Goal: Task Accomplishment & Management: Manage account settings

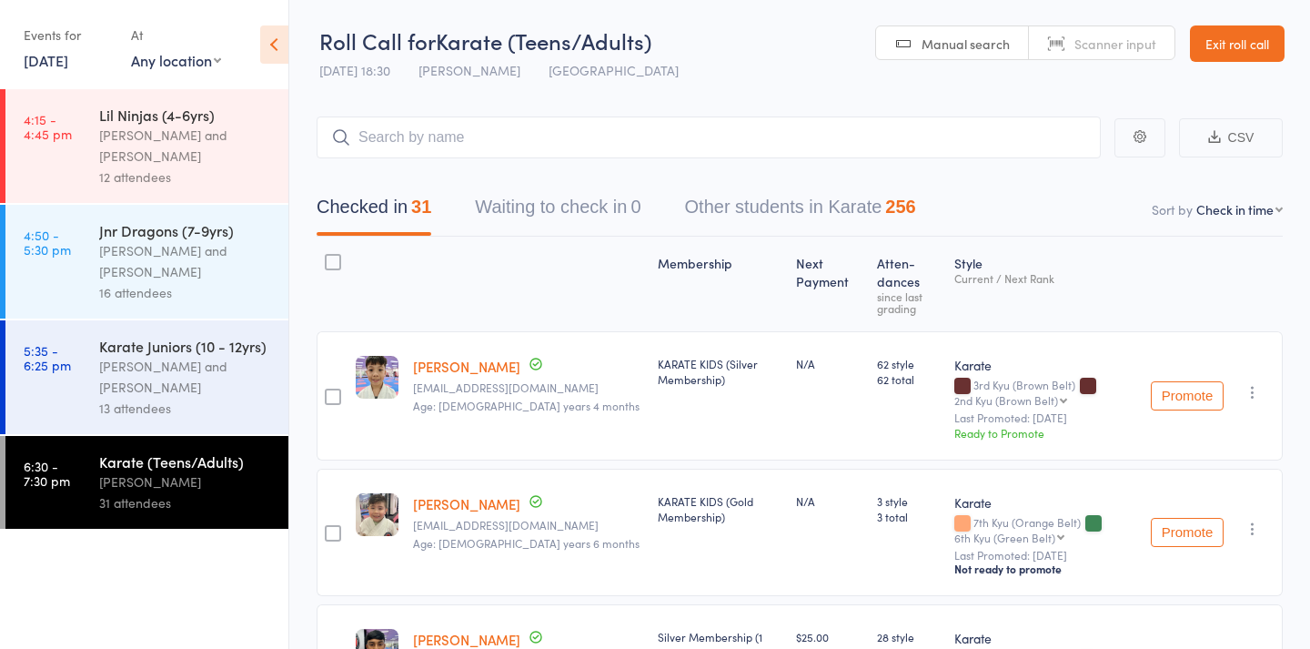
click at [66, 59] on link "[DATE]" at bounding box center [46, 60] width 45 height 20
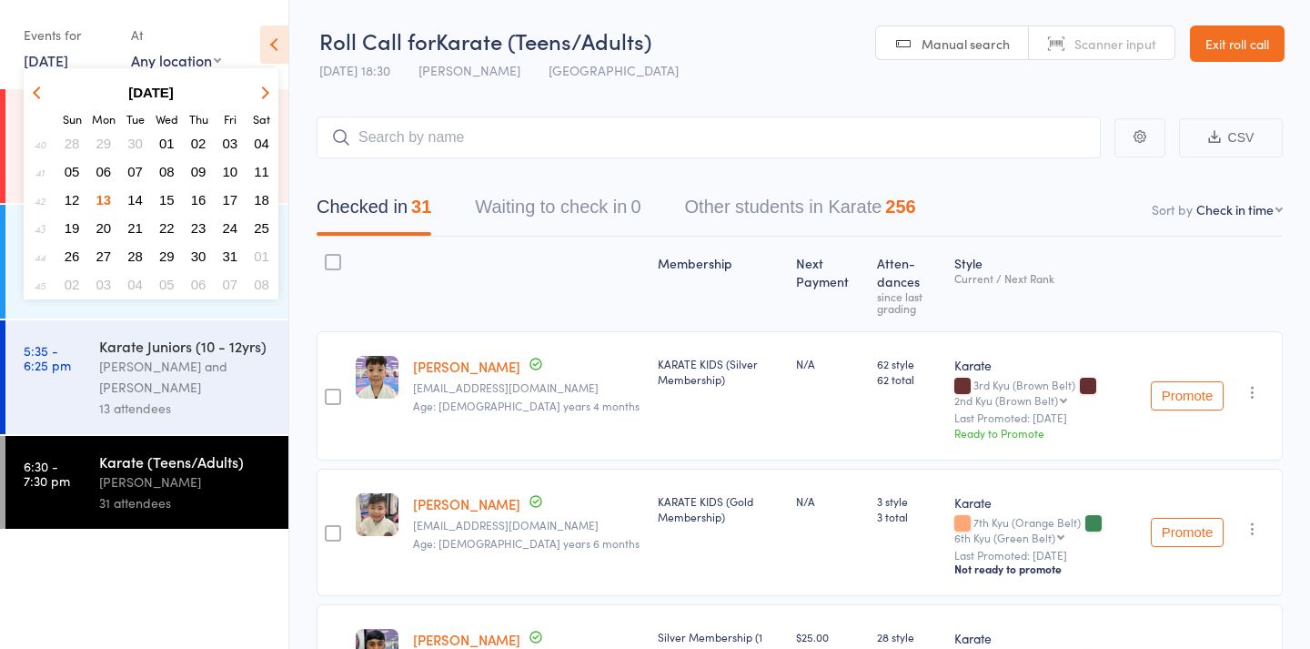
click at [140, 203] on span "14" at bounding box center [134, 199] width 15 height 15
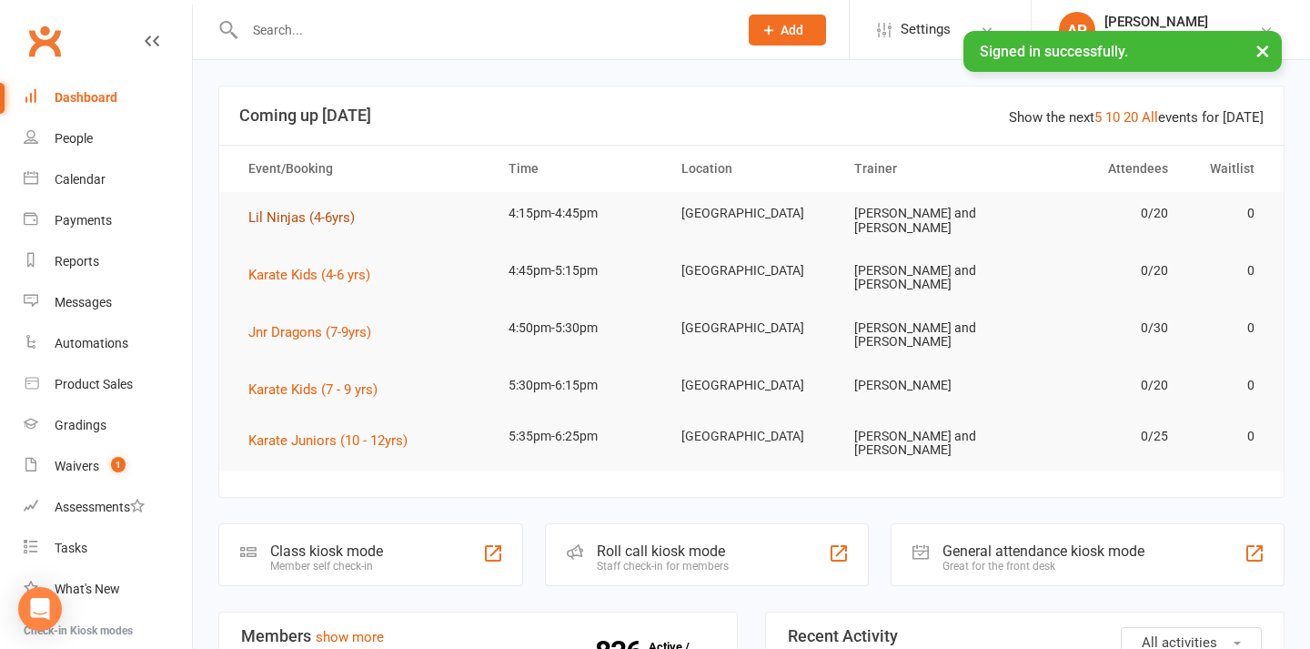
click at [308, 226] on button "Lil Ninjas (4-6yrs)" at bounding box center [307, 218] width 119 height 22
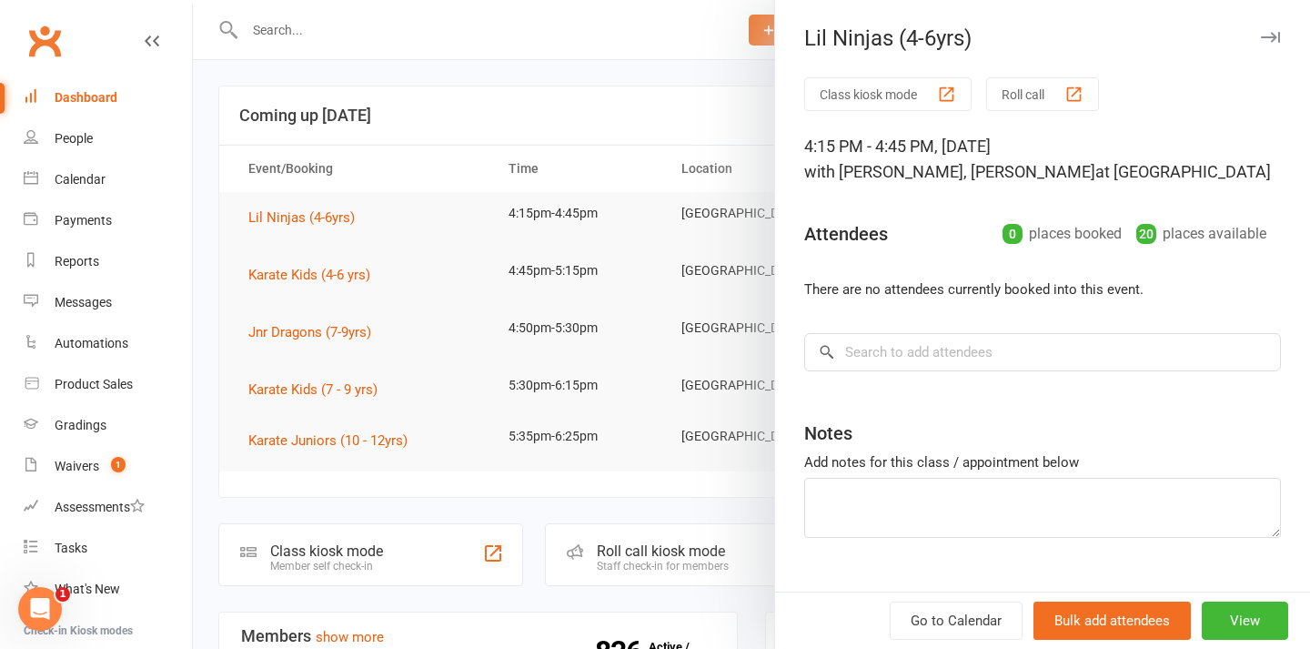
click at [1042, 96] on button "Roll call" at bounding box center [1042, 94] width 113 height 34
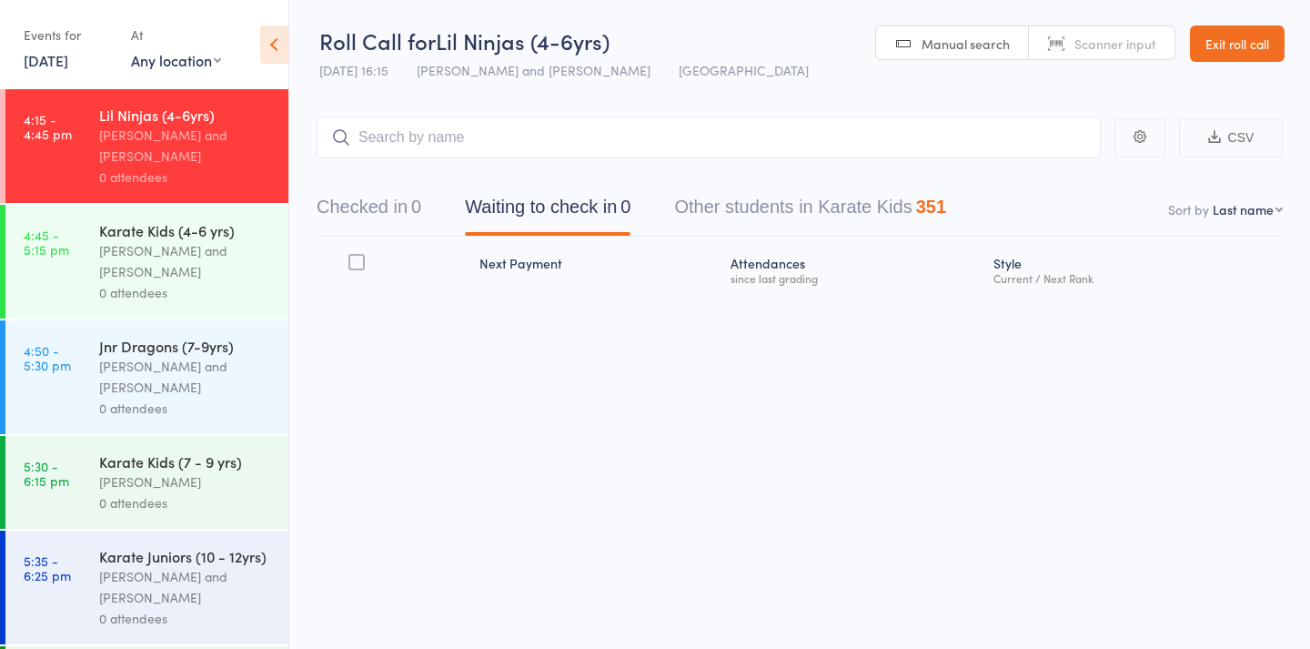
click at [355, 199] on button "Checked in 0" at bounding box center [369, 211] width 105 height 48
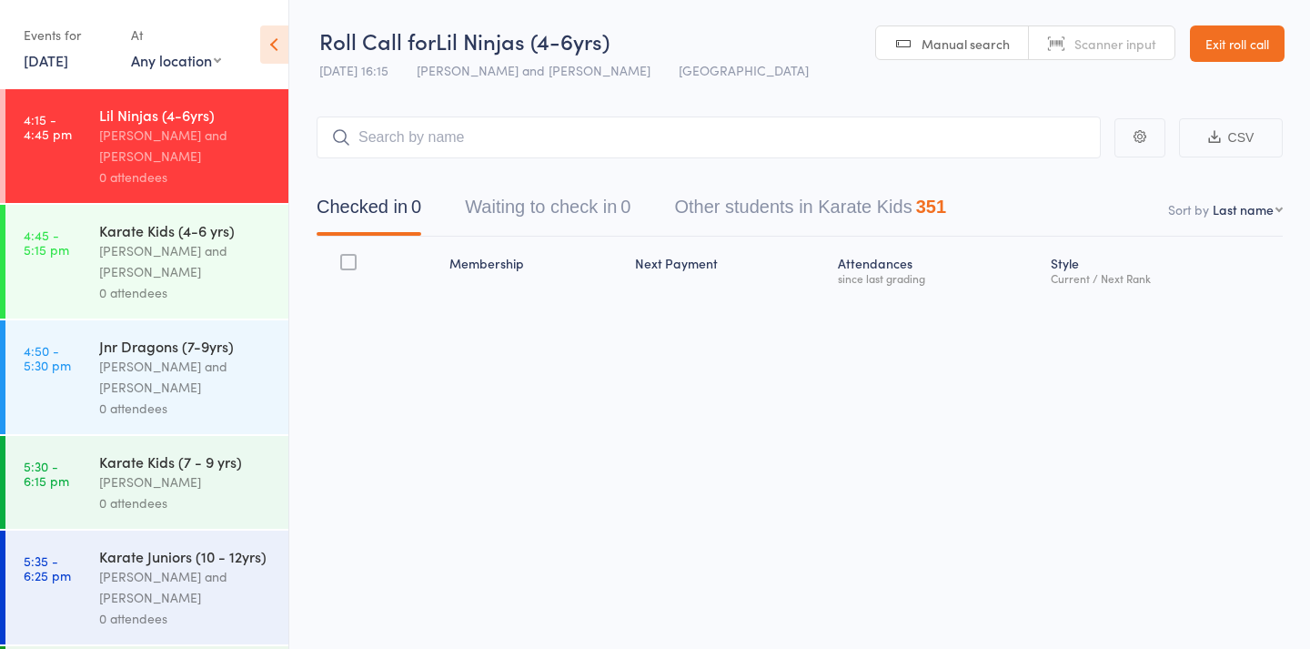
click at [908, 36] on link "Manual search" at bounding box center [952, 43] width 153 height 35
click at [820, 152] on input "search" at bounding box center [709, 137] width 784 height 42
type input "1421"
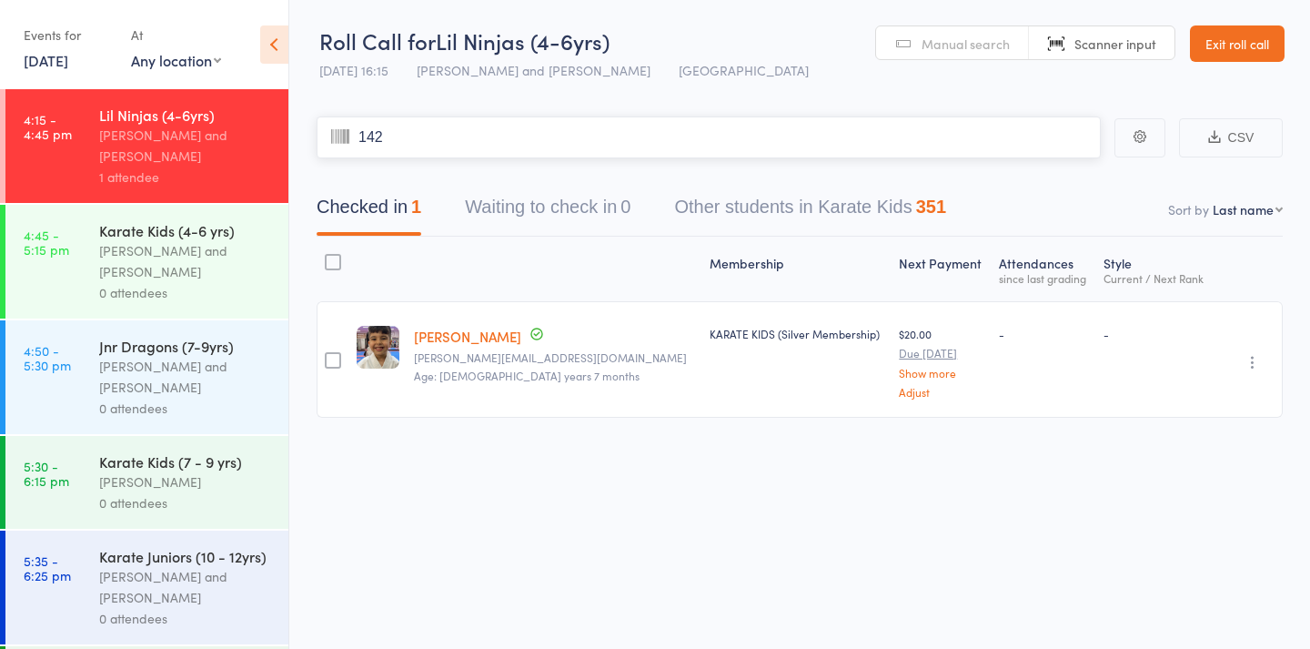
type input "1421"
type input "1126"
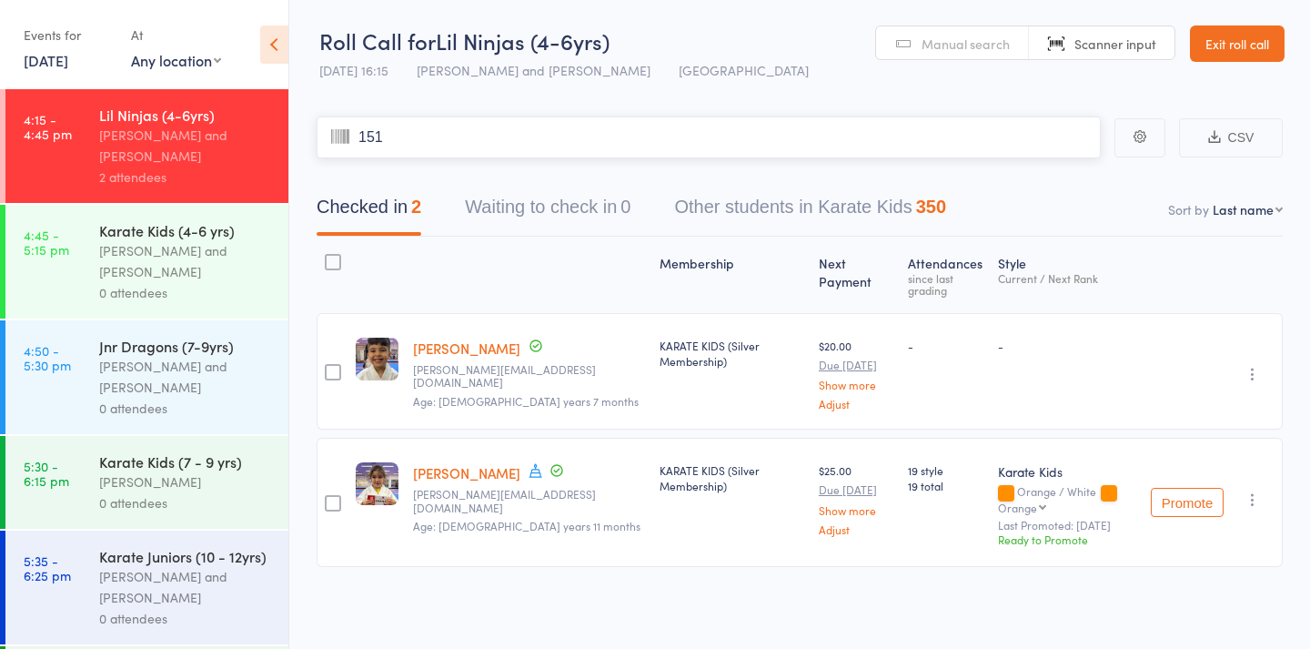
type input "1518"
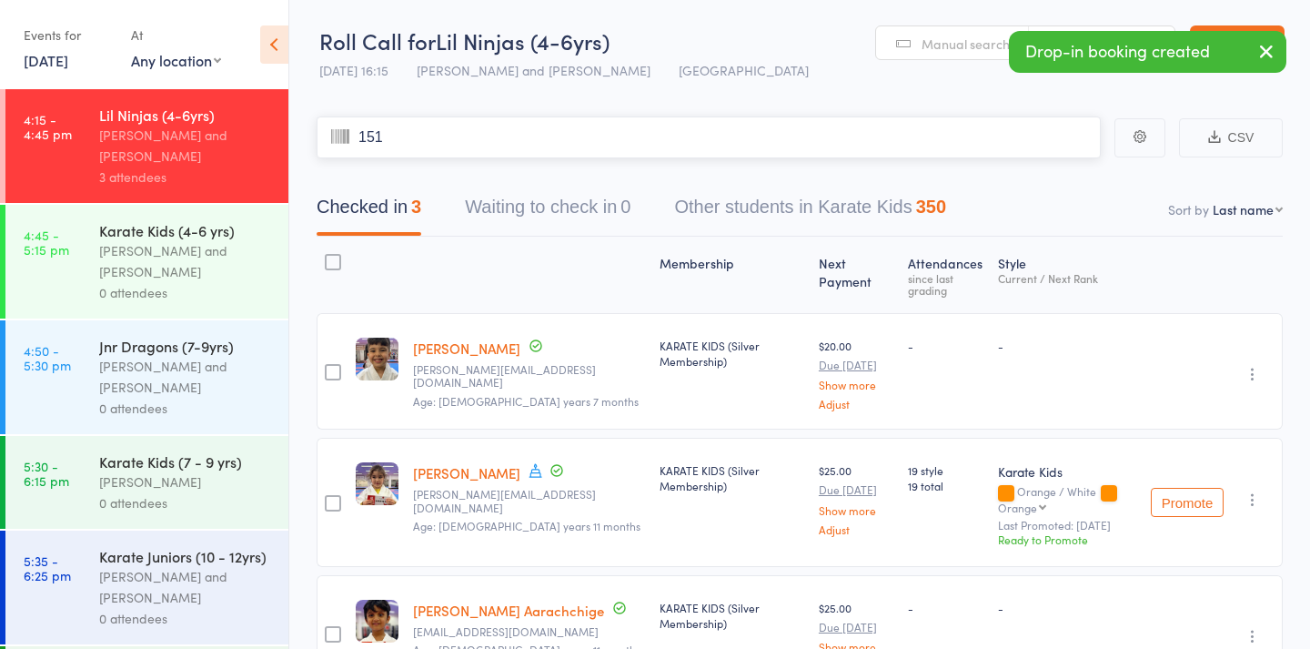
type input "1518"
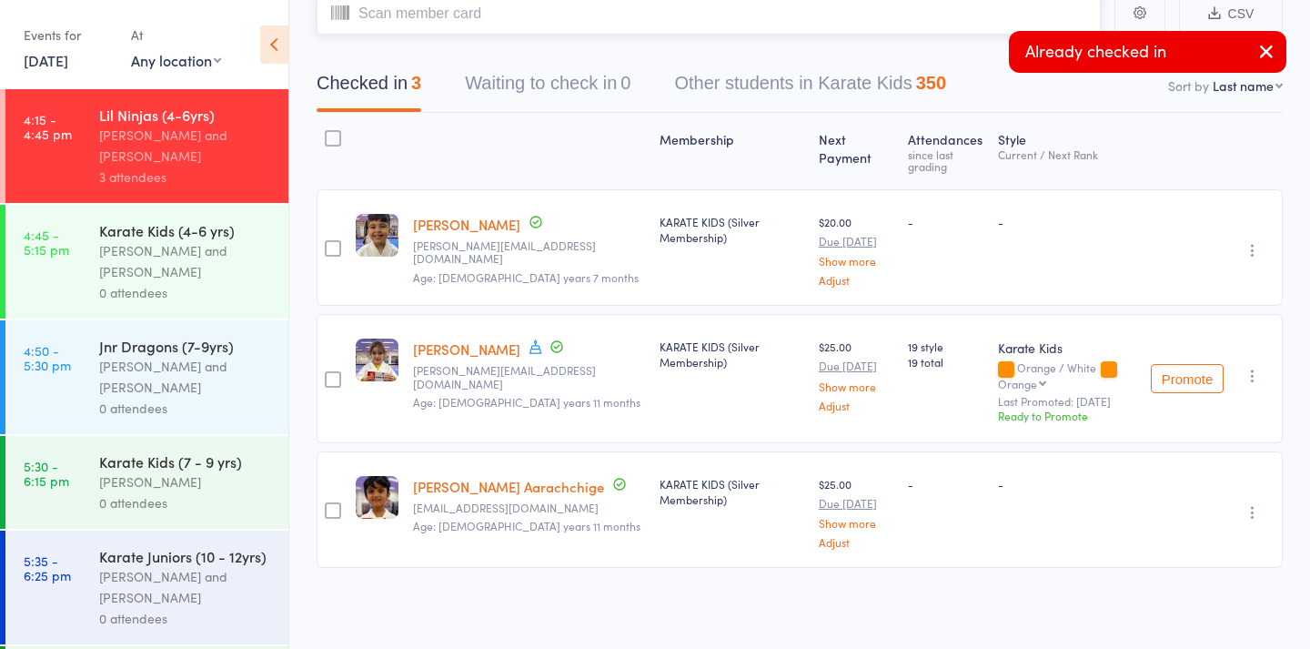
scroll to position [126, 0]
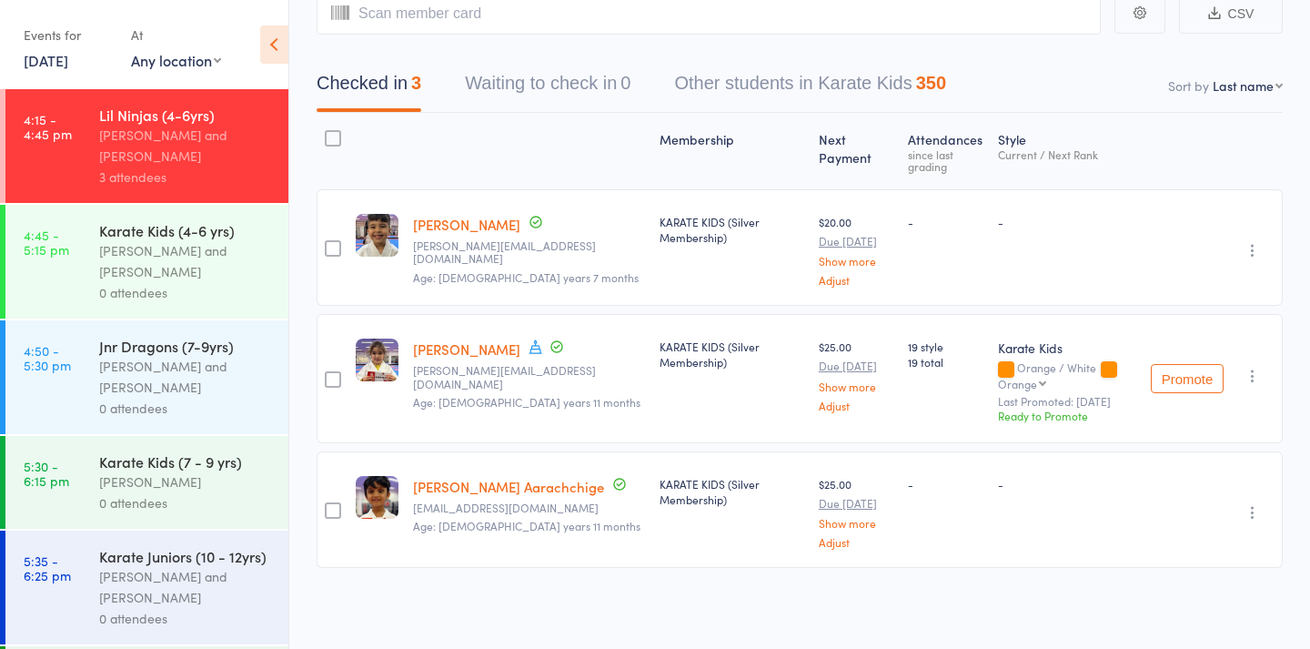
click at [229, 571] on div "[PERSON_NAME] and [PERSON_NAME]" at bounding box center [186, 587] width 174 height 42
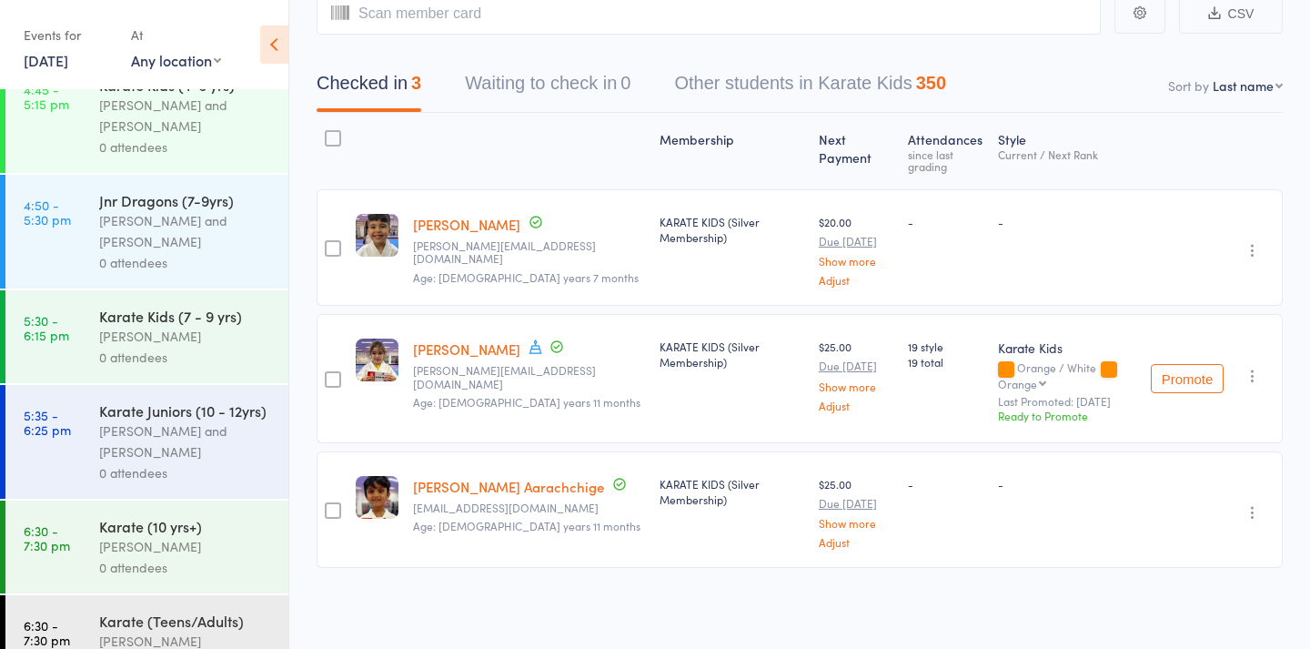
scroll to position [190, 0]
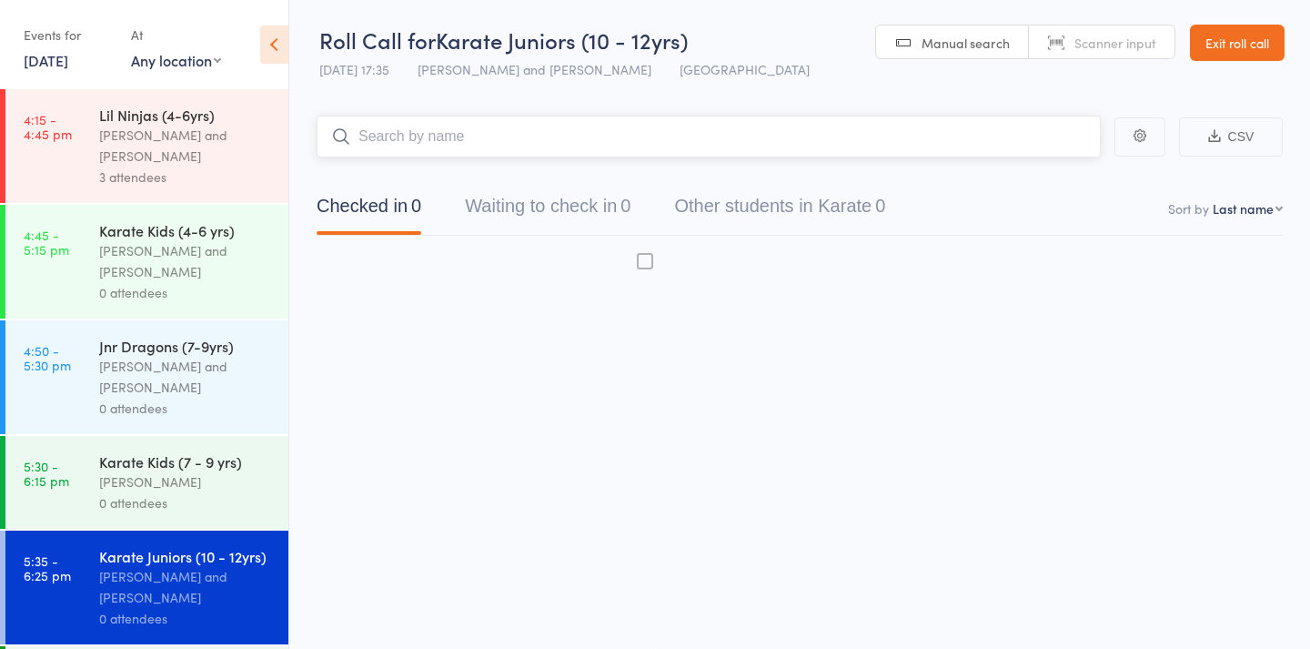
scroll to position [132, 0]
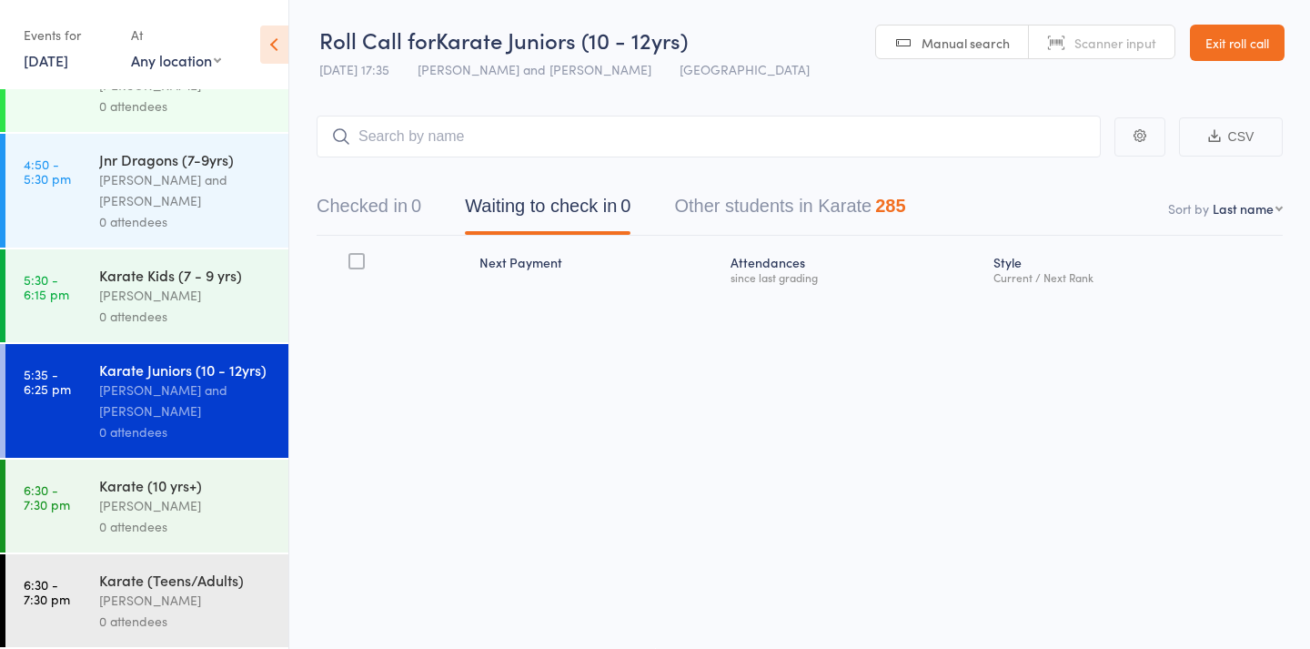
click at [144, 594] on html "Drop-in booking created Already checked in Roll Call for Karate Juniors (10 - 1…" at bounding box center [655, 323] width 1310 height 649
drag, startPoint x: 199, startPoint y: 513, endPoint x: 173, endPoint y: 585, distance: 76.6
click at [173, 585] on html "Drop-in booking created Already checked in Roll Call for Karate Juniors (10 - 1…" at bounding box center [655, 323] width 1310 height 649
click at [197, 599] on html "Drop-in booking created Already checked in Roll Call for Karate Juniors (10 - 1…" at bounding box center [655, 323] width 1310 height 649
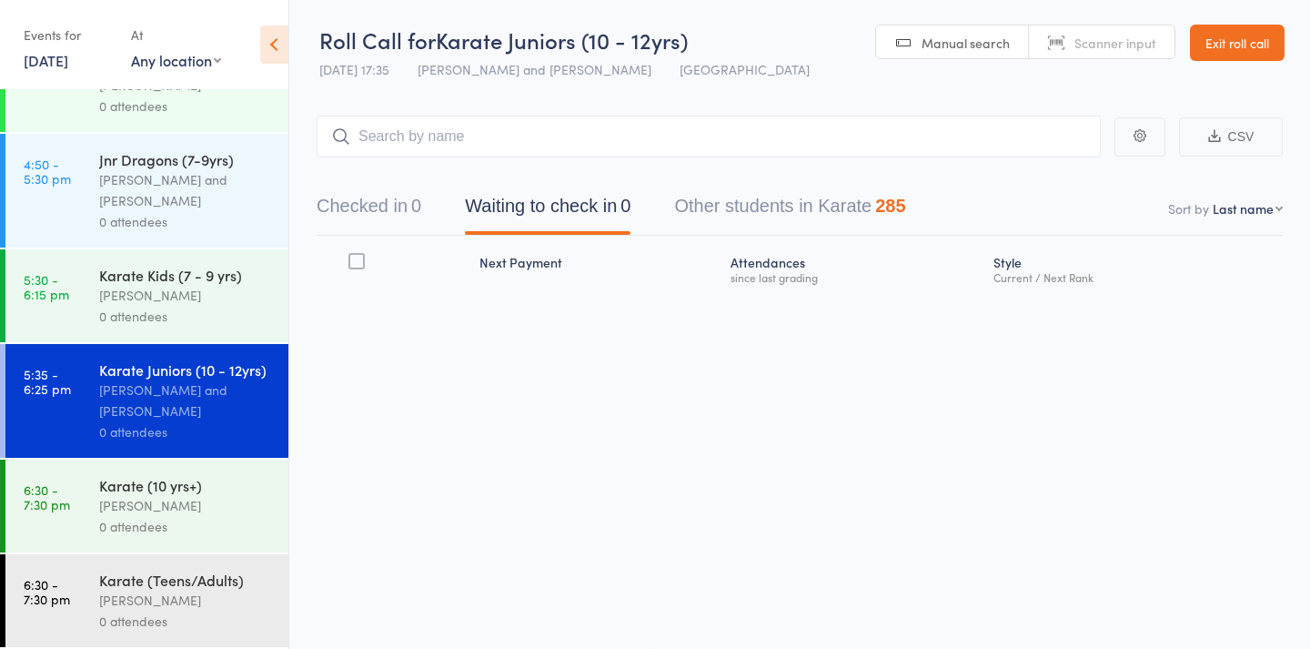
click at [197, 599] on html "Drop-in booking created Already checked in Roll Call for Karate Juniors (10 - 1…" at bounding box center [655, 323] width 1310 height 649
drag, startPoint x: 173, startPoint y: 585, endPoint x: 224, endPoint y: 594, distance: 51.8
click at [224, 594] on html "Drop-in booking created Already checked in Roll Call for Karate Juniors (10 - 1…" at bounding box center [655, 323] width 1310 height 649
click at [232, 596] on html "Drop-in booking created Already checked in Roll Call for Karate Juniors (10 - 1…" at bounding box center [655, 323] width 1310 height 649
drag, startPoint x: 232, startPoint y: 596, endPoint x: 262, endPoint y: 603, distance: 30.9
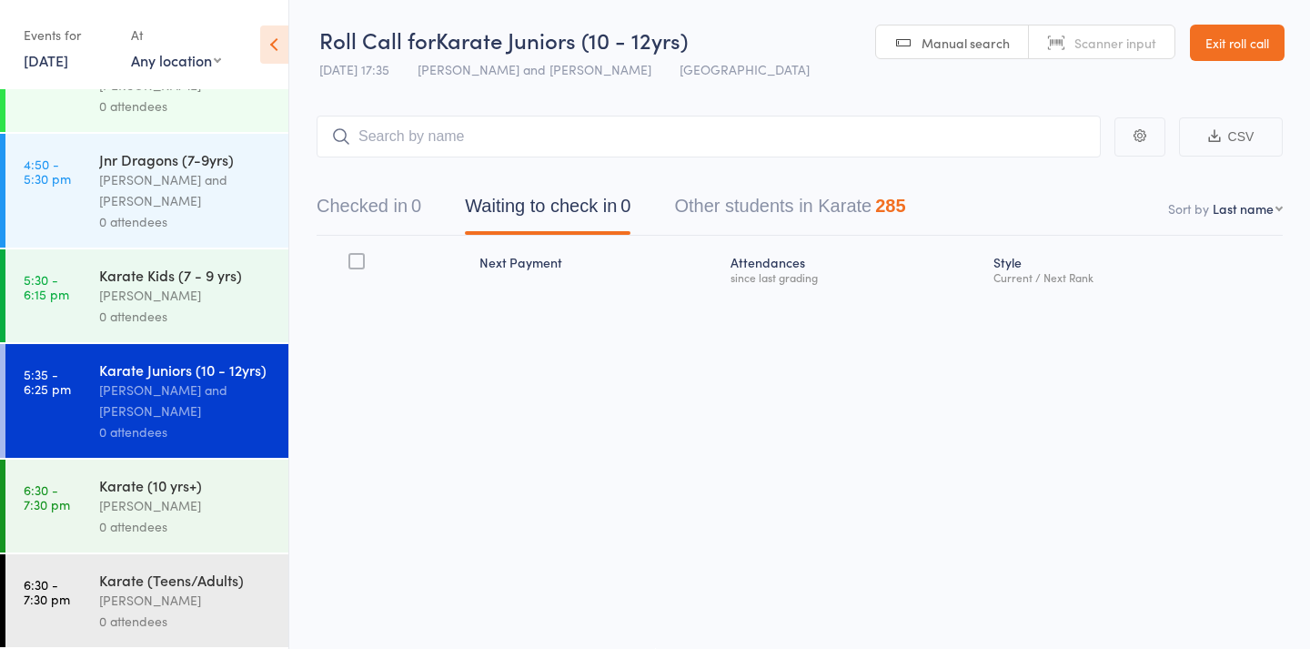
click at [262, 603] on html "Drop-in booking created Already checked in Roll Call for Karate Juniors (10 - 1…" at bounding box center [655, 323] width 1310 height 649
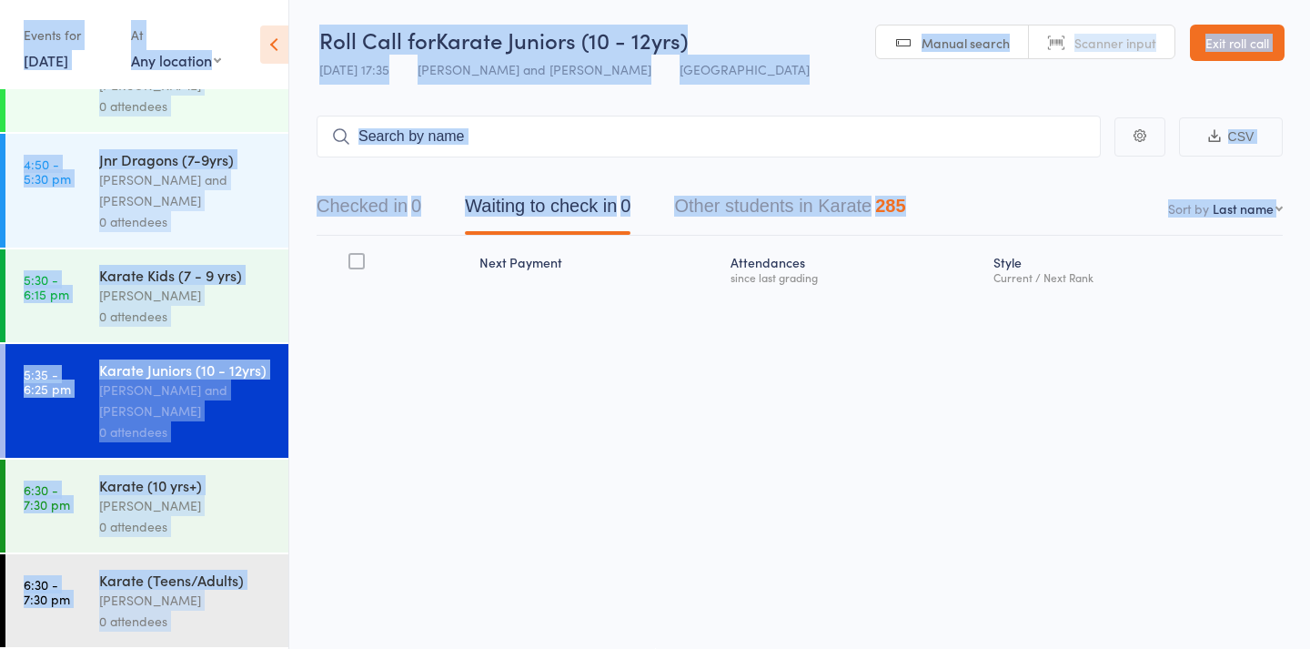
click at [262, 603] on html "Drop-in booking created Already checked in Roll Call for Karate Juniors (10 - 1…" at bounding box center [655, 323] width 1310 height 649
click at [168, 240] on div "Jnr Dragons (7-9yrs) Nicolas Karetsian and Aidan Perry 0 attendees" at bounding box center [193, 191] width 189 height 114
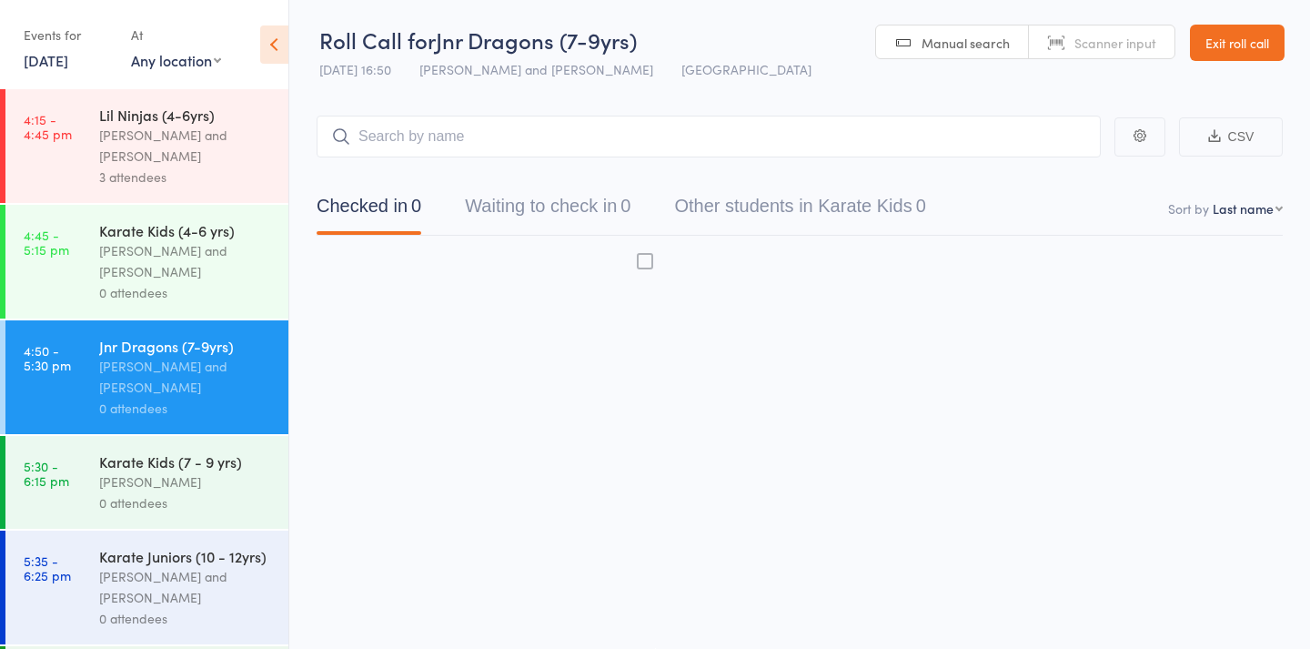
scroll to position [12, 0]
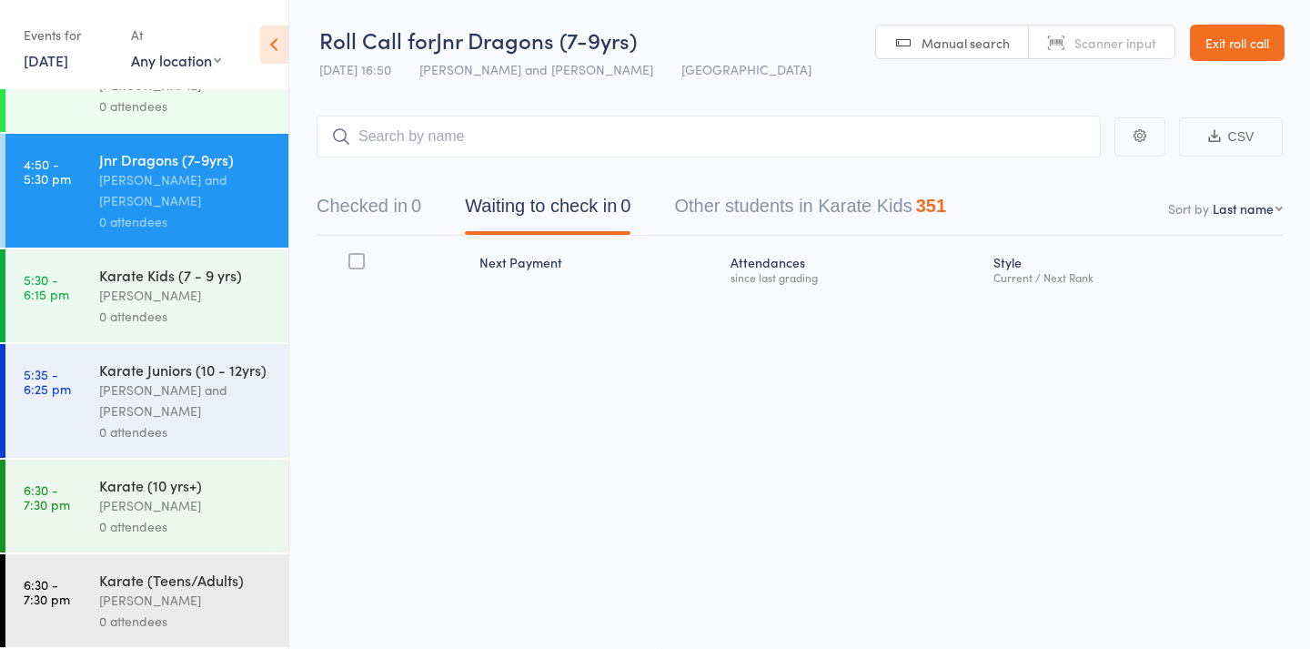
click at [146, 563] on div "Karate (Teens/Adults) Stacey Karetsian 0 attendees" at bounding box center [193, 600] width 189 height 93
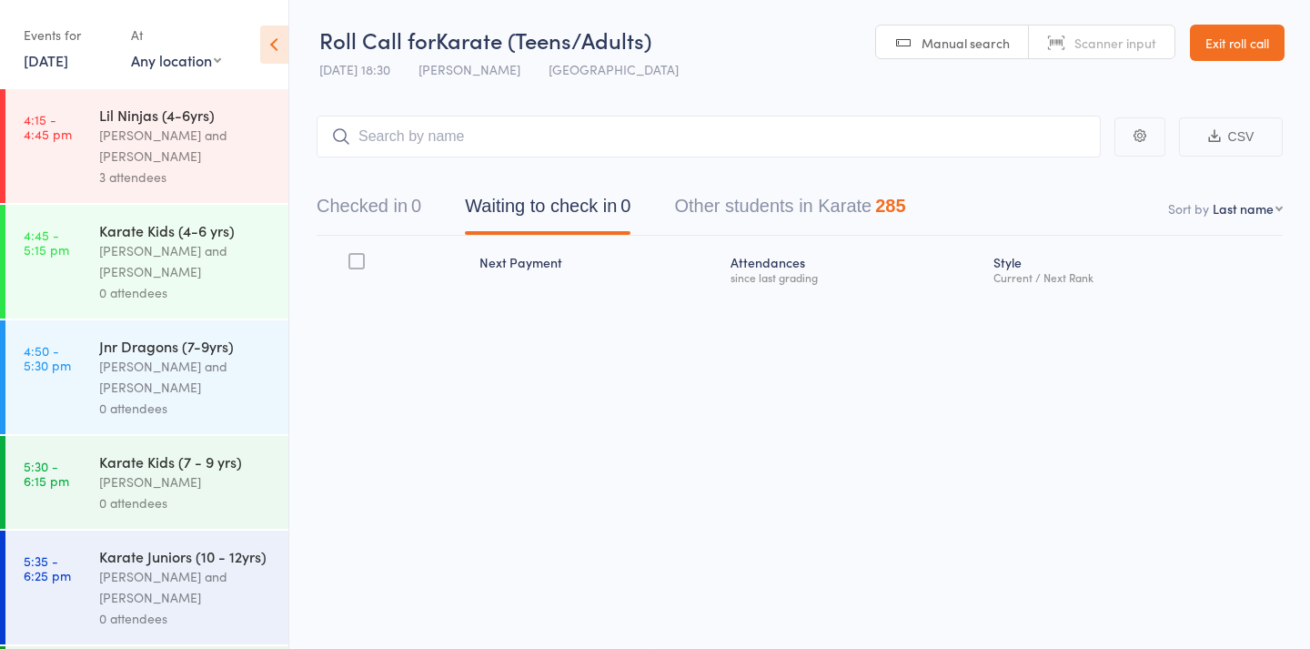
click at [151, 587] on div "[PERSON_NAME] and [PERSON_NAME]" at bounding box center [186, 587] width 174 height 42
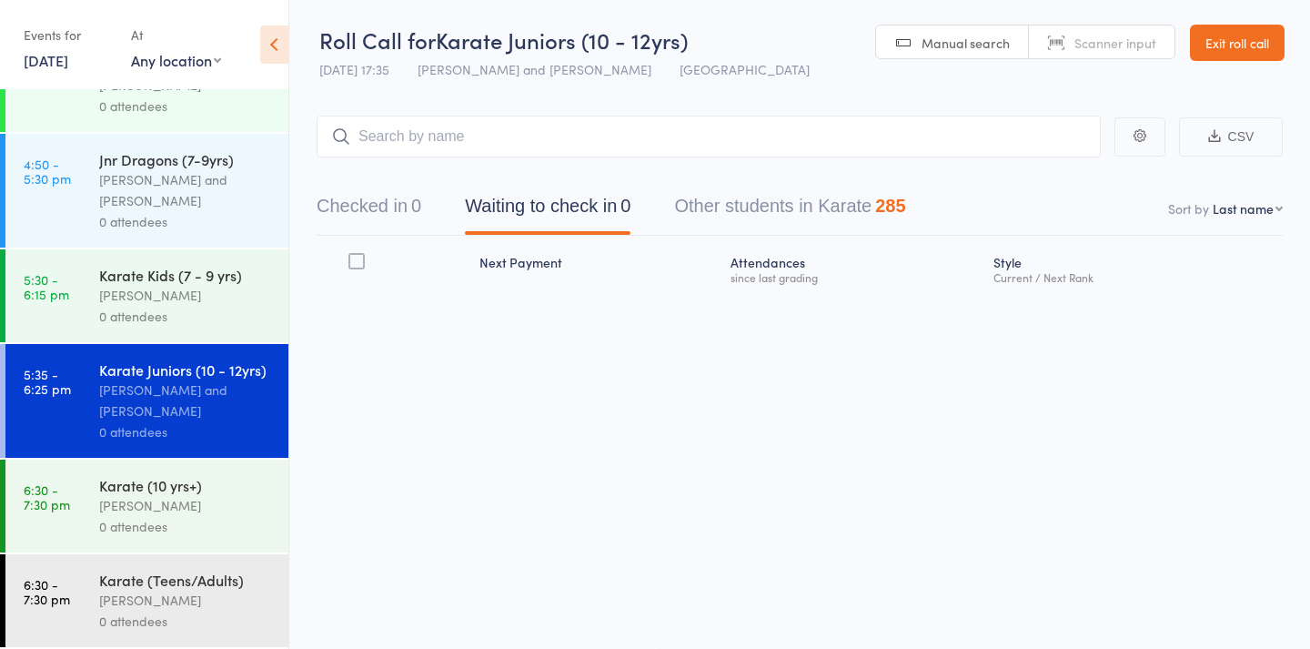
scroll to position [12, 0]
click at [172, 580] on div "Karate (Teens/Adults)" at bounding box center [186, 580] width 174 height 20
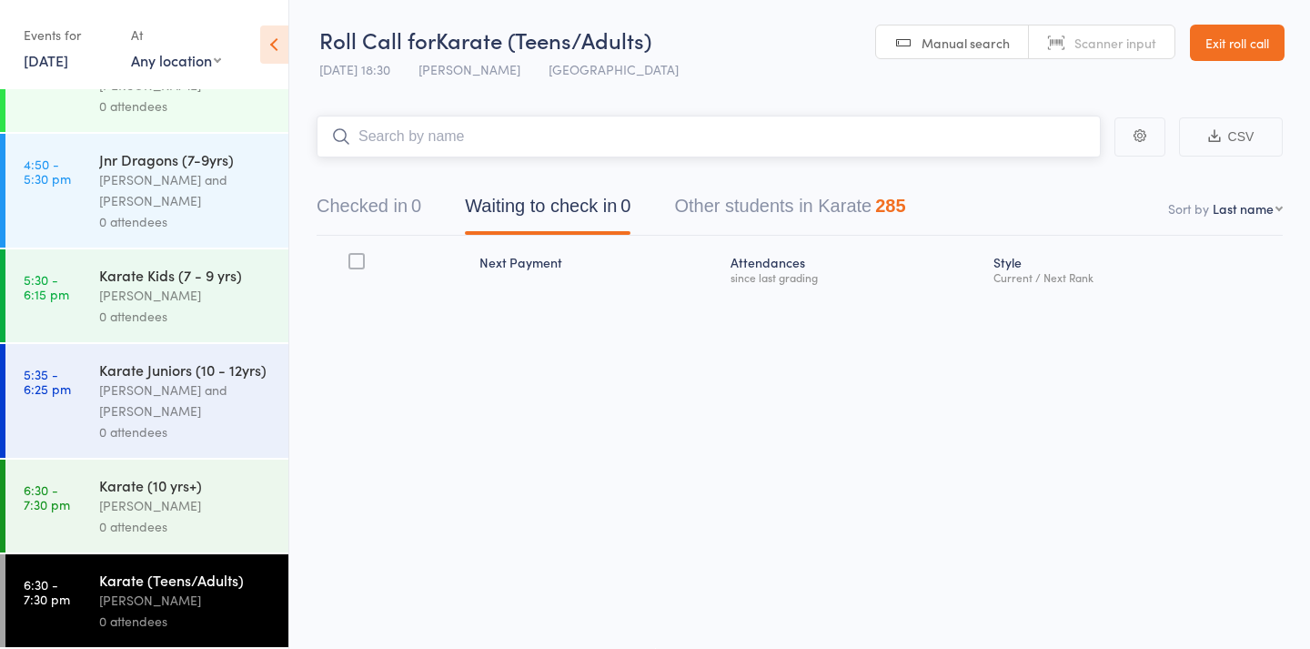
scroll to position [187, 0]
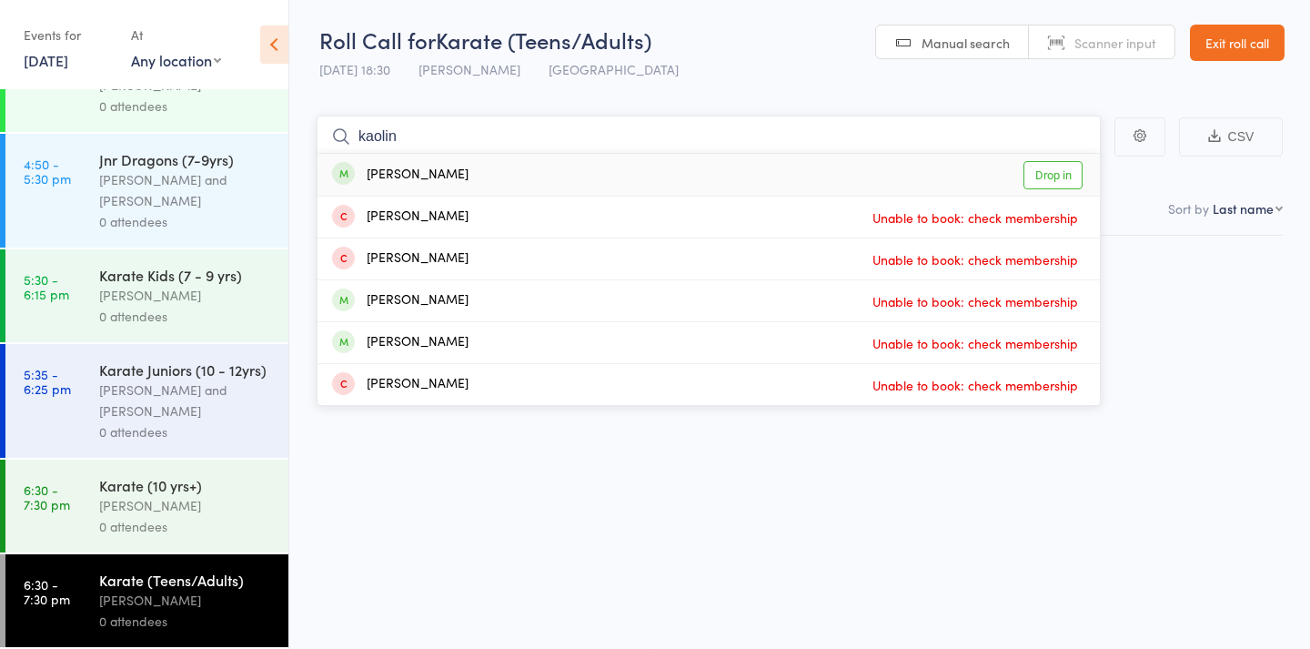
type input "kaolin"
drag, startPoint x: 445, startPoint y: 108, endPoint x: 1056, endPoint y: 165, distance: 613.2
click at [1056, 165] on link "Drop in" at bounding box center [1053, 175] width 59 height 28
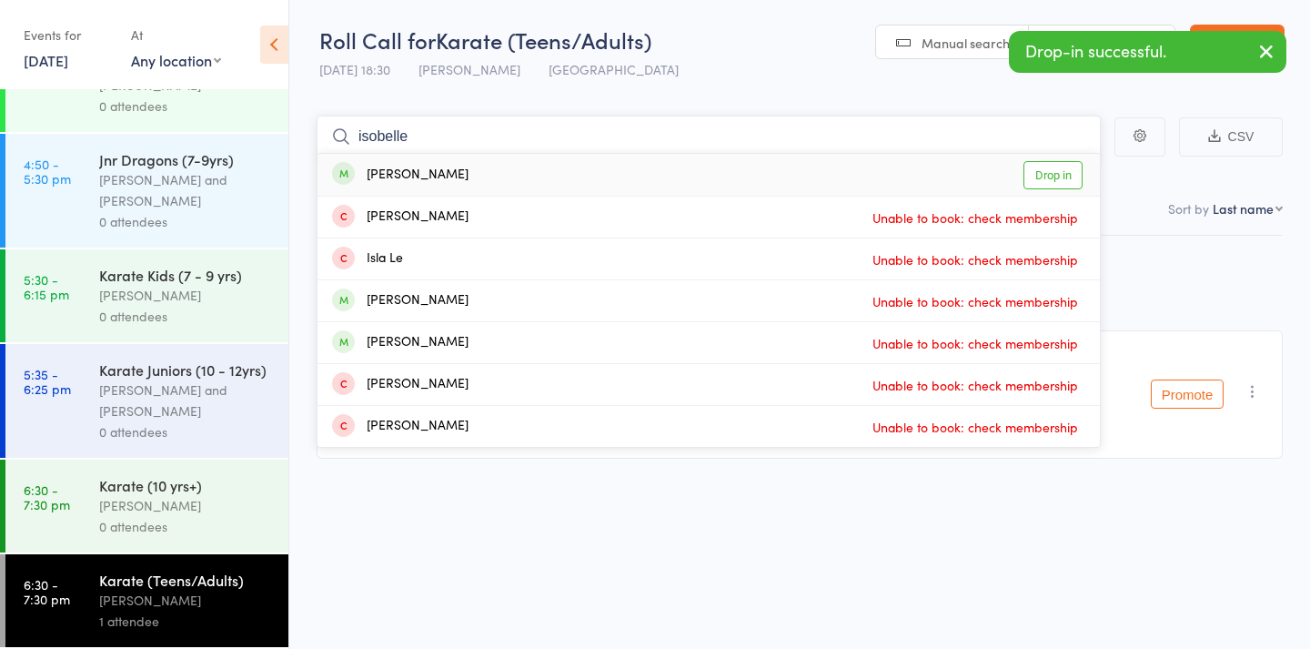
type input "Isabelle"
drag, startPoint x: 596, startPoint y: 184, endPoint x: 1026, endPoint y: 161, distance: 431.0
click at [1026, 161] on link "Drop in" at bounding box center [1053, 175] width 59 height 28
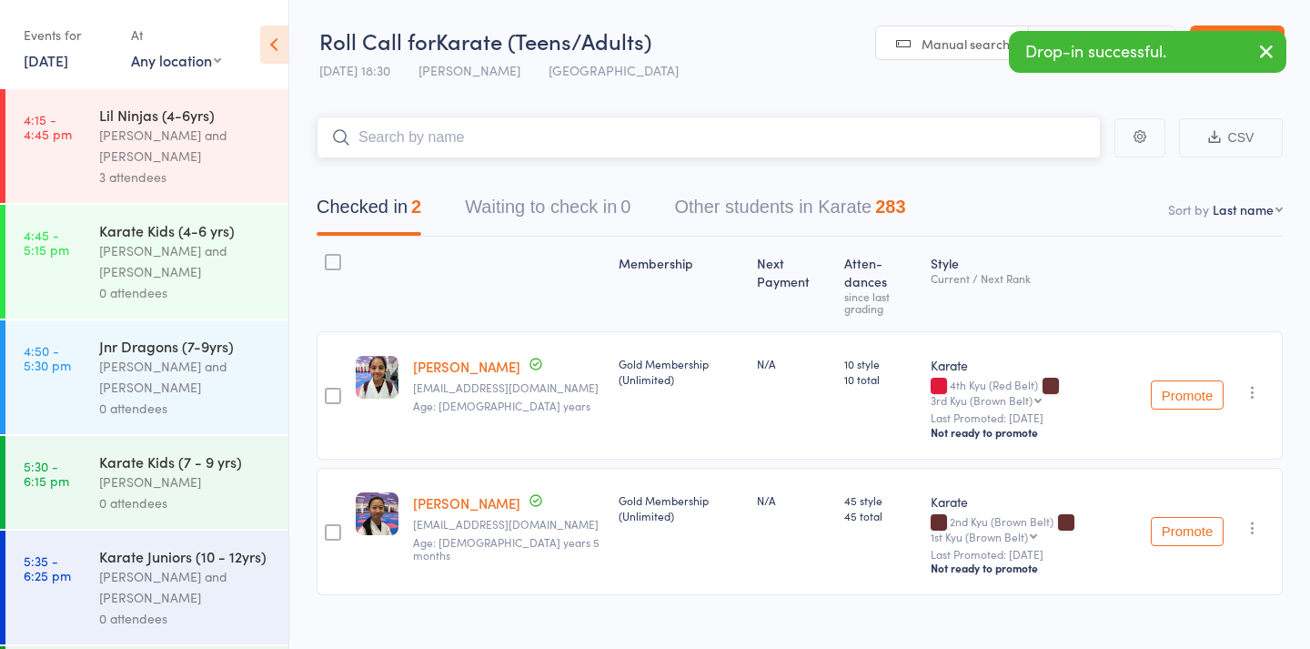
scroll to position [0, 0]
click at [179, 175] on div "3 attendees" at bounding box center [186, 177] width 174 height 21
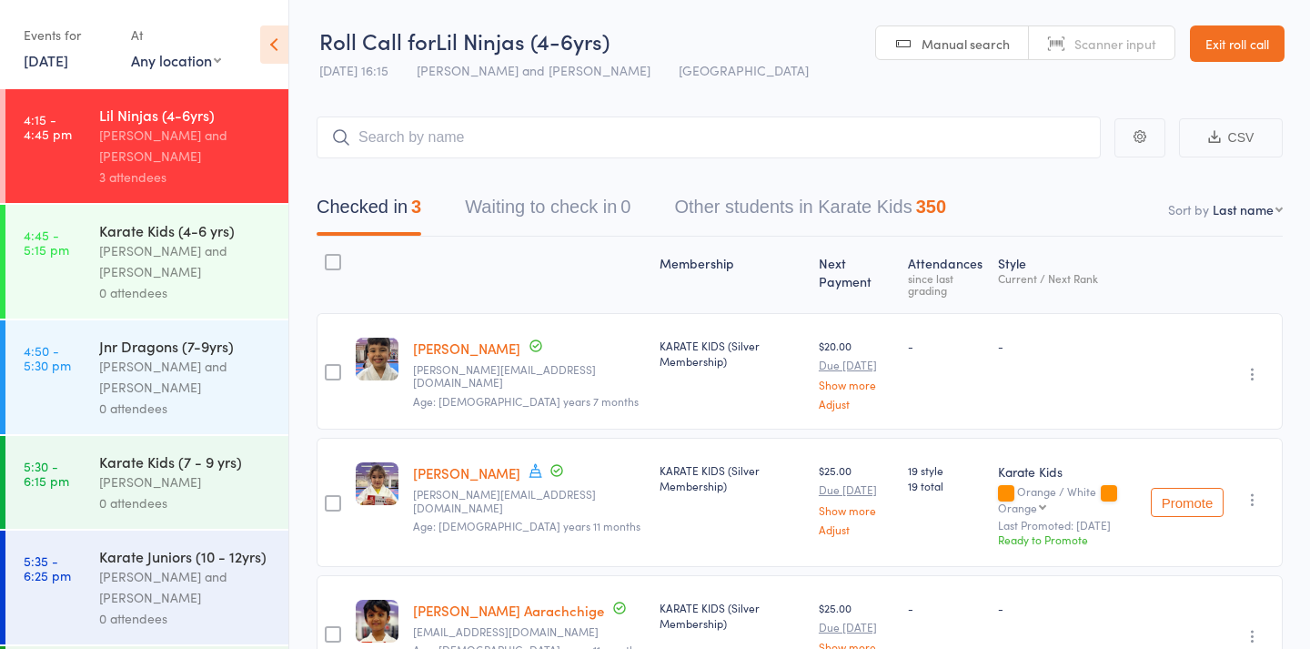
click at [183, 386] on div "[PERSON_NAME] and [PERSON_NAME]" at bounding box center [186, 377] width 174 height 42
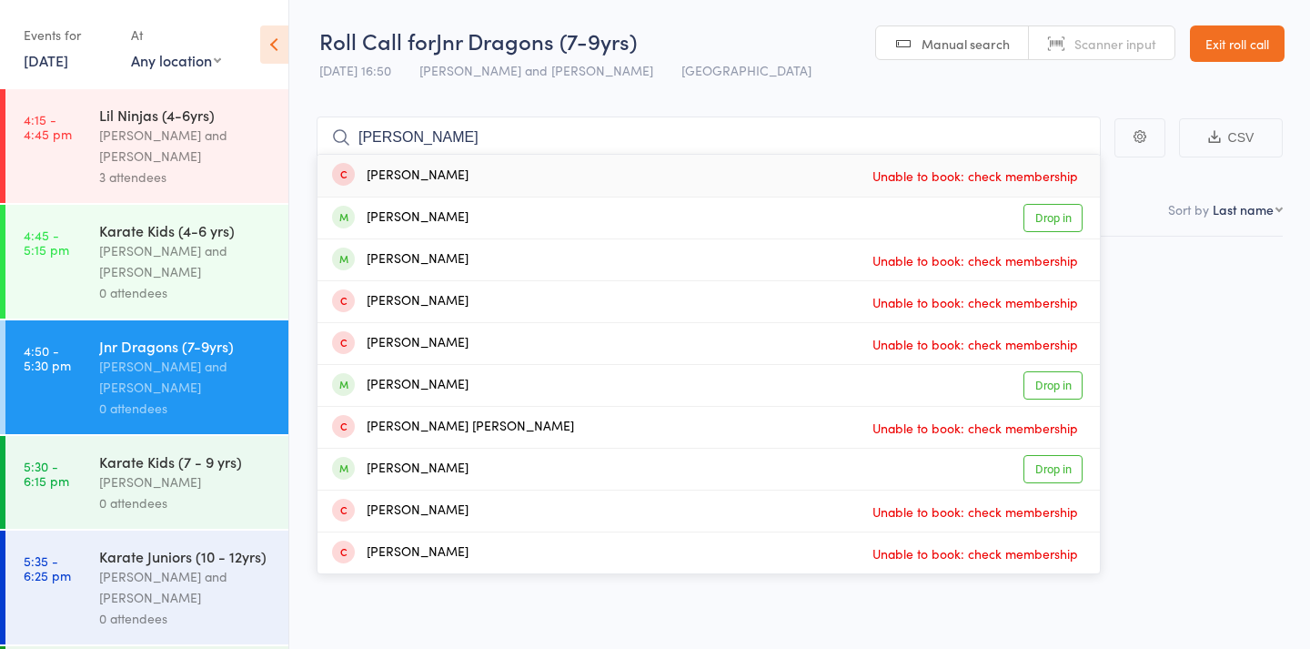
type input "Oliver"
drag, startPoint x: 372, startPoint y: 230, endPoint x: 1057, endPoint y: 384, distance: 702.3
click at [1057, 384] on link "Drop in" at bounding box center [1053, 385] width 59 height 28
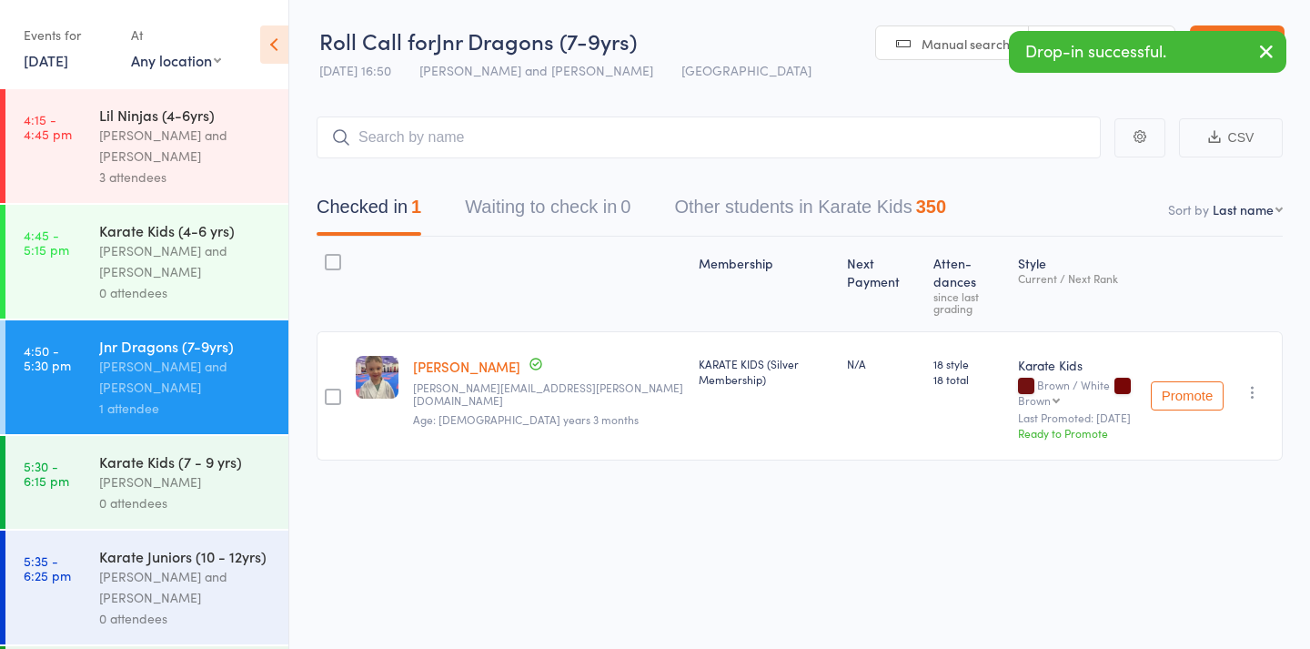
click at [186, 144] on div "[PERSON_NAME] and [PERSON_NAME]" at bounding box center [186, 146] width 174 height 42
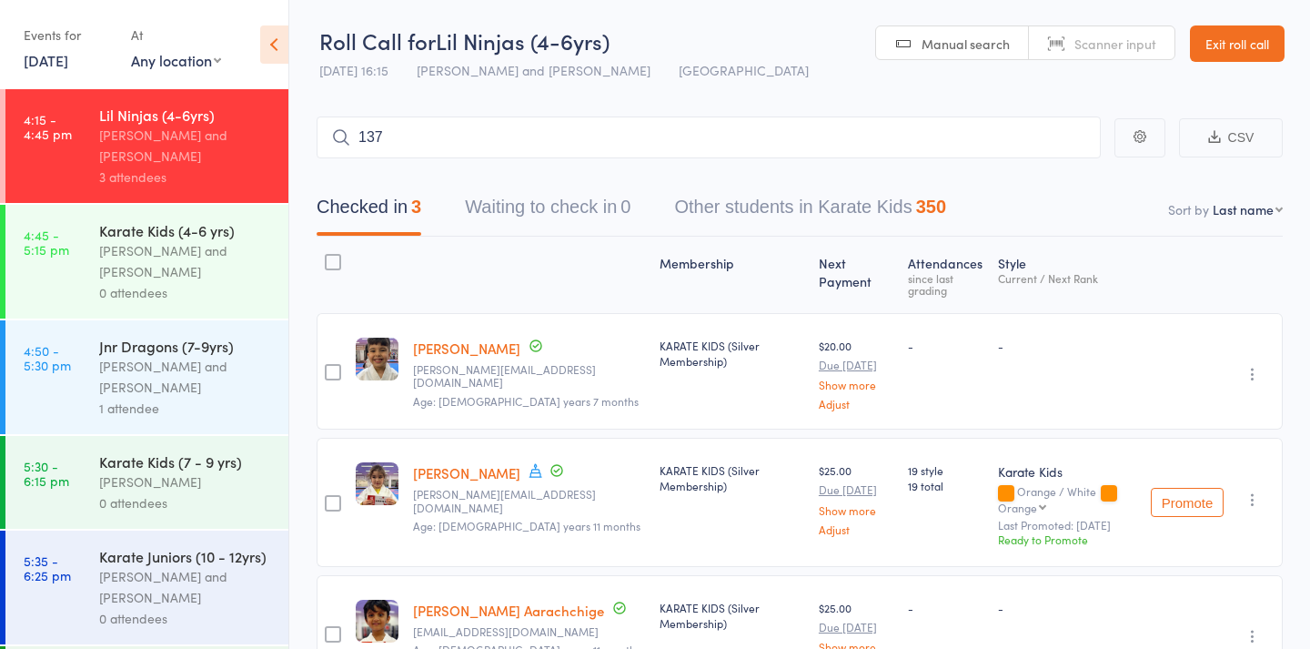
type input "1376"
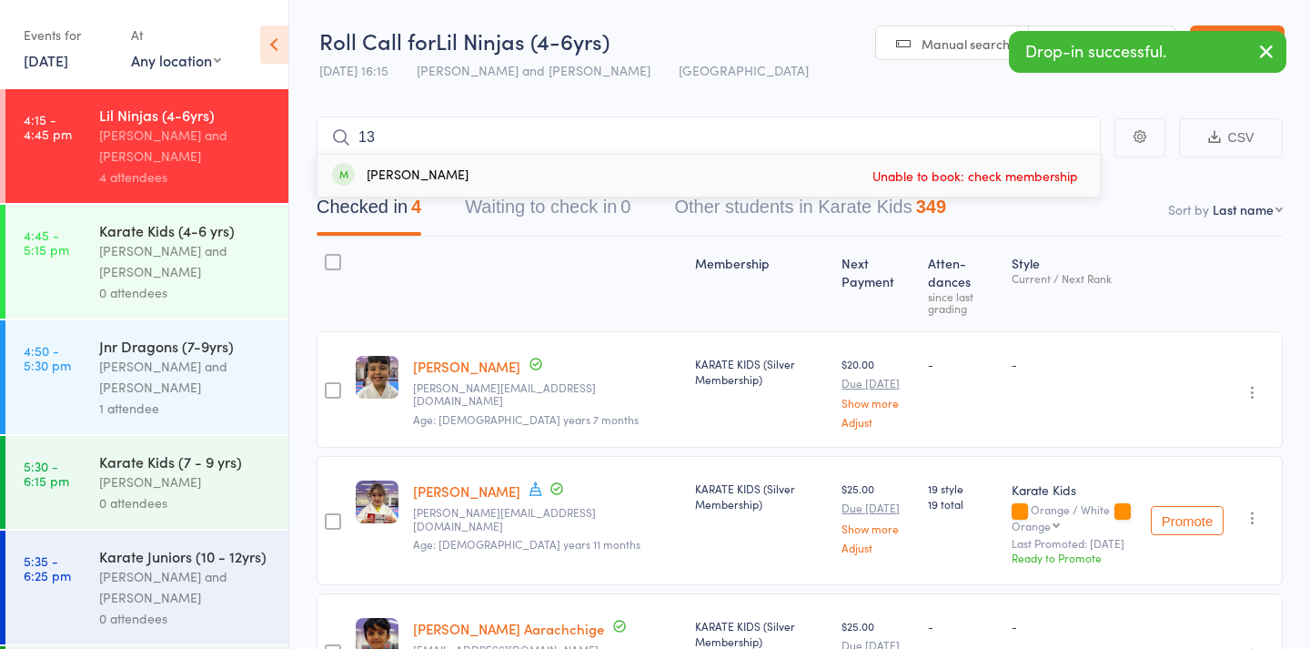
type input "1"
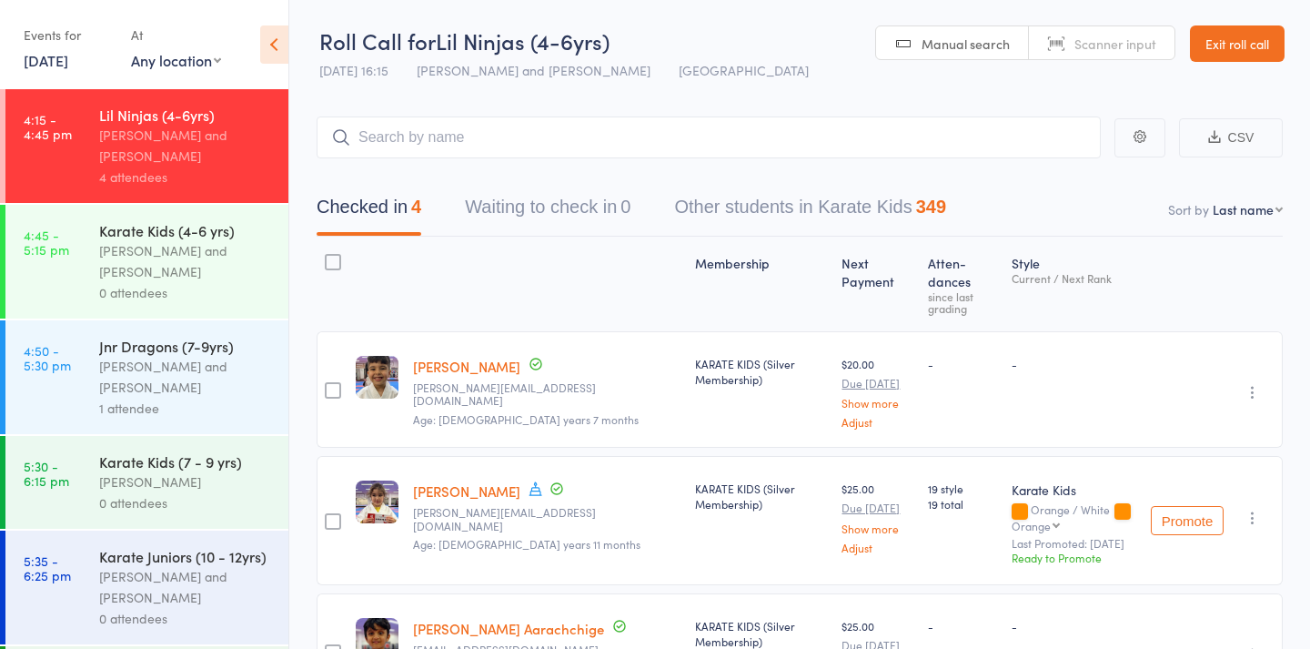
click at [255, 387] on div "[PERSON_NAME] and [PERSON_NAME]" at bounding box center [186, 377] width 174 height 42
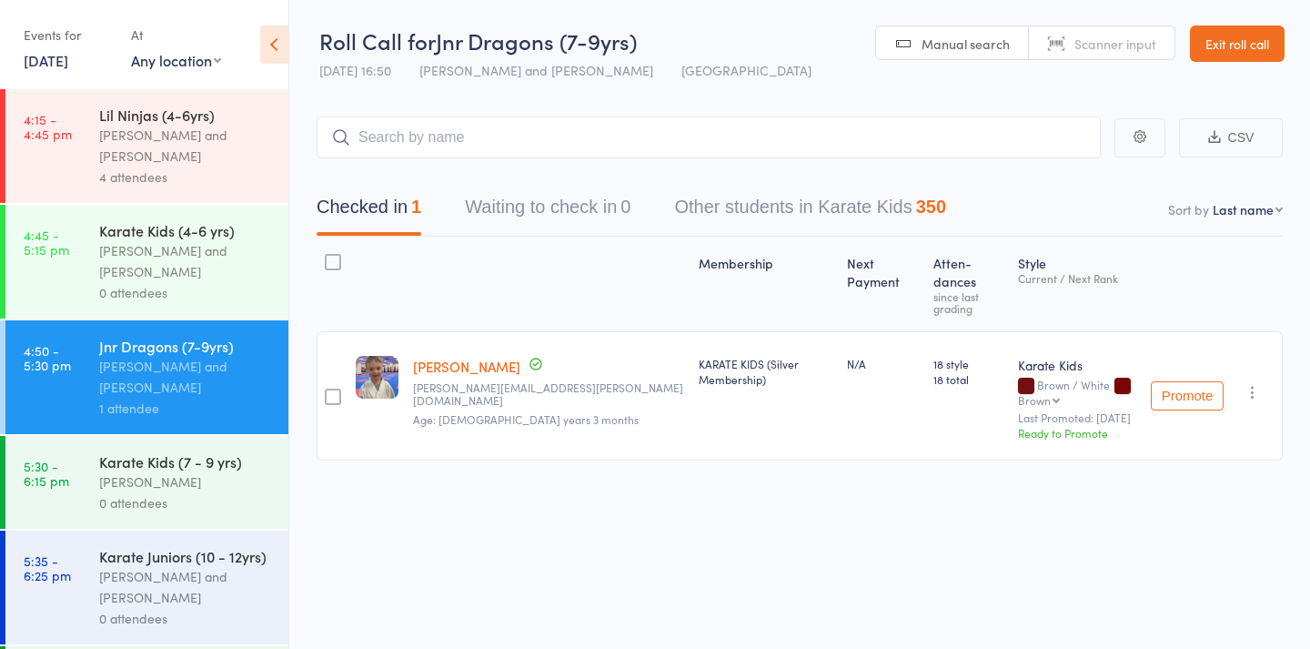
click at [179, 591] on div "[PERSON_NAME] and [PERSON_NAME]" at bounding box center [186, 587] width 174 height 42
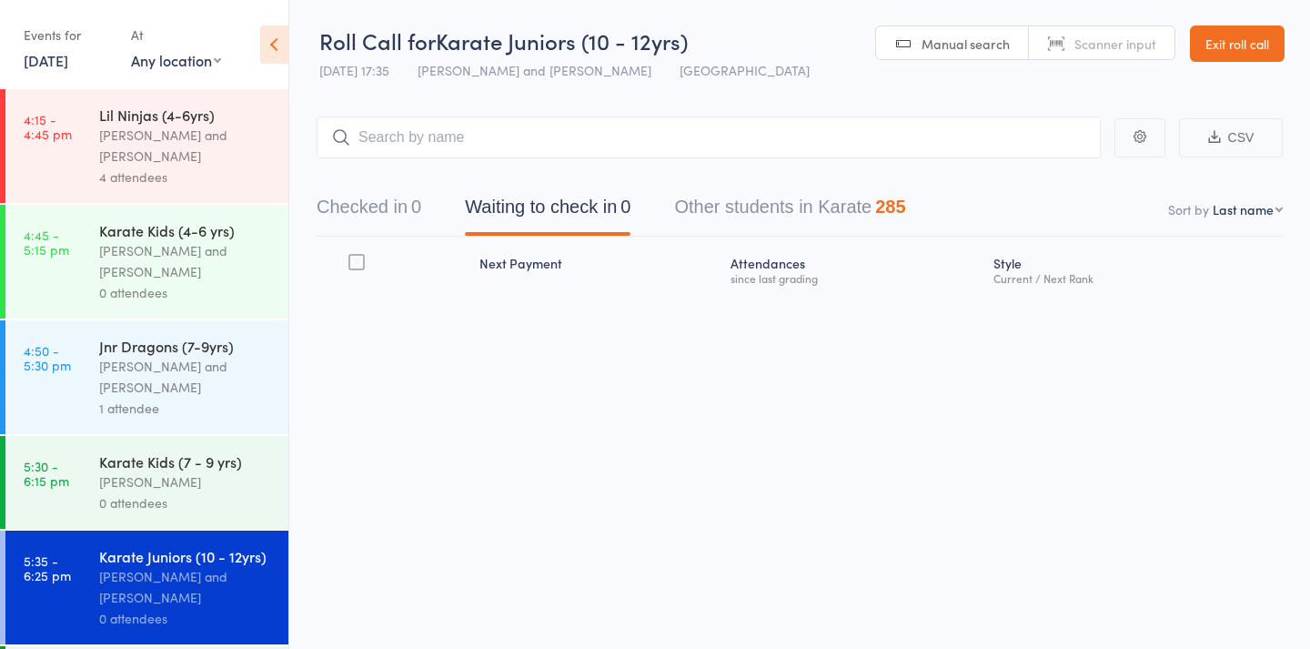
click at [165, 393] on div "[PERSON_NAME] and [PERSON_NAME]" at bounding box center [186, 377] width 174 height 42
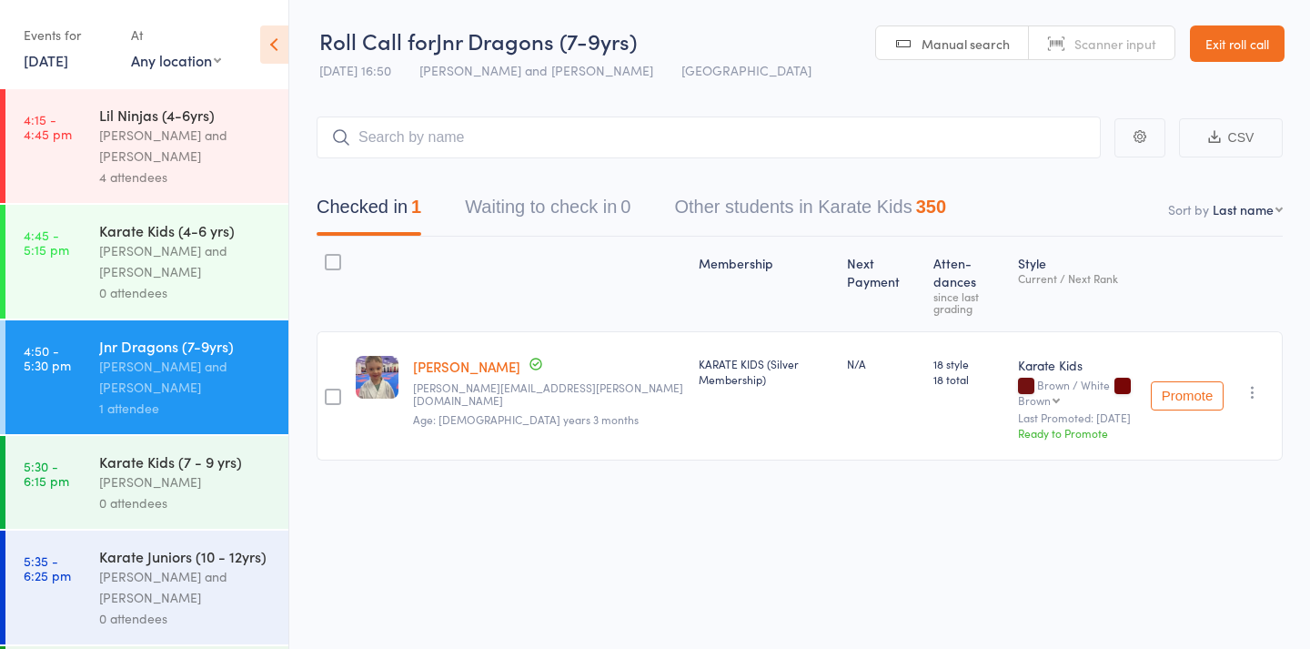
click at [161, 194] on div "Lil Ninjas (4-6yrs) Nicolas Karetsian and Aidan Perry 4 attendees" at bounding box center [193, 146] width 189 height 114
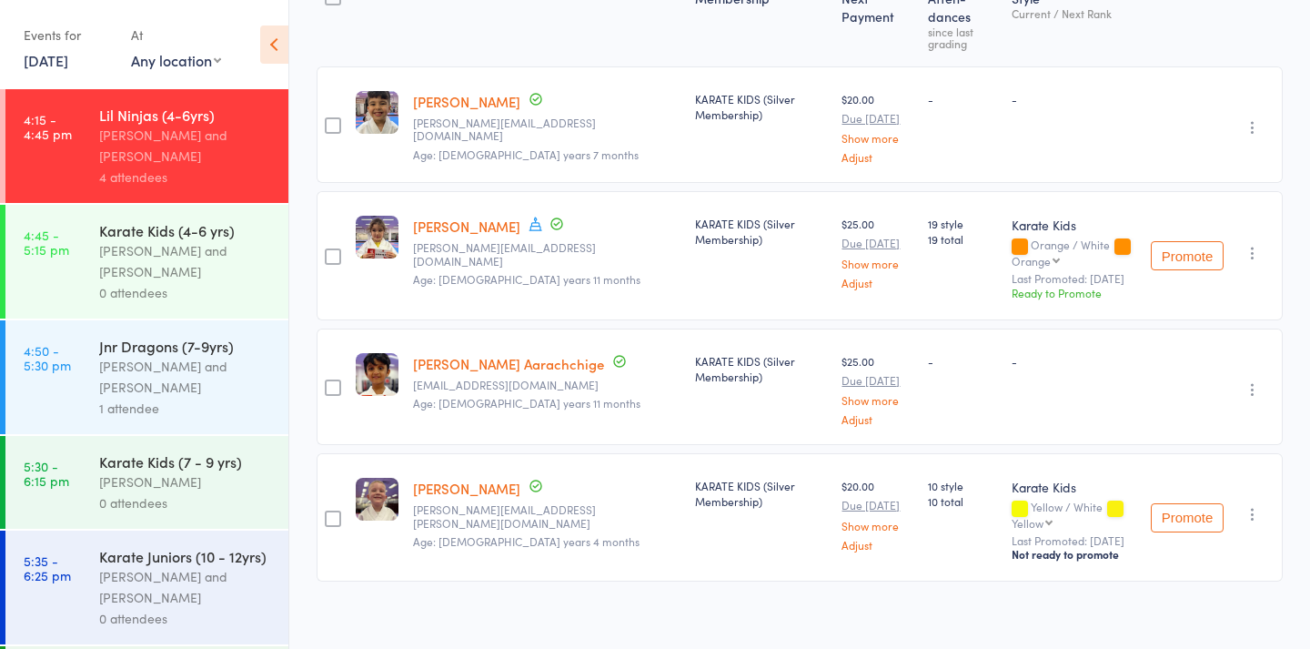
scroll to position [263, 0]
click at [167, 389] on div "[PERSON_NAME] and [PERSON_NAME]" at bounding box center [186, 377] width 174 height 42
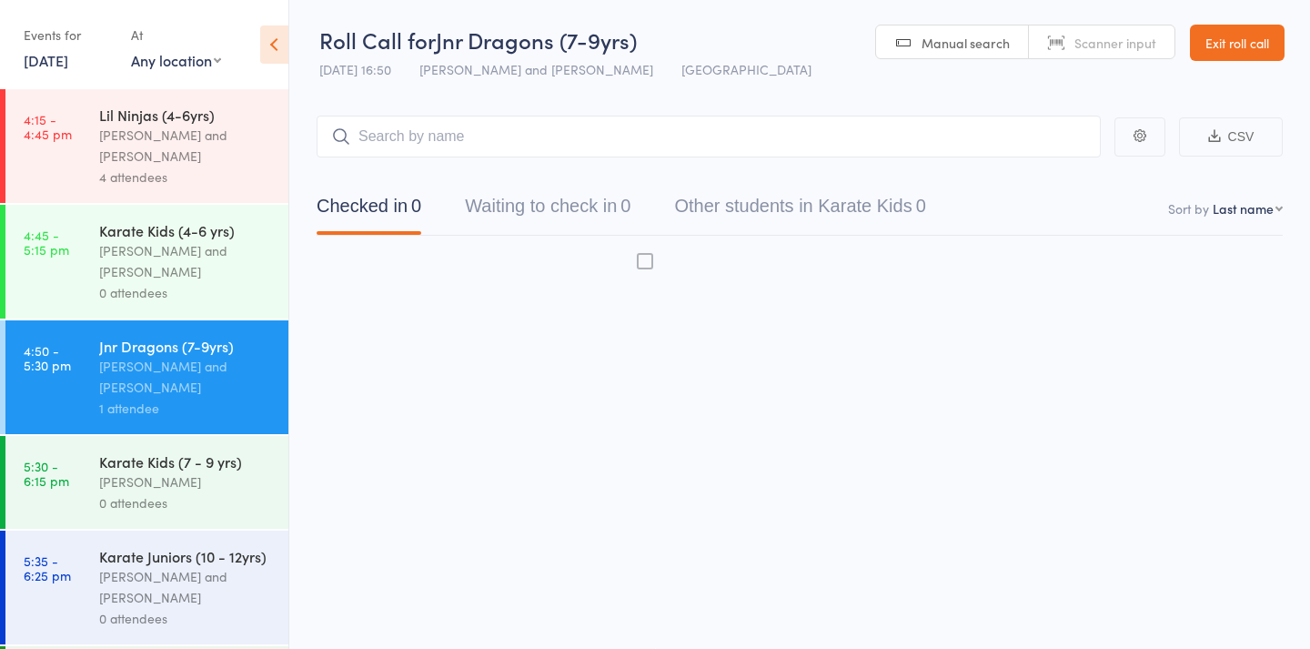
scroll to position [12, 0]
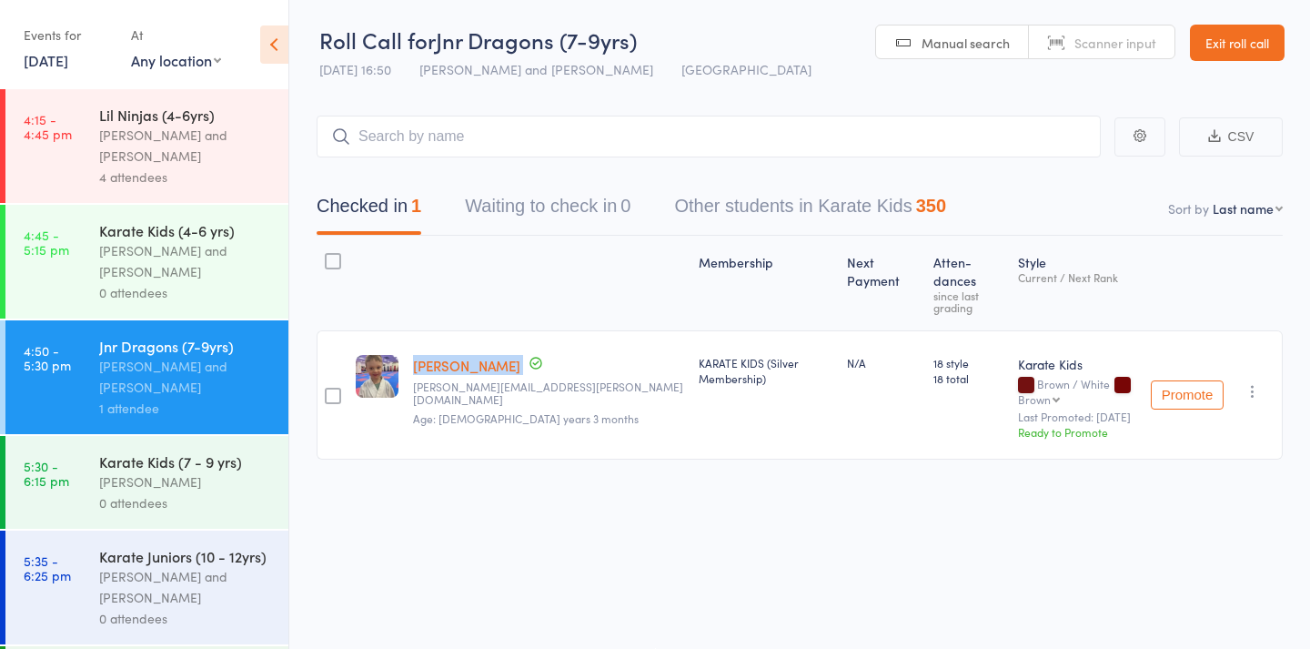
drag, startPoint x: 410, startPoint y: 328, endPoint x: 567, endPoint y: 327, distance: 156.5
click at [567, 330] on div "Oliver Templeman Up to date Templeman.Lauren@gmail.com Age: 9 years 3 months" at bounding box center [549, 394] width 286 height 129
click at [551, 454] on div "Membership Next Payment Atten­dances since last grading Style Current / Next Ra…" at bounding box center [800, 388] width 966 height 305
click at [187, 150] on div "[PERSON_NAME] and [PERSON_NAME]" at bounding box center [186, 146] width 174 height 42
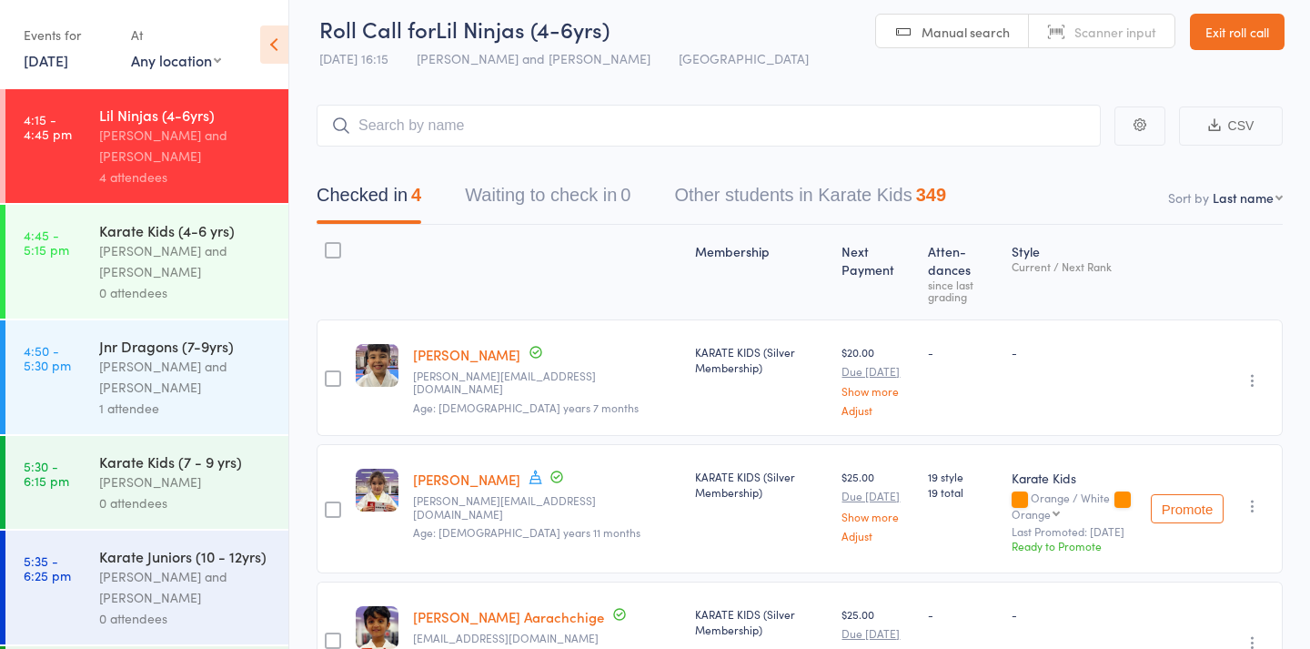
click at [187, 408] on div "1 attendee" at bounding box center [186, 408] width 174 height 21
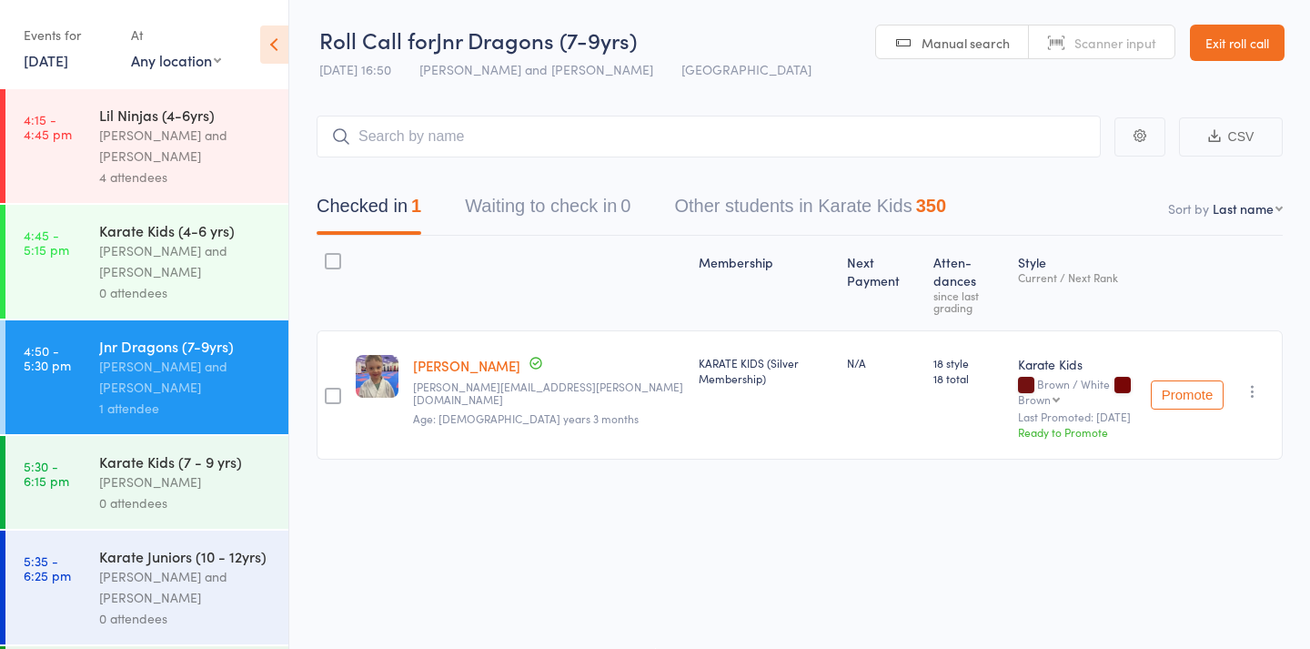
click at [192, 586] on div "[PERSON_NAME] and [PERSON_NAME]" at bounding box center [186, 587] width 174 height 42
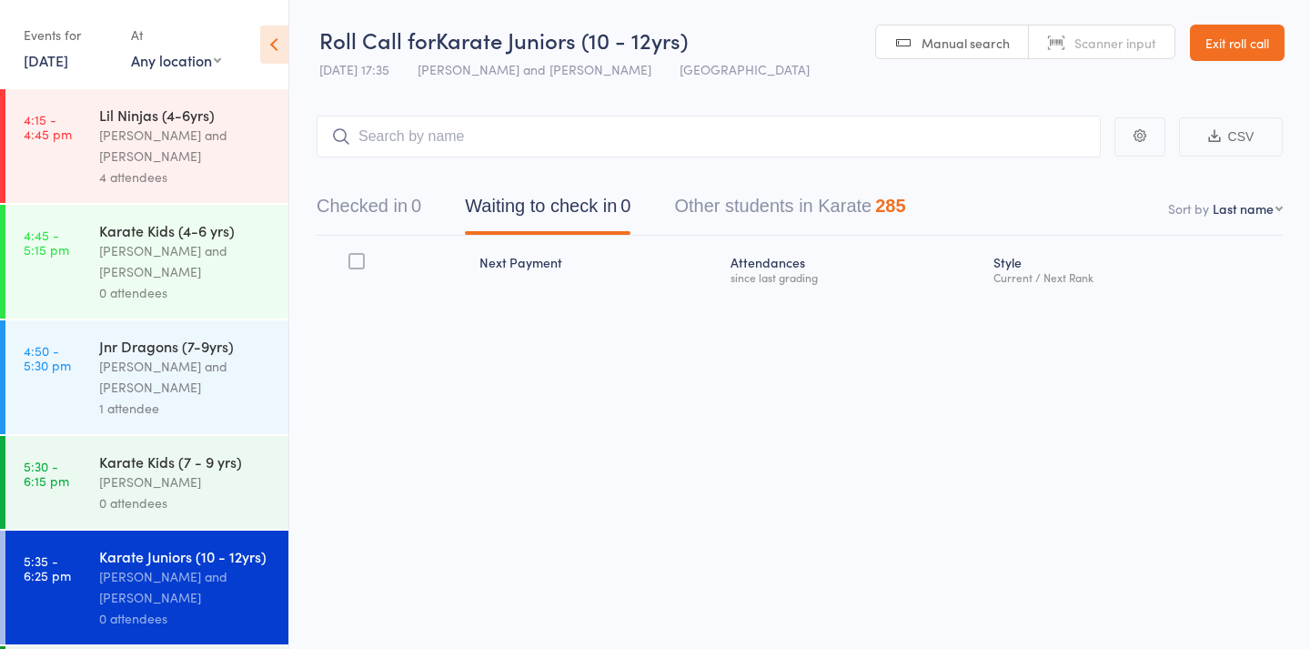
click at [222, 375] on div "[PERSON_NAME] and [PERSON_NAME]" at bounding box center [186, 377] width 174 height 42
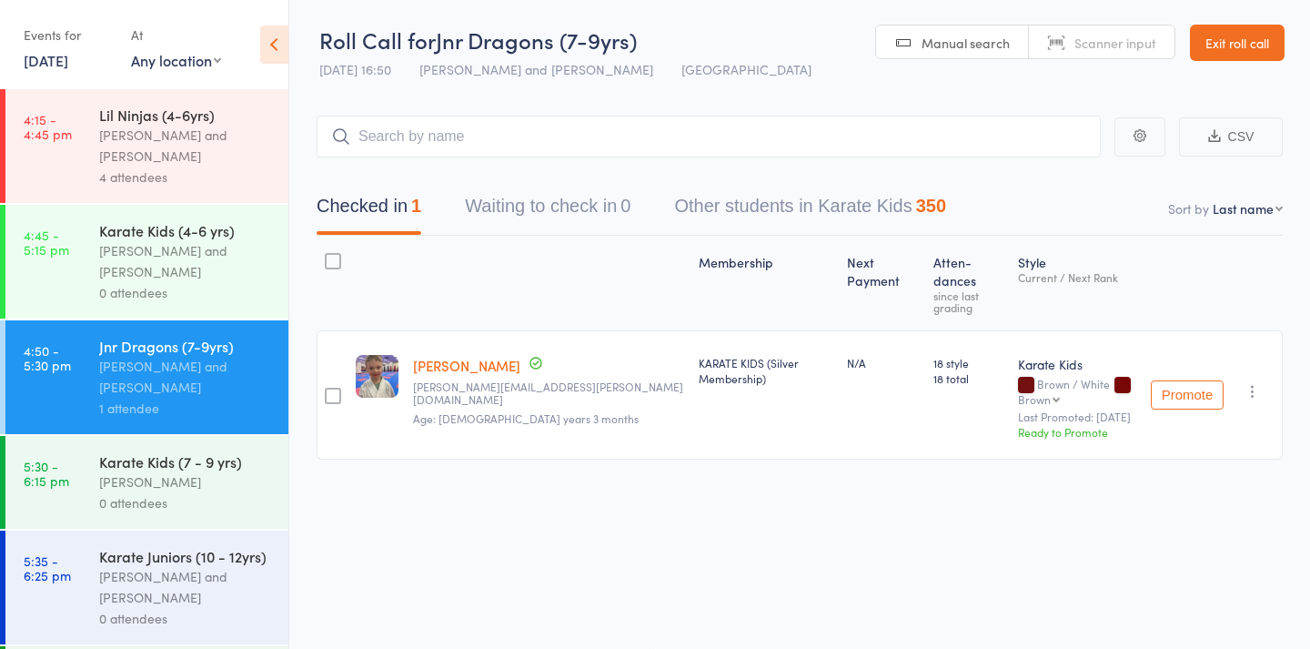
click at [156, 577] on div "[PERSON_NAME] and [PERSON_NAME]" at bounding box center [186, 587] width 174 height 42
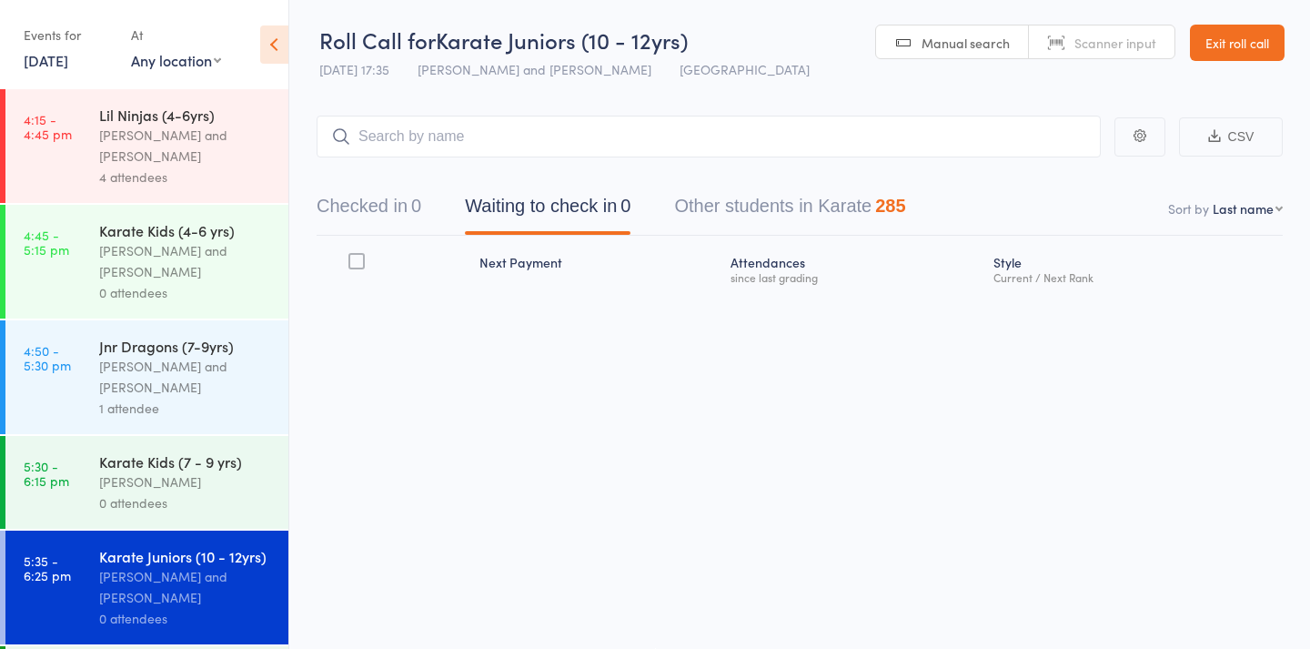
click at [205, 186] on div "4 attendees" at bounding box center [186, 177] width 174 height 21
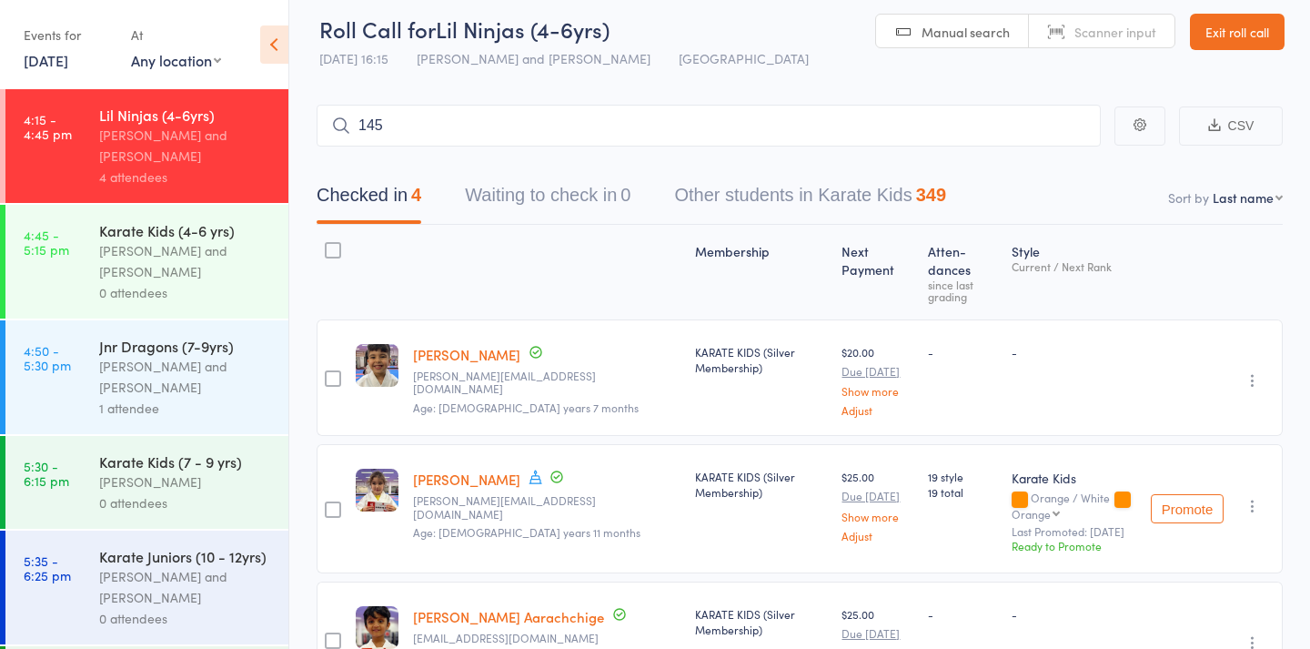
type input "1452"
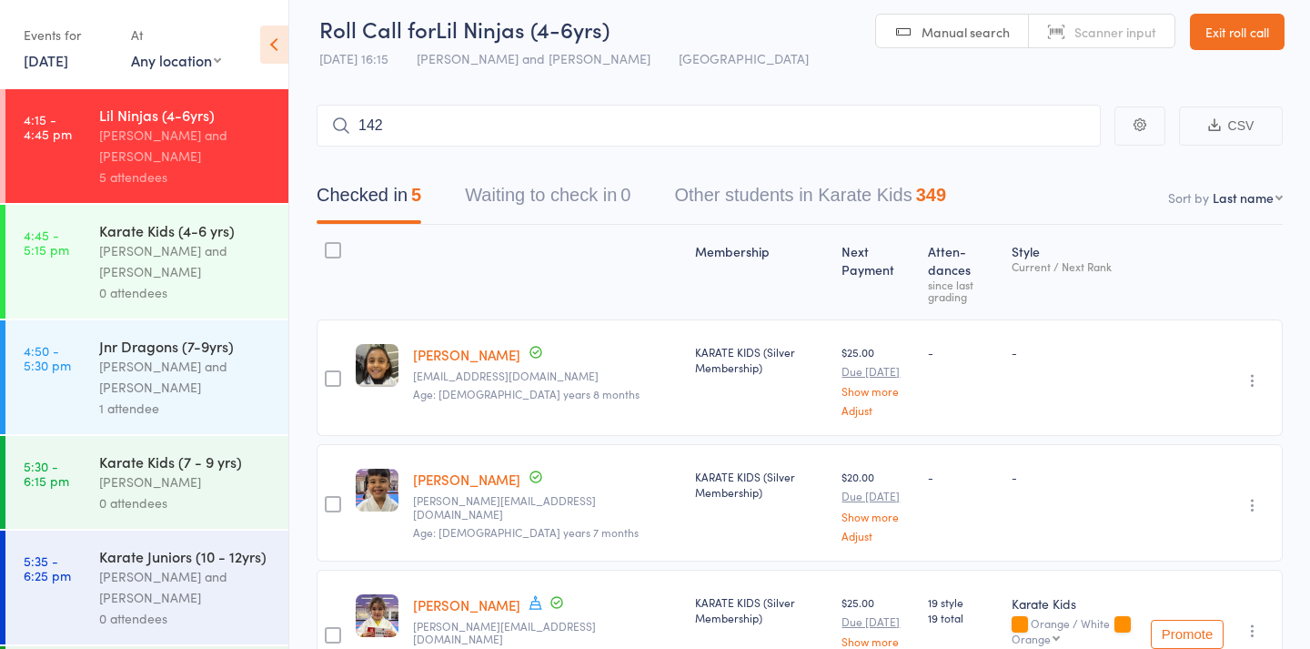
type input "1422"
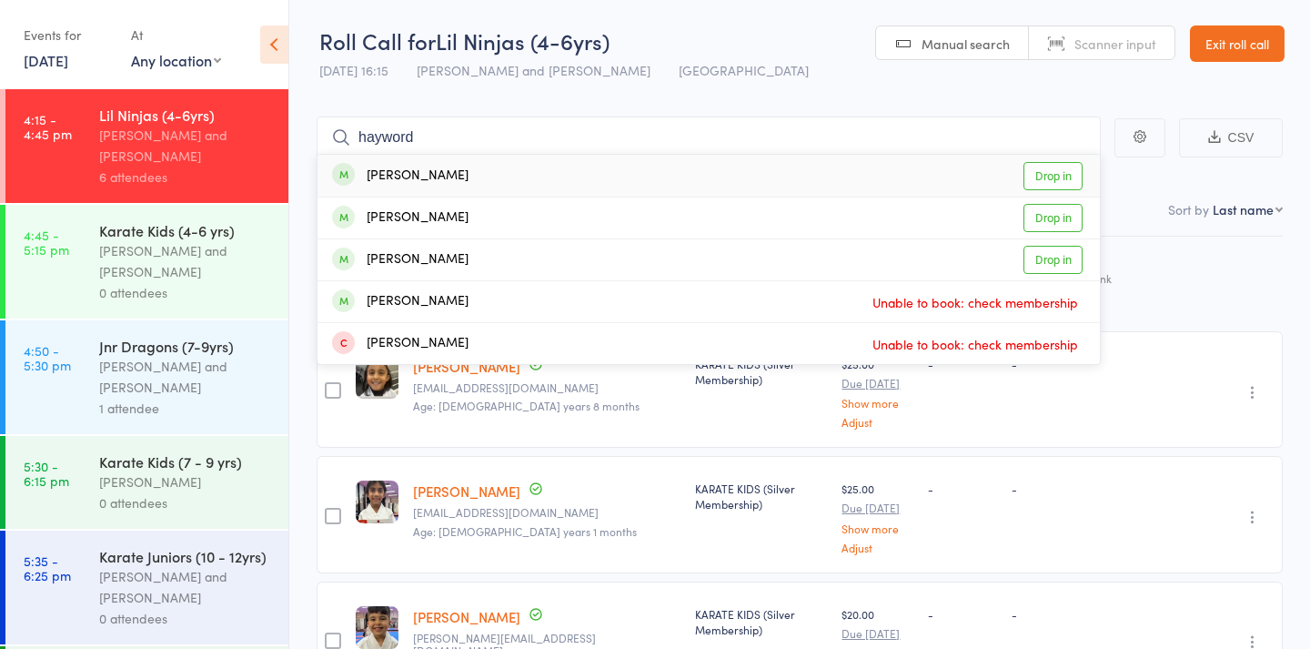
type input "hayword"
click at [433, 167] on div "Chase Hayward" at bounding box center [400, 176] width 136 height 21
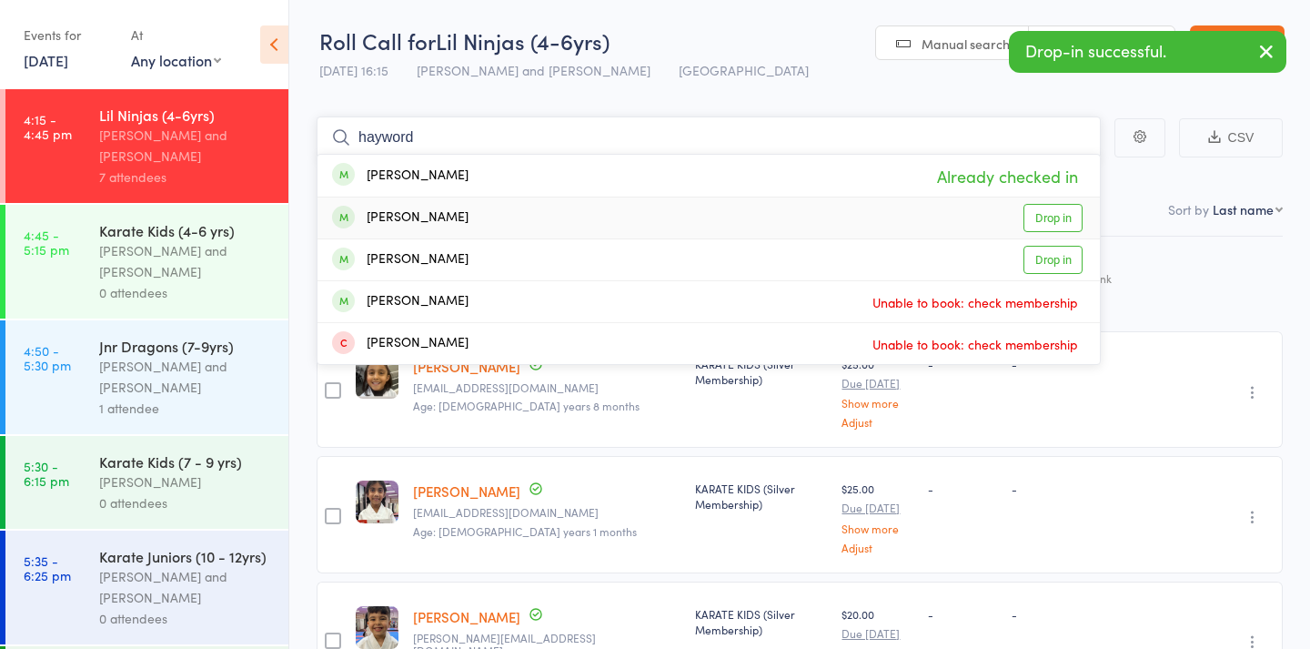
type input "hayword"
click at [1041, 216] on link "Drop in" at bounding box center [1053, 218] width 59 height 28
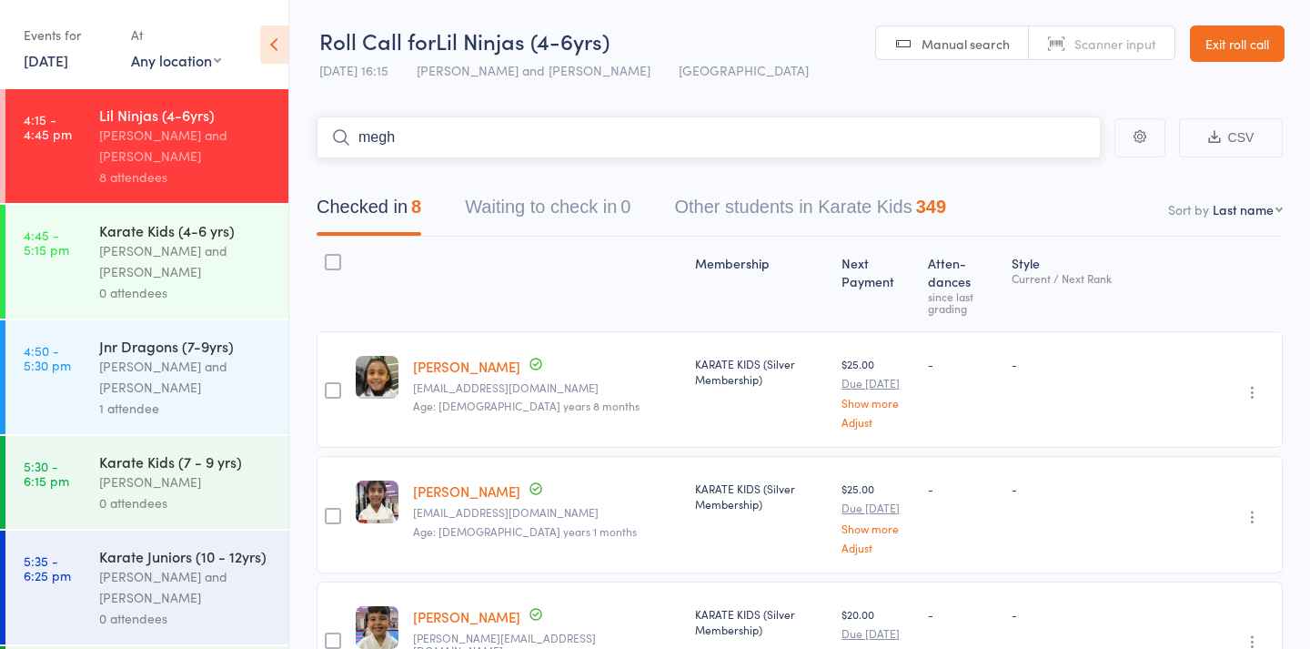
type input "megha"
type input "1527"
type input "1250"
type input "aarvik"
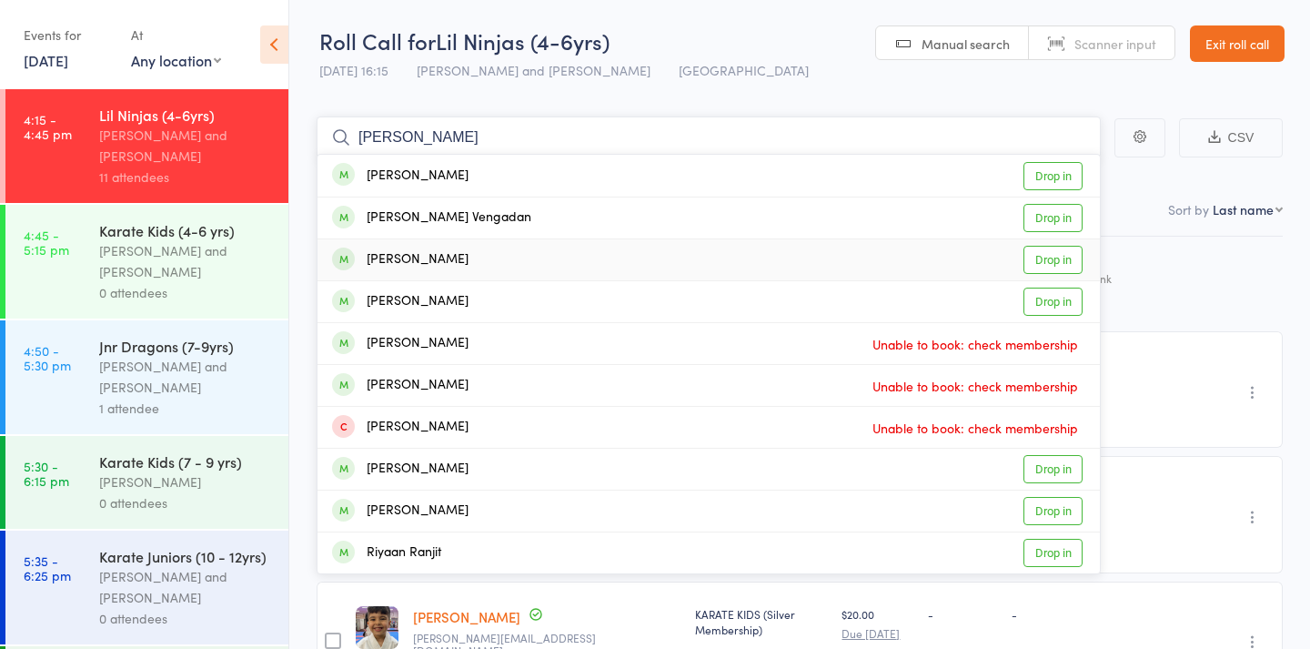
type input "avyaan"
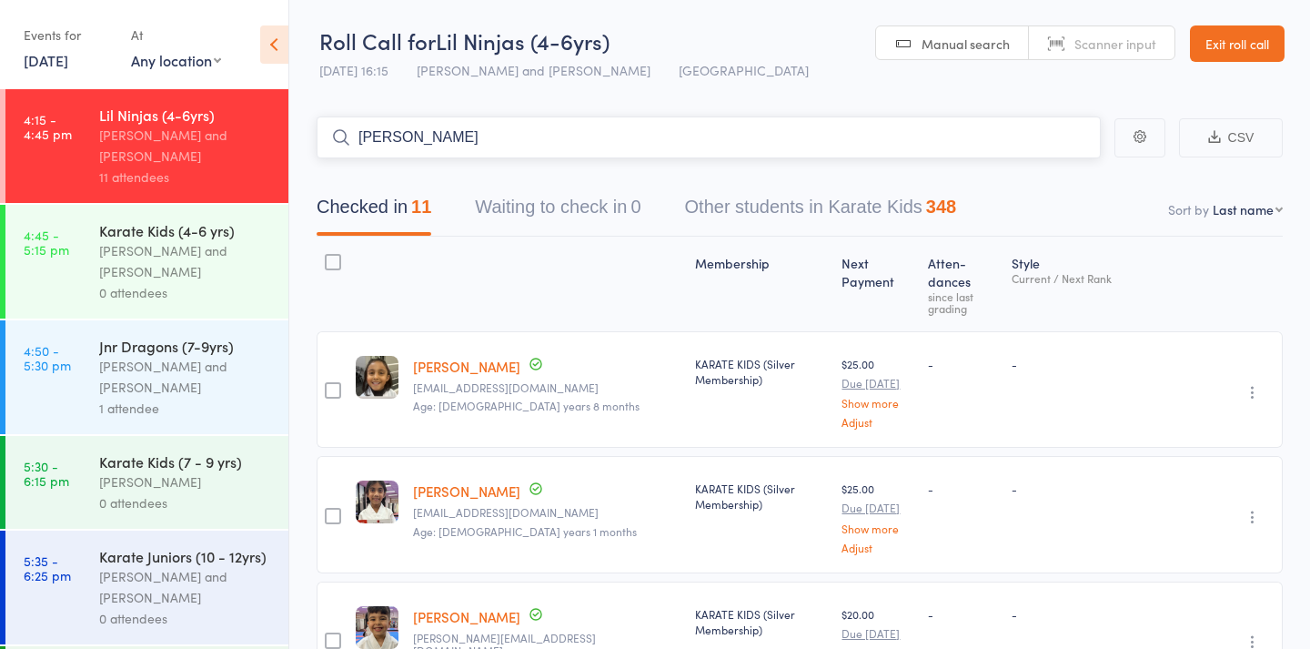
click at [609, 130] on input "avyaan" at bounding box center [709, 137] width 784 height 42
click at [769, 217] on button "Other students in Karate Kids 348" at bounding box center [821, 211] width 272 height 48
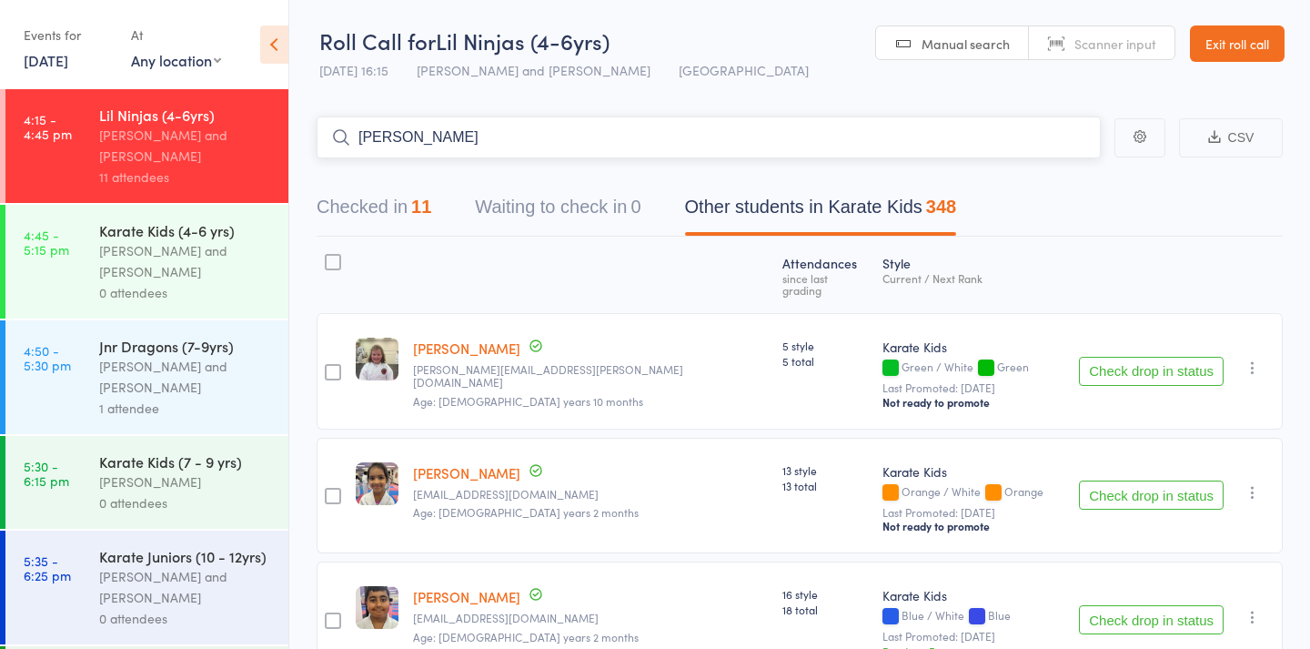
drag, startPoint x: 527, startPoint y: 128, endPoint x: 404, endPoint y: 126, distance: 122.9
click at [404, 126] on input "avyaan" at bounding box center [709, 137] width 784 height 42
drag, startPoint x: 403, startPoint y: 154, endPoint x: 317, endPoint y: 135, distance: 88.5
click at [317, 135] on input "avyaan" at bounding box center [709, 137] width 784 height 42
type input "avyaan"
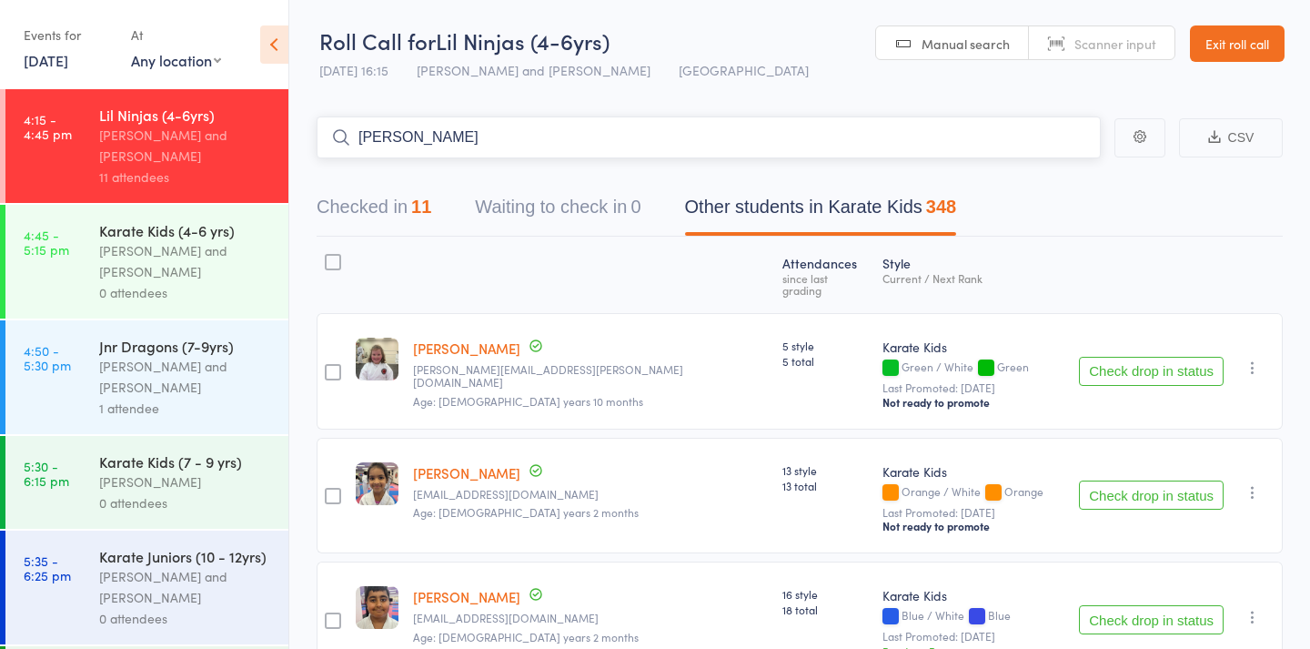
drag, startPoint x: 480, startPoint y: 132, endPoint x: 333, endPoint y: 107, distance: 148.6
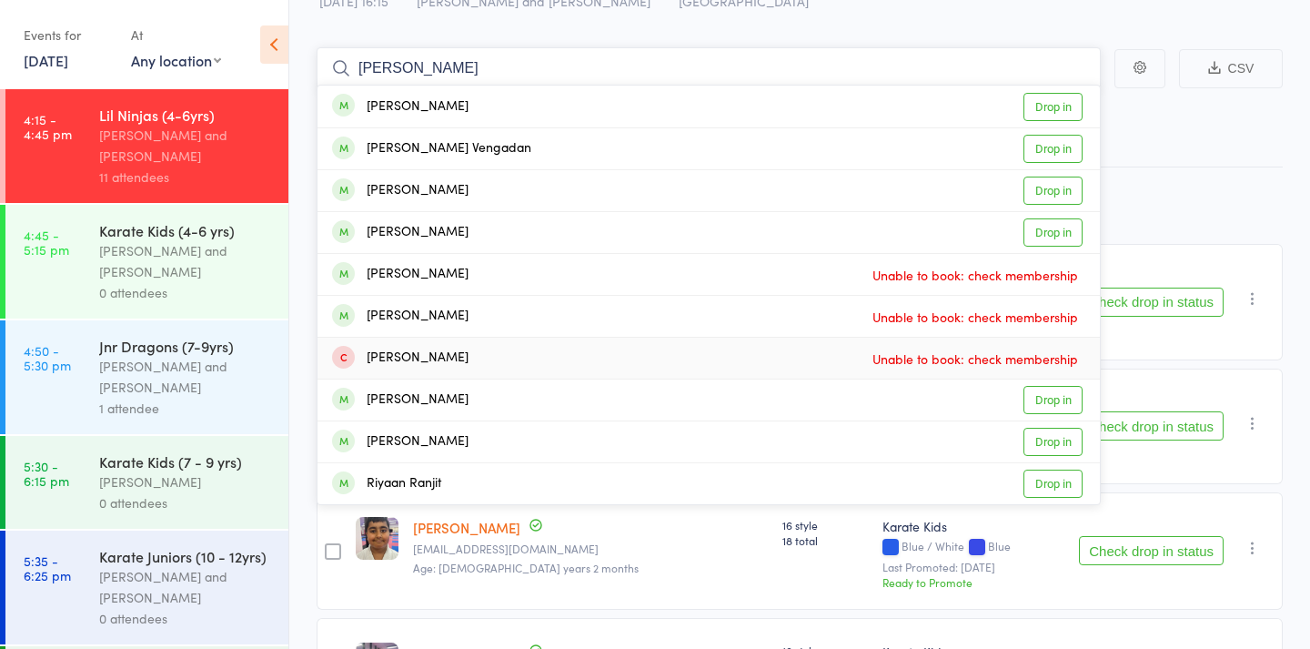
scroll to position [69, 0]
click at [1190, 163] on nav "Checked in 11 Waiting to check in 0 Other students in Karate Kids 348" at bounding box center [800, 142] width 1010 height 48
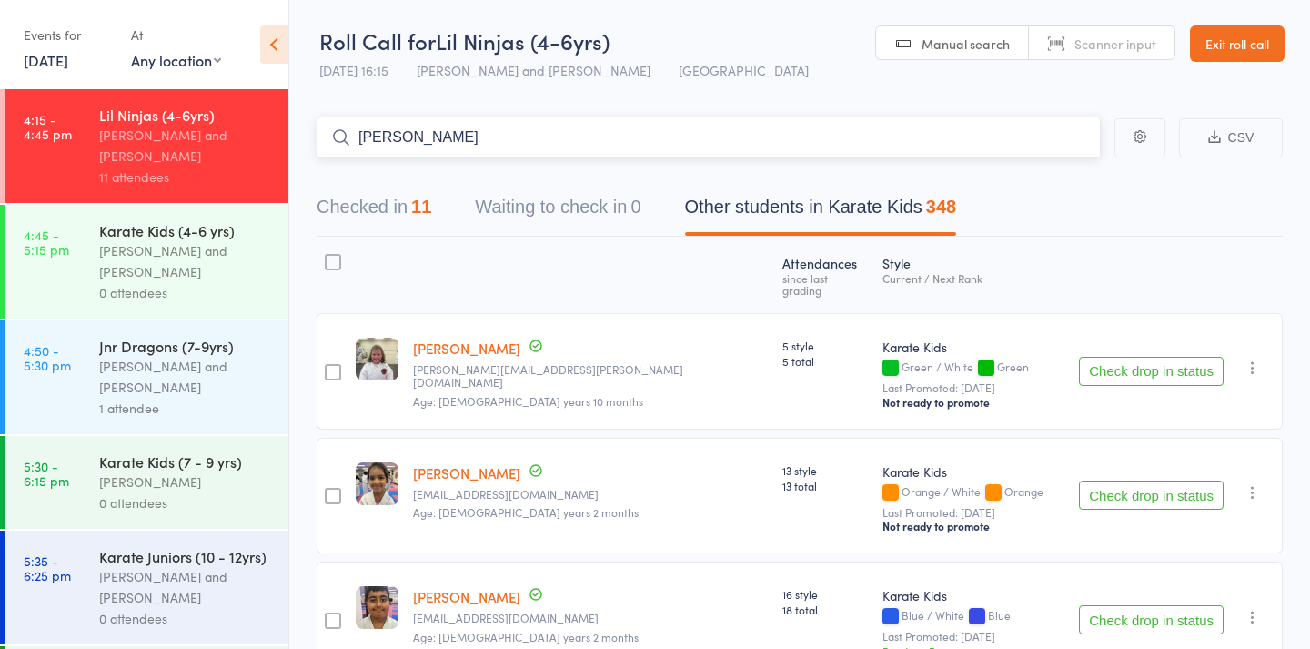
scroll to position [0, 0]
click at [438, 228] on div "Checked in 11 Waiting to check in 0 Other students in Karate Kids 348" at bounding box center [636, 211] width 683 height 48
click at [397, 208] on button "Checked in 11" at bounding box center [374, 211] width 115 height 48
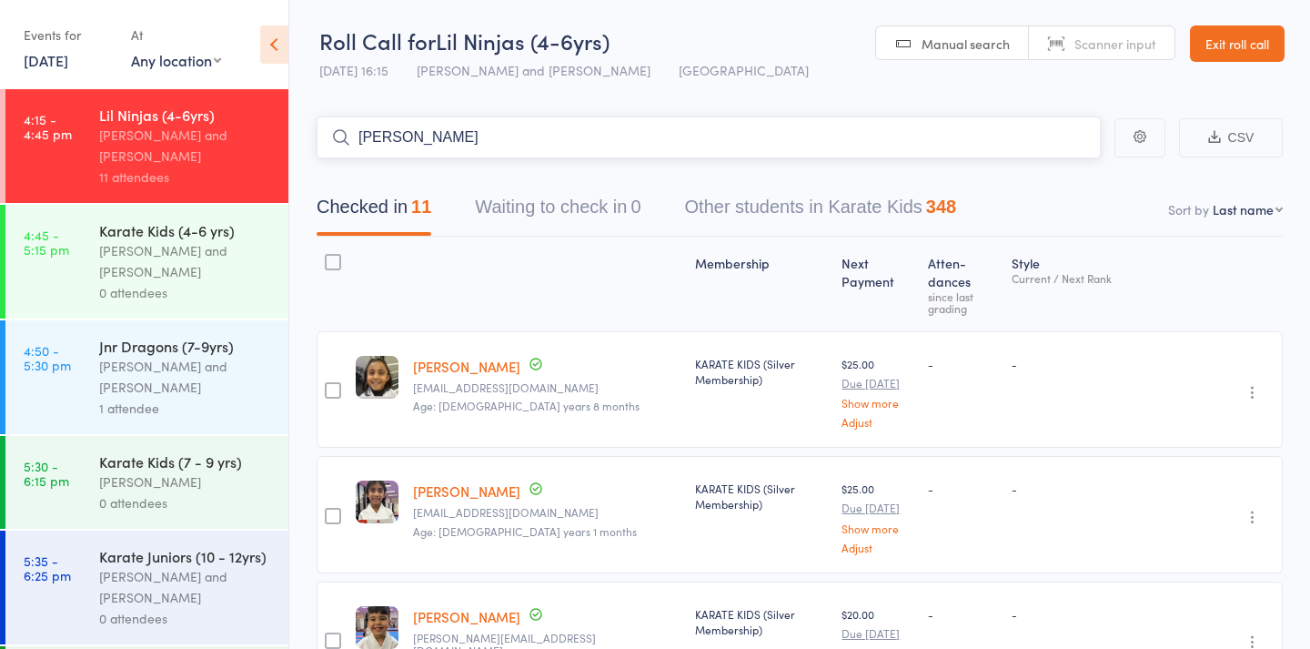
drag, startPoint x: 439, startPoint y: 148, endPoint x: 313, endPoint y: 156, distance: 125.8
type input "a"
drag, startPoint x: 430, startPoint y: 136, endPoint x: 382, endPoint y: 137, distance: 47.3
click at [382, 137] on input "1433336" at bounding box center [709, 137] width 784 height 42
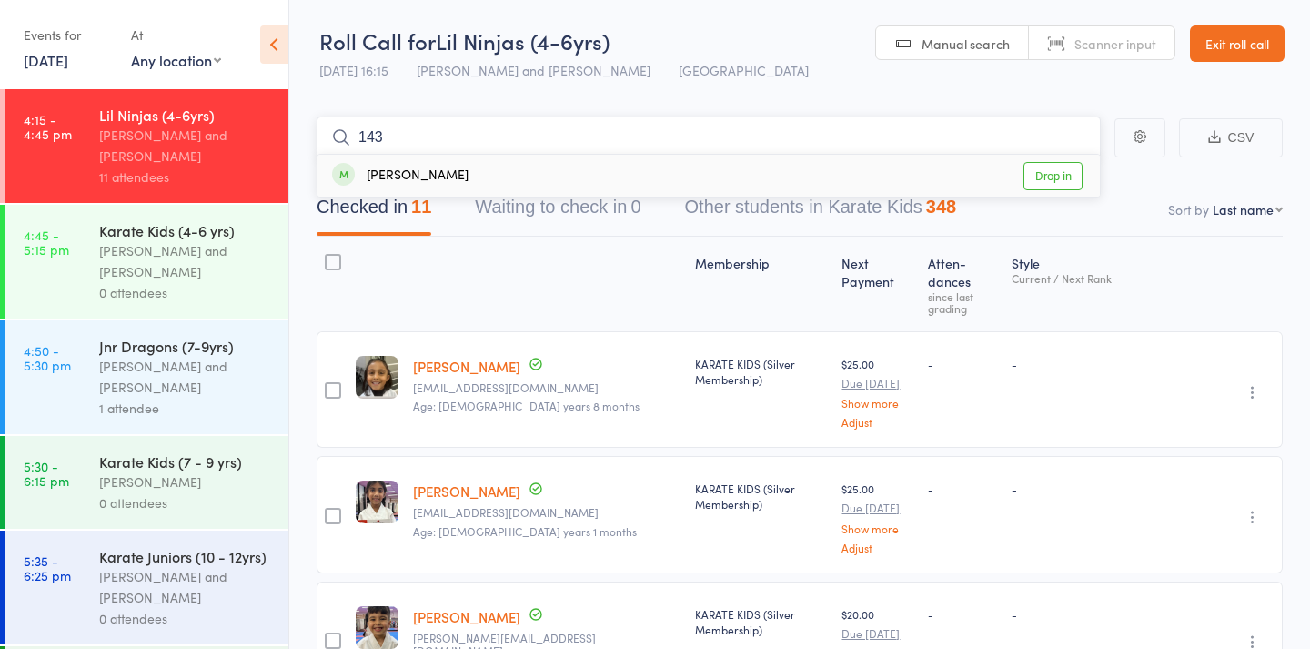
click at [371, 137] on input "143" at bounding box center [709, 137] width 784 height 42
click at [394, 136] on input "143" at bounding box center [709, 137] width 784 height 42
paste input "3336"
type input "1433336"
drag, startPoint x: 472, startPoint y: 141, endPoint x: 348, endPoint y: 143, distance: 124.7
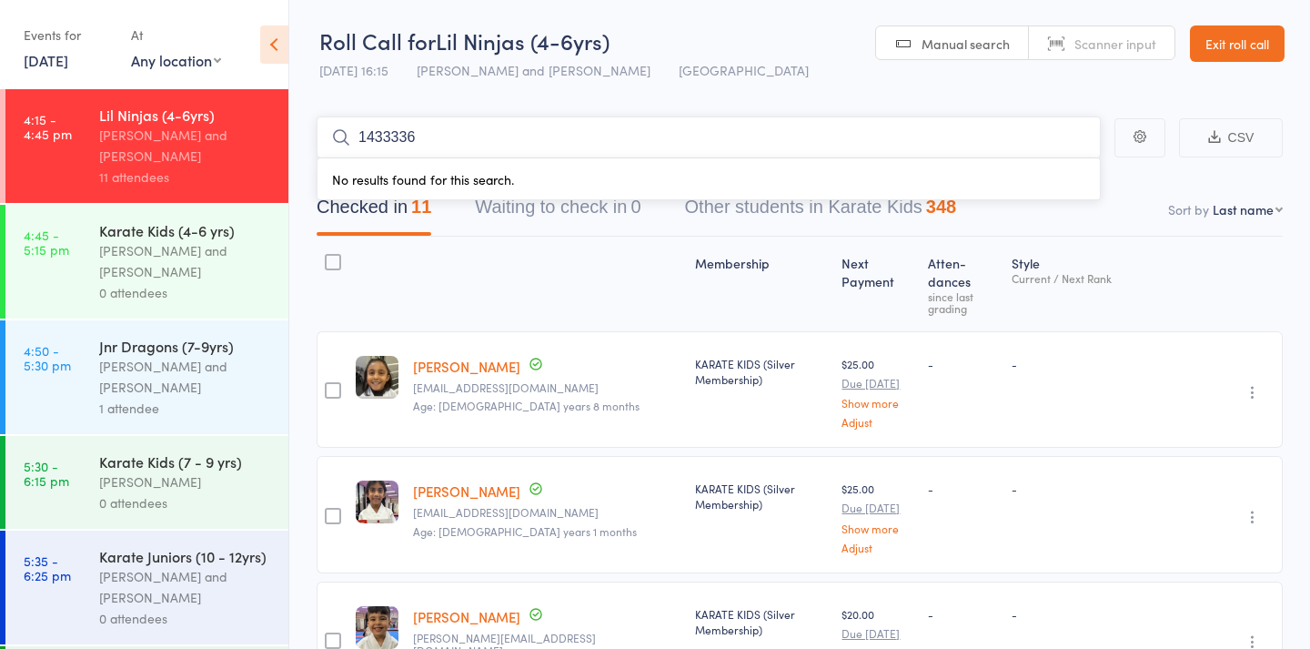
click at [348, 143] on form "1433336 No results found for this search." at bounding box center [709, 137] width 784 height 42
click at [201, 372] on div "[PERSON_NAME] and [PERSON_NAME]" at bounding box center [186, 377] width 174 height 42
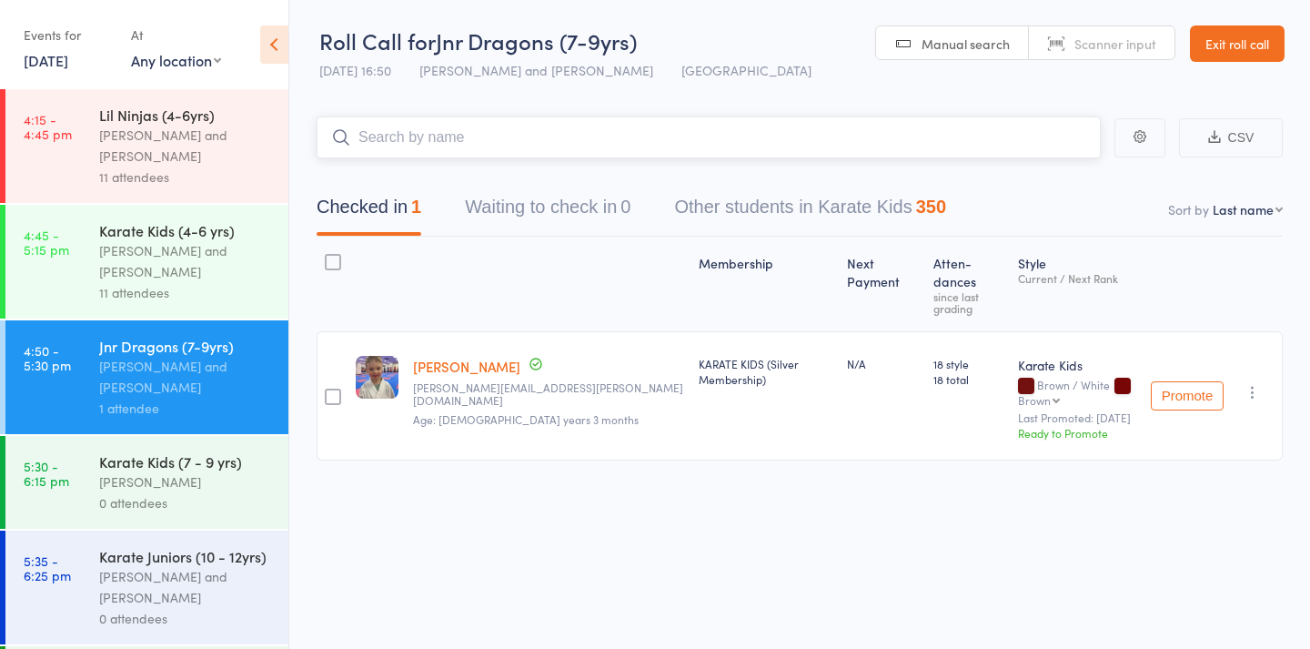
paste input "1433336"
click at [389, 136] on input "1433336" at bounding box center [709, 137] width 784 height 42
drag, startPoint x: 381, startPoint y: 136, endPoint x: 460, endPoint y: 135, distance: 78.3
click at [460, 135] on input "1433336" at bounding box center [709, 137] width 784 height 42
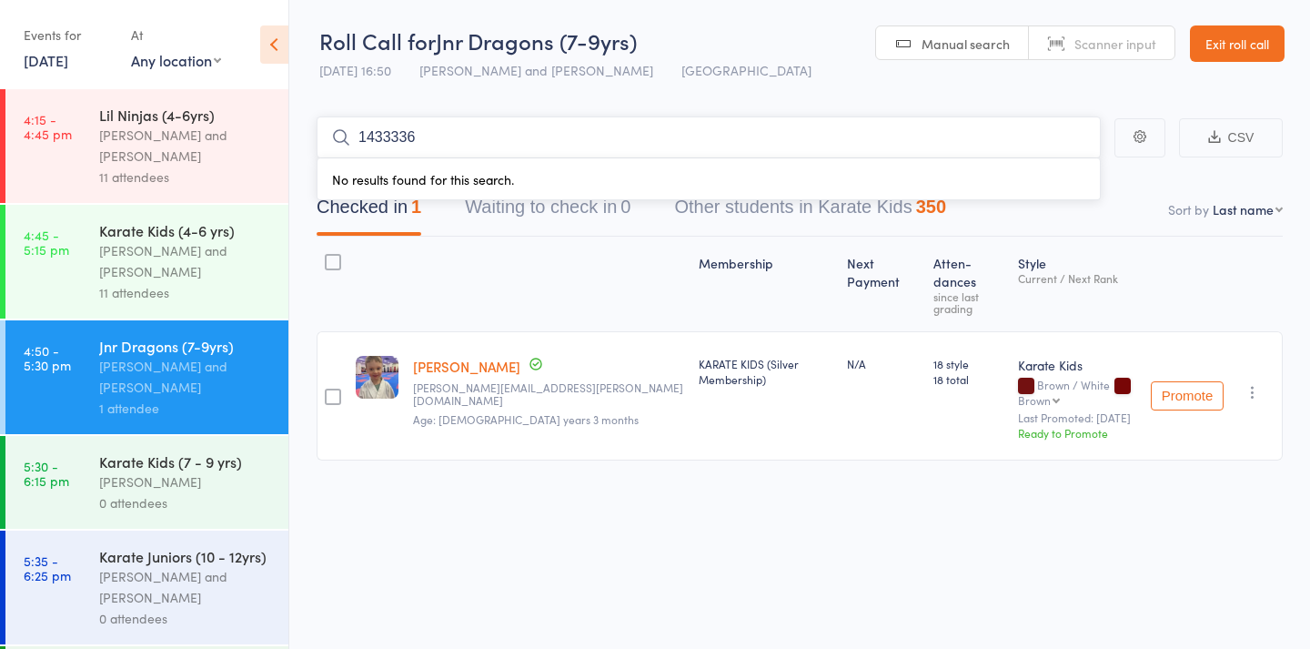
click at [386, 136] on input "1433336" at bounding box center [709, 137] width 784 height 42
click at [390, 136] on input "1433336" at bounding box center [709, 137] width 784 height 42
drag, startPoint x: 392, startPoint y: 136, endPoint x: 434, endPoint y: 137, distance: 41.9
click at [434, 137] on input "1433336" at bounding box center [709, 137] width 784 height 42
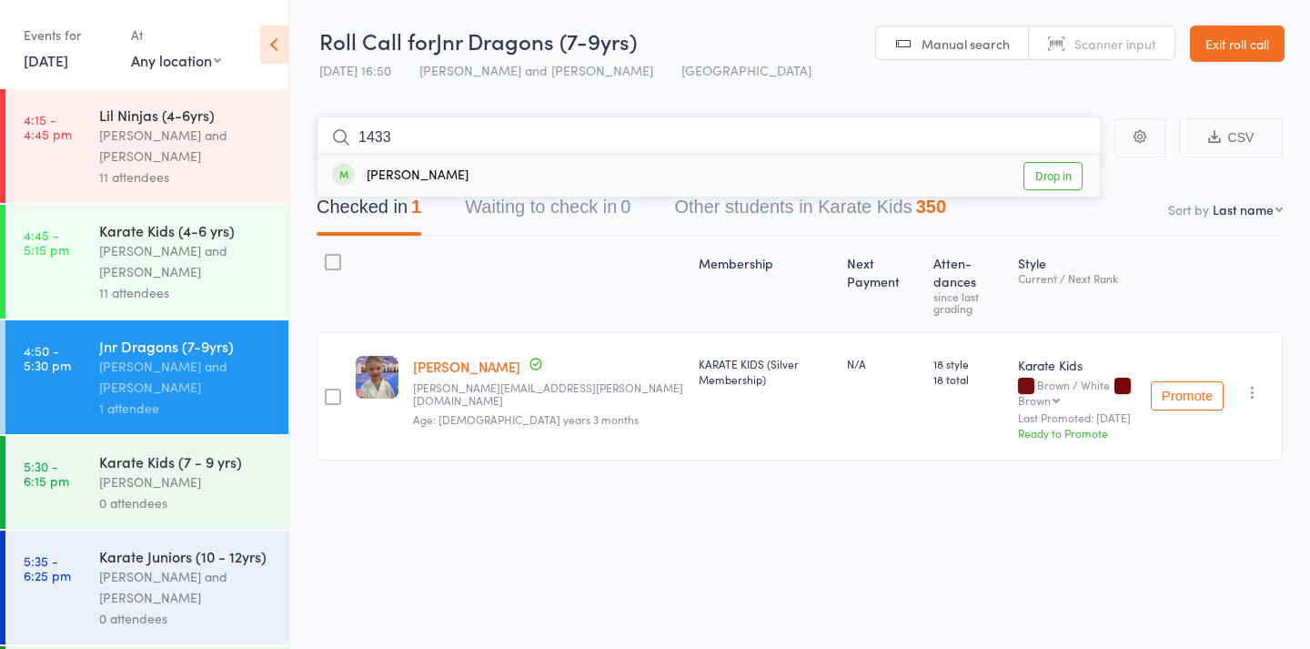
type input "1433"
click at [425, 182] on div "Safal Ghimire" at bounding box center [400, 176] width 136 height 21
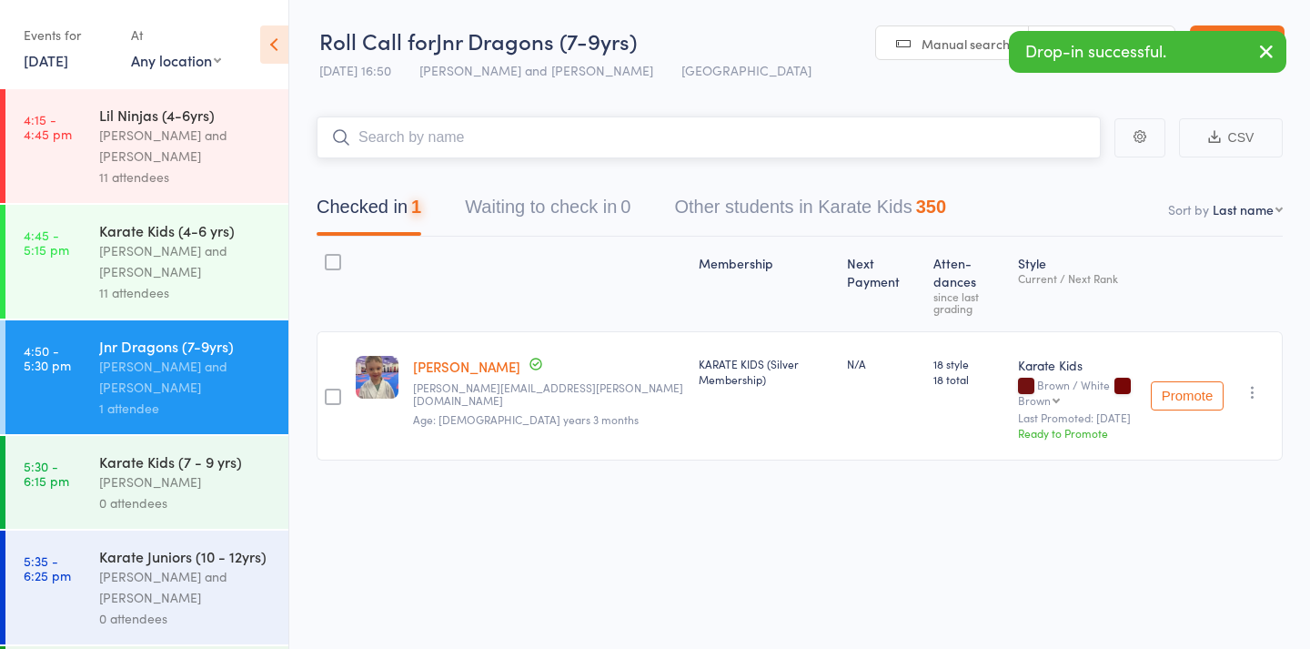
paste input "336"
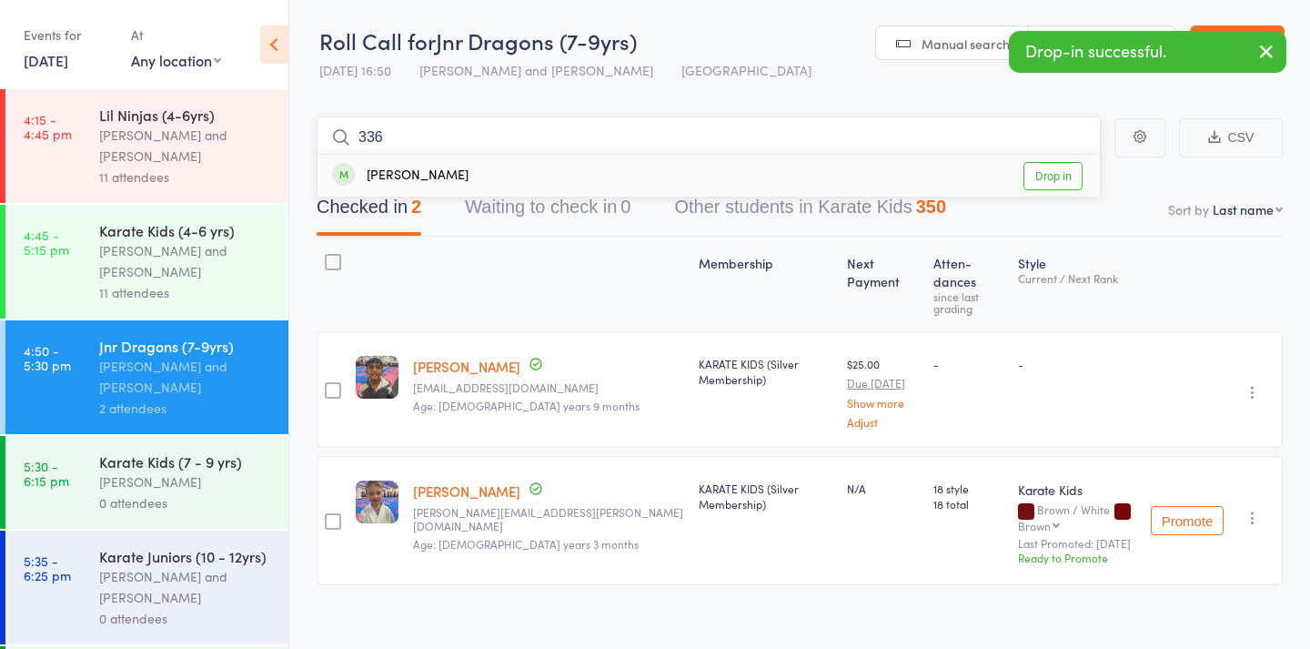
type input "336"
click at [413, 179] on div "Emilia Bousalim" at bounding box center [400, 176] width 136 height 21
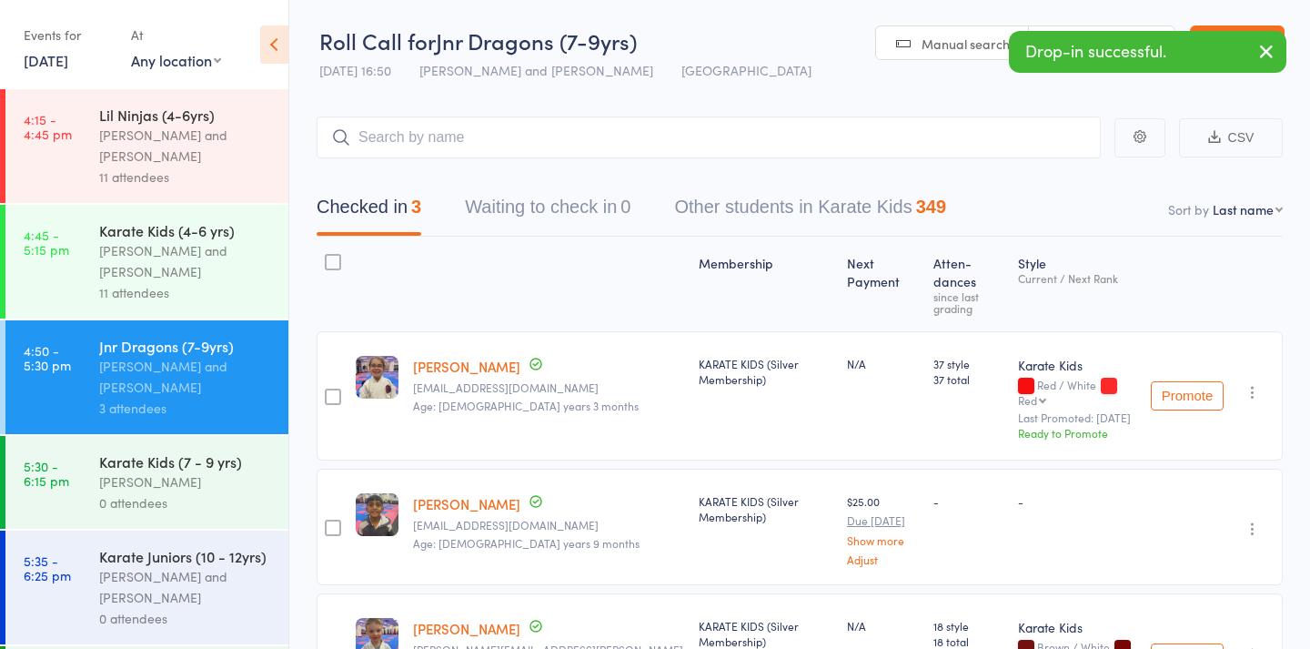
click at [1258, 54] on icon "button" at bounding box center [1267, 51] width 22 height 23
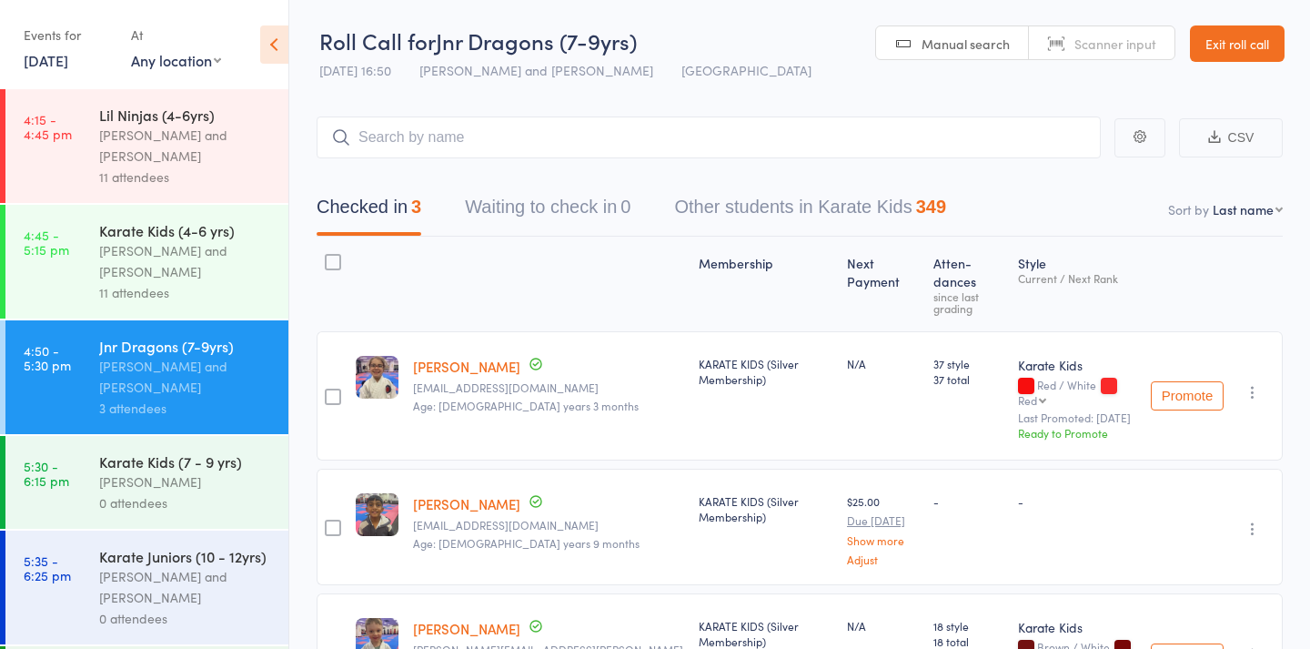
click at [1151, 53] on link "Scanner input" at bounding box center [1102, 43] width 146 height 35
type input "1448"
click at [183, 150] on div "[PERSON_NAME] and [PERSON_NAME]" at bounding box center [186, 146] width 174 height 42
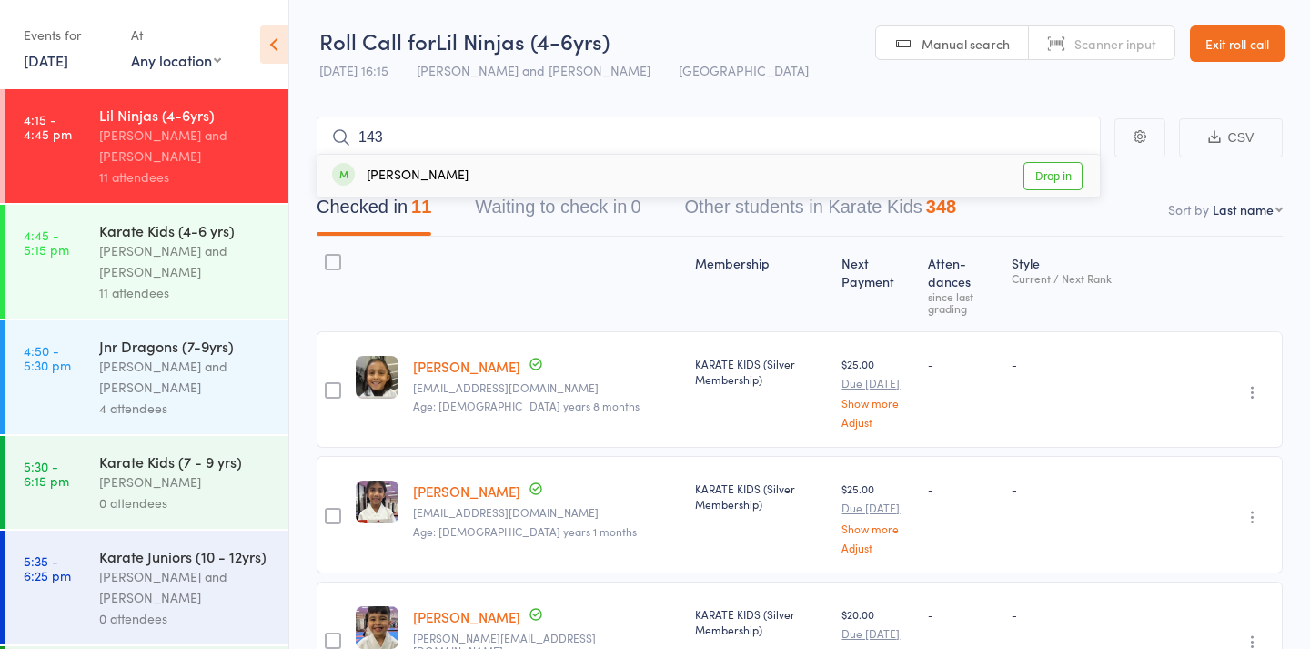
type input "143"
click at [446, 177] on div "Shaun Dwyer Drop in" at bounding box center [709, 176] width 783 height 42
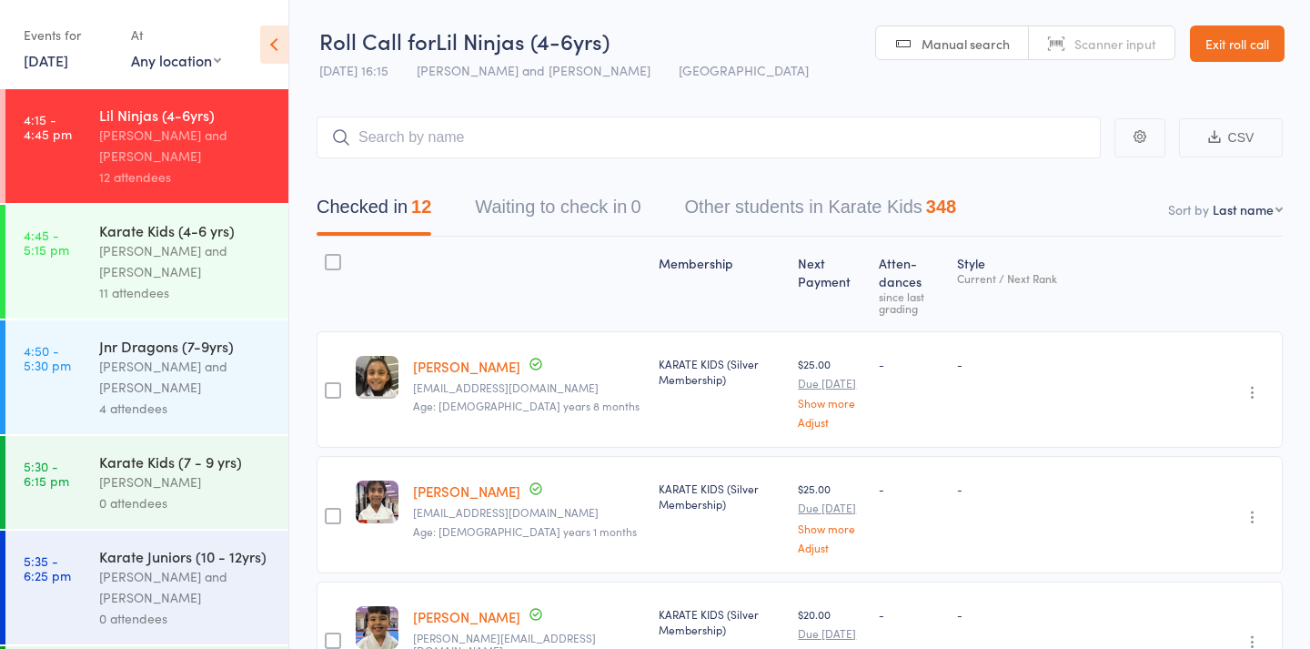
click at [181, 405] on div "4 attendees" at bounding box center [186, 408] width 174 height 21
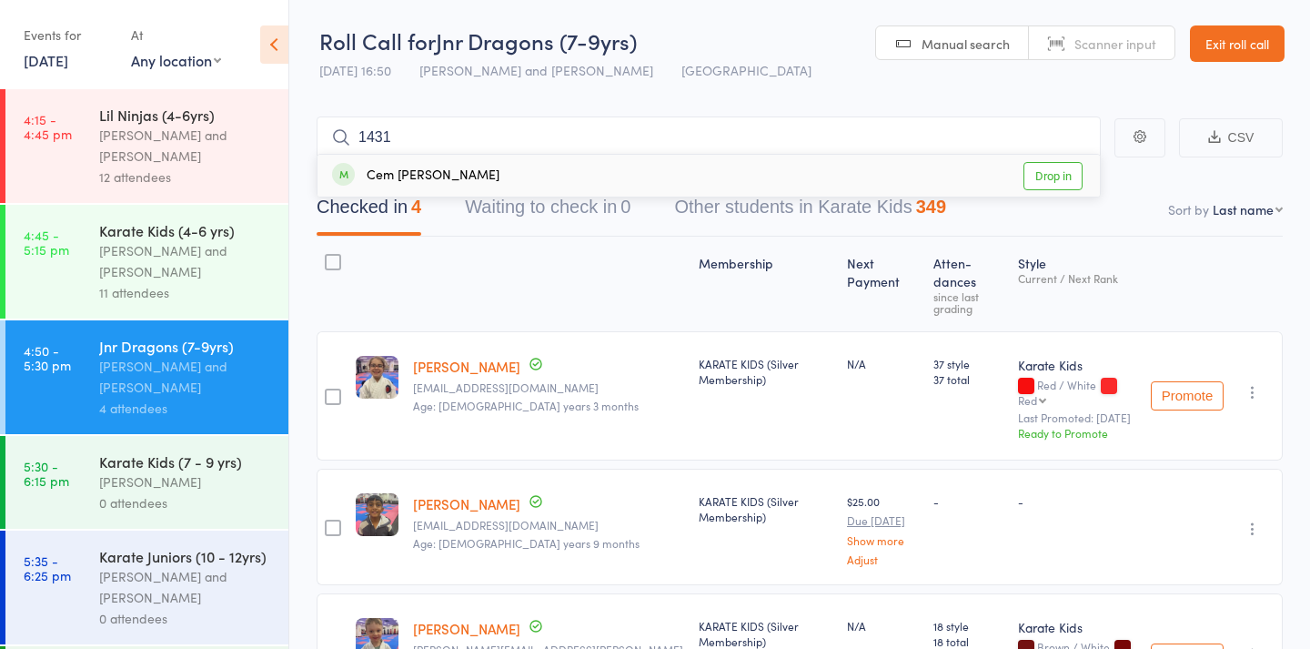
type input "1431"
click at [151, 588] on div "[PERSON_NAME] and [PERSON_NAME]" at bounding box center [186, 587] width 174 height 42
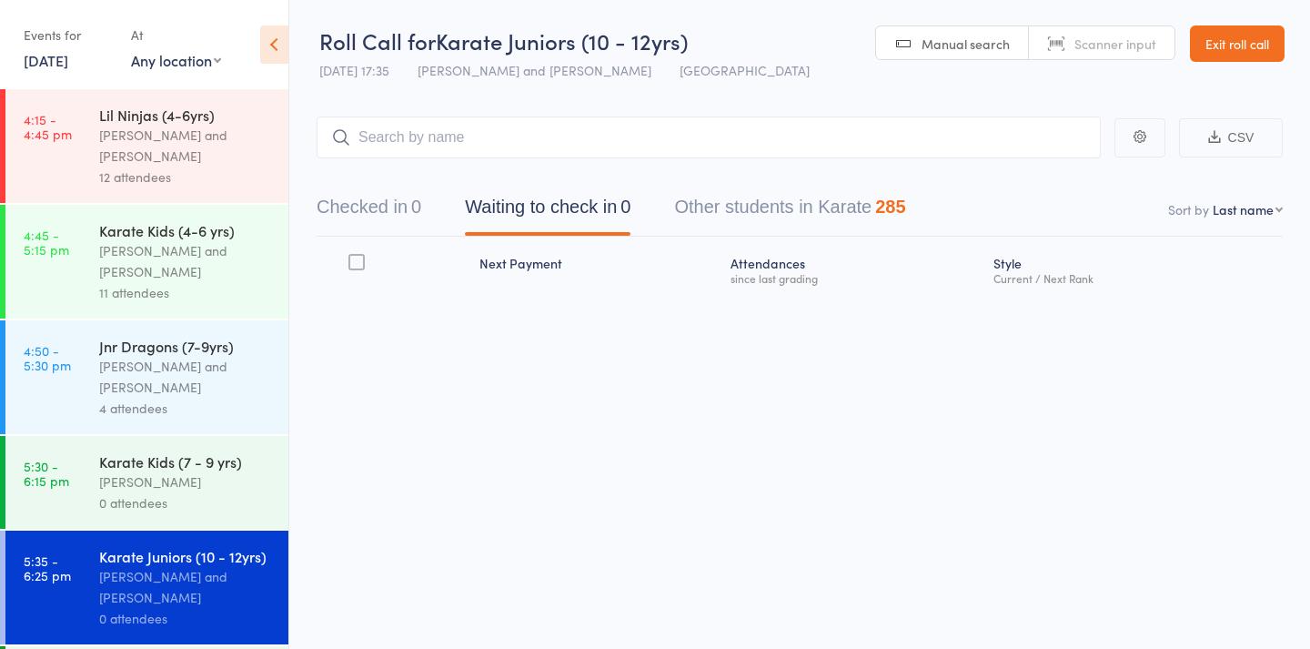
click at [233, 386] on div "[PERSON_NAME] and [PERSON_NAME]" at bounding box center [186, 377] width 174 height 42
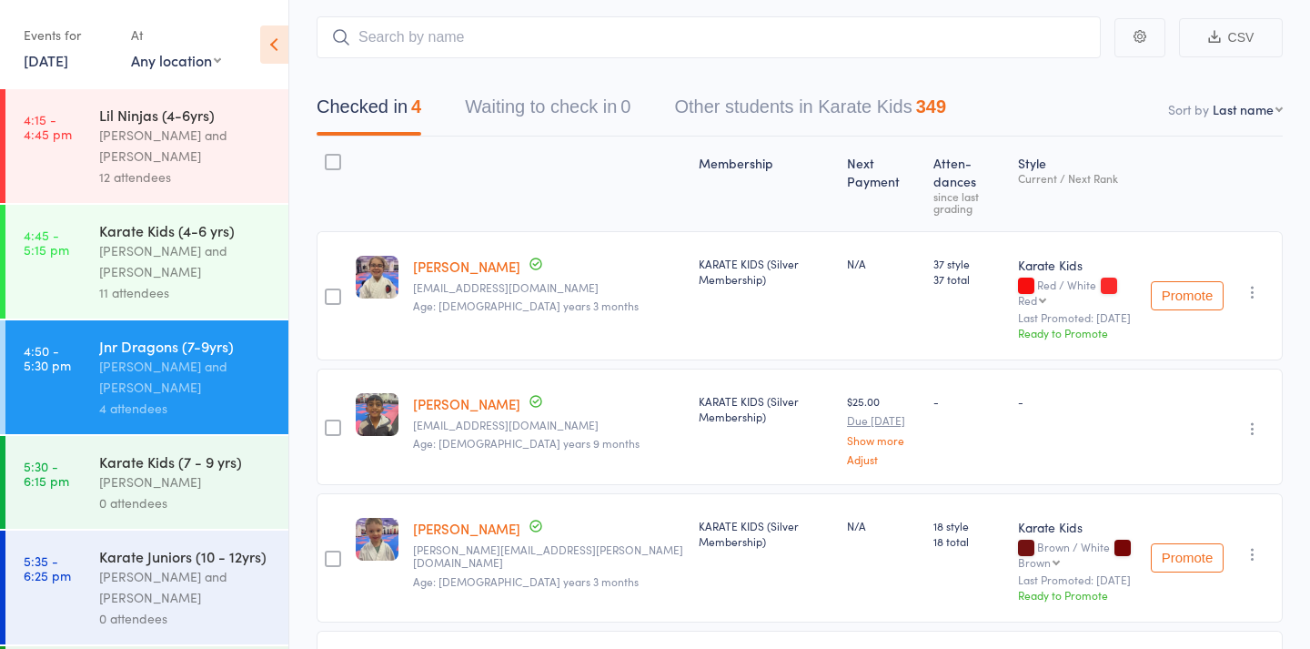
scroll to position [115, 0]
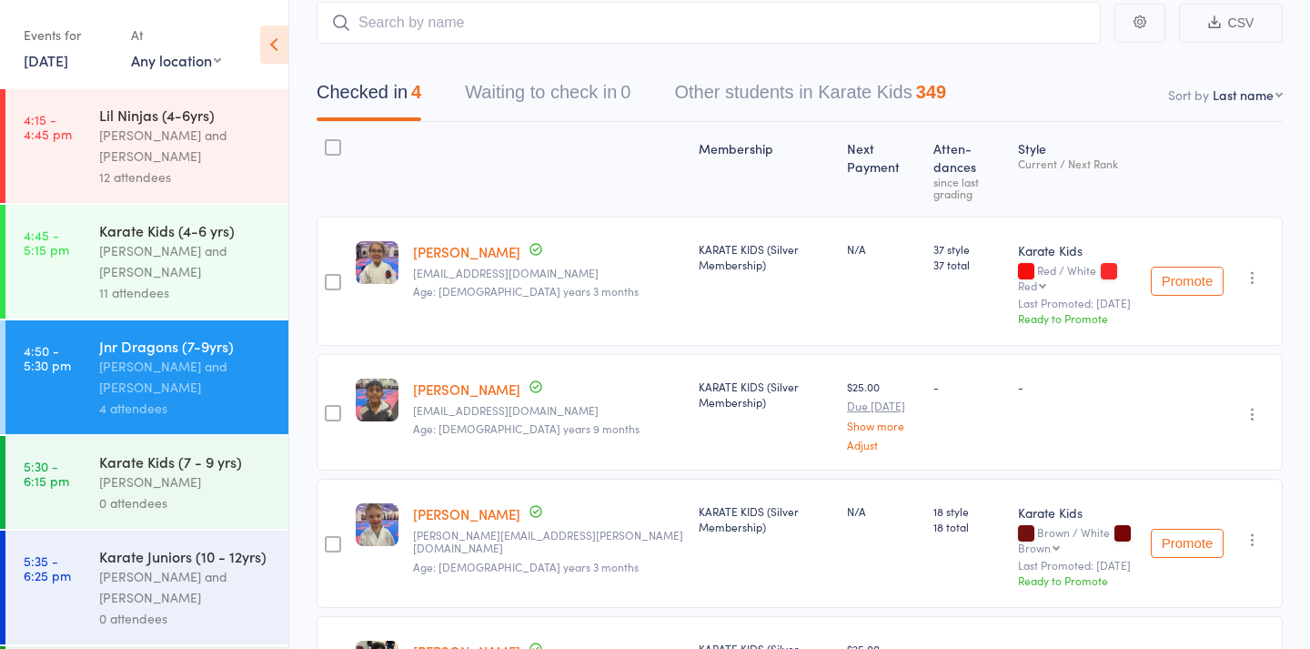
click at [263, 281] on div "Vanessa Breton and Aditi Kalia" at bounding box center [186, 261] width 174 height 42
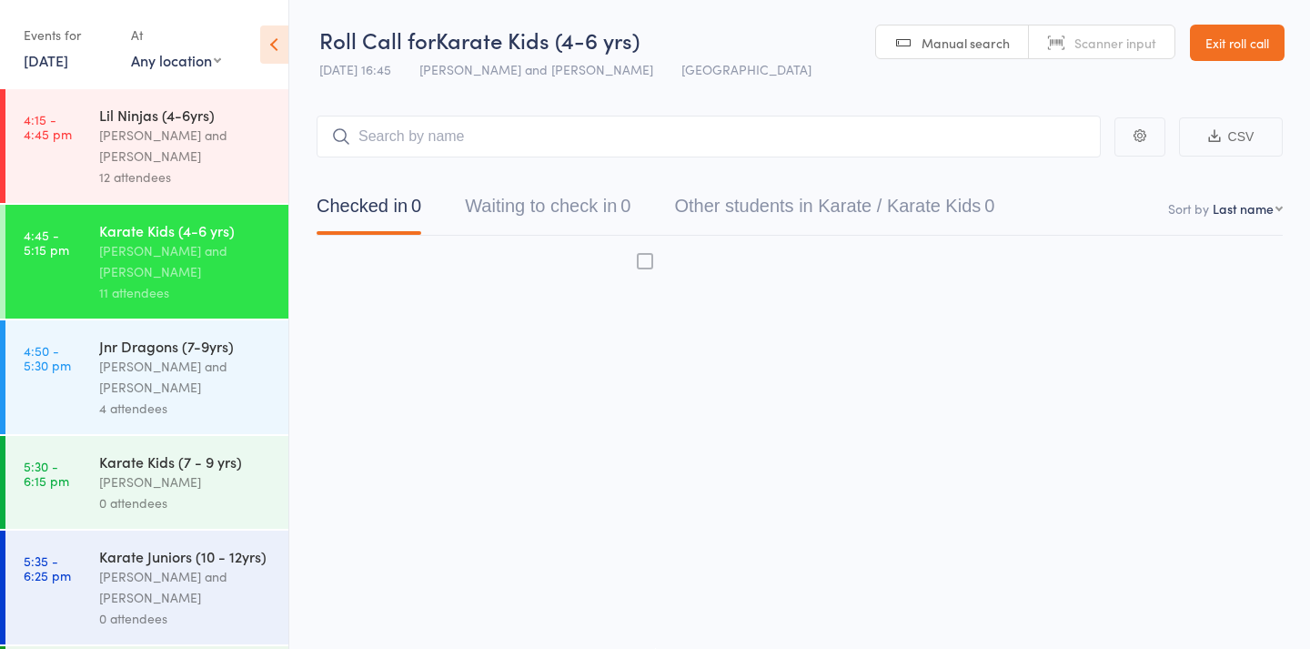
scroll to position [12, 0]
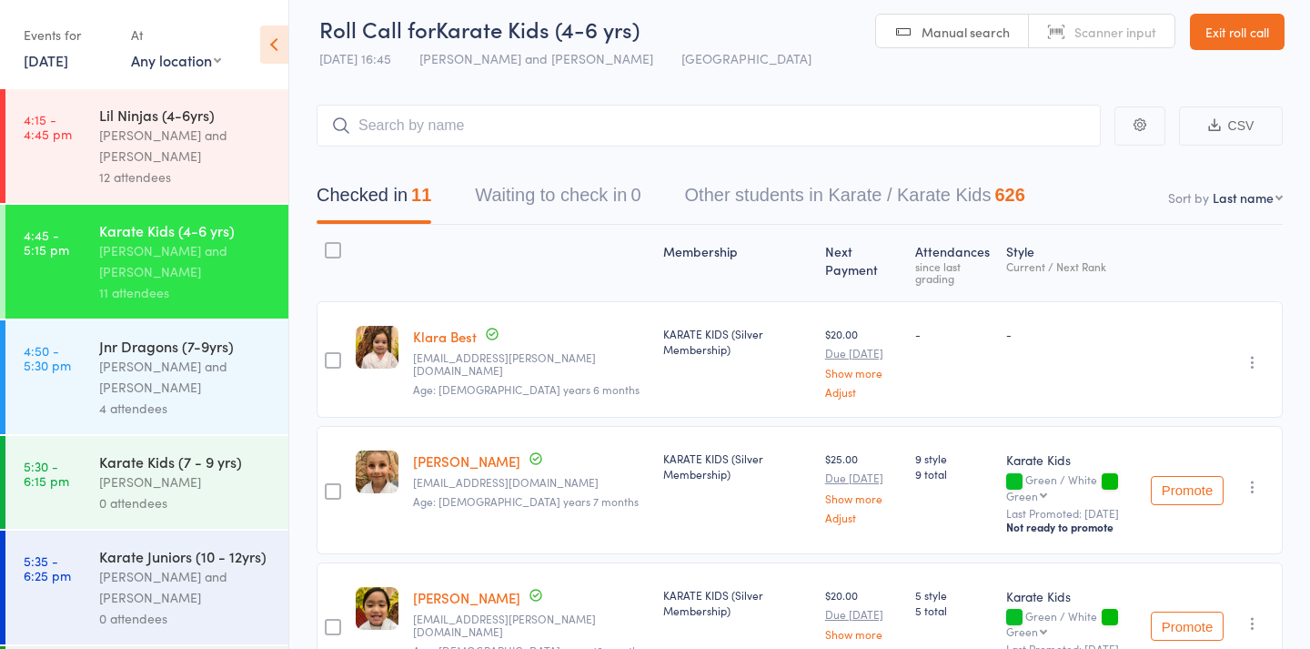
select select "4"
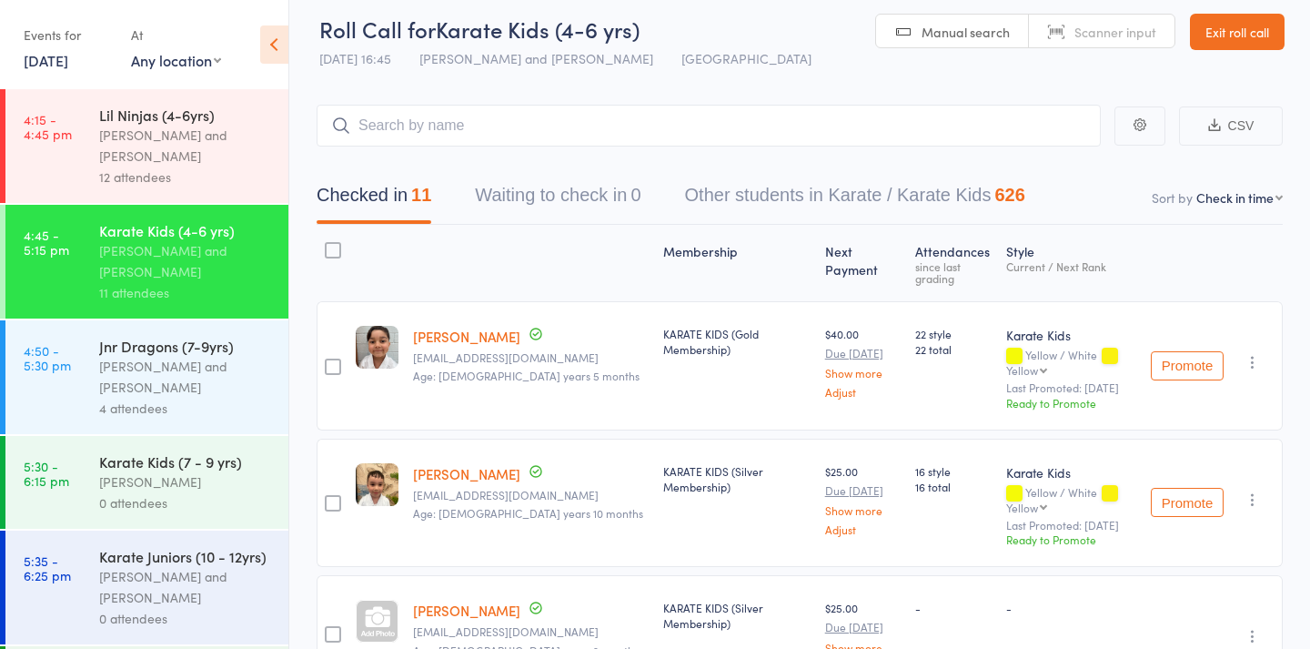
click at [263, 160] on div "[PERSON_NAME] and [PERSON_NAME]" at bounding box center [186, 146] width 174 height 42
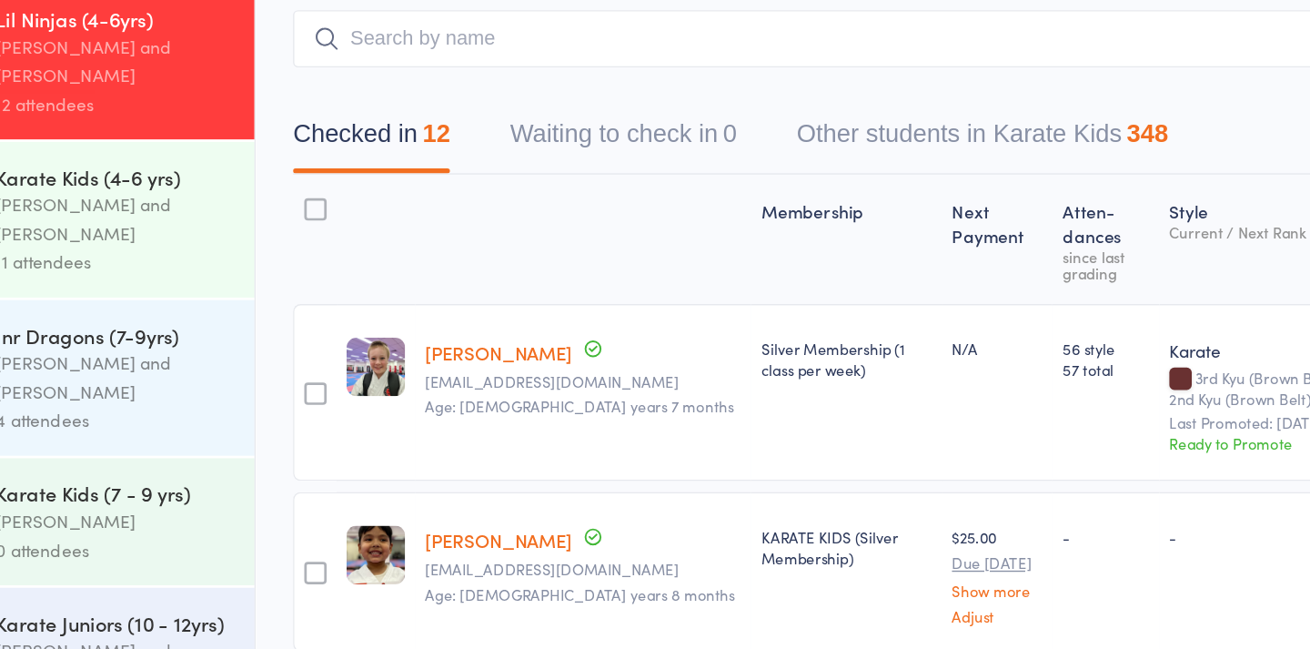
scroll to position [28, 0]
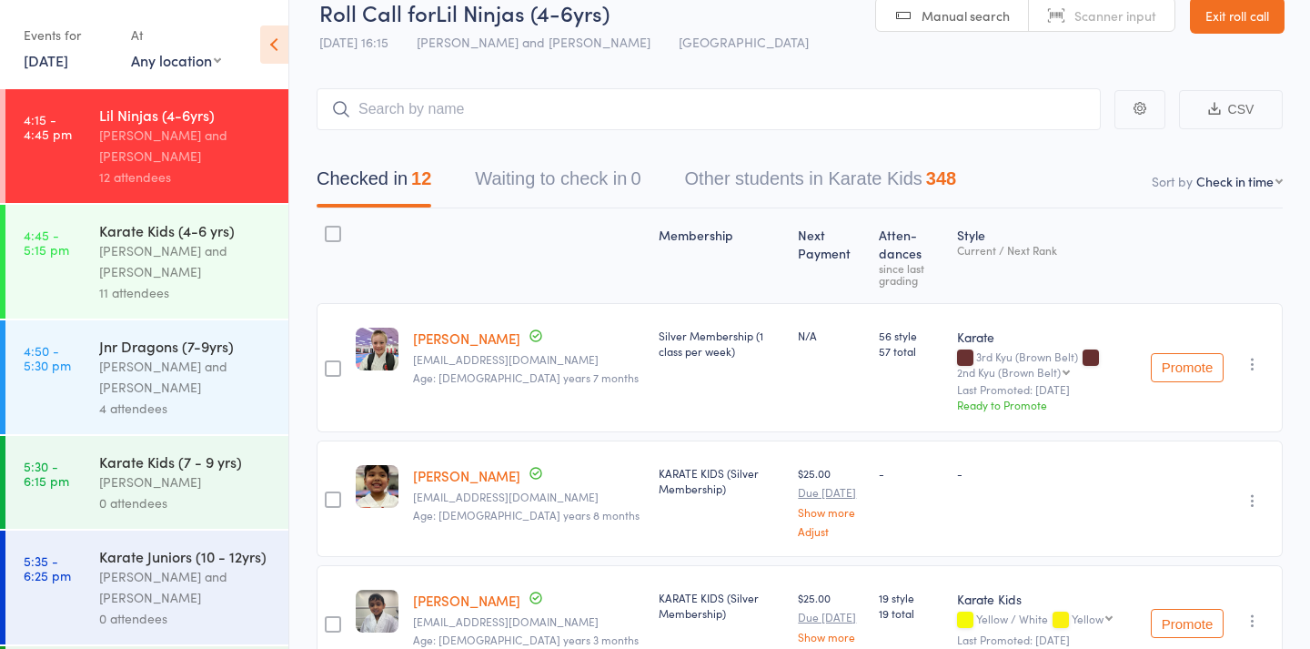
click at [1254, 360] on icon "button" at bounding box center [1253, 364] width 18 height 18
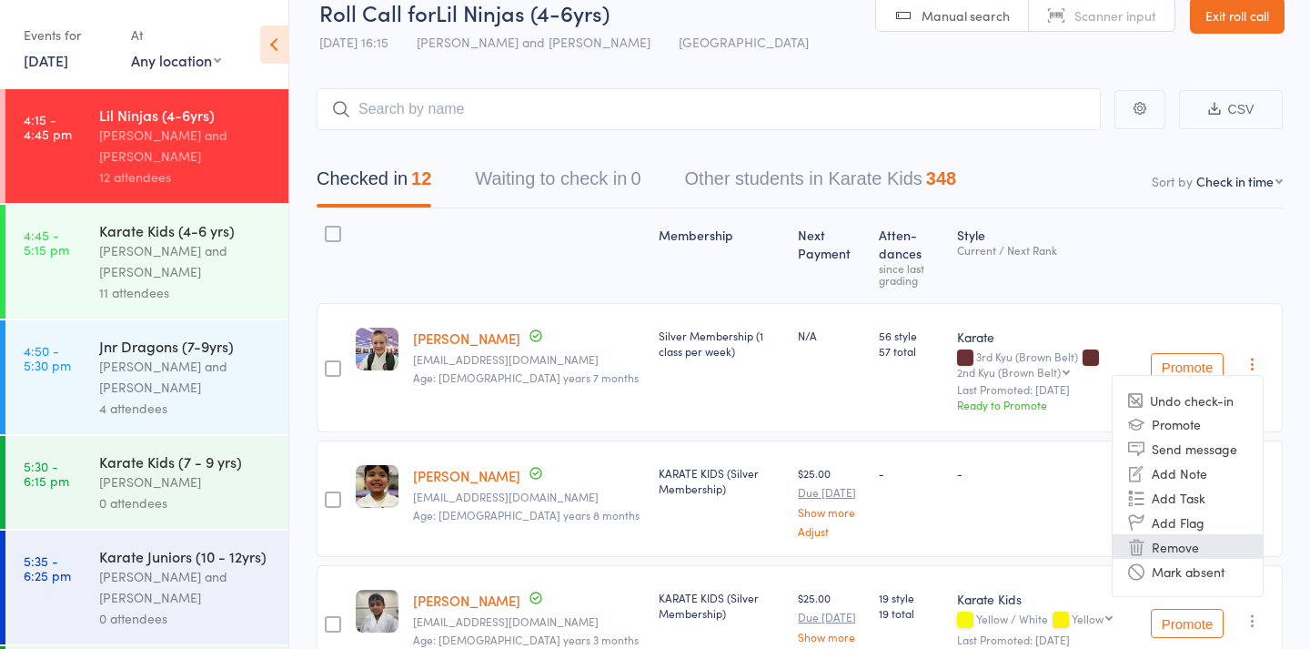
click at [1190, 556] on li "Remove" at bounding box center [1188, 546] width 150 height 25
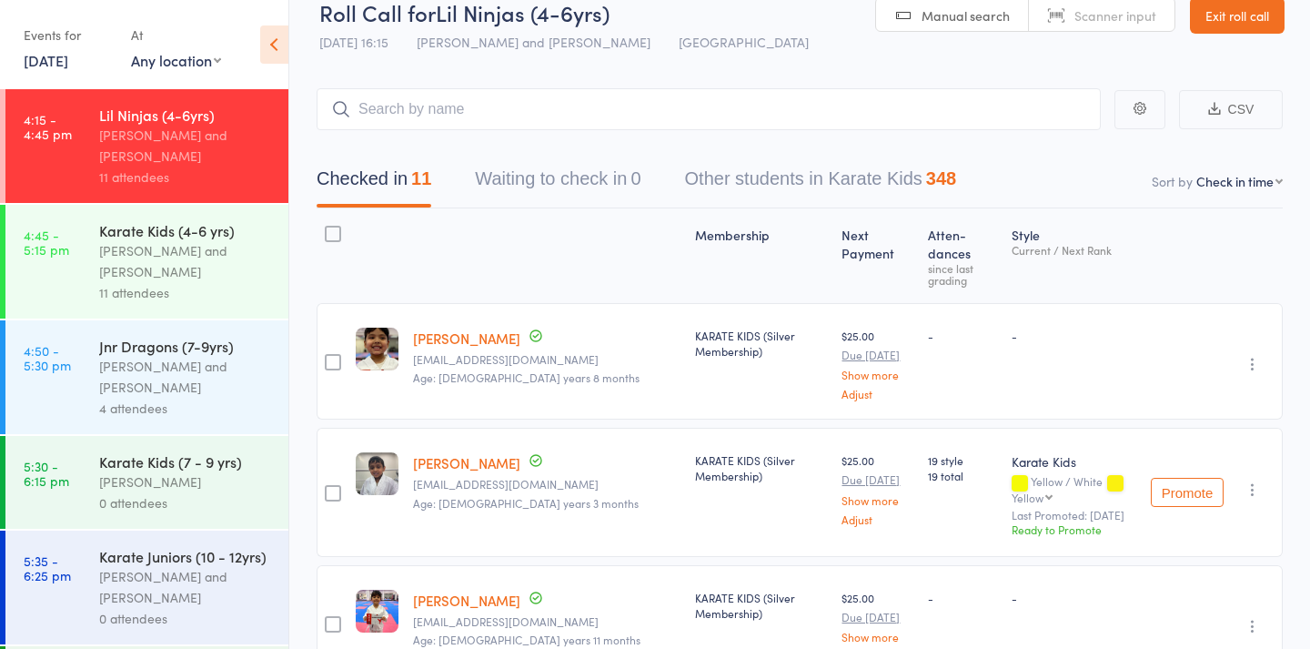
click at [167, 394] on div "[PERSON_NAME] and [PERSON_NAME]" at bounding box center [186, 377] width 174 height 42
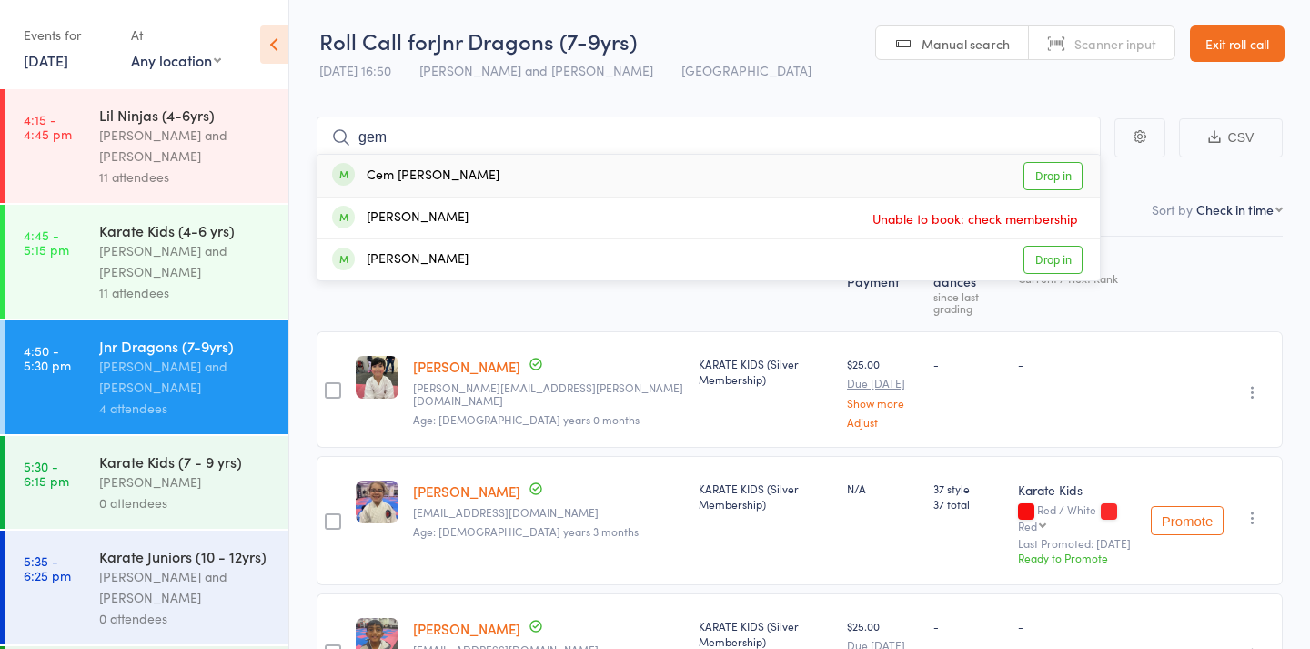
type input "gem"
click at [525, 181] on div "Cem Goray Drop in" at bounding box center [709, 176] width 783 height 42
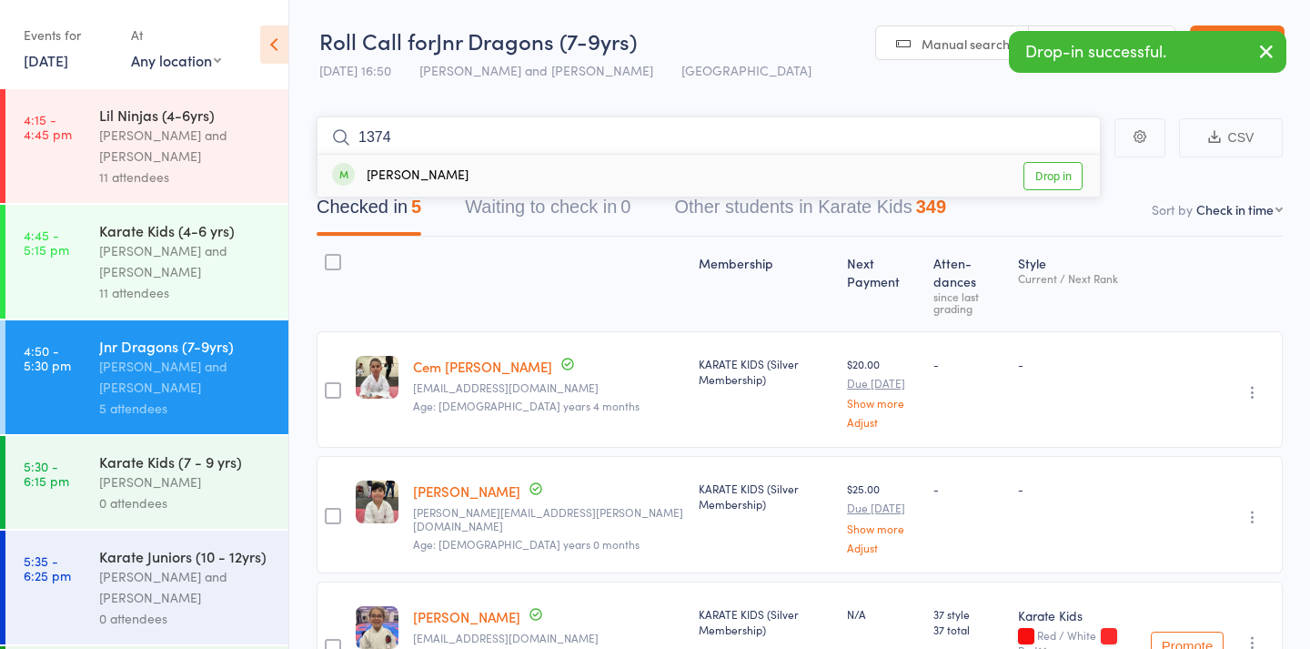
type input "1374"
click at [1056, 169] on link "Drop in" at bounding box center [1053, 176] width 59 height 28
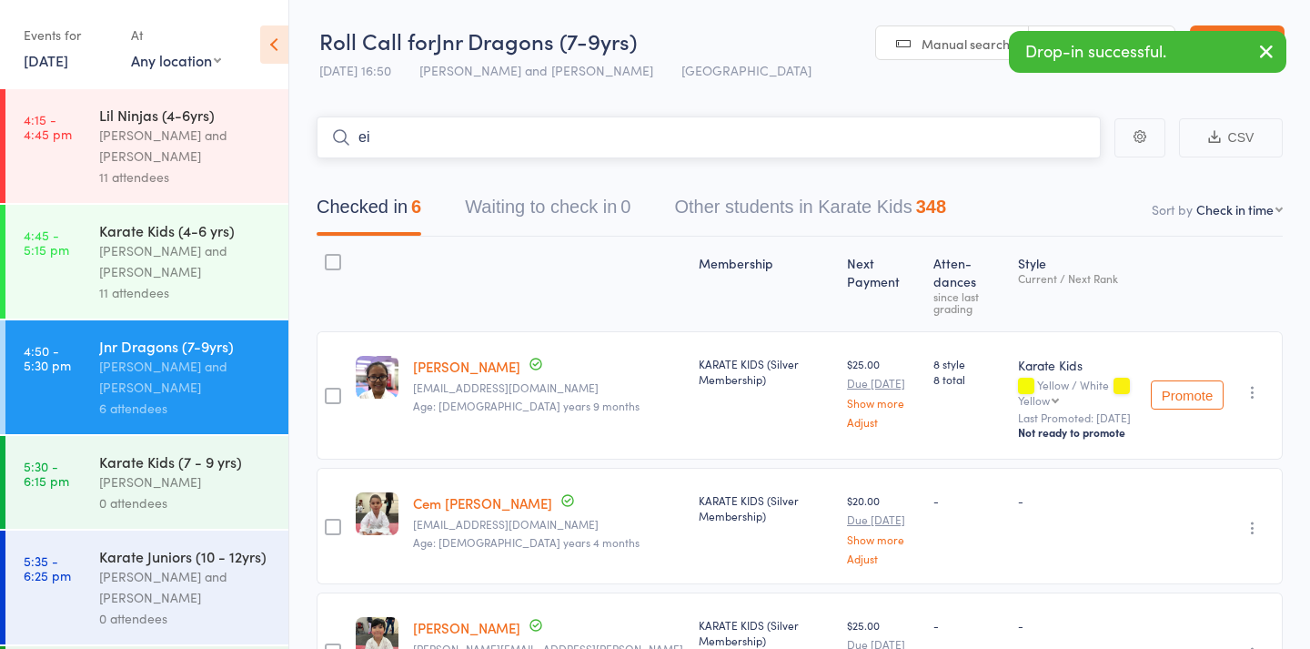
type input "e"
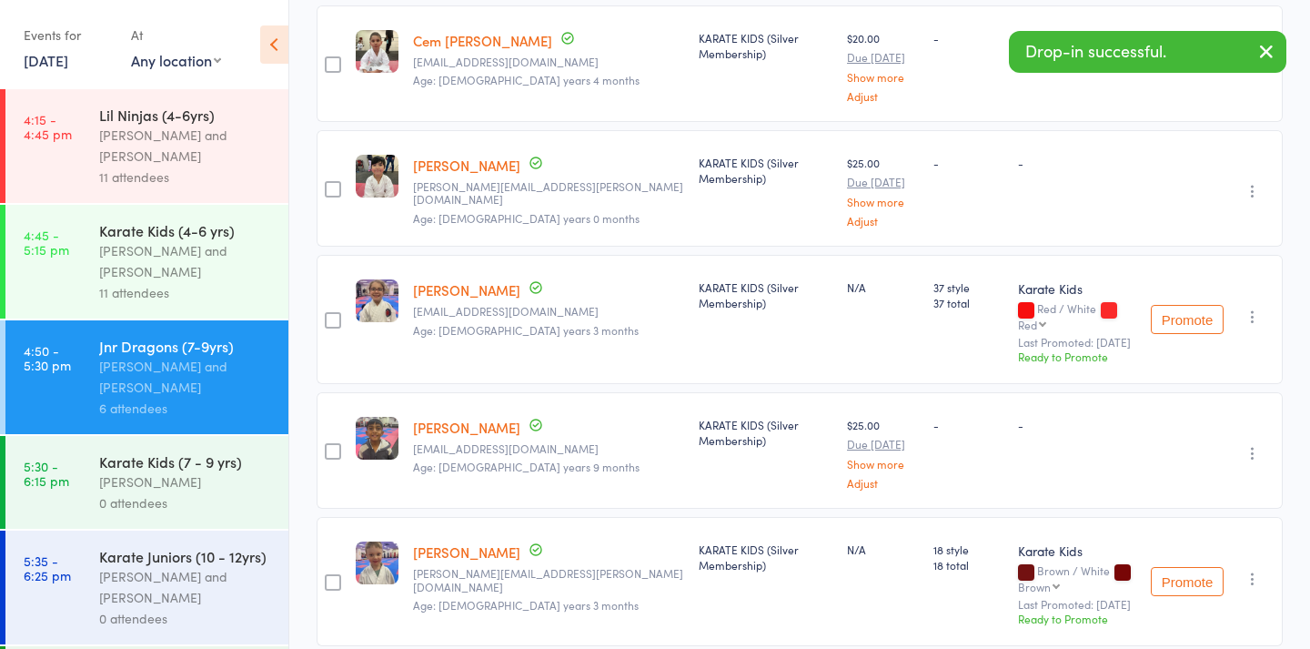
scroll to position [471, 0]
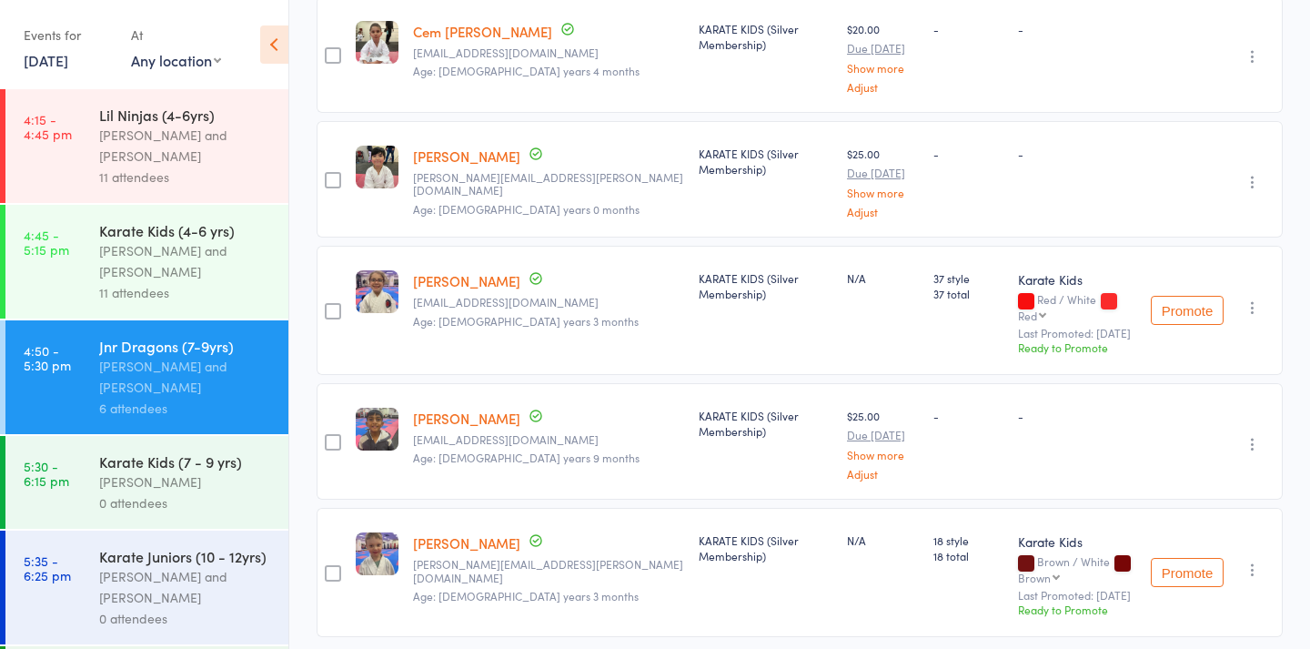
click at [1256, 435] on icon "button" at bounding box center [1253, 444] width 18 height 18
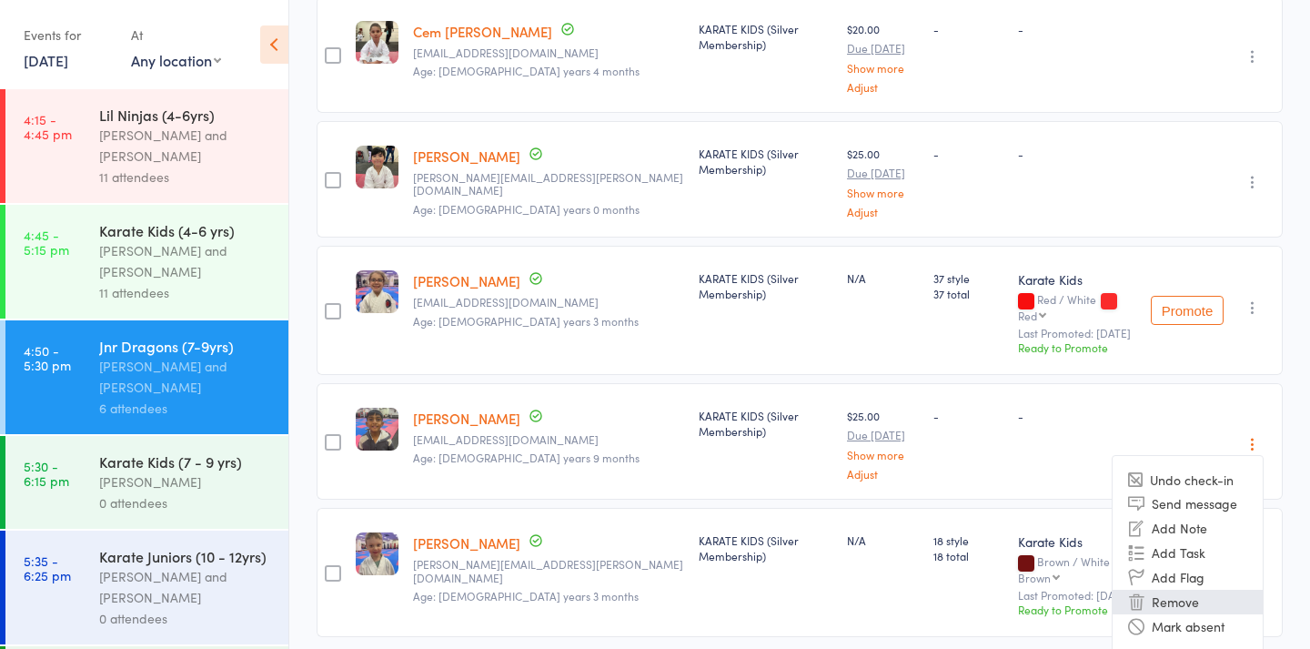
click at [1169, 590] on li "Remove" at bounding box center [1188, 602] width 150 height 25
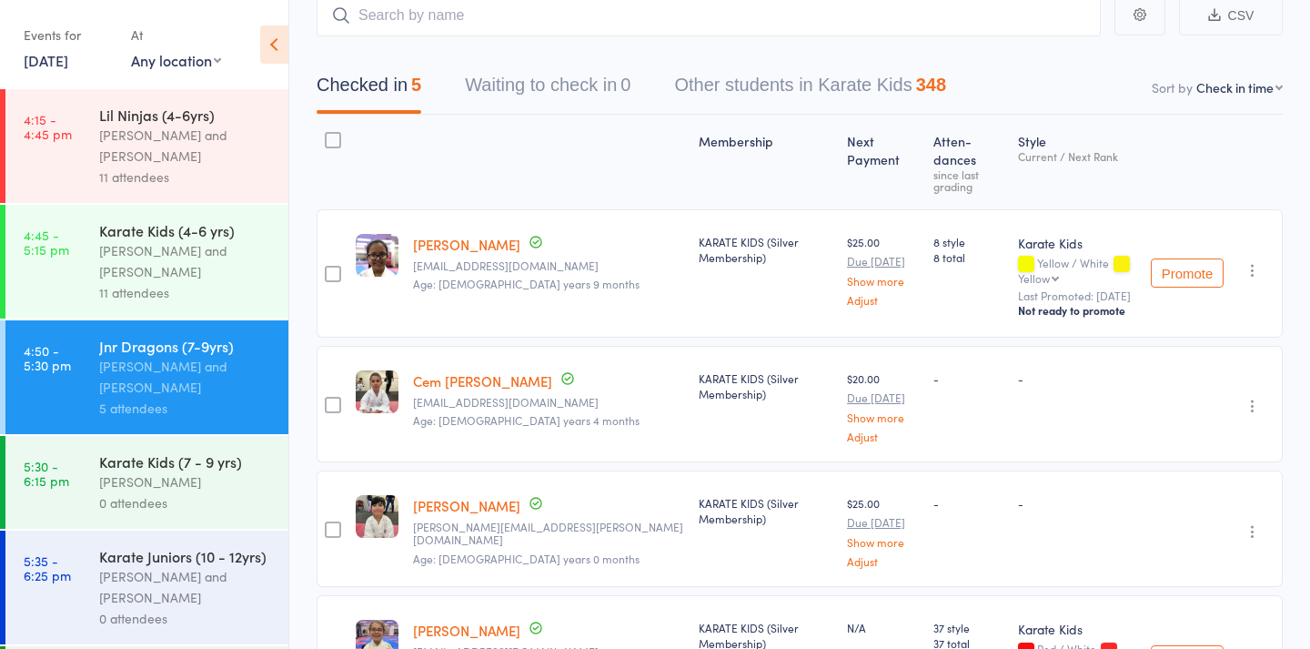
scroll to position [127, 0]
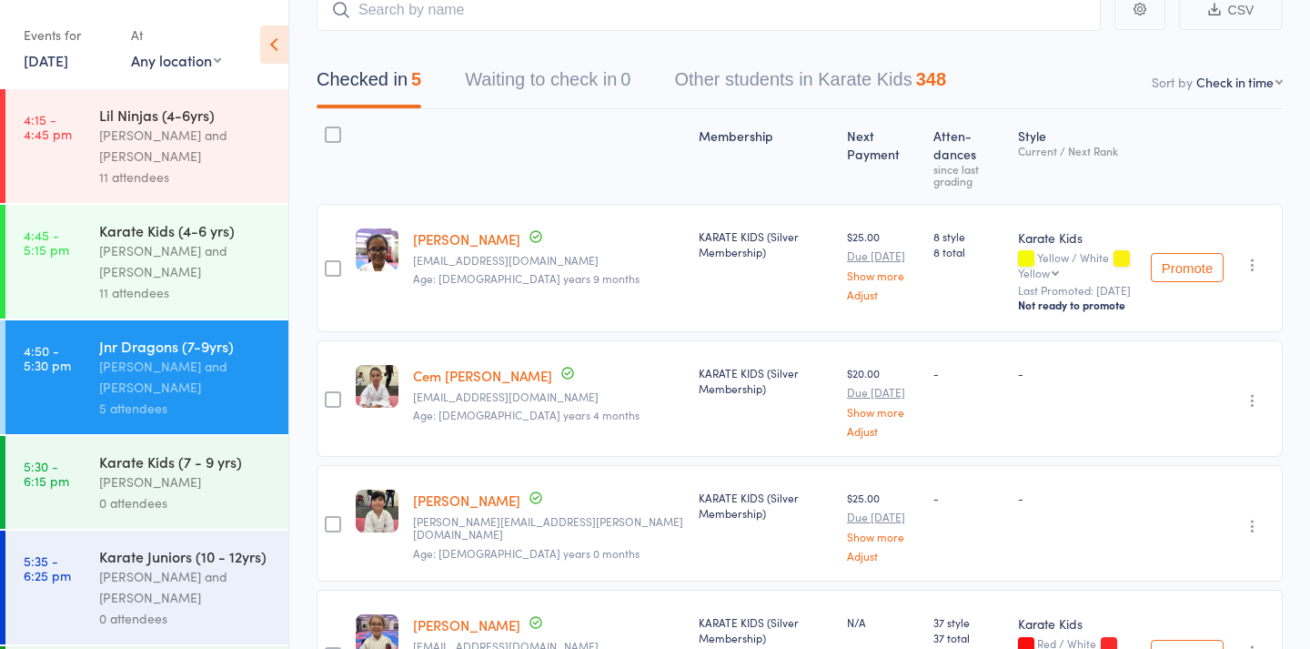
click at [112, 284] on div "11 attendees" at bounding box center [186, 292] width 174 height 21
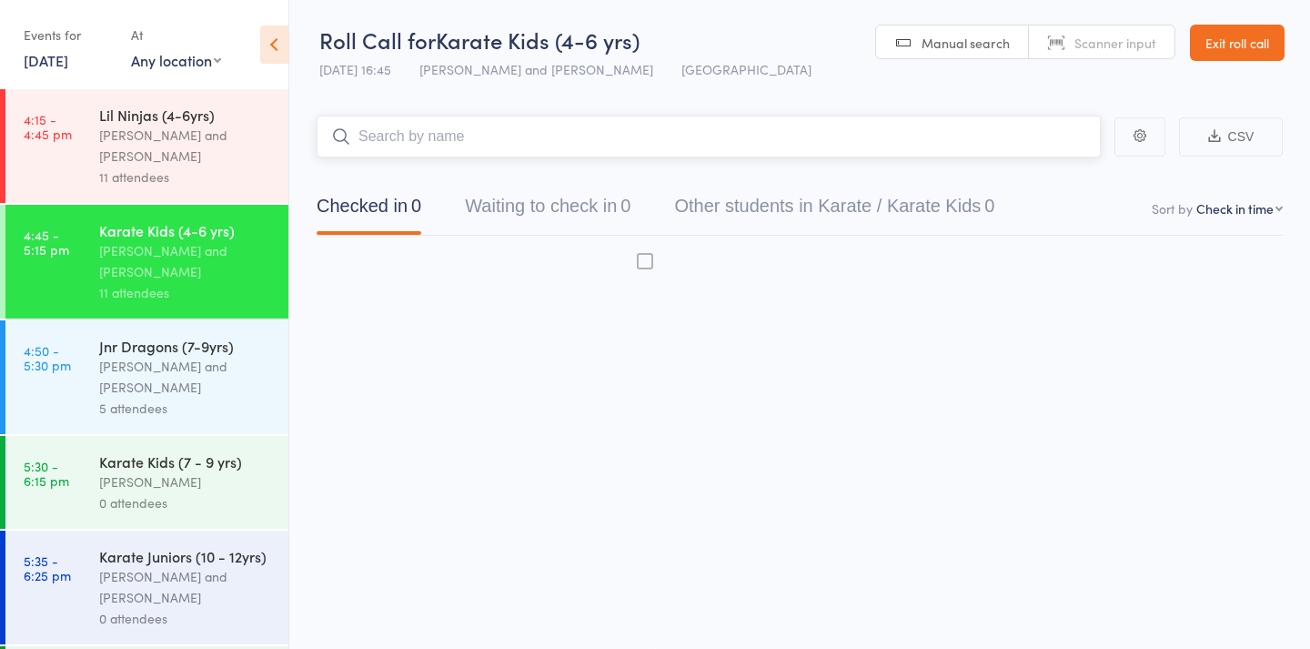
scroll to position [12, 0]
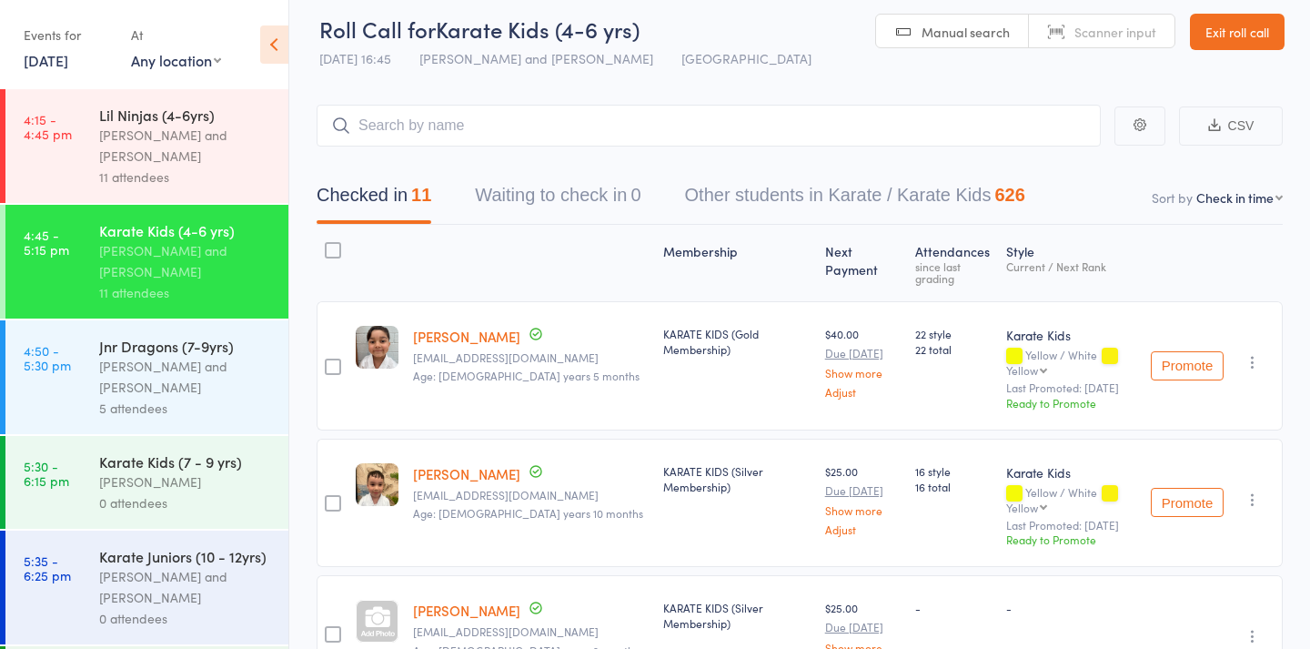
click at [191, 488] on div "Vanessa Breton" at bounding box center [186, 481] width 174 height 21
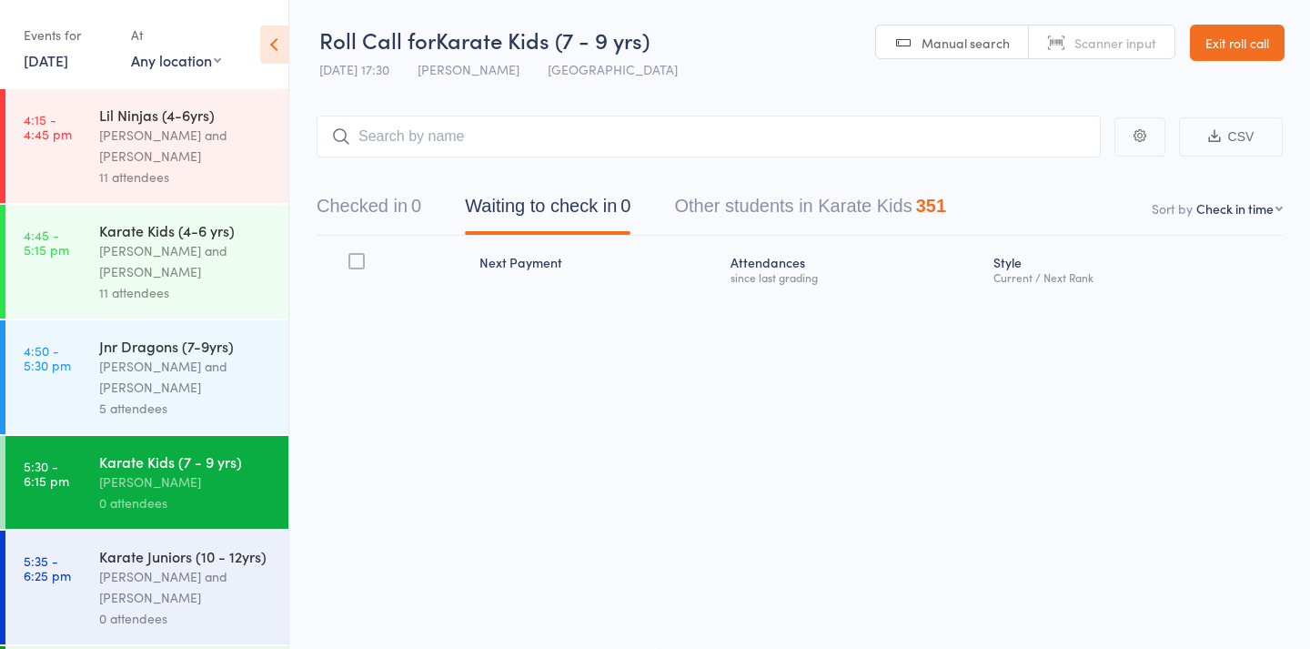
click at [177, 369] on div "[PERSON_NAME] and [PERSON_NAME]" at bounding box center [186, 377] width 174 height 42
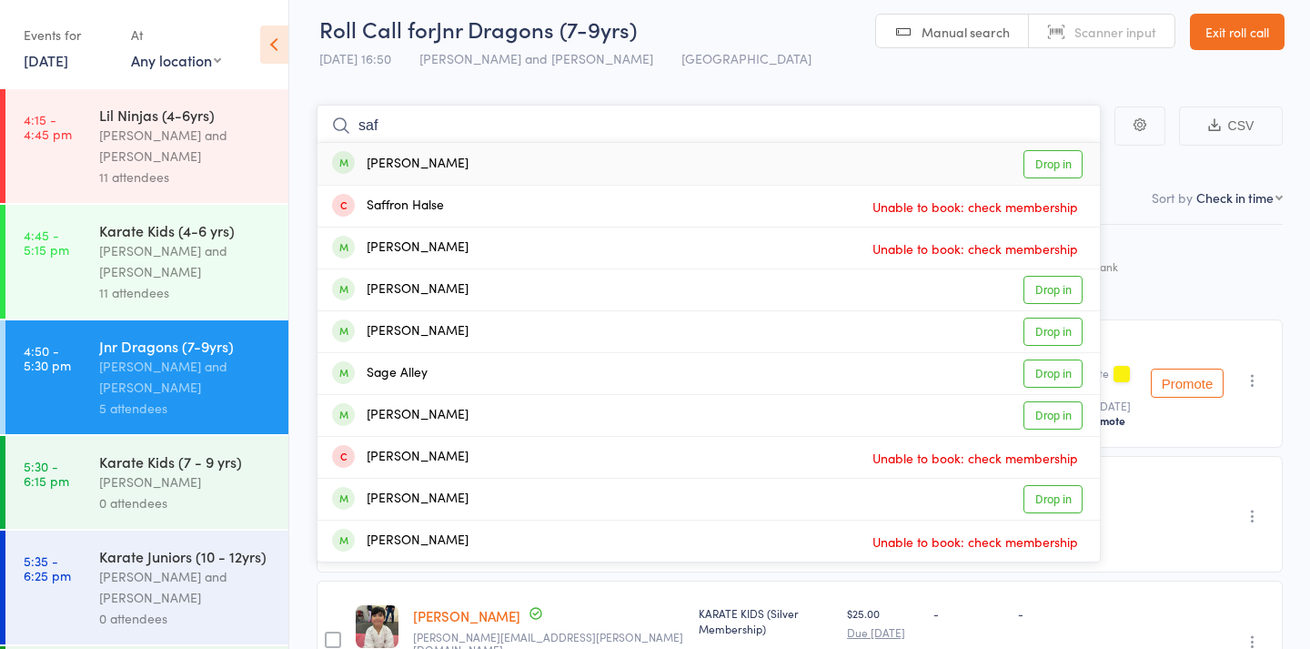
type input "saf"
click at [614, 151] on div "Safal Ghimire Drop in" at bounding box center [709, 164] width 783 height 42
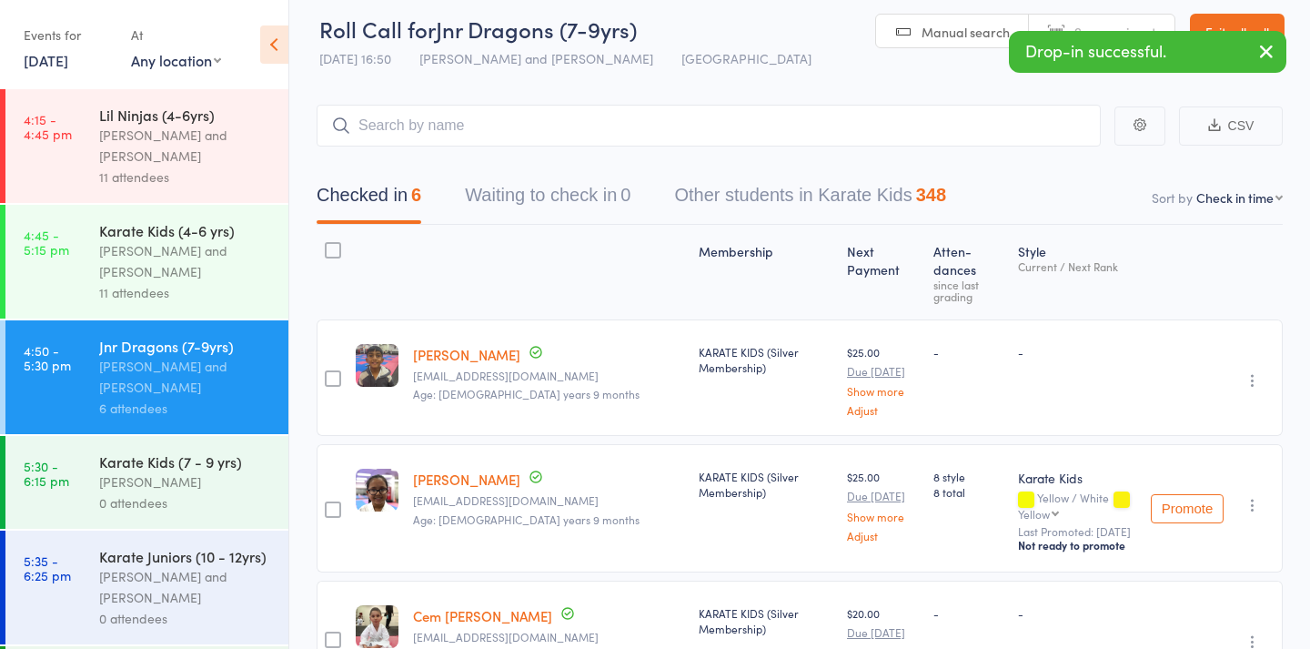
click at [181, 121] on div "Lil Ninjas (4-6yrs)" at bounding box center [186, 115] width 174 height 20
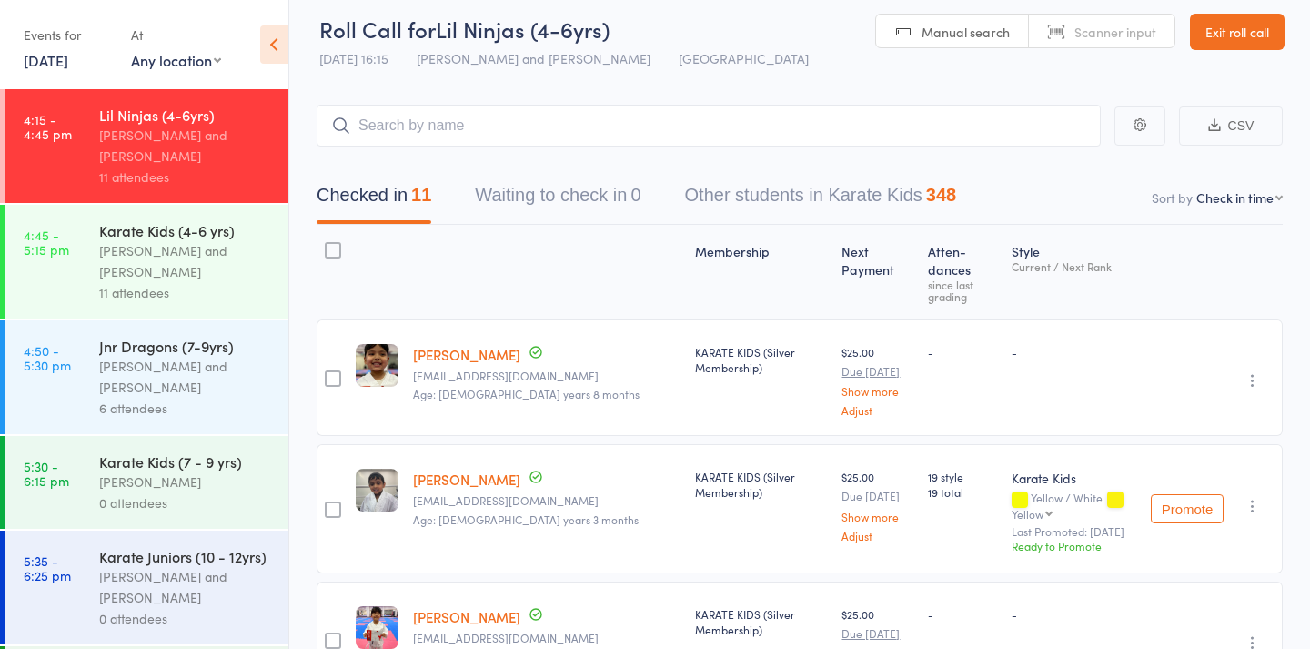
click at [218, 393] on div "[PERSON_NAME] and [PERSON_NAME]" at bounding box center [186, 377] width 174 height 42
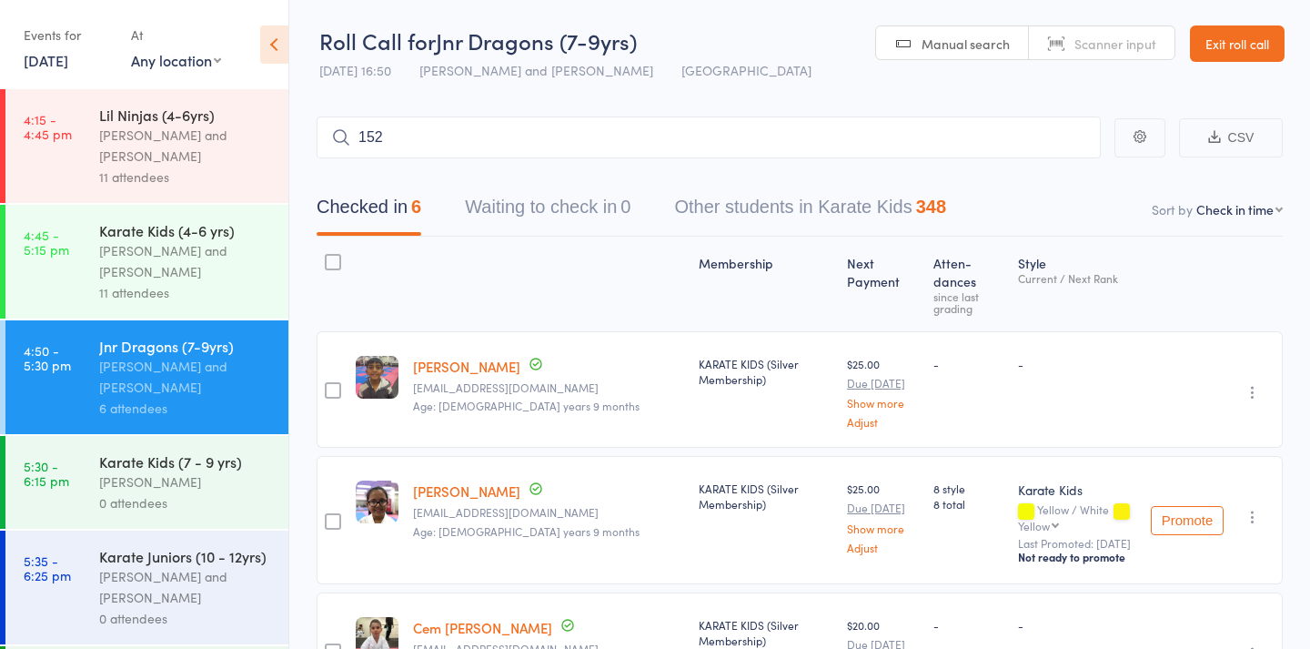
type input "1529"
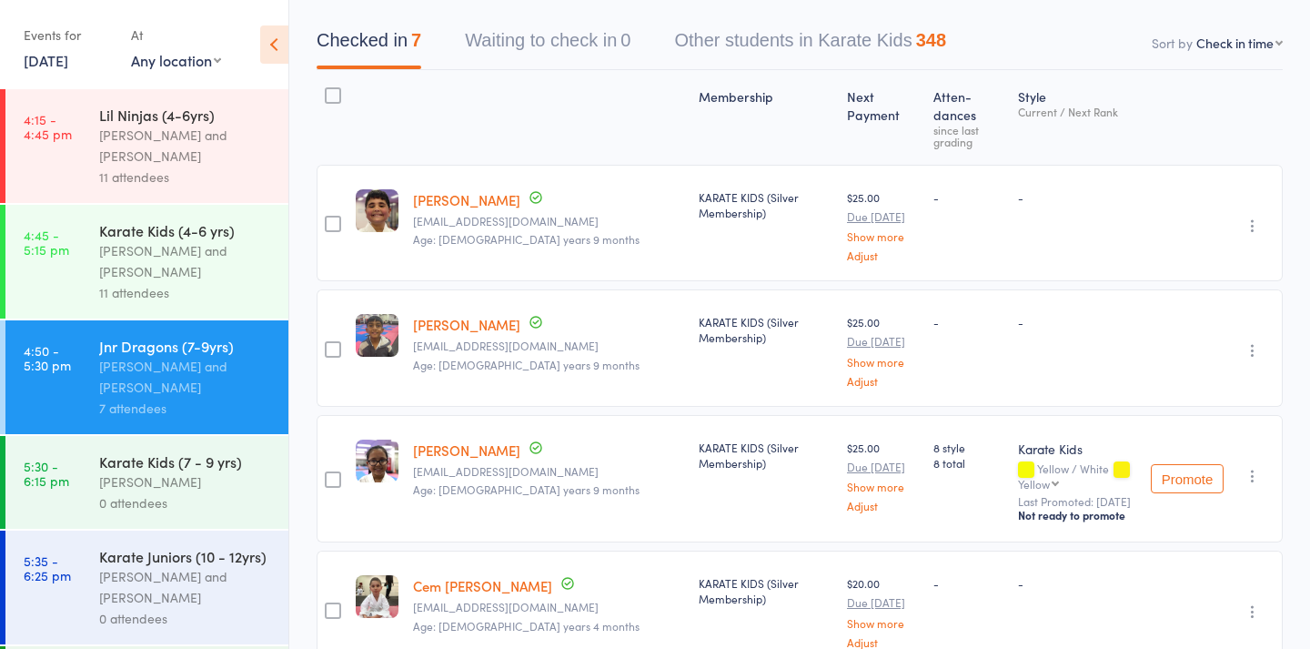
scroll to position [165, 0]
click at [221, 561] on div "Karate Juniors (10 - 12yrs)" at bounding box center [186, 556] width 174 height 20
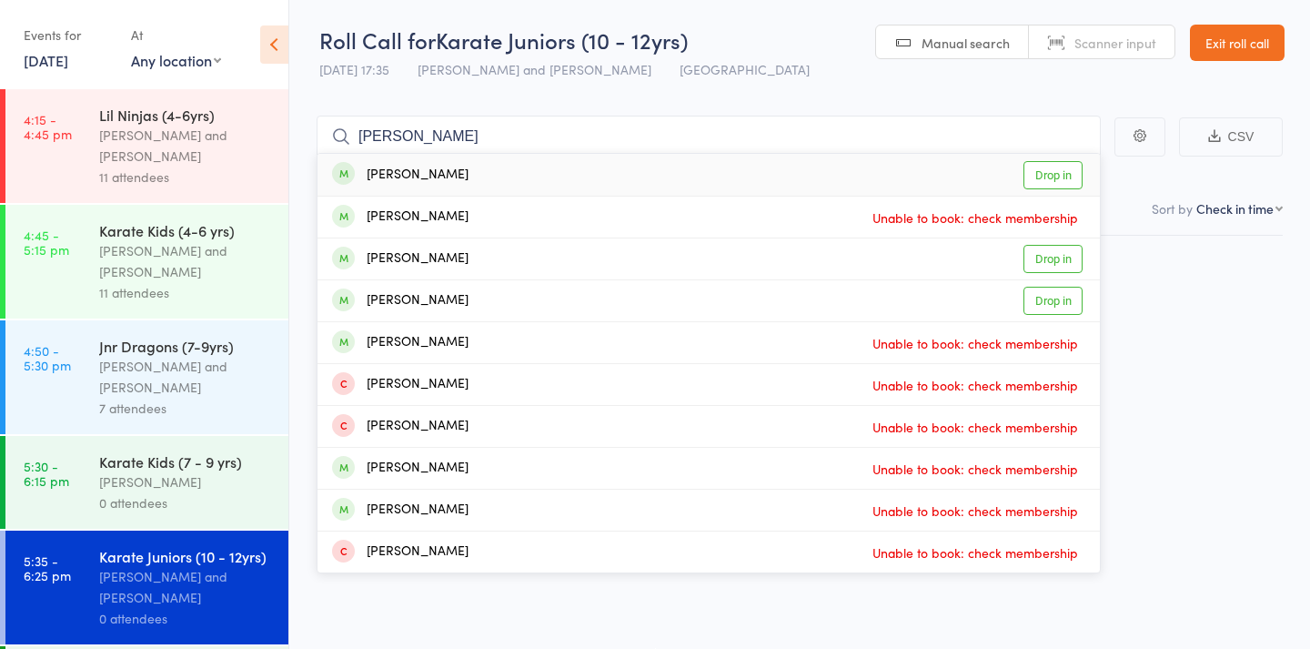
type input "John"
drag, startPoint x: 770, startPoint y: 45, endPoint x: 603, endPoint y: 242, distance: 258.3
click at [603, 242] on div "John Goray Drop in" at bounding box center [709, 258] width 783 height 41
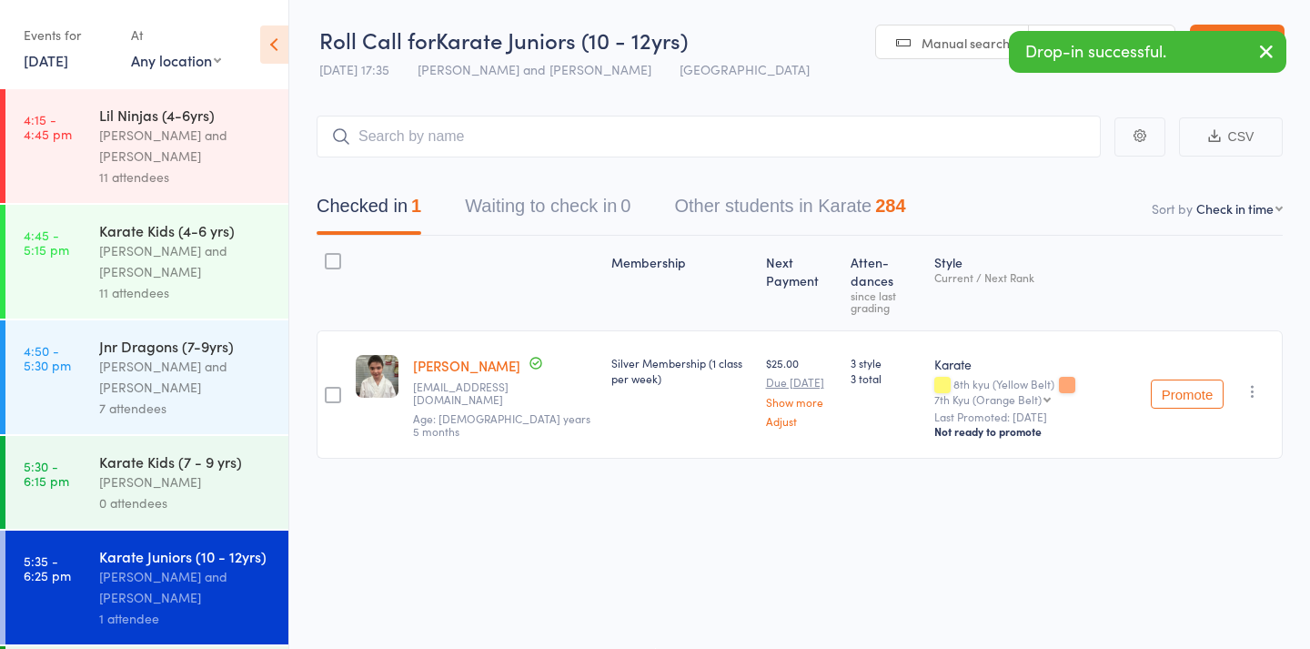
click at [206, 420] on div "Jnr Dragons (7-9yrs) Nicolas Karetsian and Aidan Perry 7 attendees" at bounding box center [193, 377] width 189 height 114
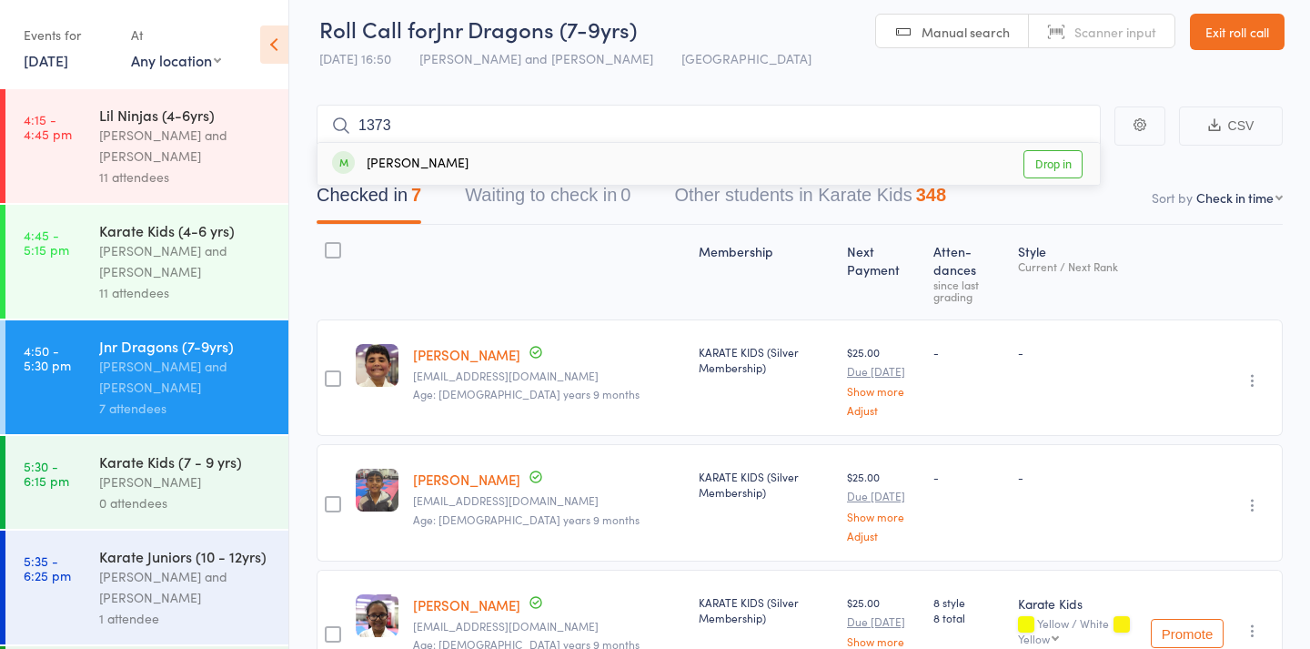
type input "1373"
click at [669, 165] on div "Shalin Jha Drop in" at bounding box center [709, 164] width 783 height 42
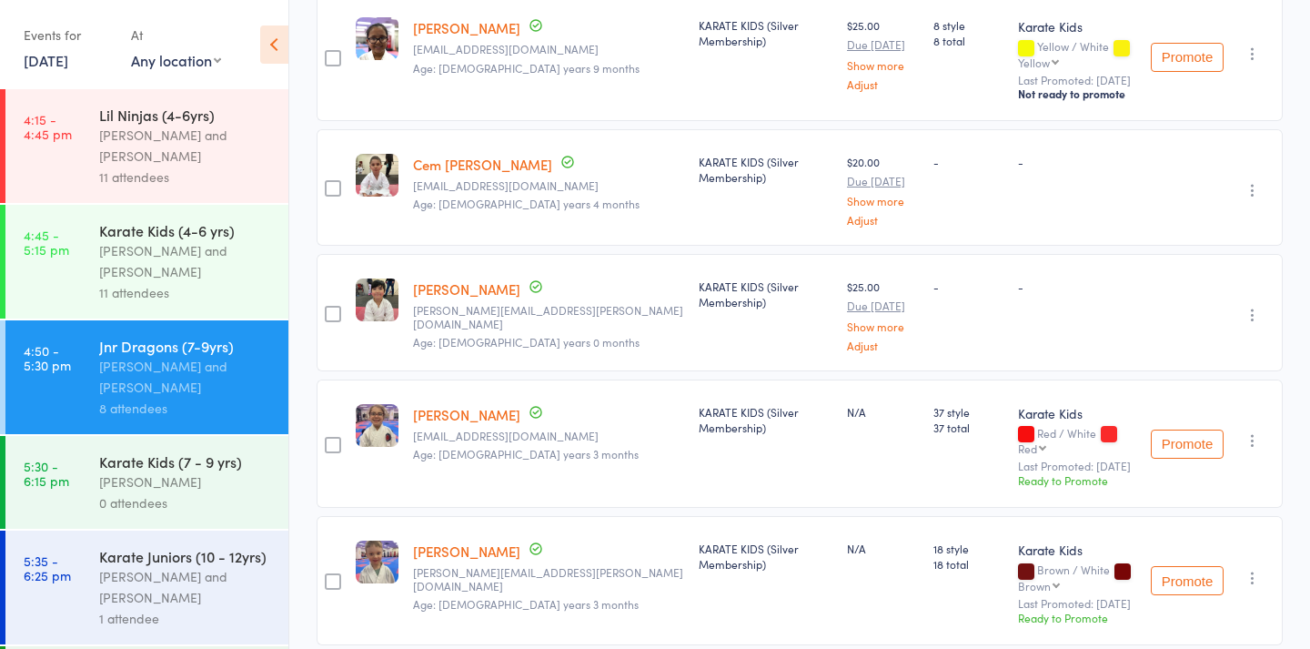
scroll to position [723, 0]
type input "1445"
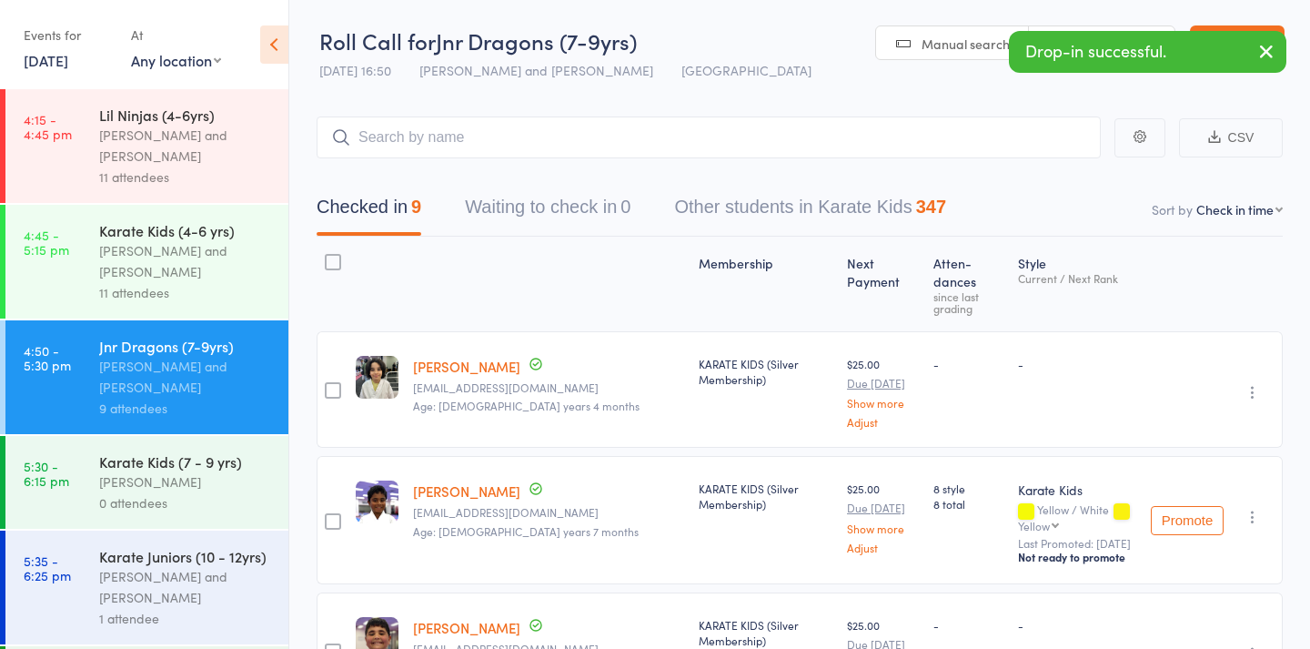
click at [1278, 56] on button "button" at bounding box center [1267, 53] width 40 height 42
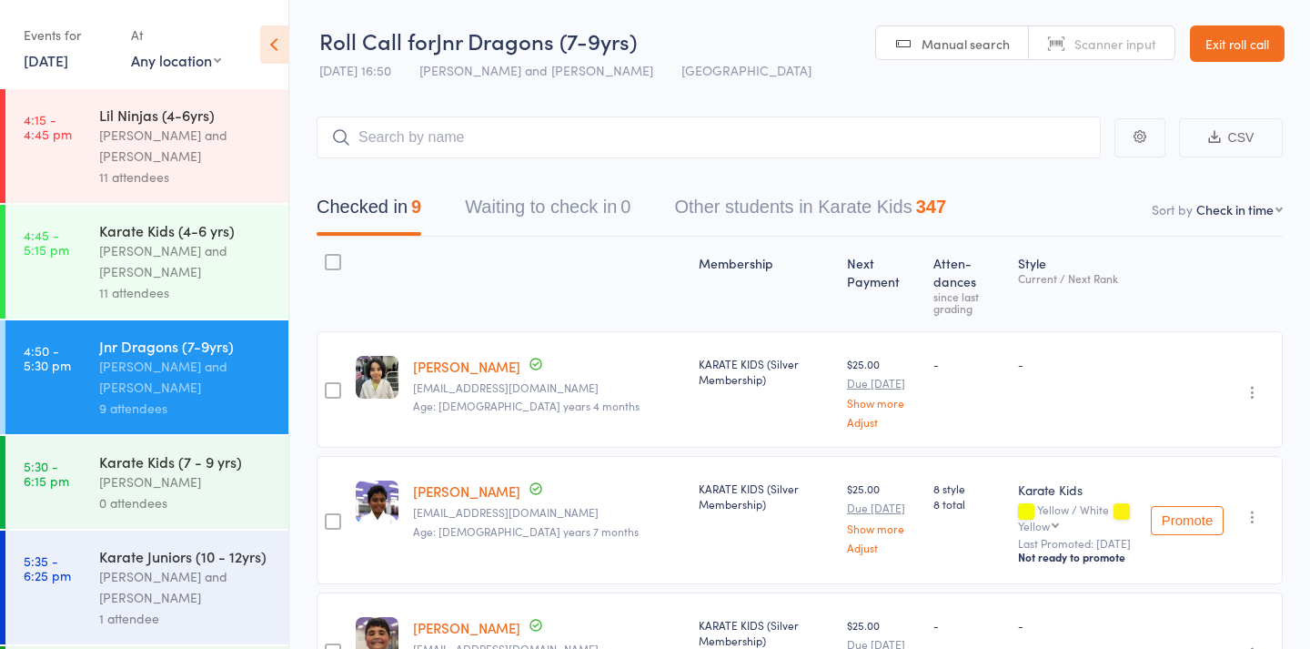
click at [1088, 47] on span "Scanner input" at bounding box center [1116, 44] width 82 height 18
type input "1350"
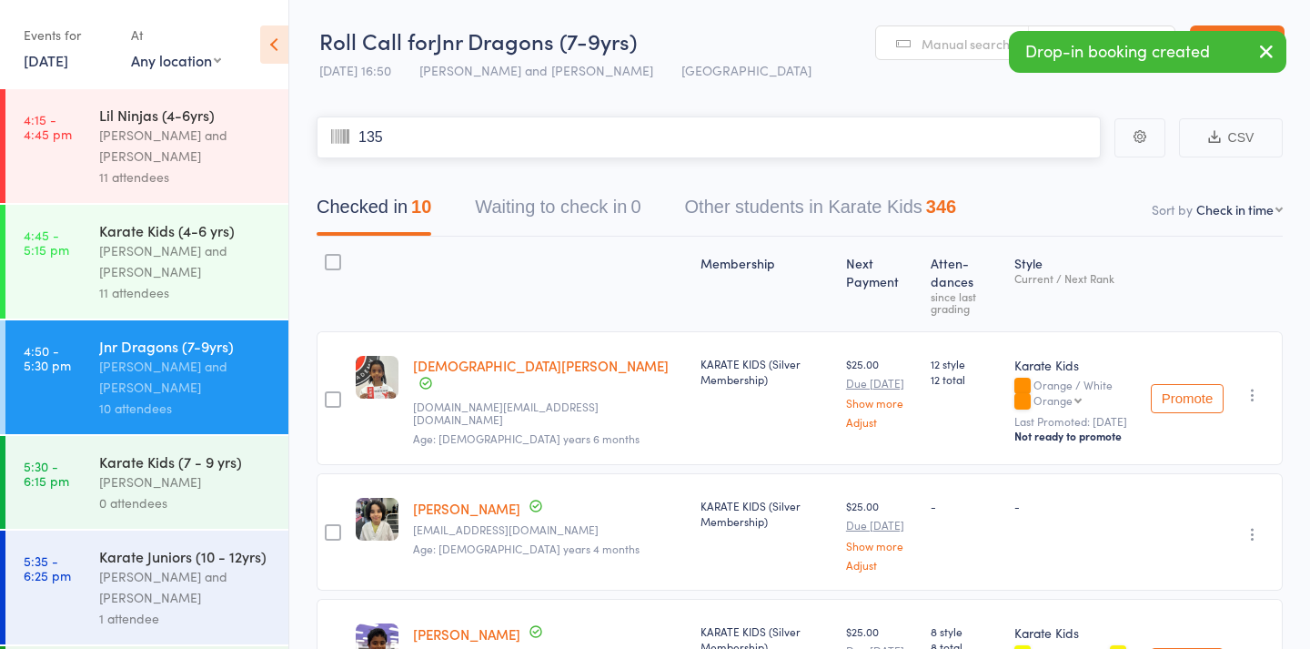
type input "1351"
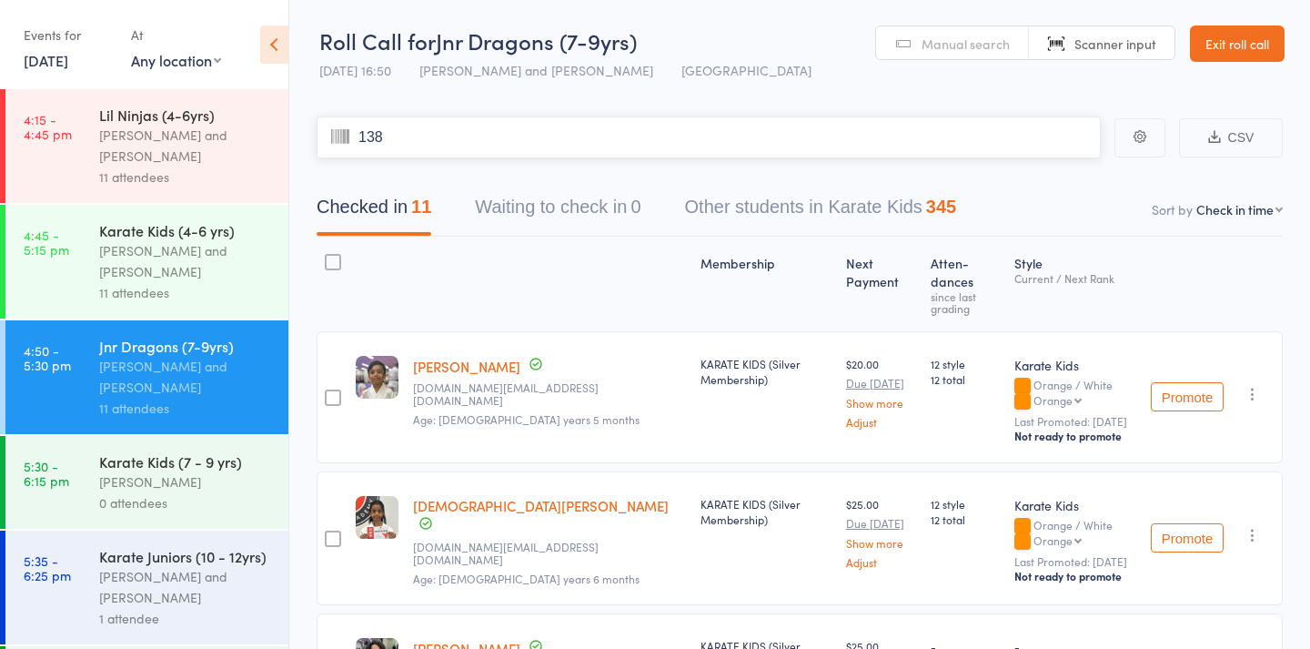
type input "1382"
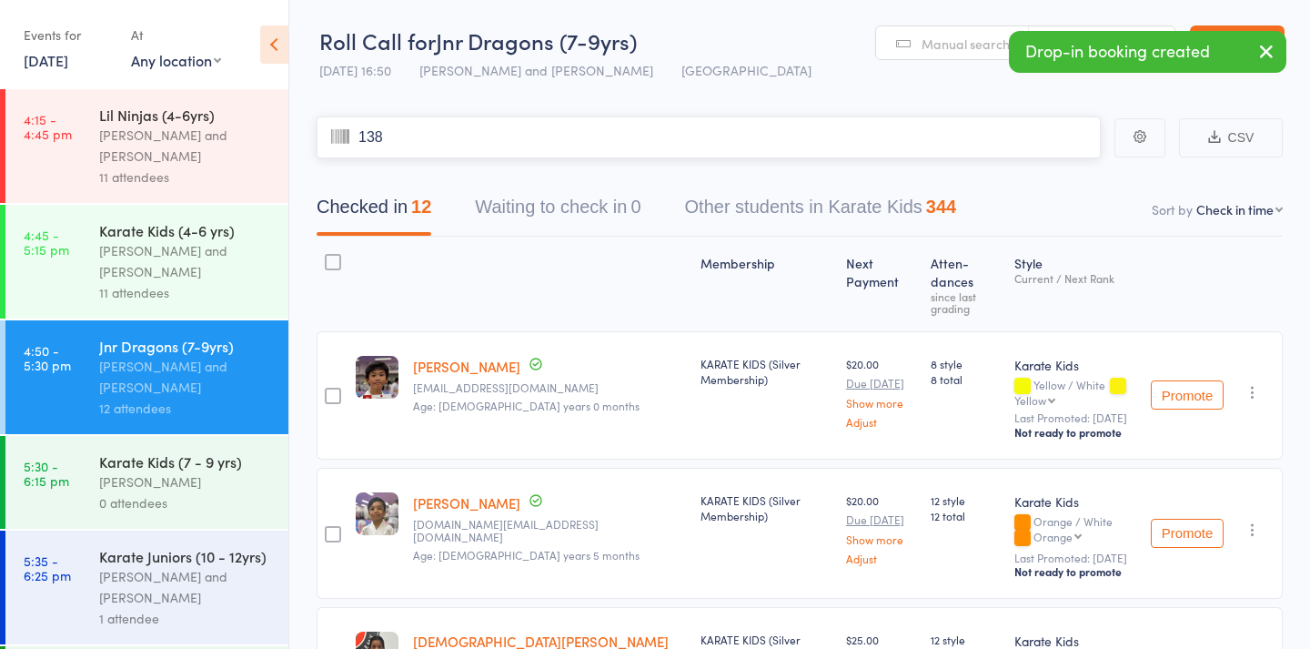
type input "1383"
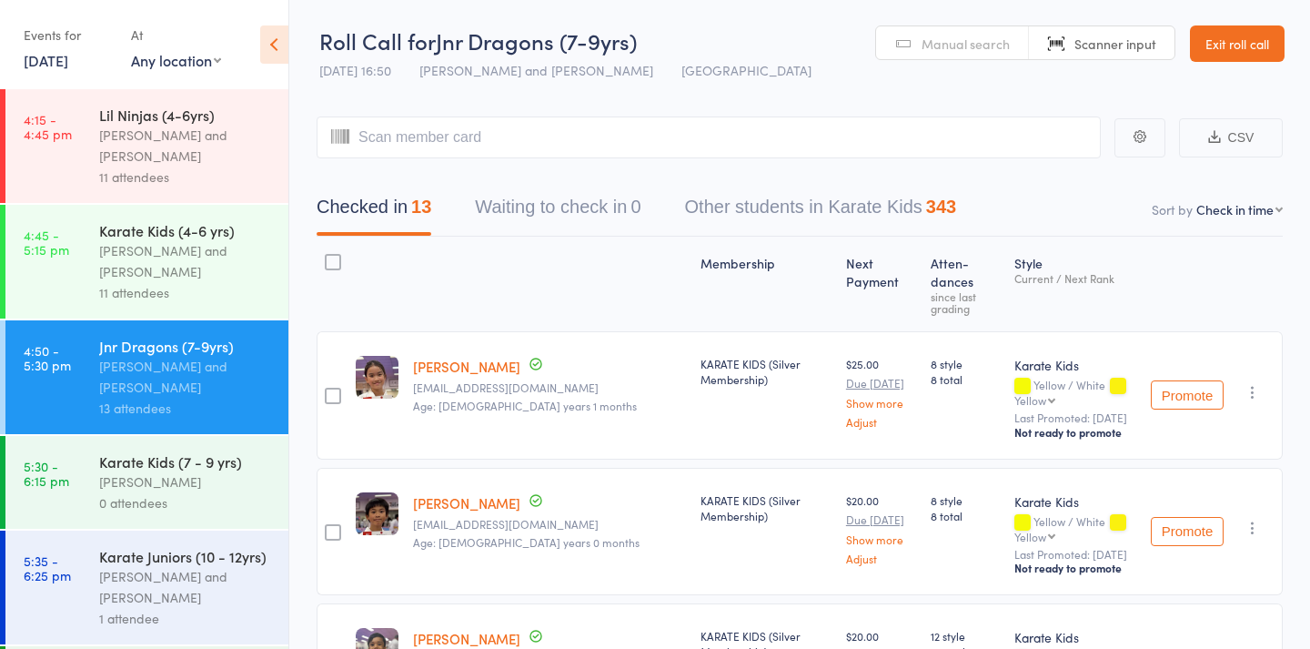
click at [964, 54] on link "Manual search" at bounding box center [952, 43] width 153 height 35
type input "2"
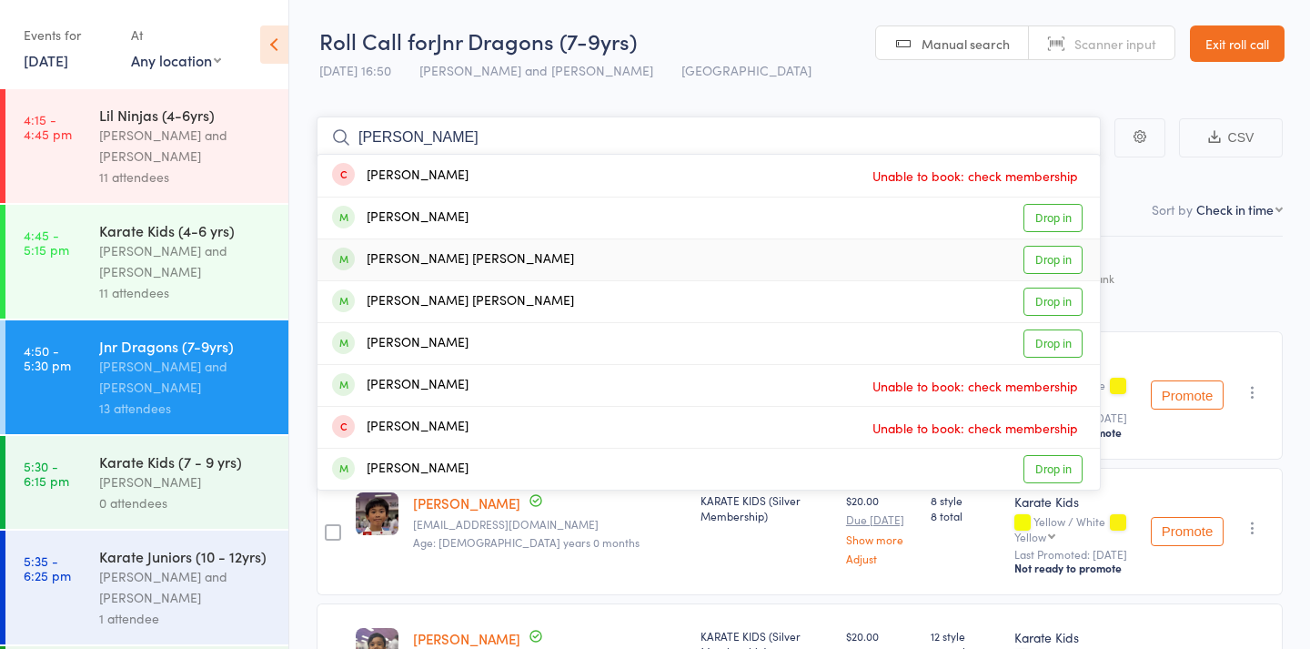
type input "fernanda"
click at [1056, 258] on link "Drop in" at bounding box center [1053, 260] width 59 height 28
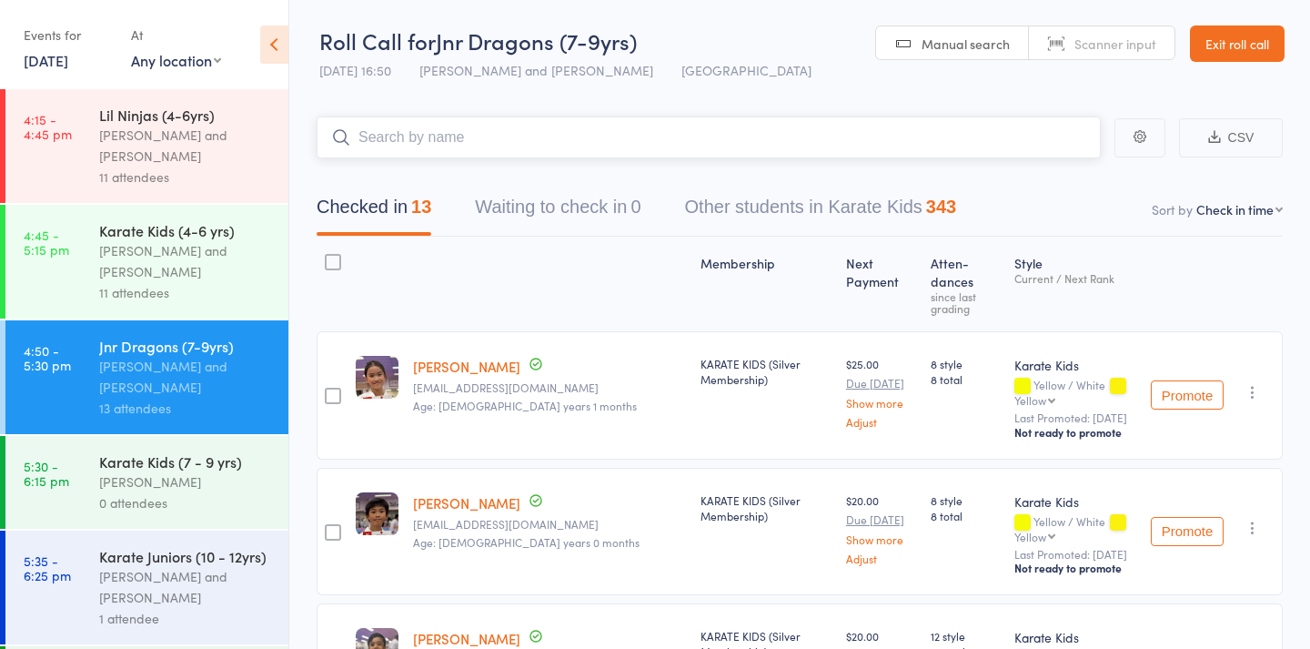
click at [698, 147] on input "search" at bounding box center [709, 137] width 784 height 42
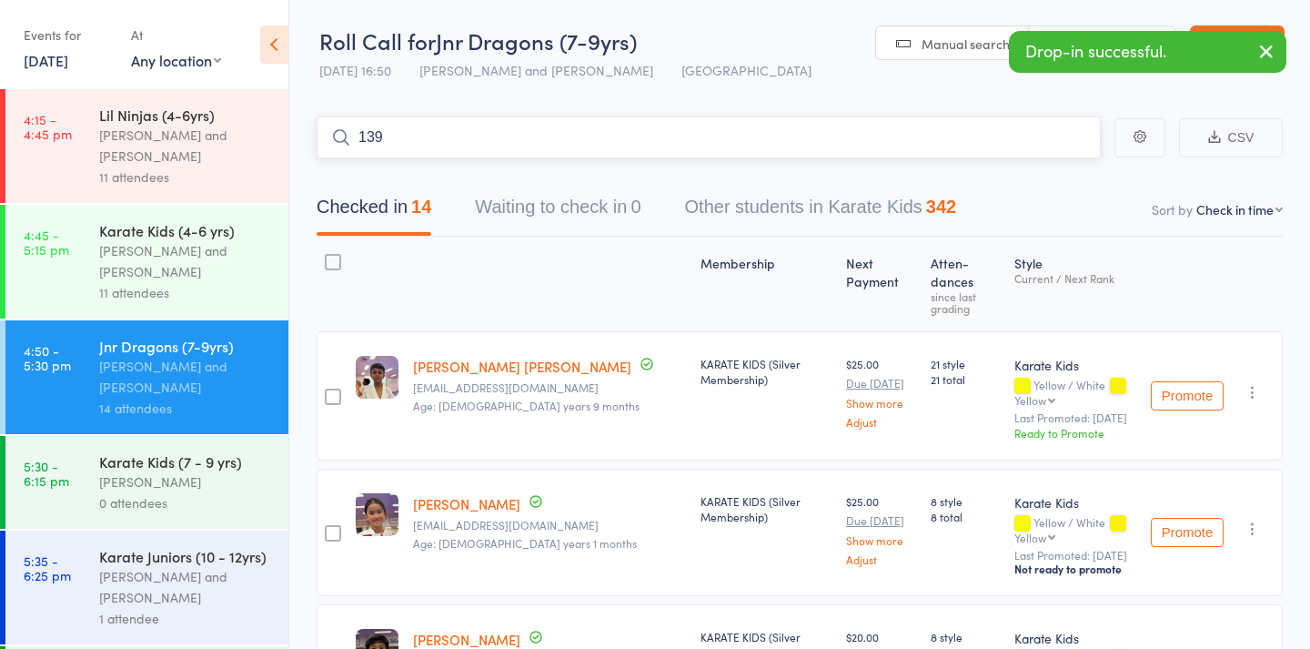
type input "1396"
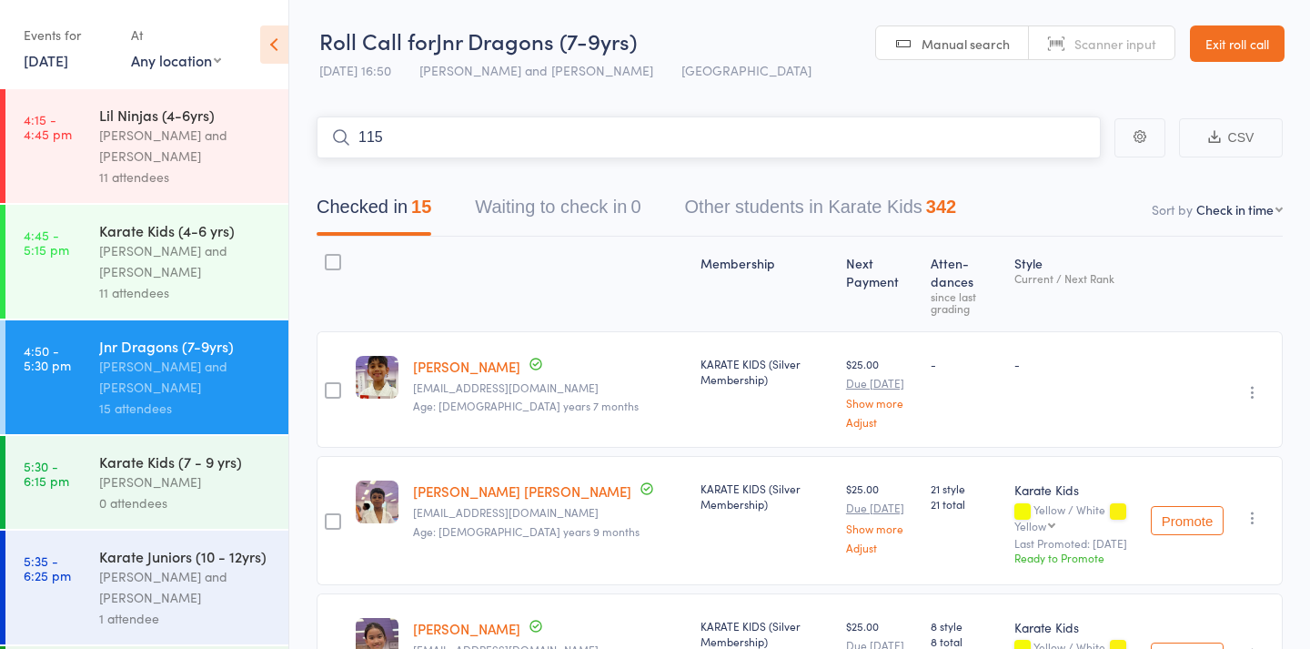
type input "1157"
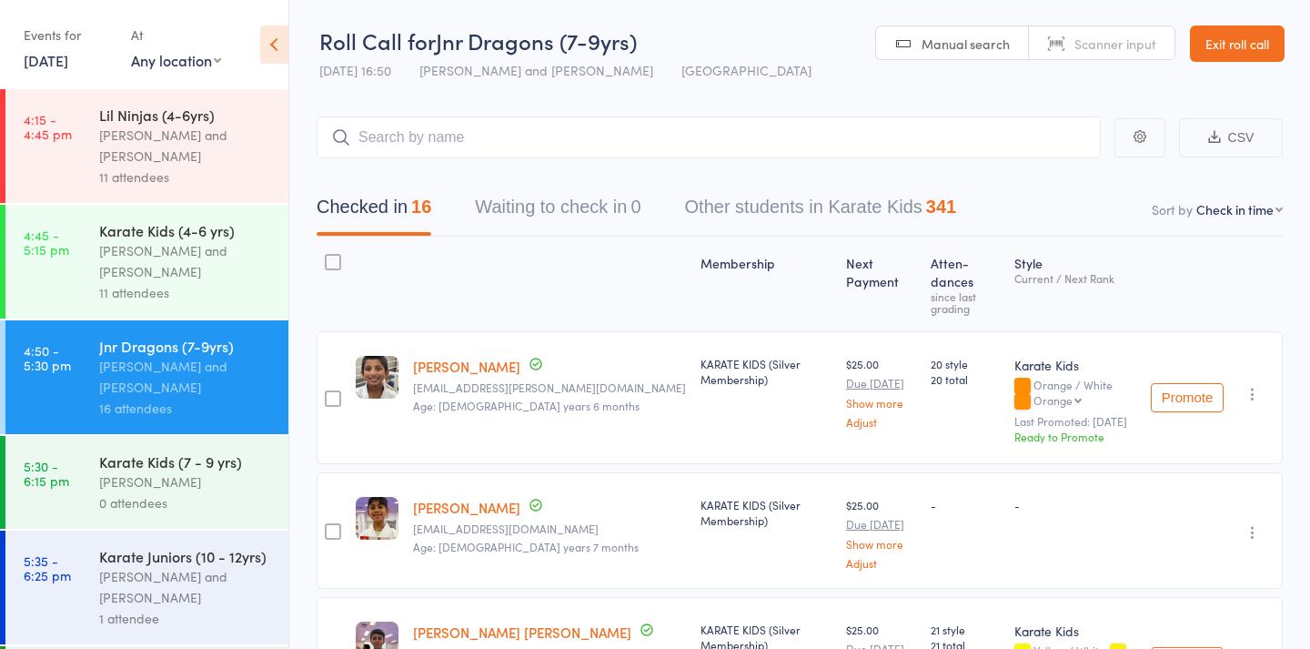
click at [196, 574] on div "[PERSON_NAME] and [PERSON_NAME]" at bounding box center [186, 587] width 174 height 42
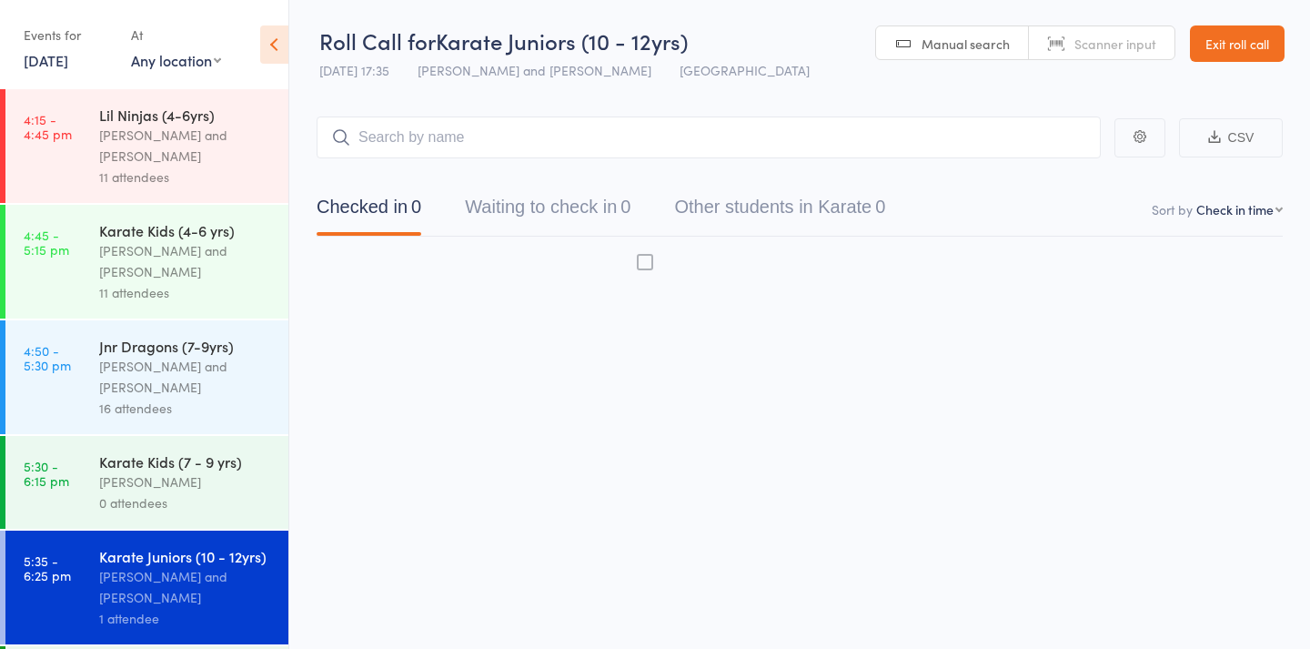
click at [217, 593] on div "[PERSON_NAME] and [PERSON_NAME]" at bounding box center [186, 587] width 174 height 42
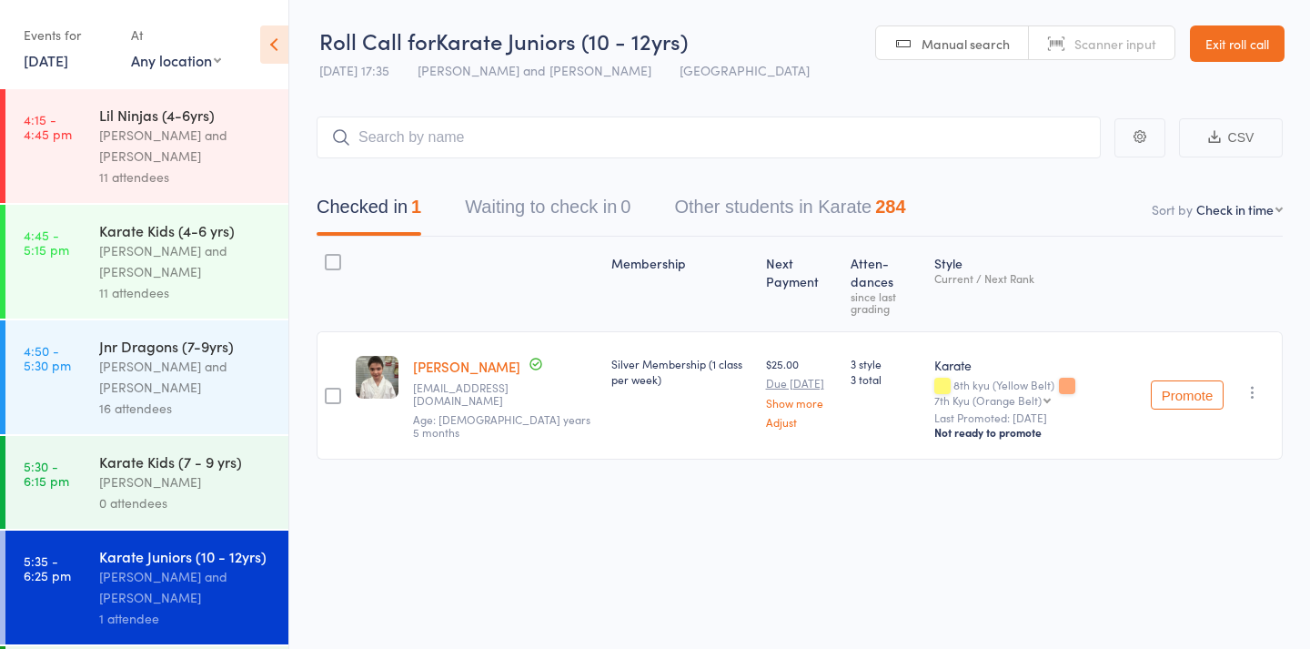
click at [1067, 39] on link "Scanner input" at bounding box center [1102, 43] width 146 height 35
click at [921, 58] on link "Manual search" at bounding box center [952, 43] width 153 height 35
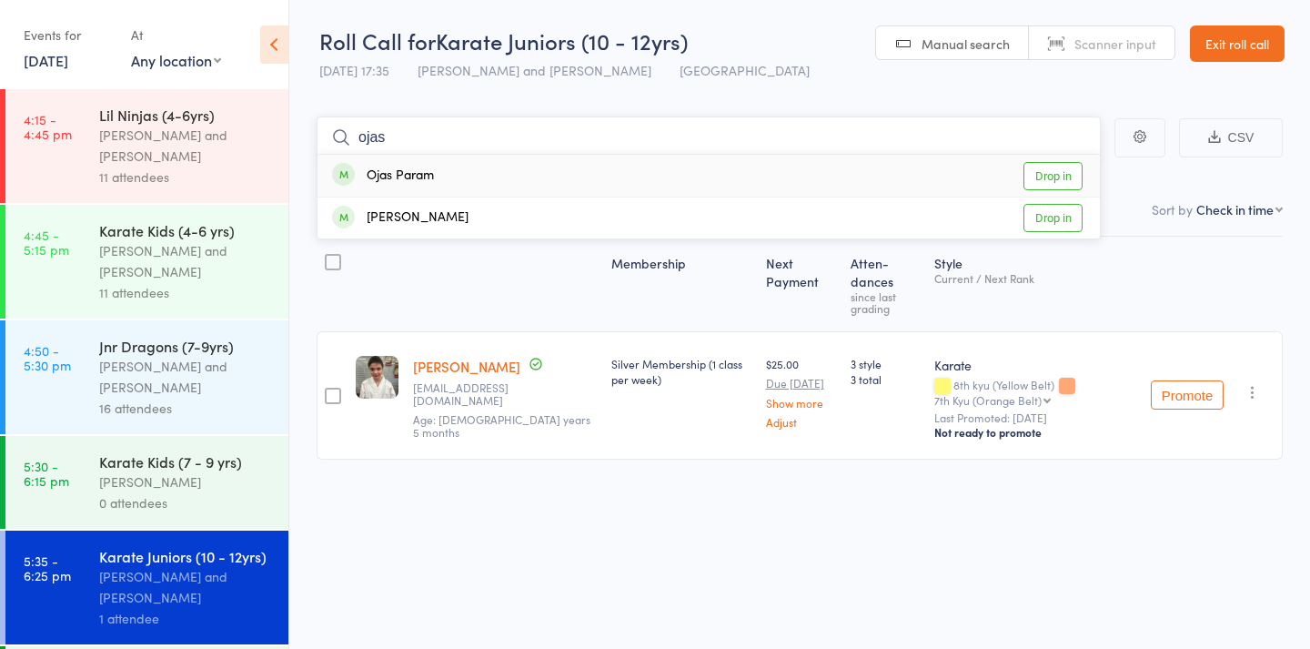
type input "Ojas"
drag, startPoint x: 928, startPoint y: 45, endPoint x: 1040, endPoint y: 178, distance: 173.7
click at [1040, 178] on link "Drop in" at bounding box center [1053, 176] width 59 height 28
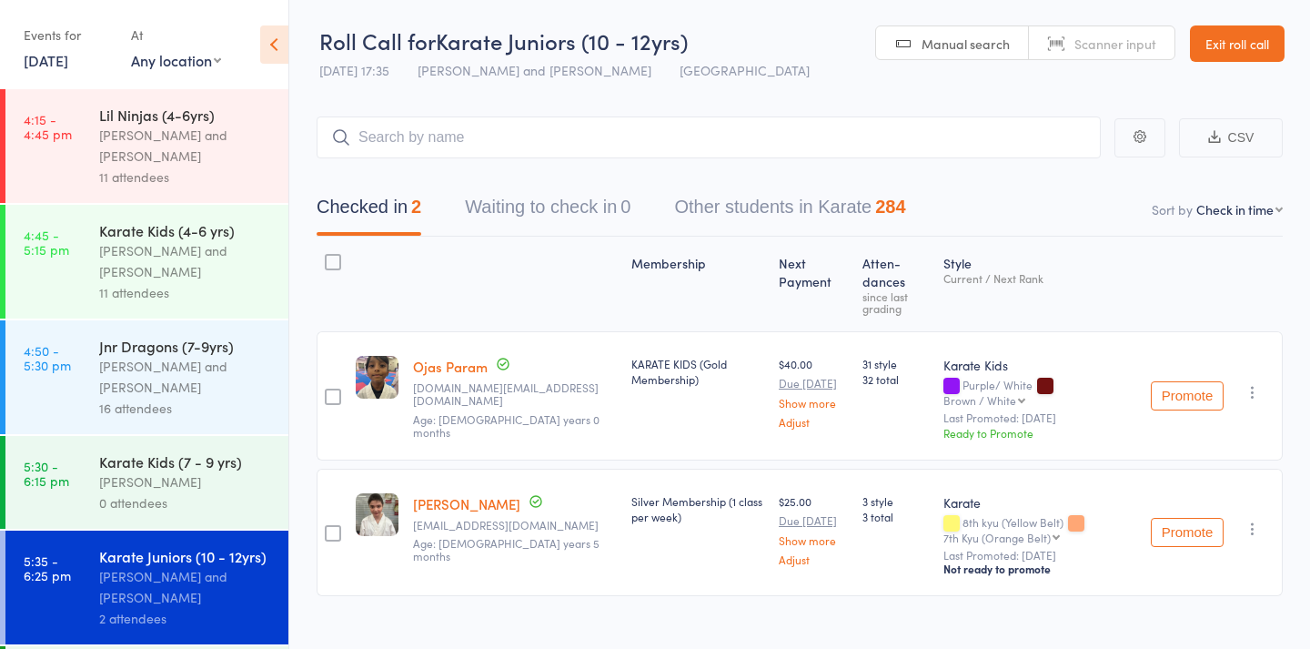
click at [1254, 383] on icon "button" at bounding box center [1253, 392] width 18 height 18
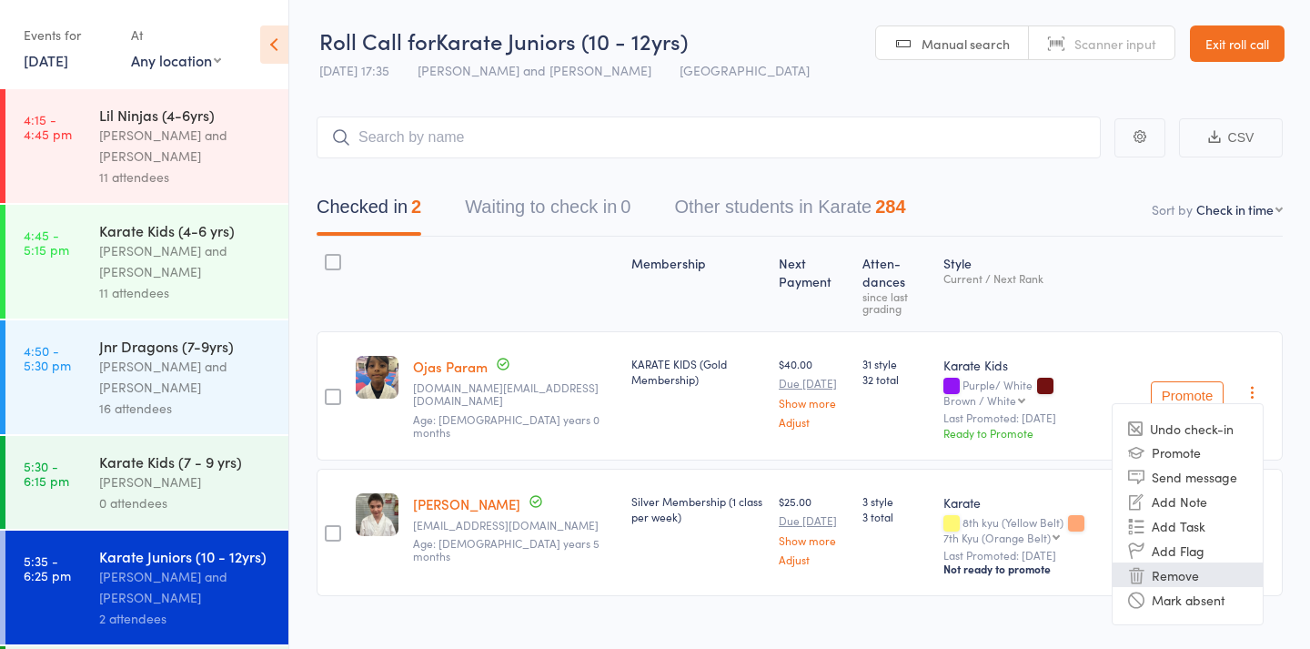
click at [1162, 562] on li "Remove" at bounding box center [1188, 574] width 150 height 25
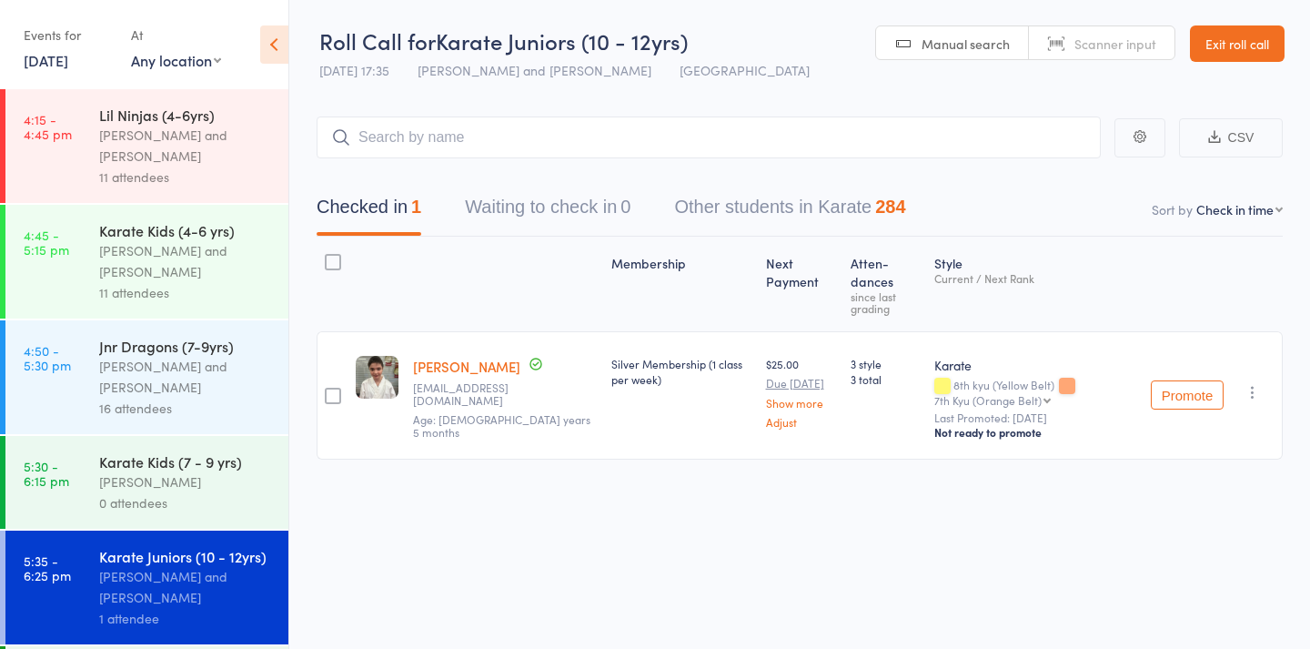
click at [162, 397] on div "[PERSON_NAME] and [PERSON_NAME]" at bounding box center [186, 377] width 174 height 42
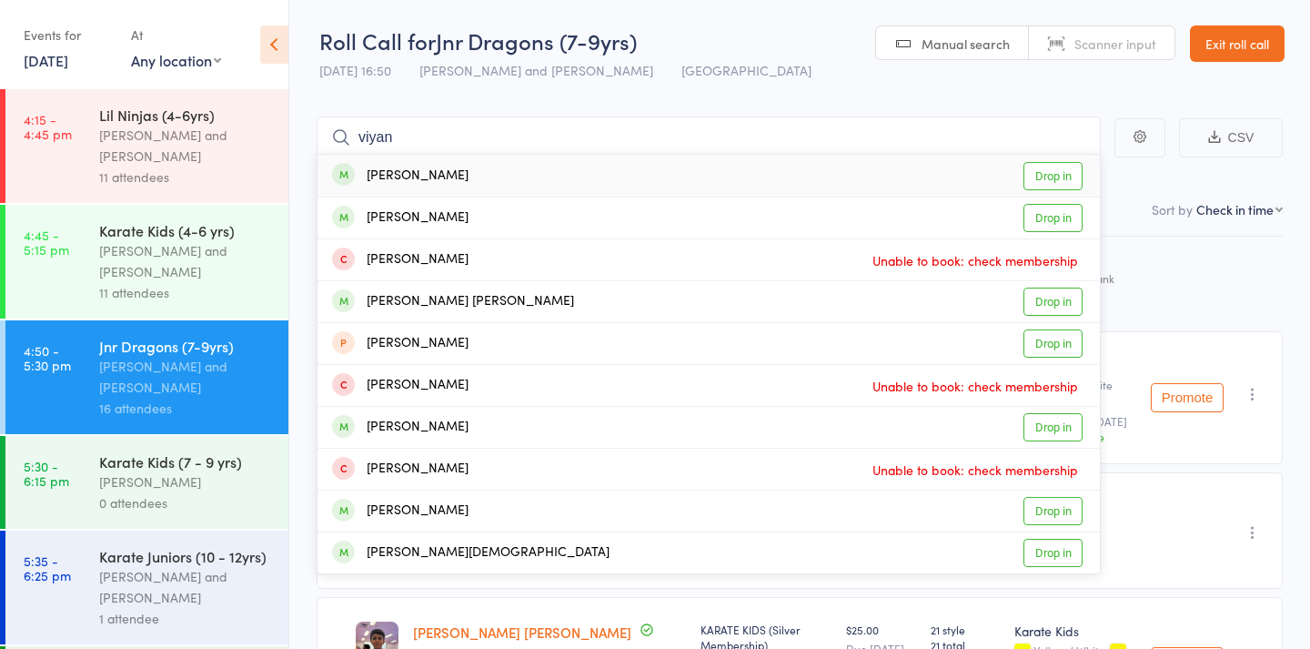
type input "viyan"
click at [1047, 167] on link "Drop in" at bounding box center [1053, 176] width 59 height 28
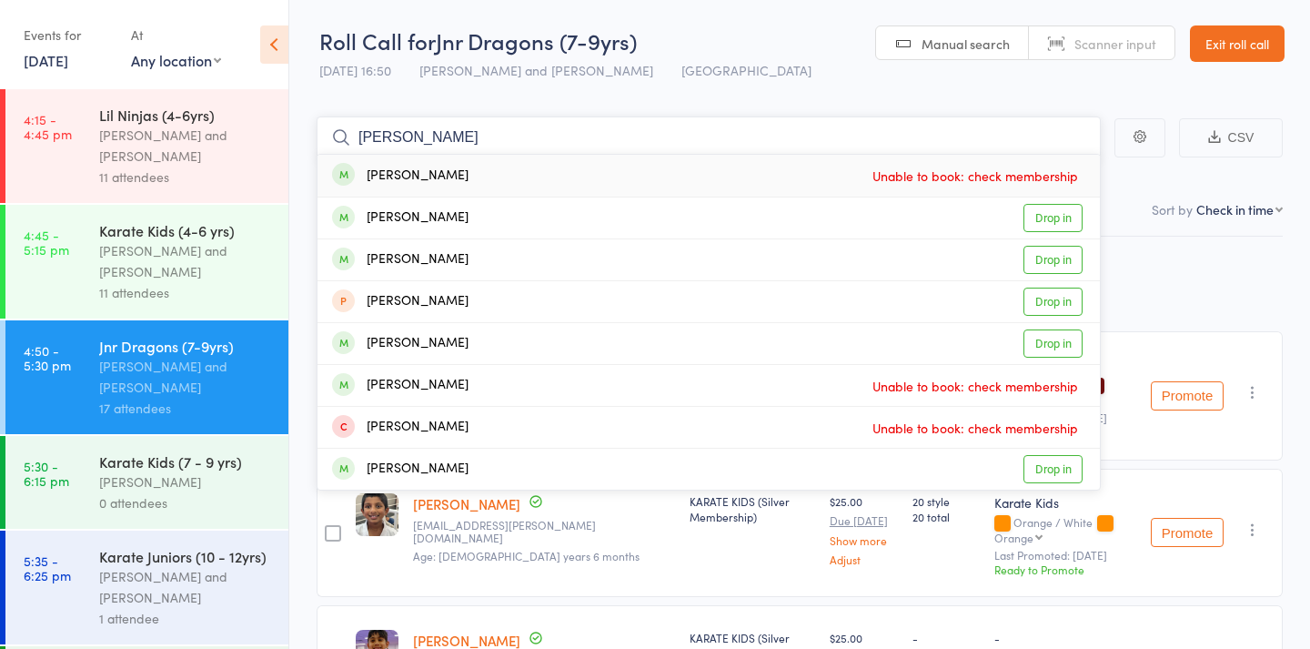
type input "Stevie"
drag, startPoint x: 564, startPoint y: 274, endPoint x: 588, endPoint y: 222, distance: 57.0
click at [588, 222] on div "Steven Schulze Drop in" at bounding box center [709, 217] width 783 height 41
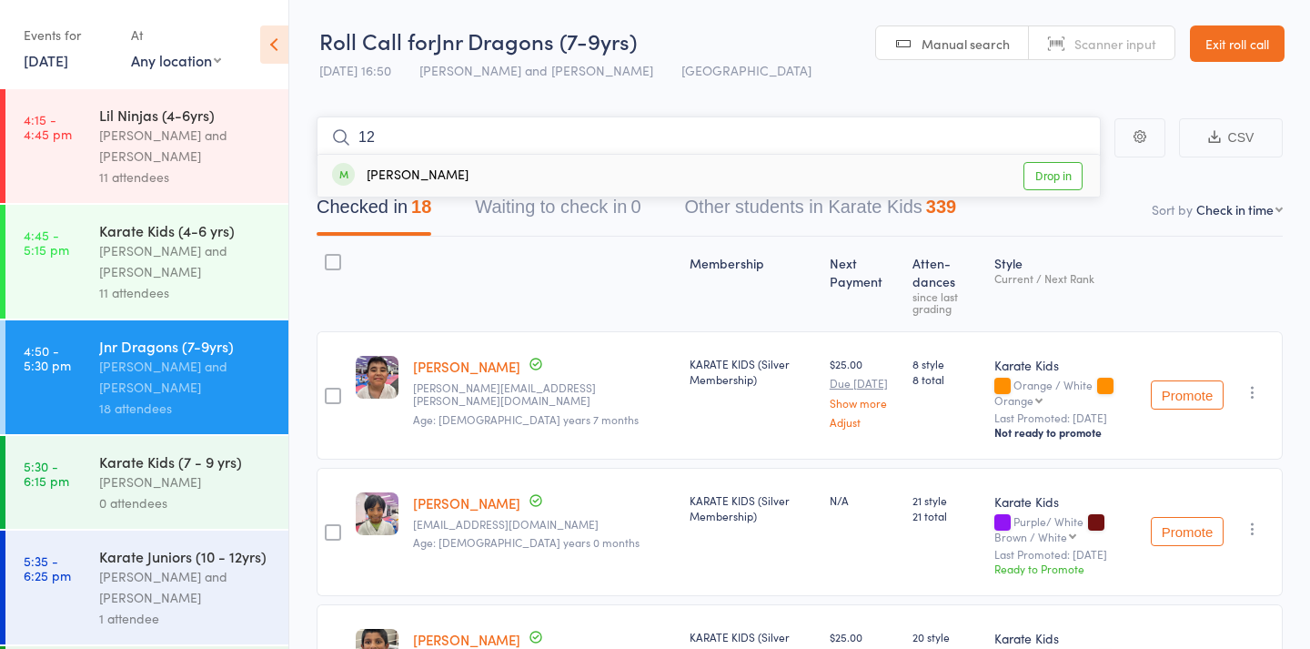
type input "1"
click at [175, 563] on div "Karate Juniors (10 - 12yrs)" at bounding box center [186, 556] width 174 height 20
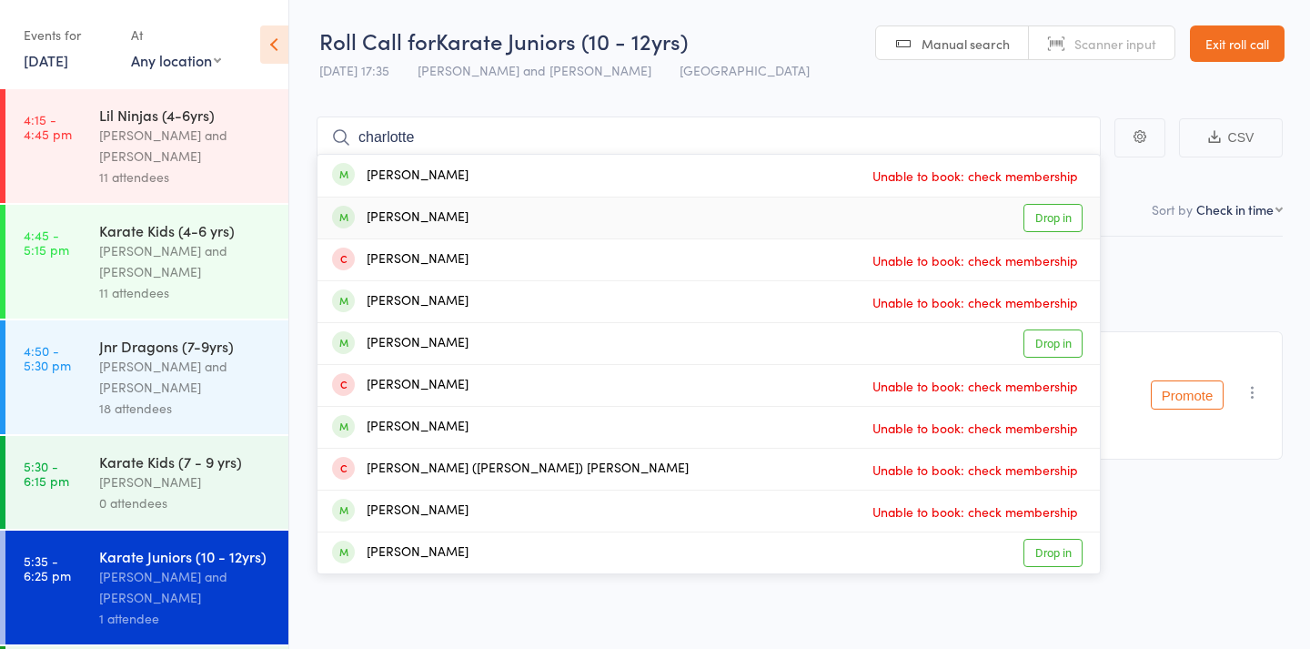
type input "charlotte"
click at [501, 213] on div "Charlotte Moran Drop in" at bounding box center [709, 217] width 783 height 41
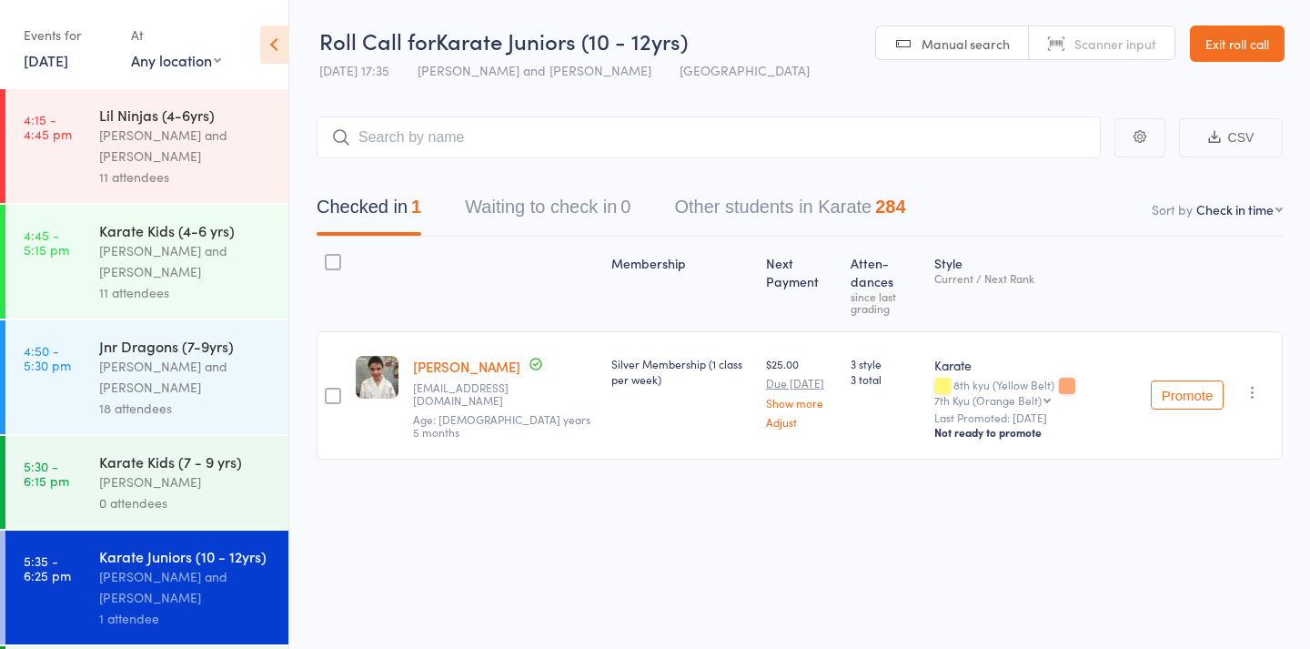
click at [975, 52] on span "Manual search" at bounding box center [966, 44] width 88 height 18
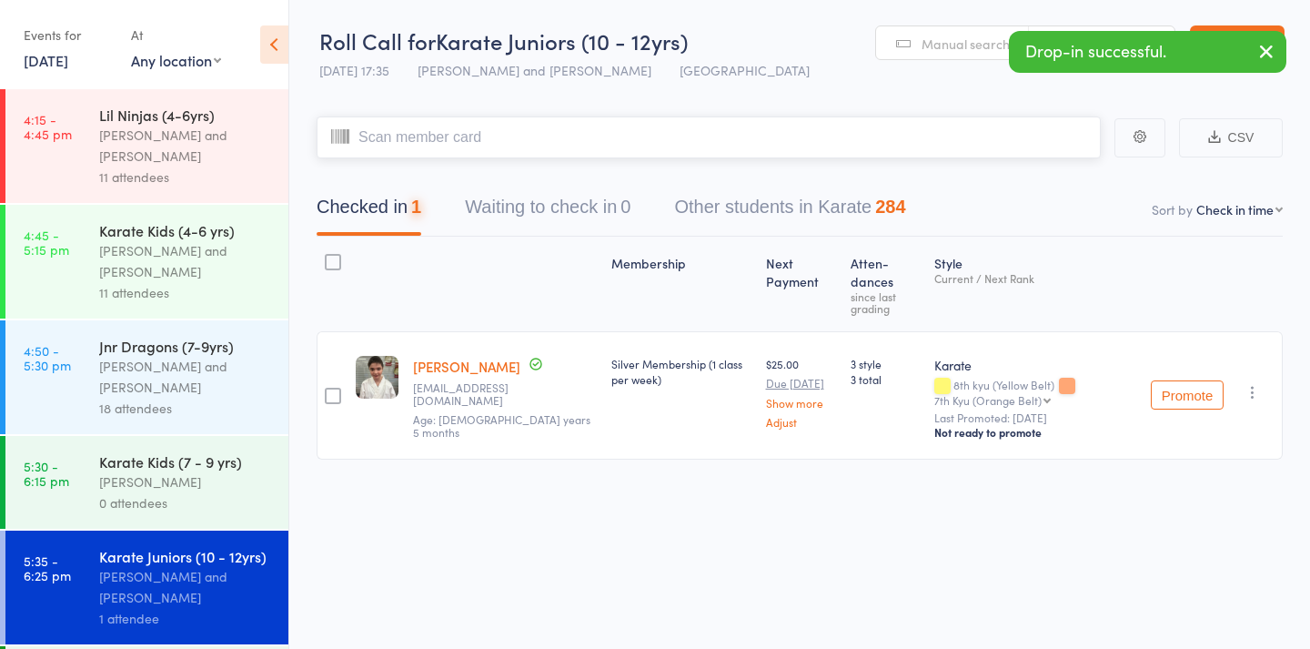
click at [955, 130] on input "search" at bounding box center [709, 137] width 784 height 42
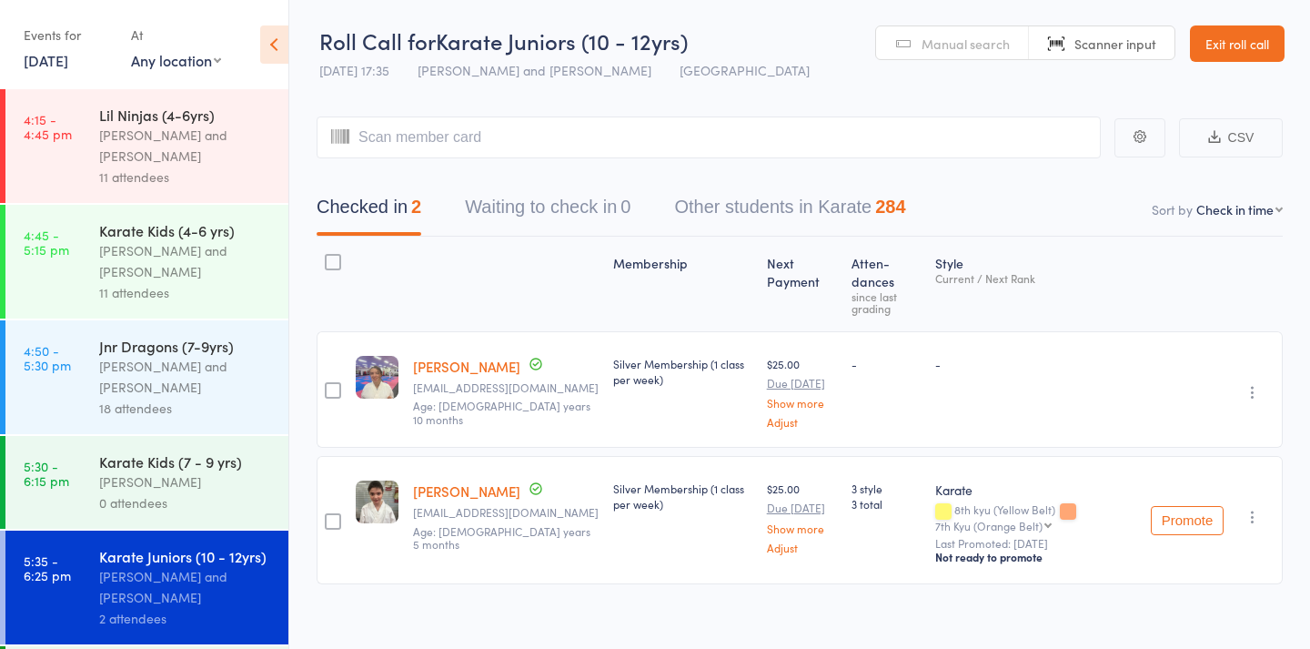
click at [903, 35] on link "Manual search" at bounding box center [952, 43] width 153 height 35
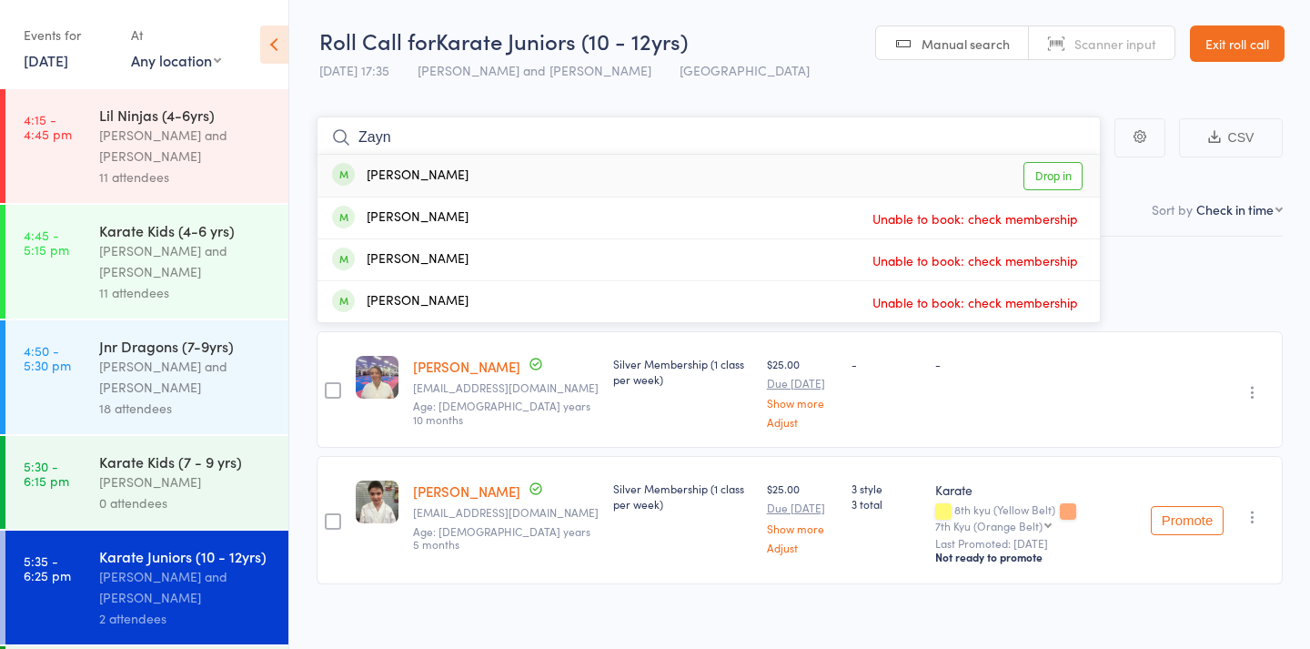
type input "Zayn"
drag, startPoint x: 903, startPoint y: 35, endPoint x: 1051, endPoint y: 178, distance: 205.9
click at [1068, 170] on link "Drop in" at bounding box center [1053, 176] width 59 height 28
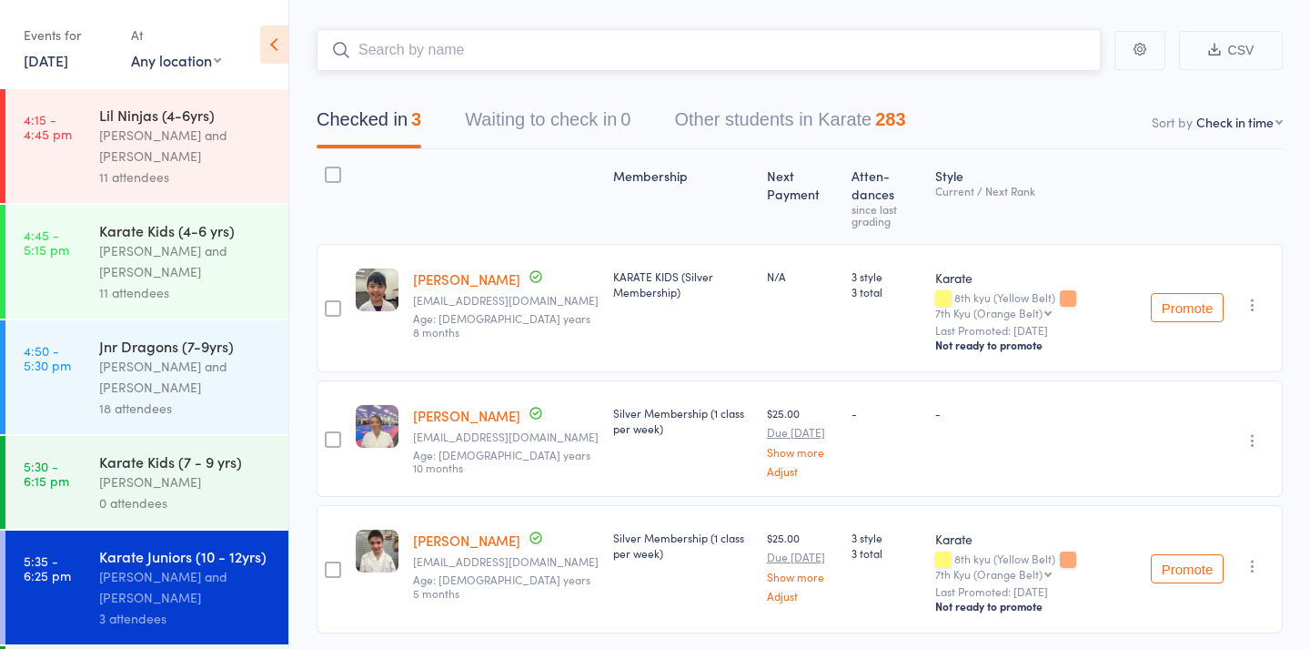
scroll to position [86, 0]
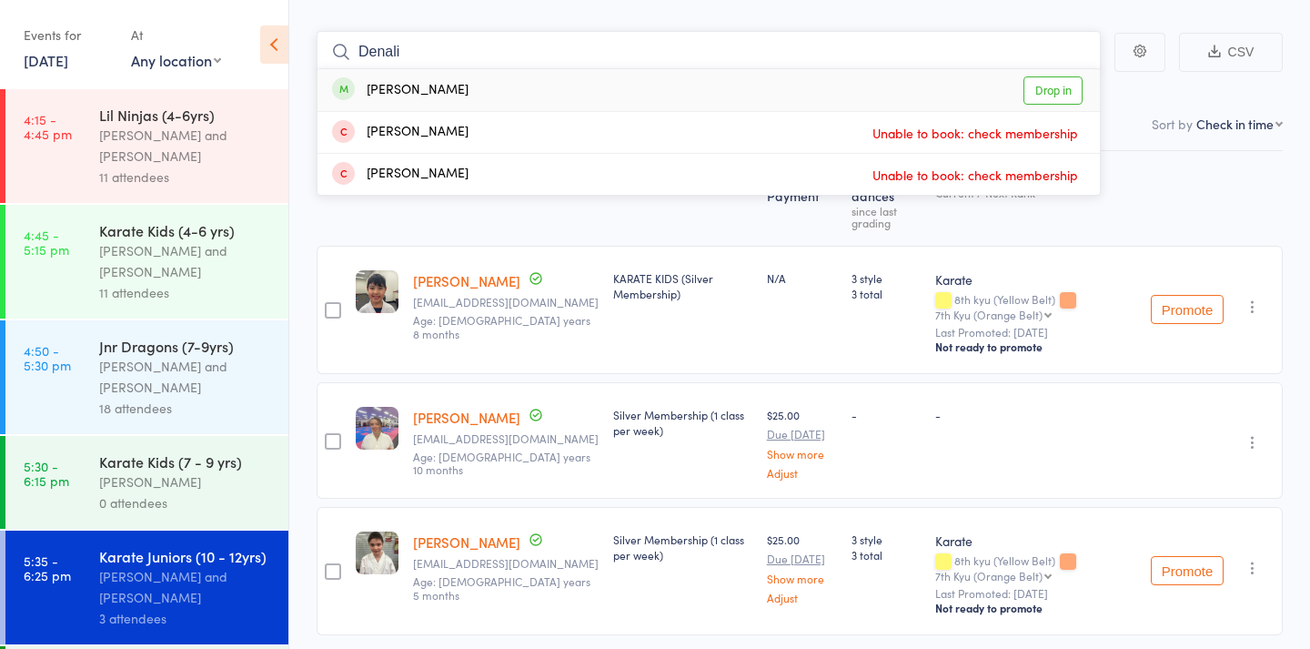
type input "Denali"
drag, startPoint x: 544, startPoint y: 169, endPoint x: 1052, endPoint y: 91, distance: 513.8
click at [1071, 85] on link "Drop in" at bounding box center [1053, 90] width 59 height 28
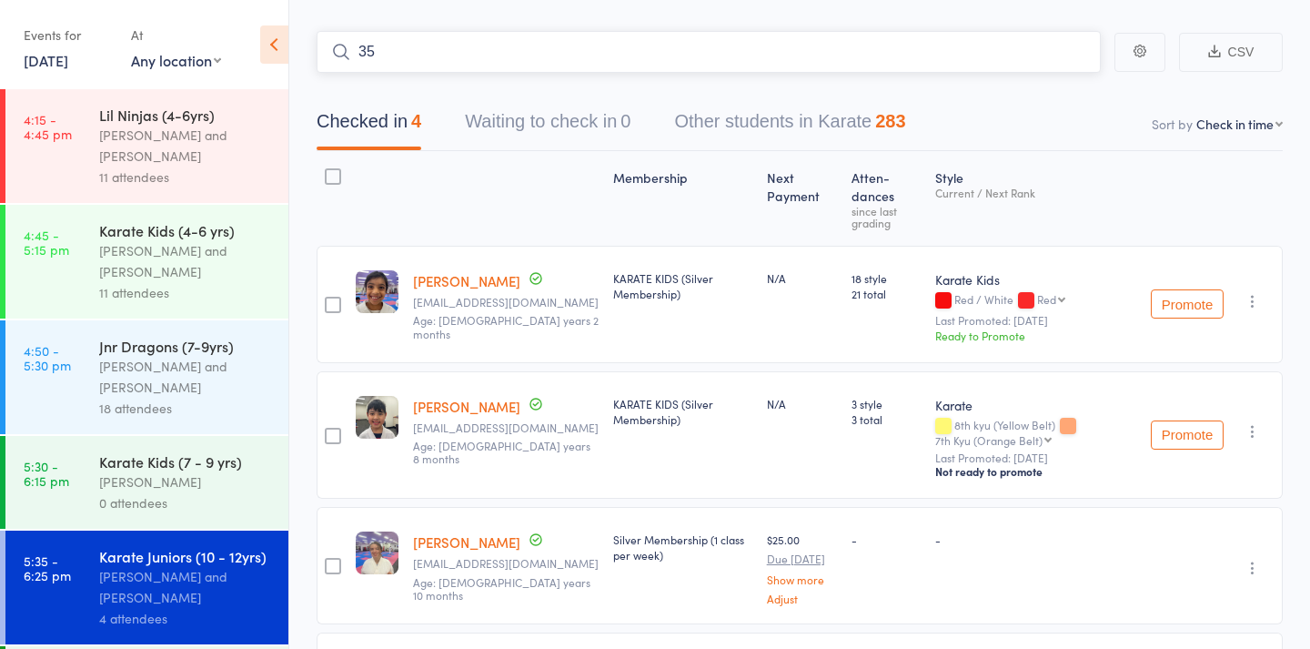
type input "354"
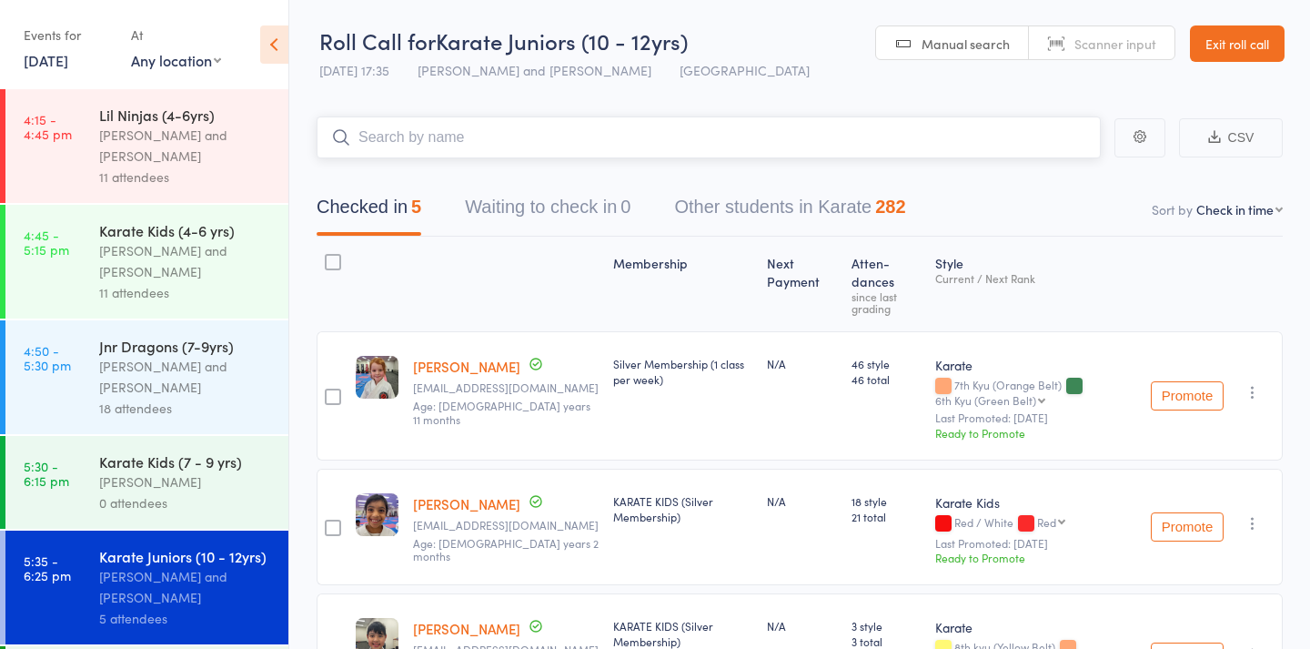
scroll to position [0, 0]
type input "809"
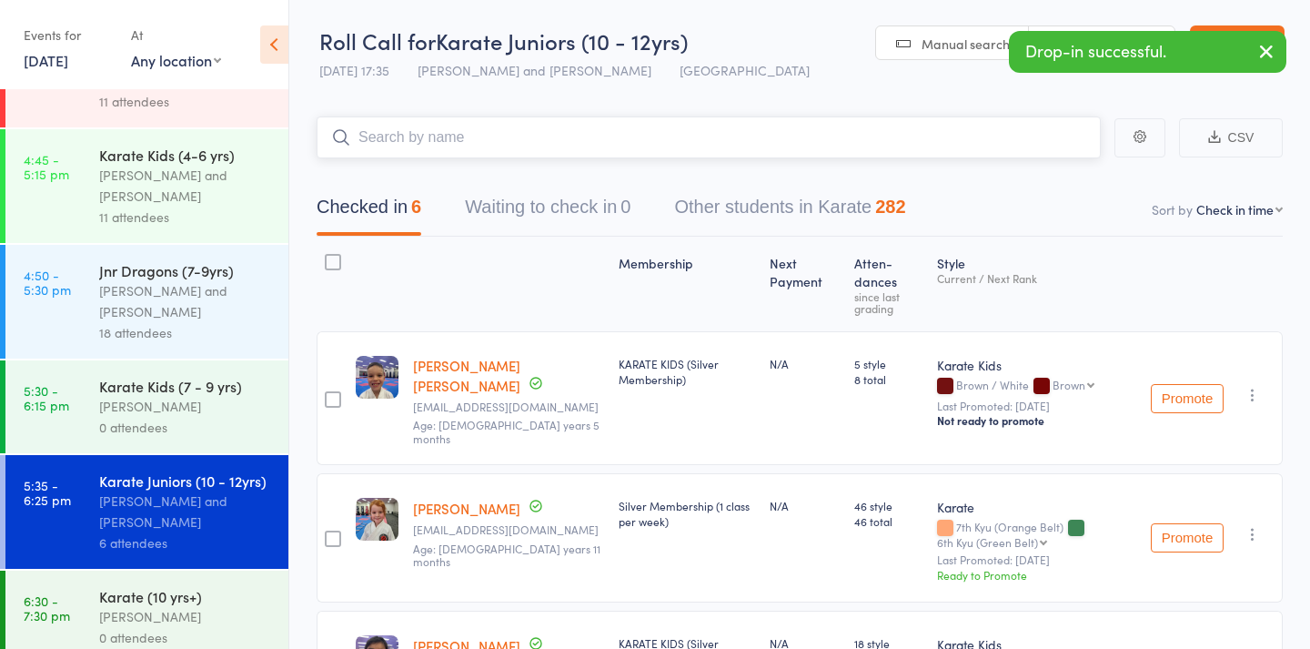
scroll to position [79, 0]
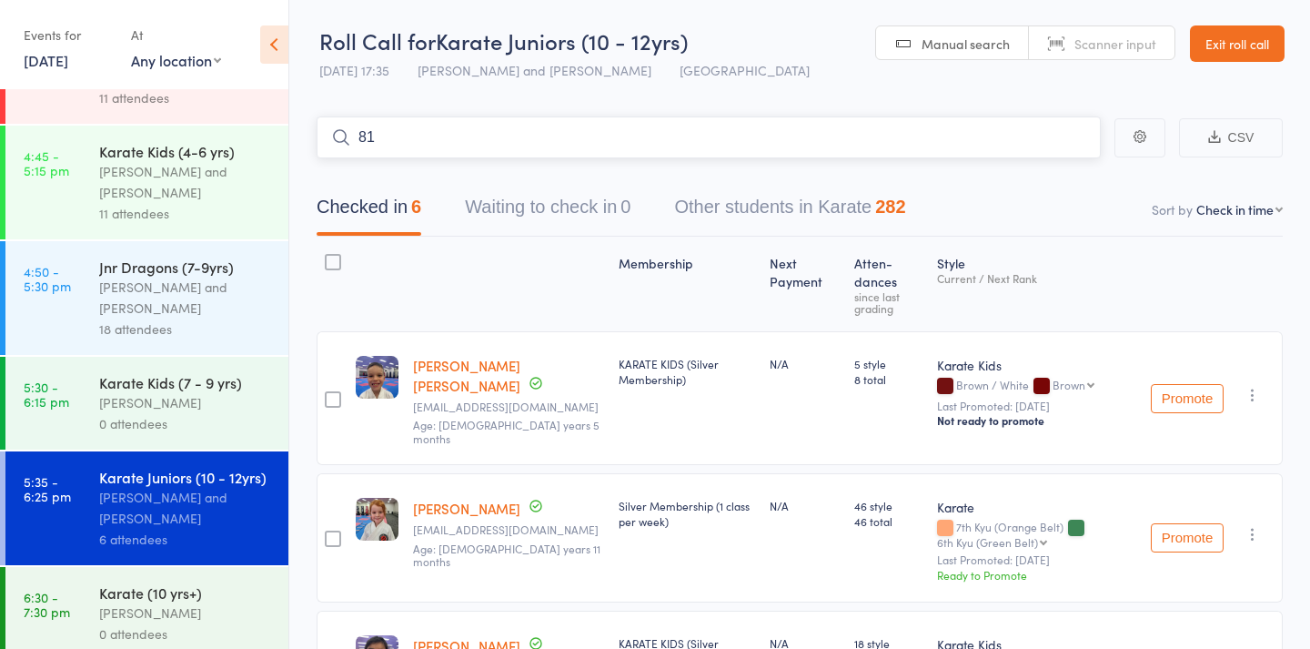
type input "810"
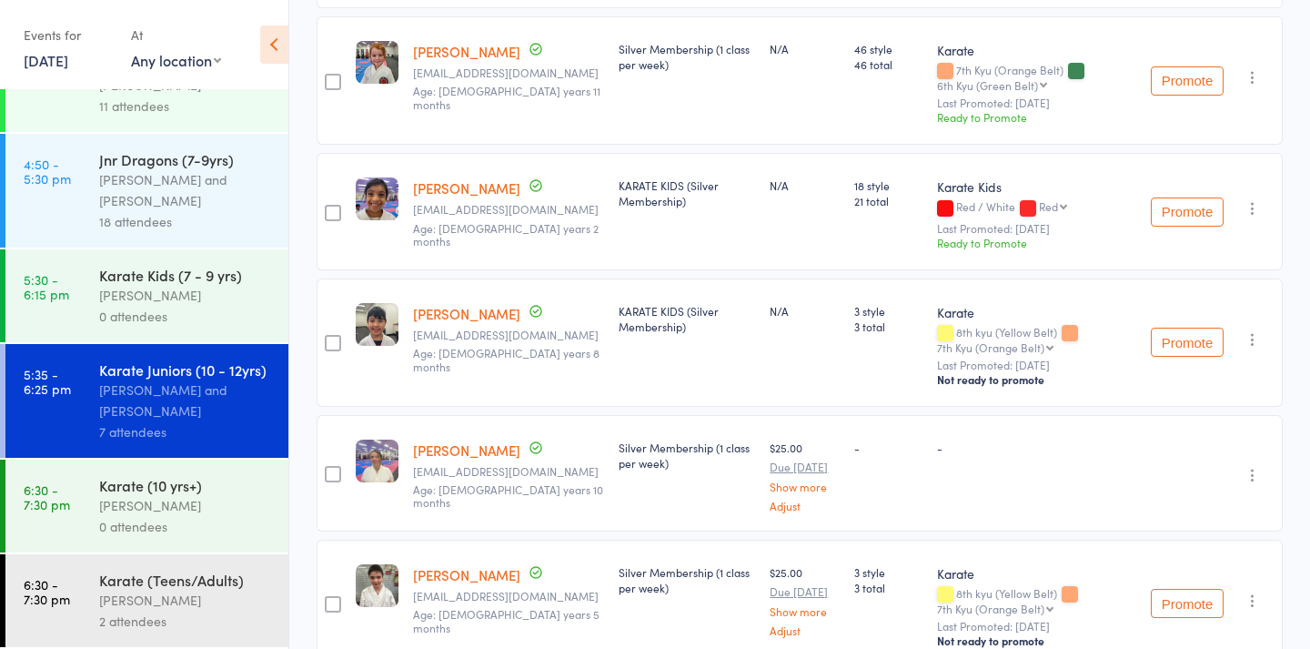
scroll to position [547, 0]
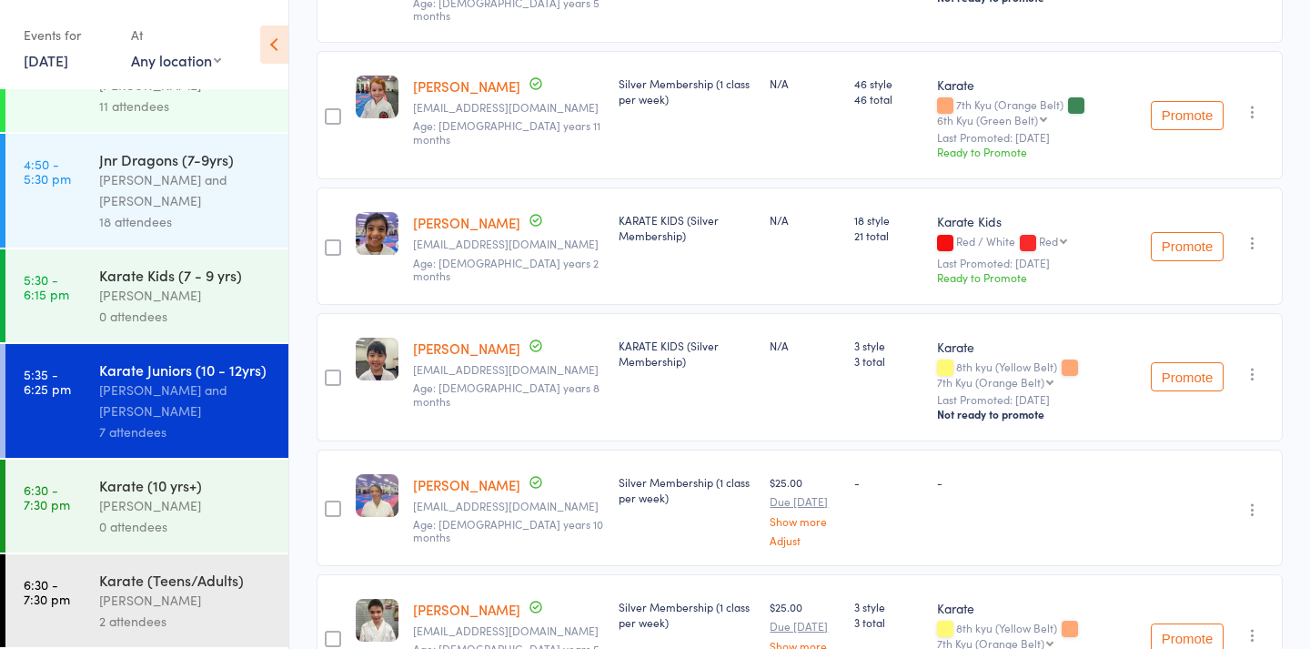
click at [1244, 499] on button "button" at bounding box center [1253, 510] width 22 height 22
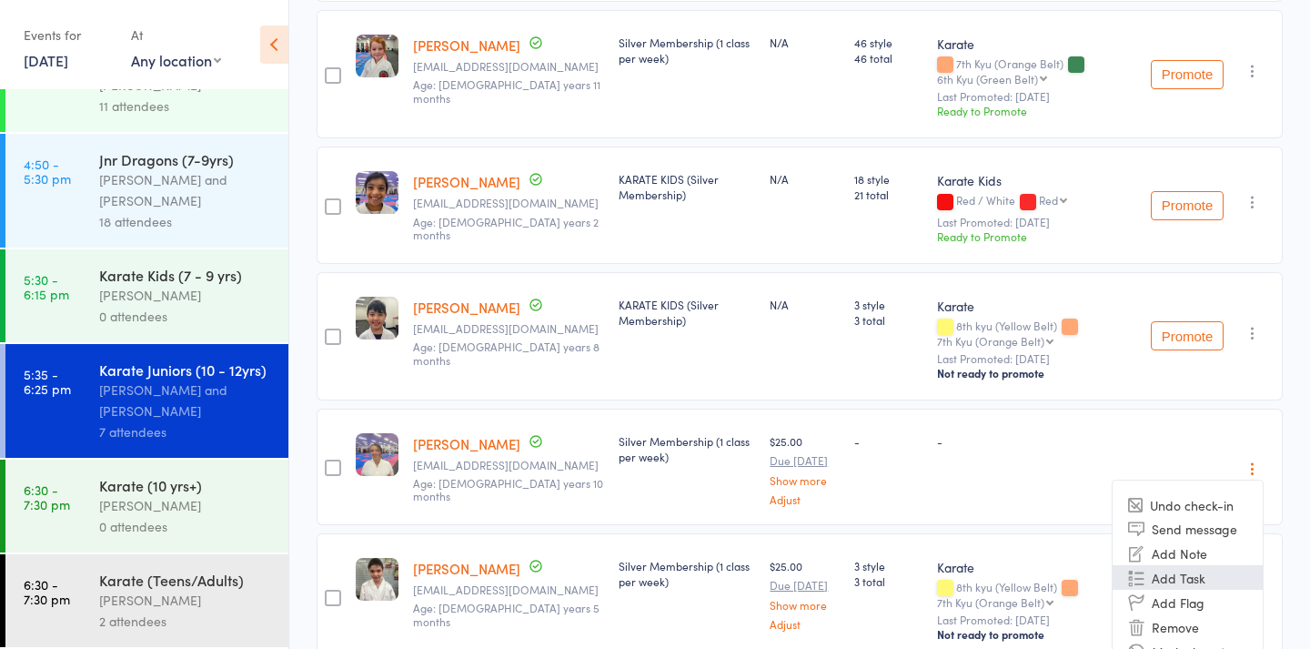
scroll to position [591, 0]
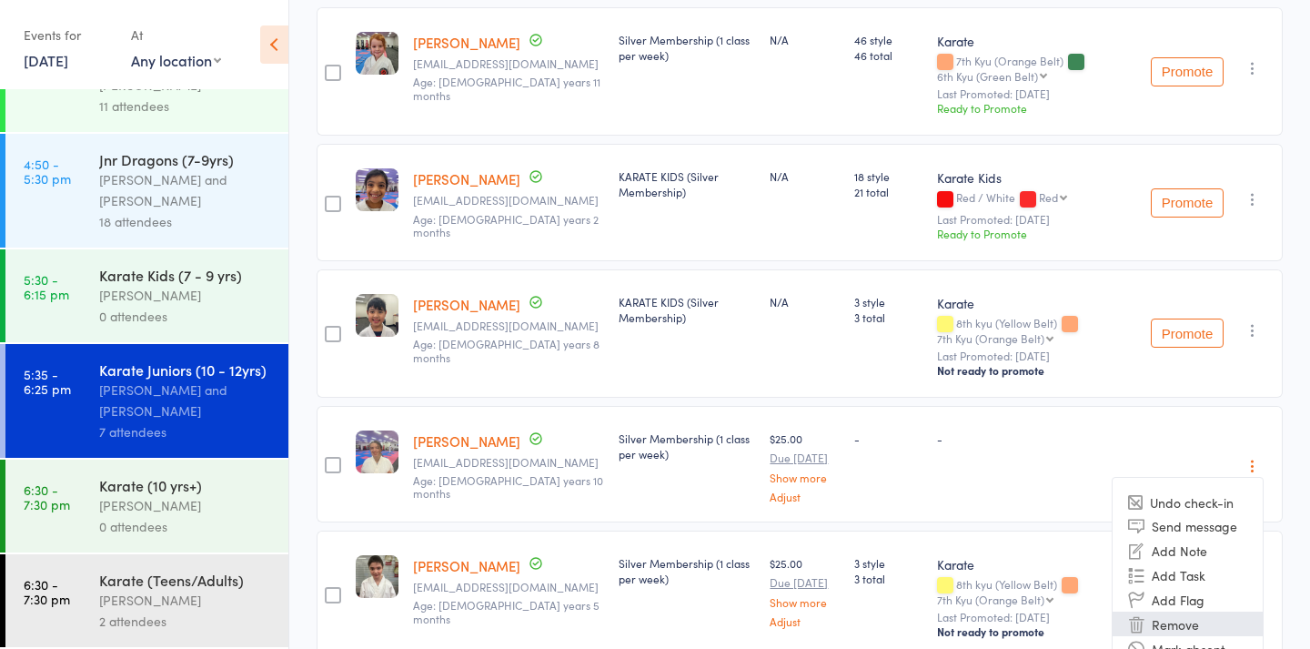
click at [1182, 612] on li "Remove" at bounding box center [1188, 624] width 150 height 25
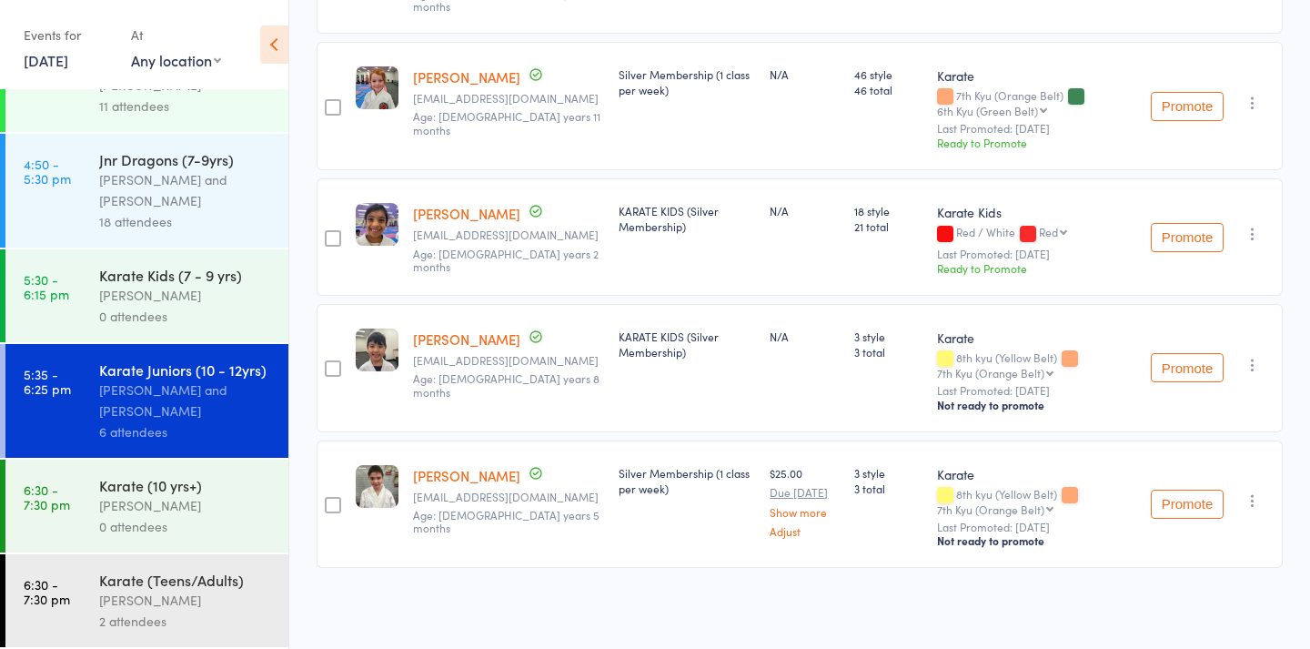
scroll to position [525, 0]
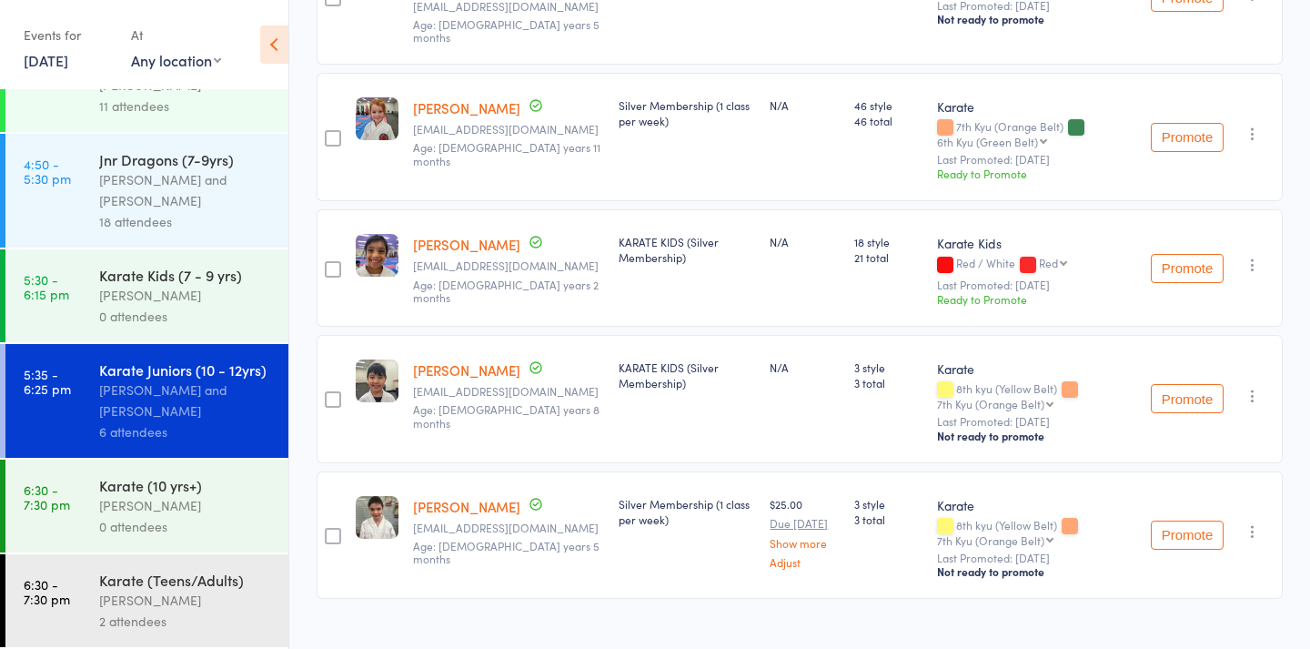
click at [237, 596] on div "[PERSON_NAME]" at bounding box center [186, 600] width 174 height 21
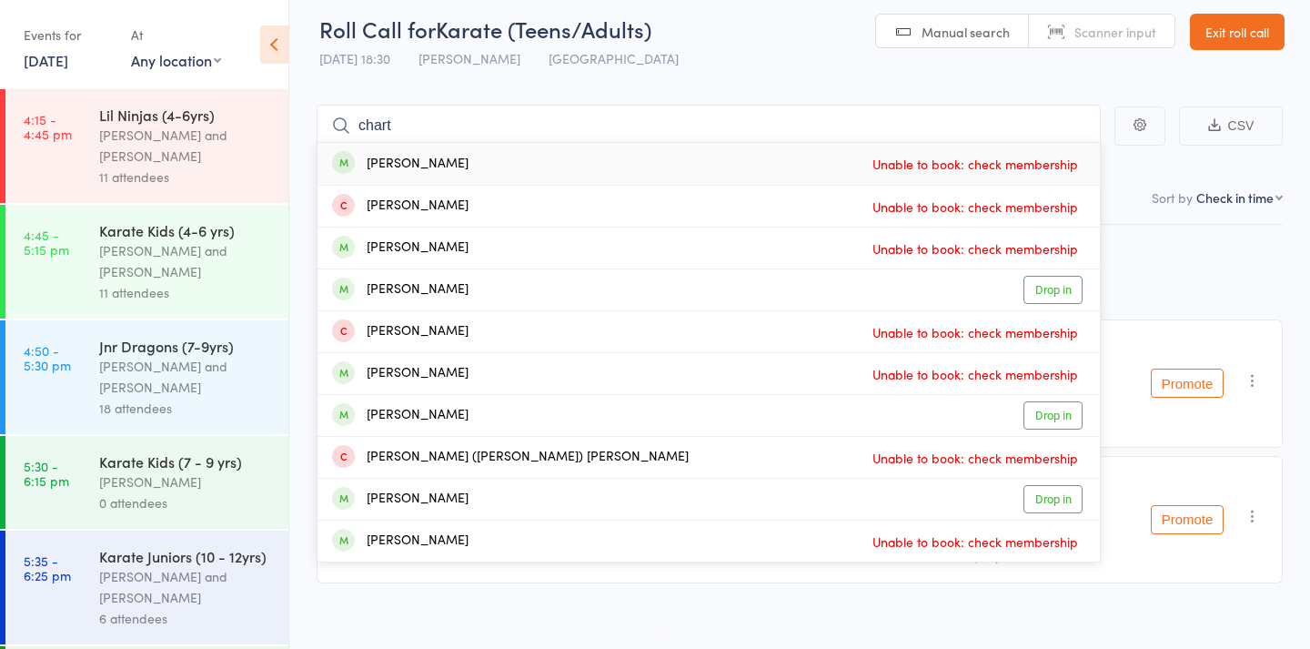
type input "chart"
drag, startPoint x: 568, startPoint y: 217, endPoint x: 186, endPoint y: 572, distance: 521.6
click at [268, 605] on div "[PERSON_NAME] and [PERSON_NAME]" at bounding box center [186, 587] width 174 height 42
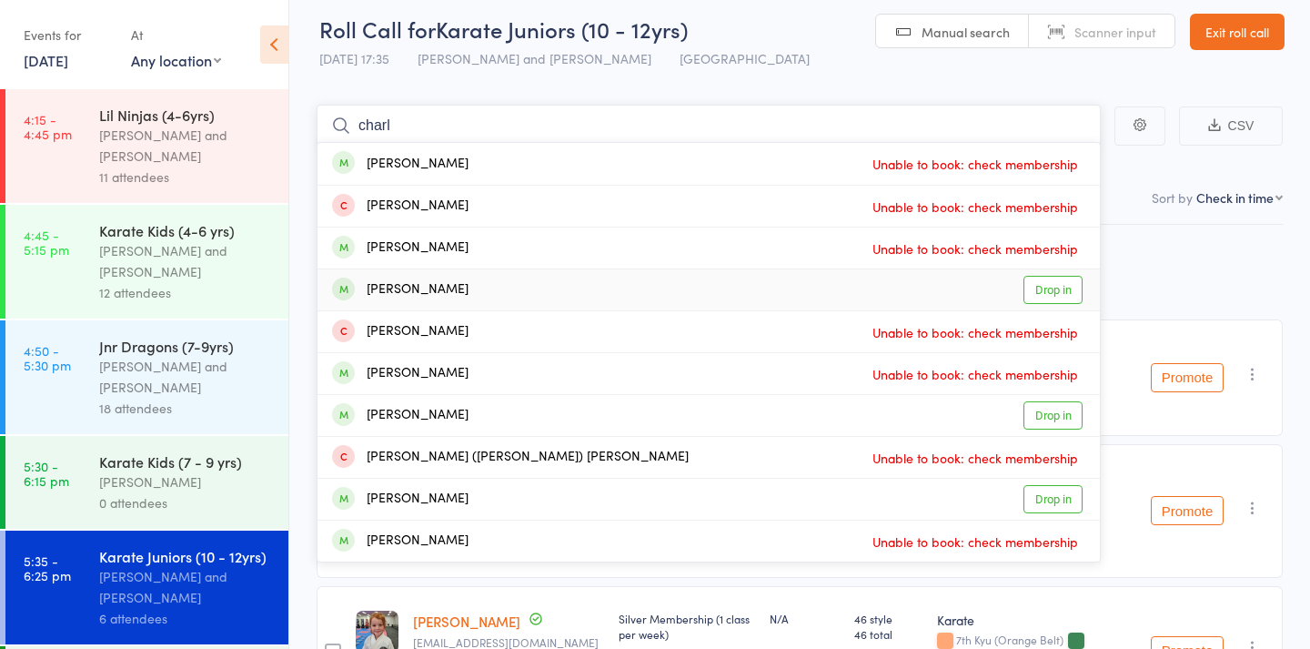
type input "charl"
click at [1067, 292] on link "Drop in" at bounding box center [1053, 290] width 59 height 28
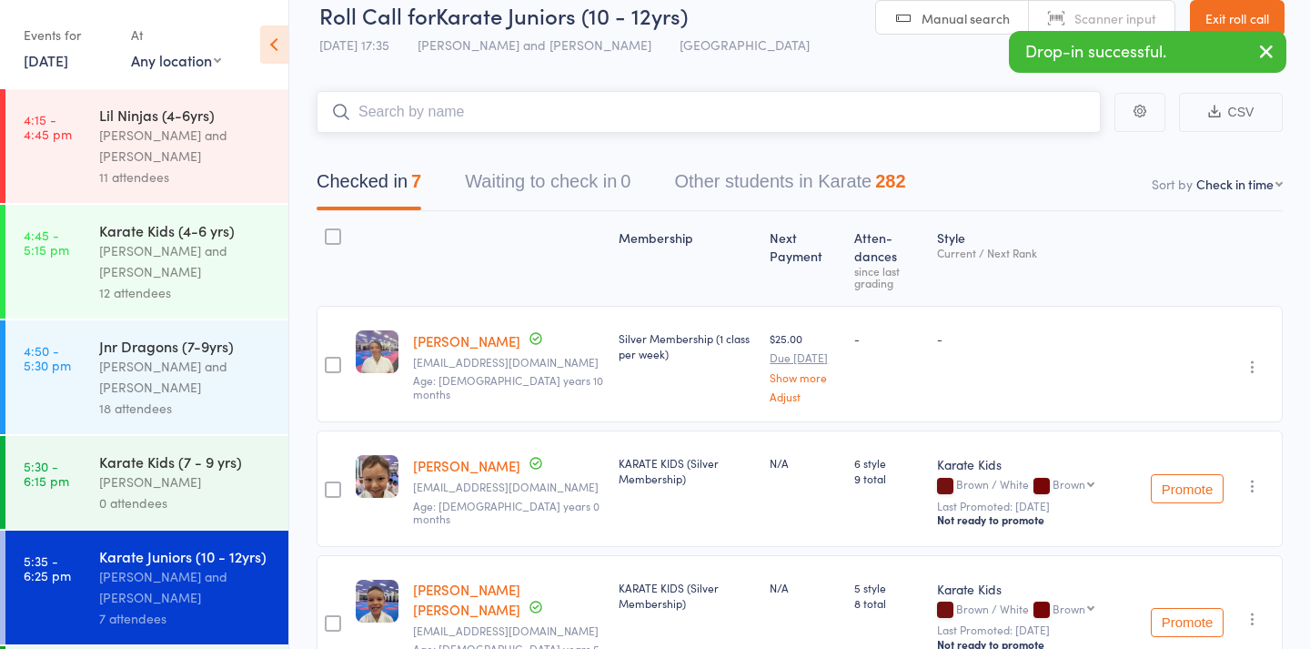
scroll to position [22, 0]
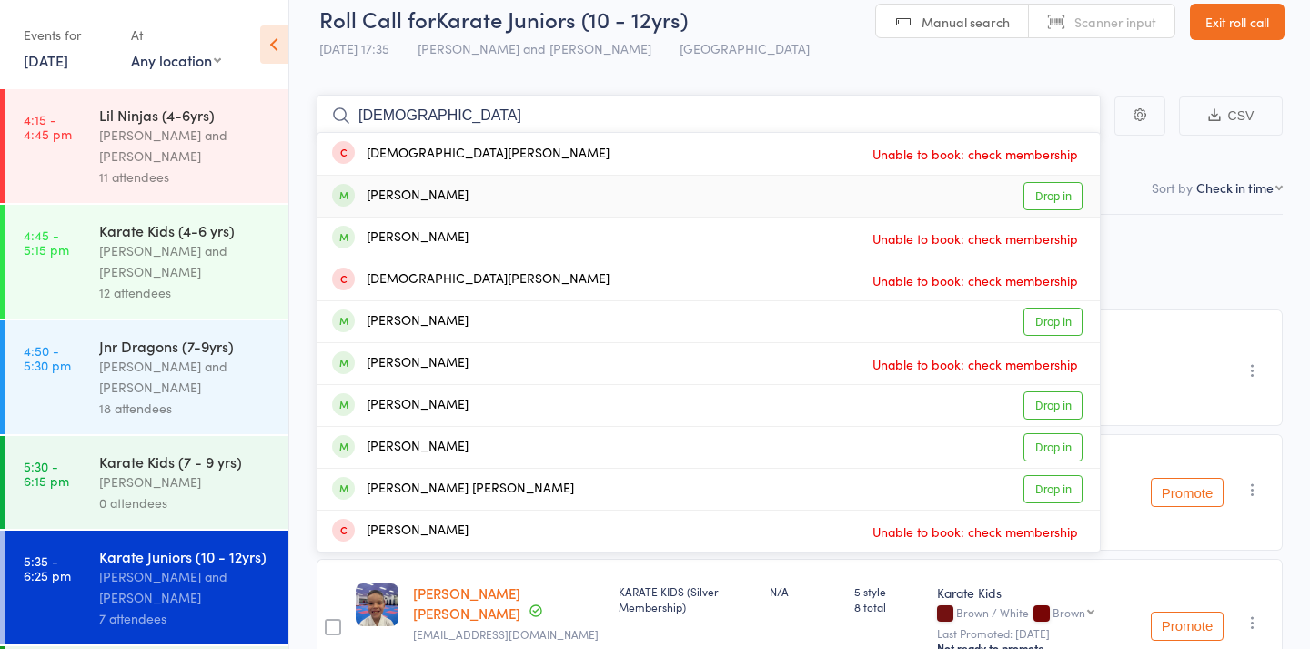
type input "shivaansh"
click at [1064, 197] on link "Drop in" at bounding box center [1053, 196] width 59 height 28
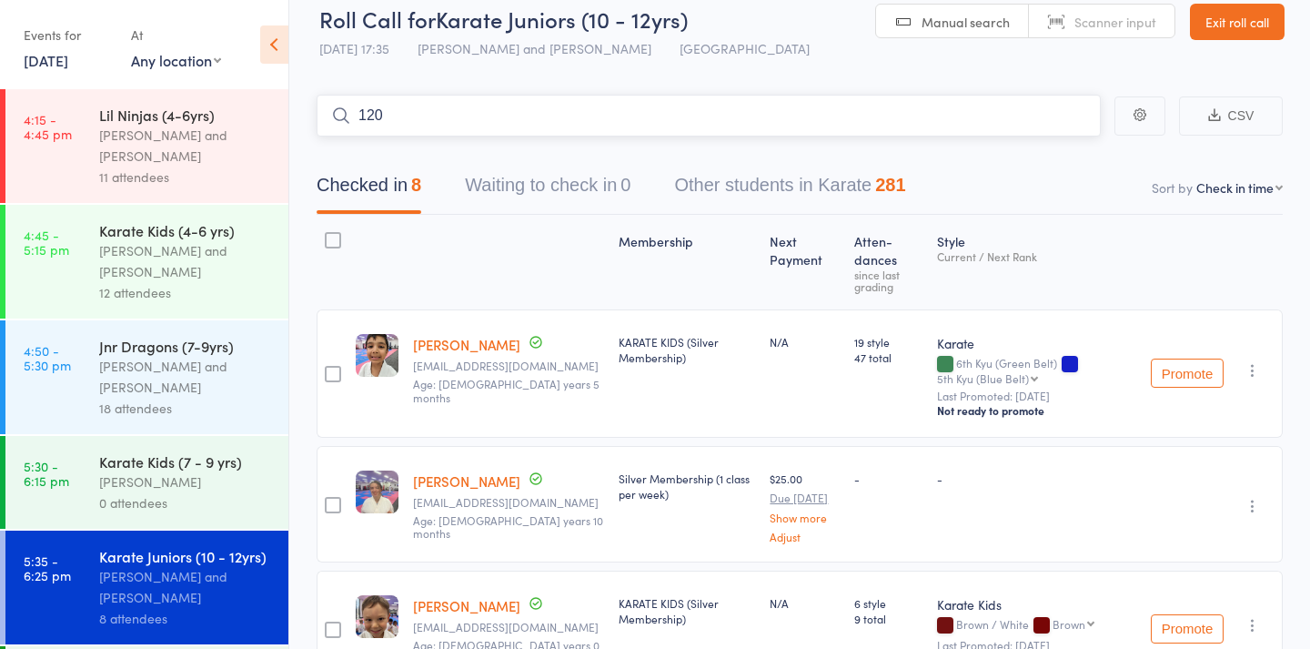
type input "1202"
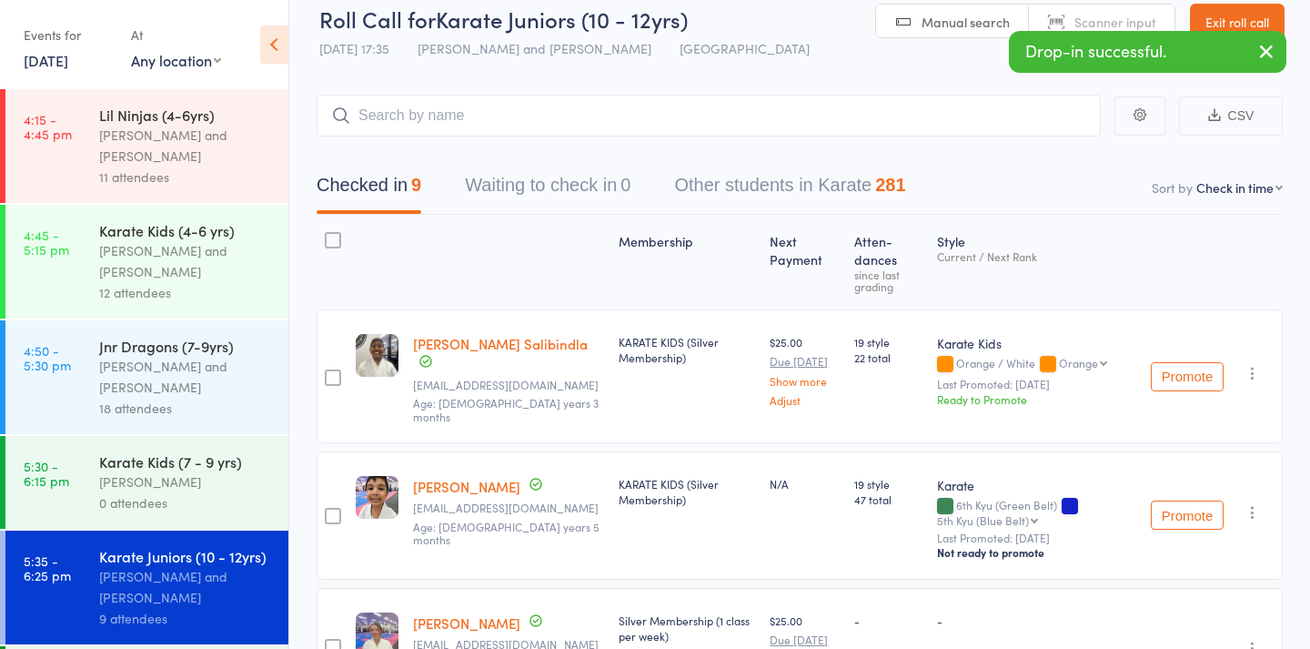
click at [1088, 15] on span "Scanner input" at bounding box center [1116, 22] width 82 height 18
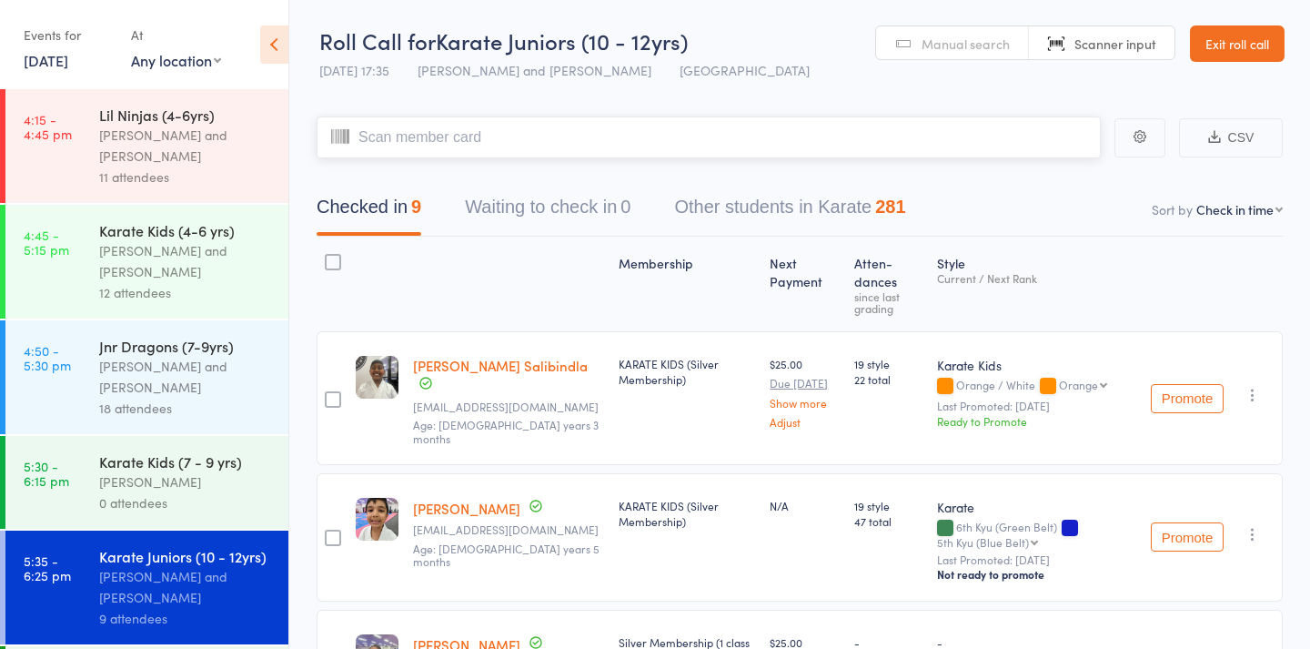
scroll to position [0, 0]
type input "390"
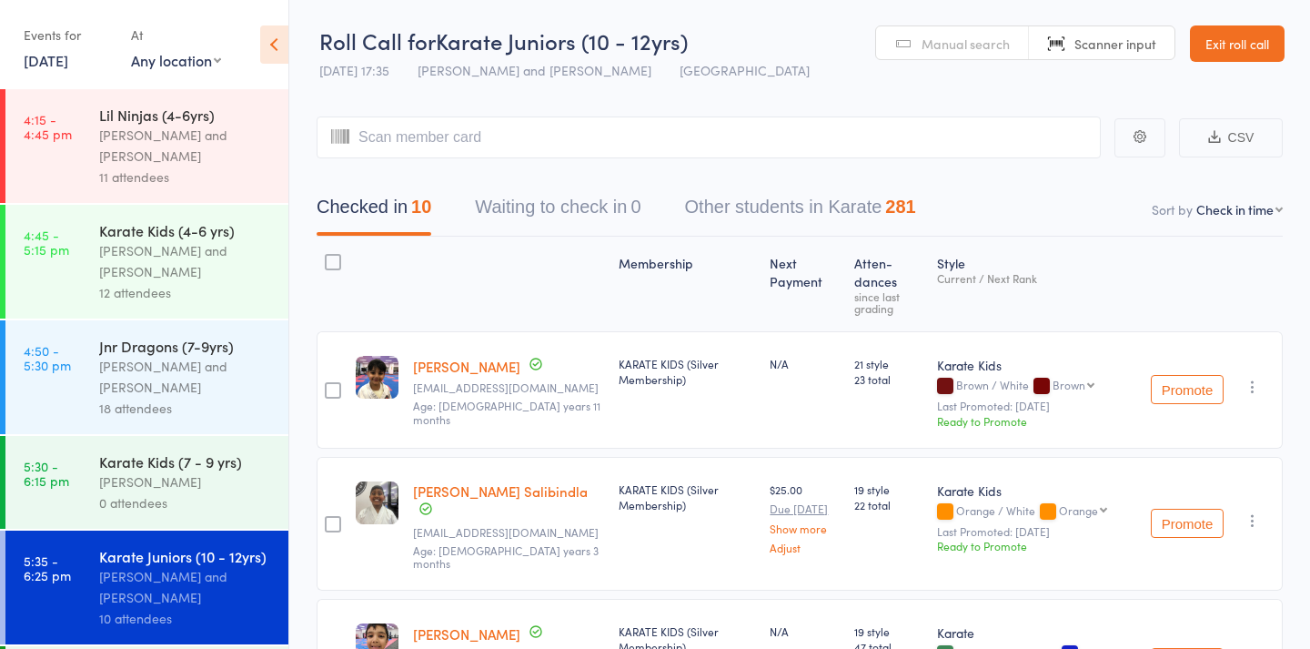
click at [965, 47] on span "Manual search" at bounding box center [966, 44] width 88 height 18
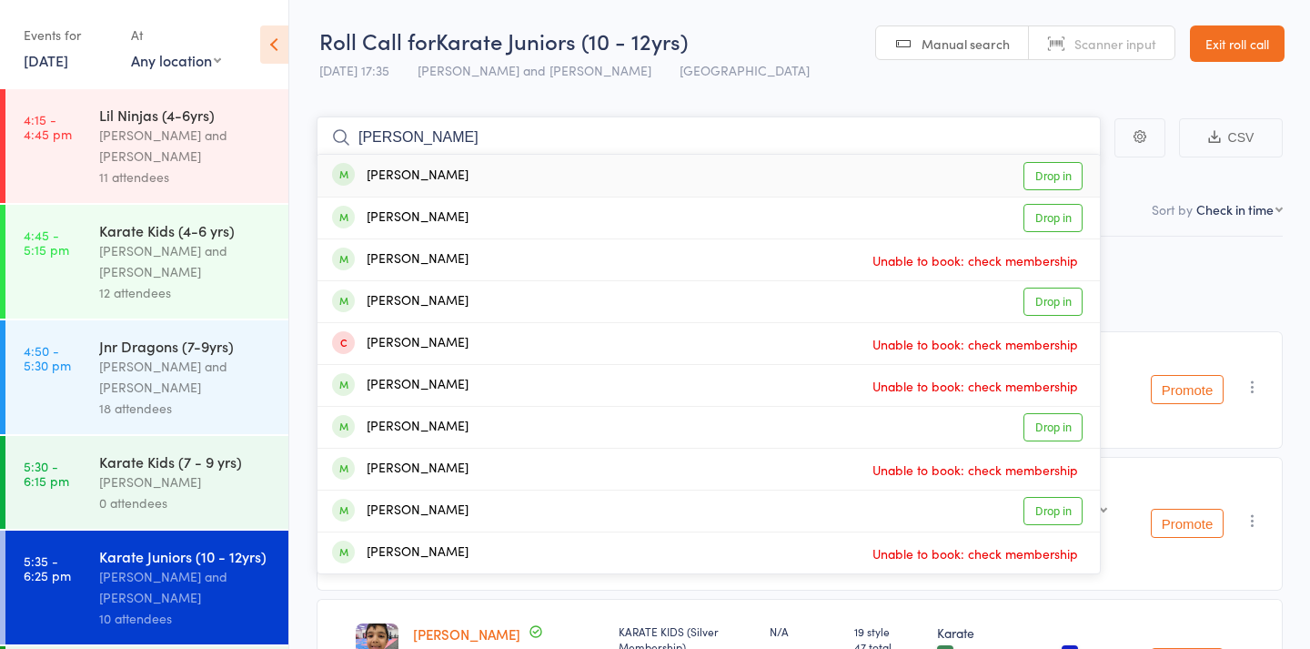
type input "Reyansh"
drag, startPoint x: 965, startPoint y: 47, endPoint x: 527, endPoint y: 189, distance: 461.0
click at [527, 189] on div "Reyansh Gope Drop in" at bounding box center [709, 176] width 783 height 42
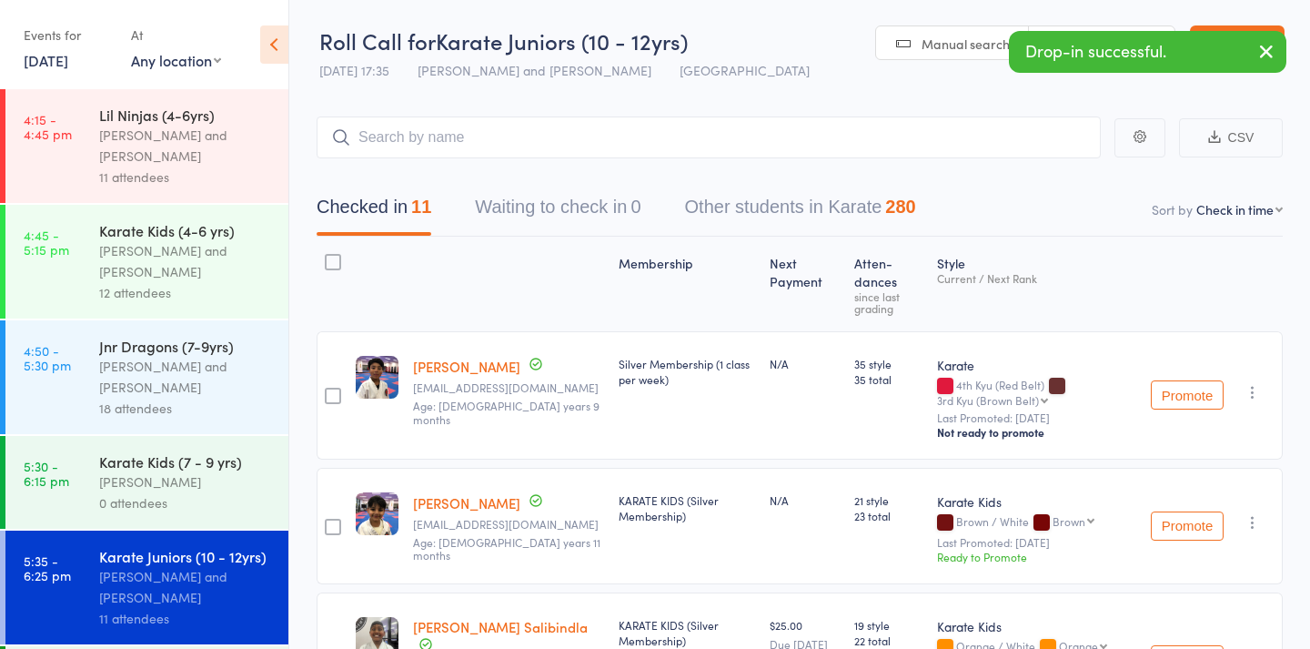
click at [1251, 383] on icon "button" at bounding box center [1253, 392] width 18 height 18
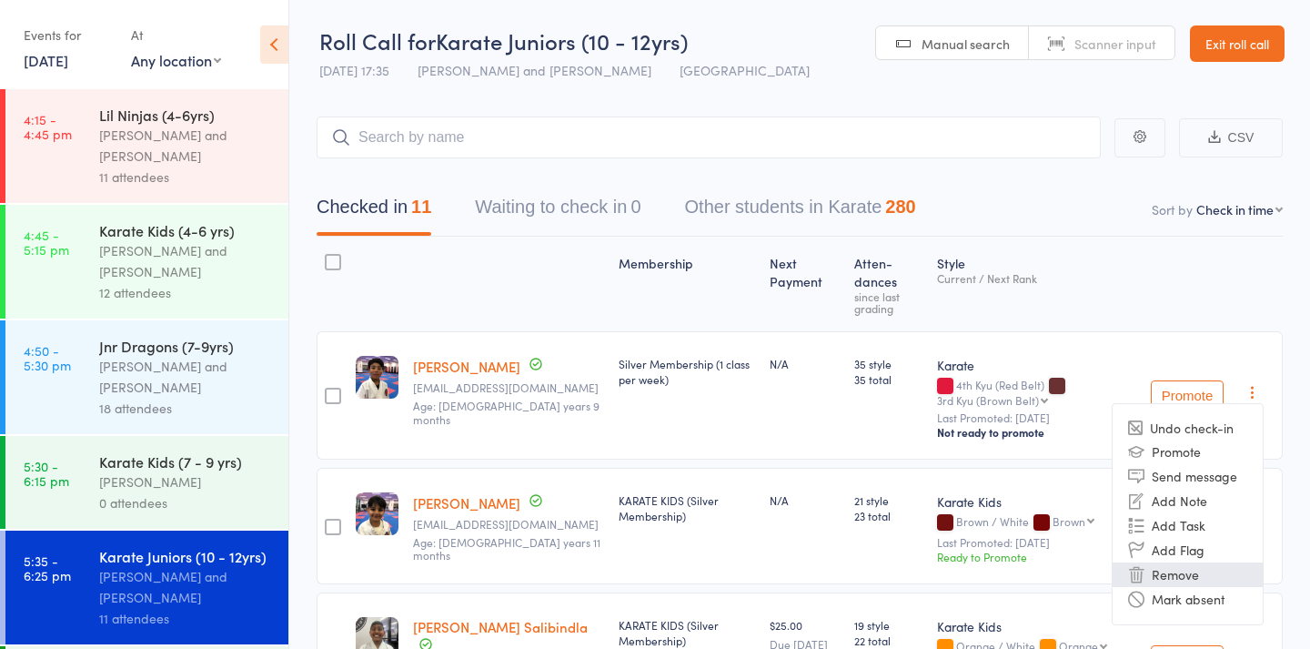
click at [1201, 562] on li "Remove" at bounding box center [1188, 574] width 150 height 25
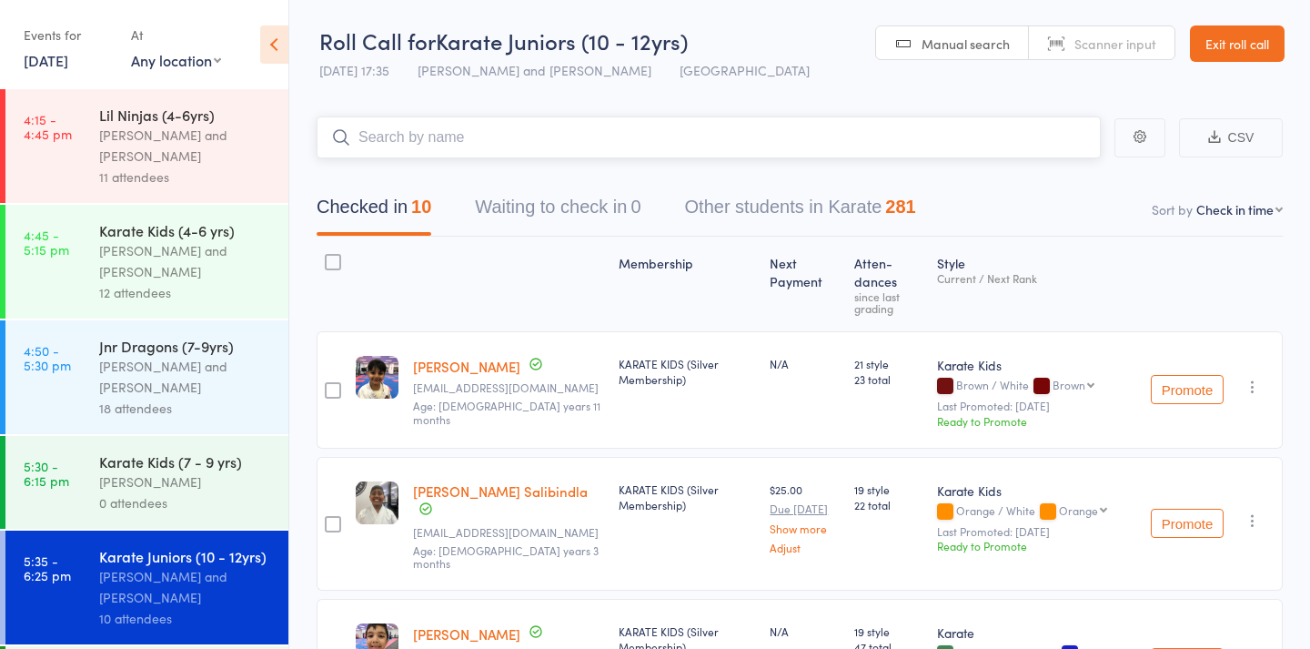
click at [468, 129] on input "search" at bounding box center [709, 137] width 784 height 42
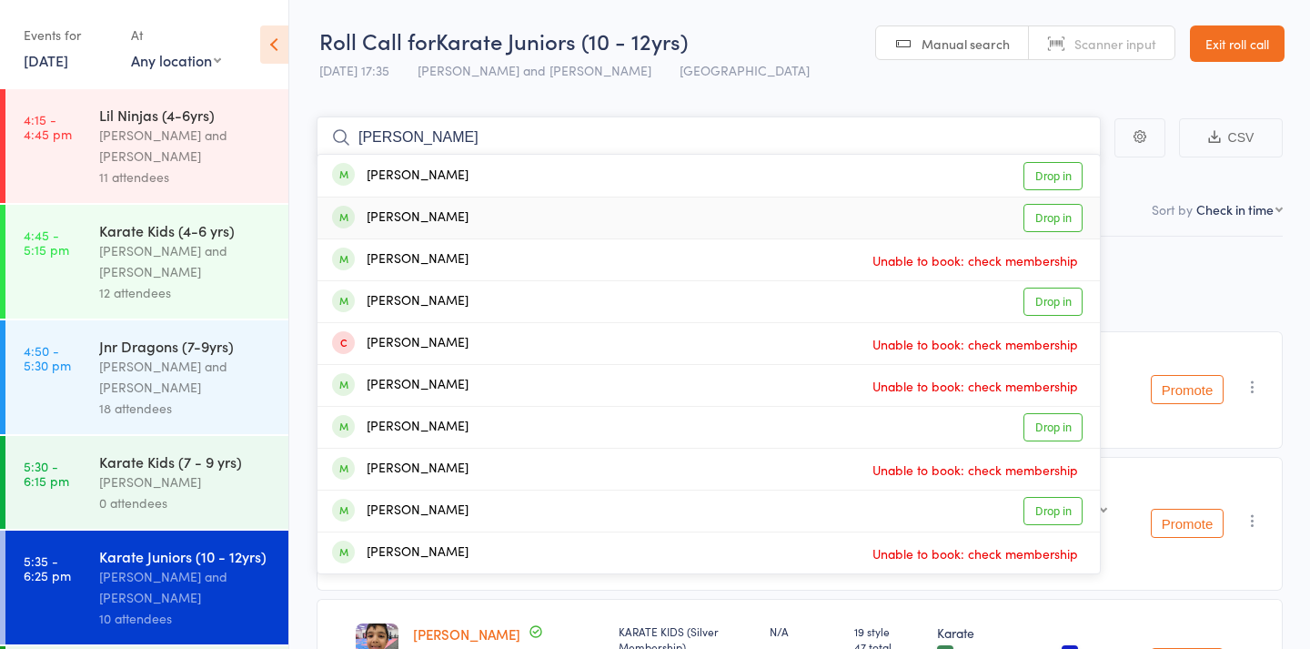
type input "reyansh"
click at [430, 216] on div "Reyansh Giri" at bounding box center [400, 217] width 136 height 21
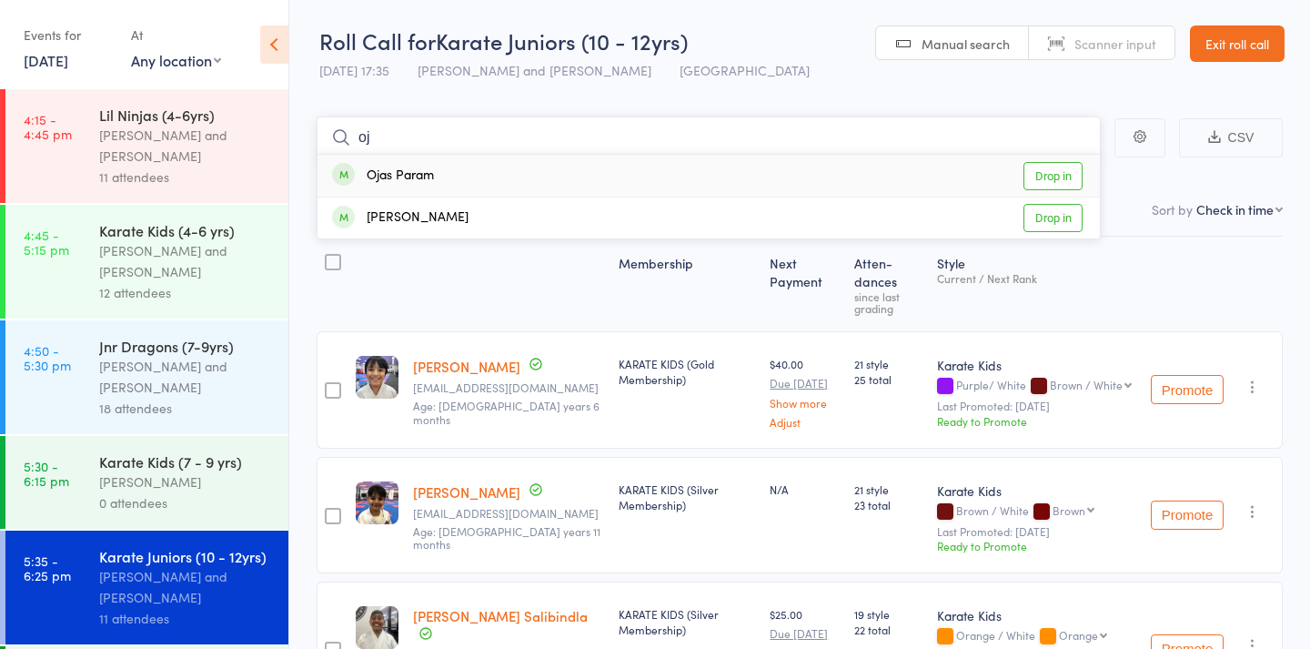
type input "o"
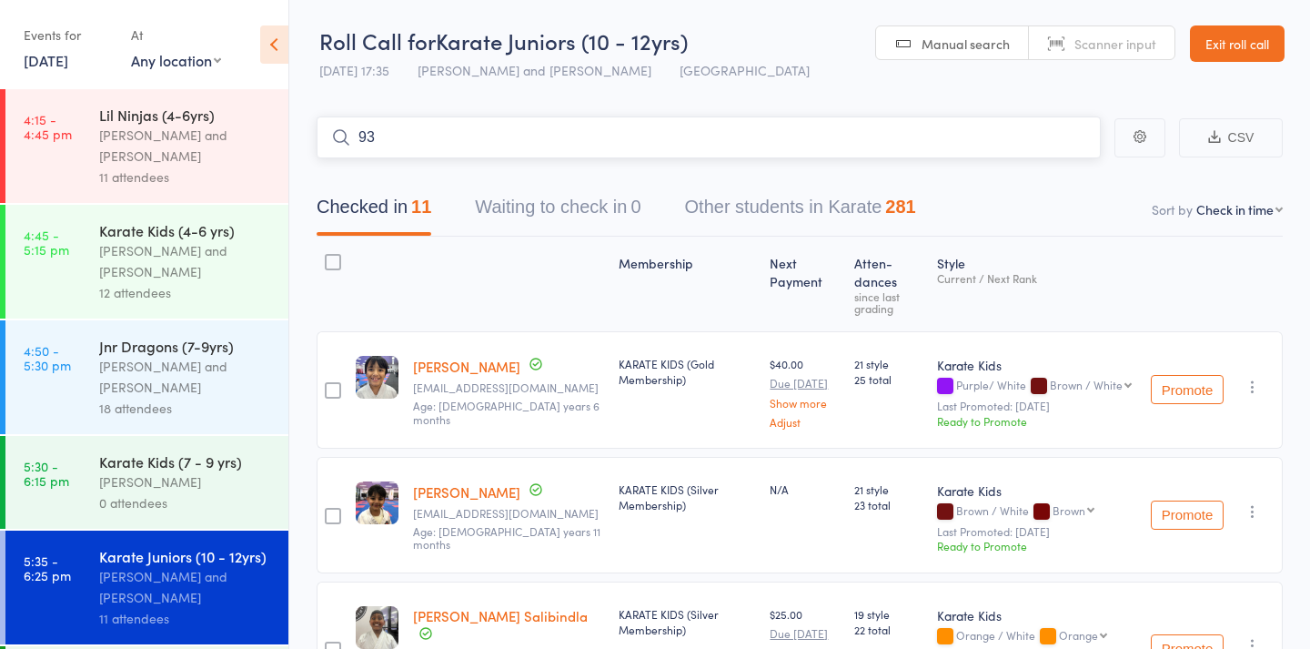
type input "937"
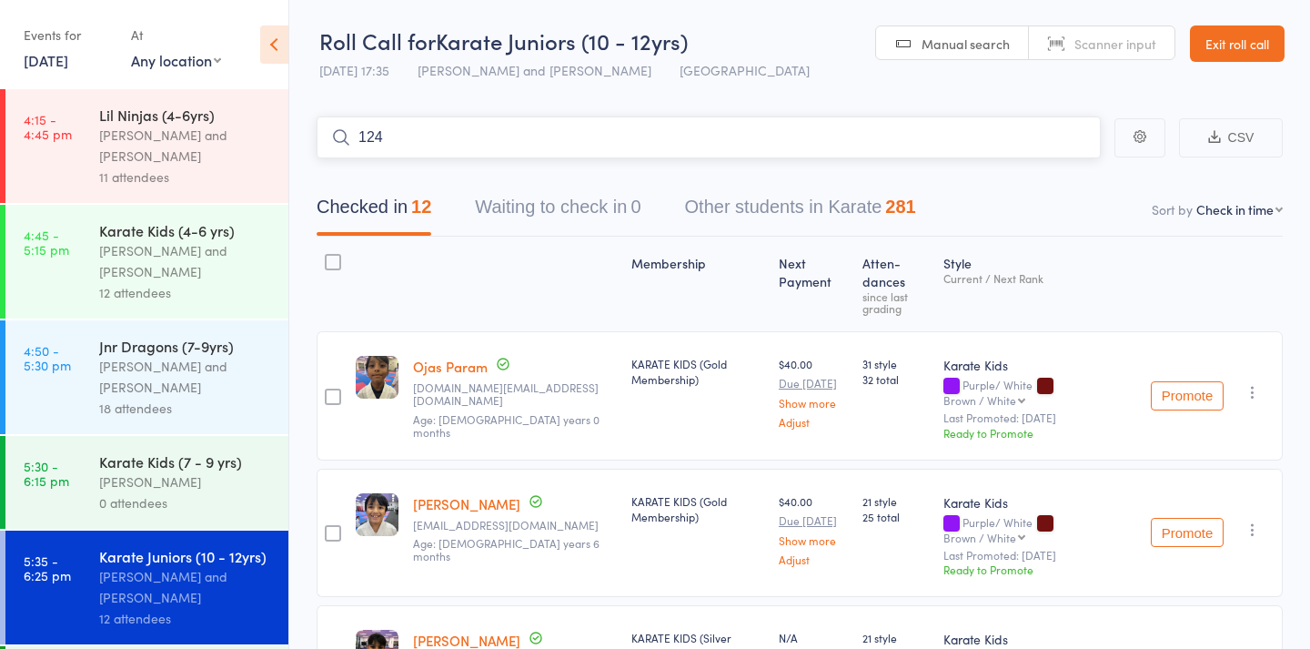
type input "1245"
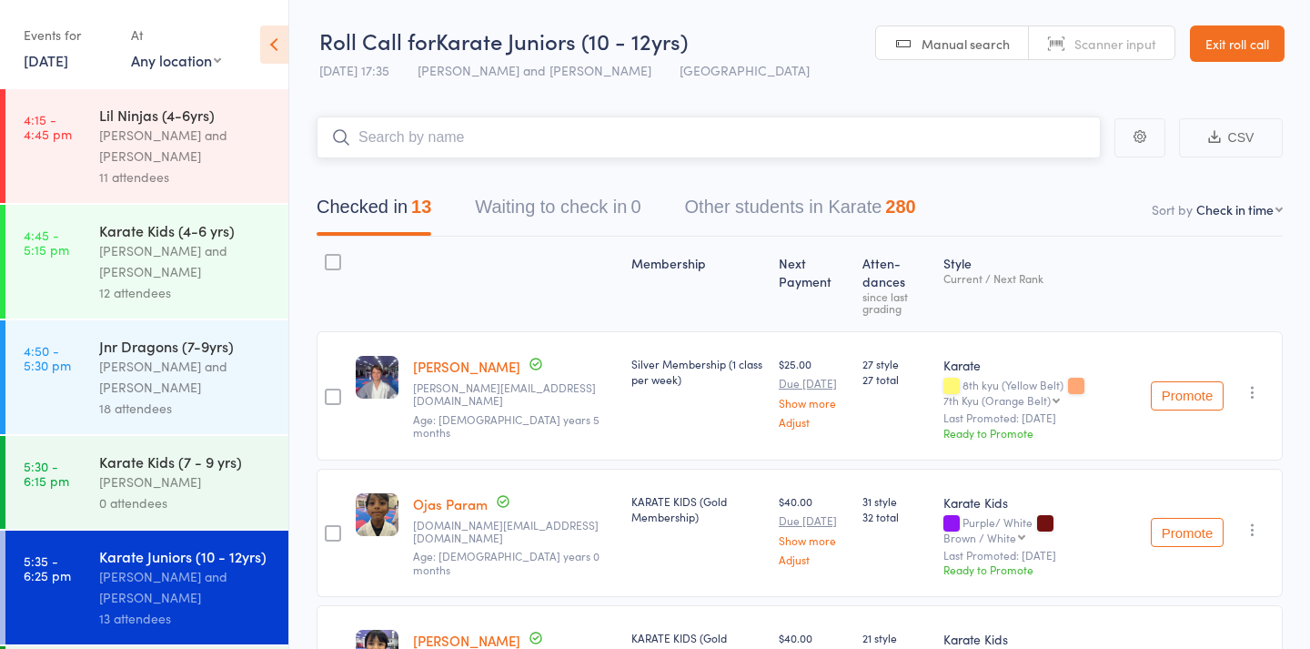
click at [447, 135] on input "search" at bounding box center [709, 137] width 784 height 42
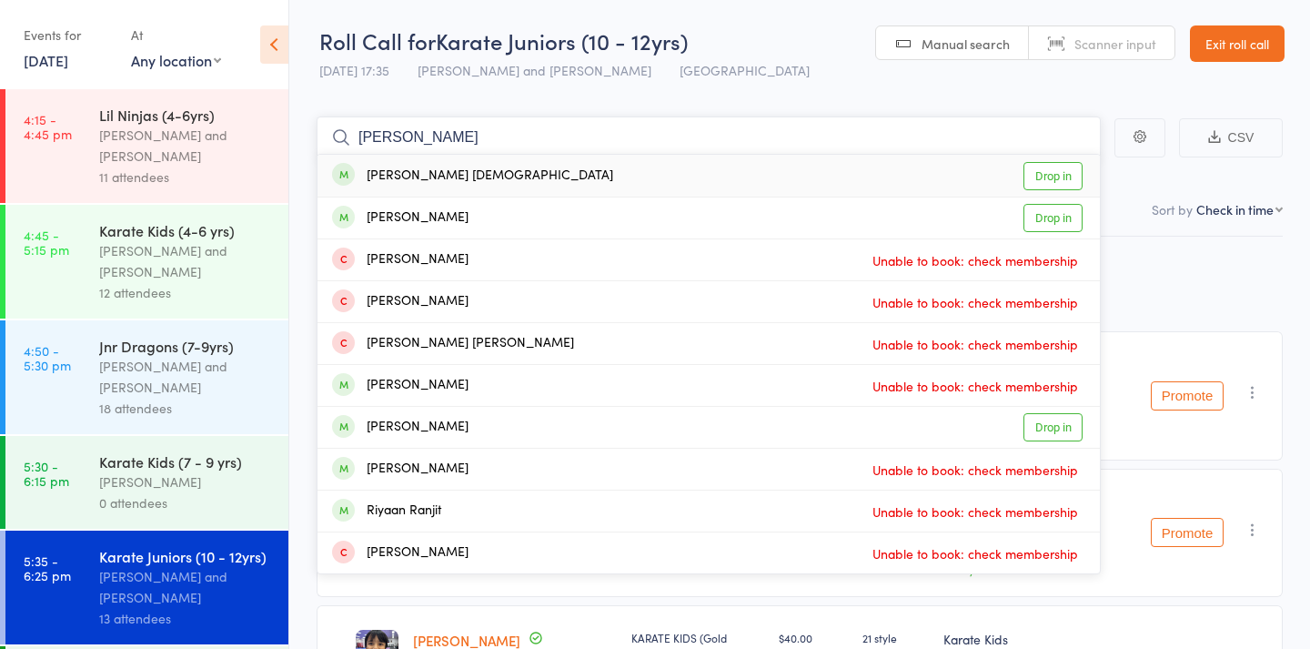
type input "ranger"
drag, startPoint x: 447, startPoint y: 135, endPoint x: 474, endPoint y: 176, distance: 49.2
click at [474, 176] on div "Ranveer Krishna Drop in" at bounding box center [709, 176] width 783 height 42
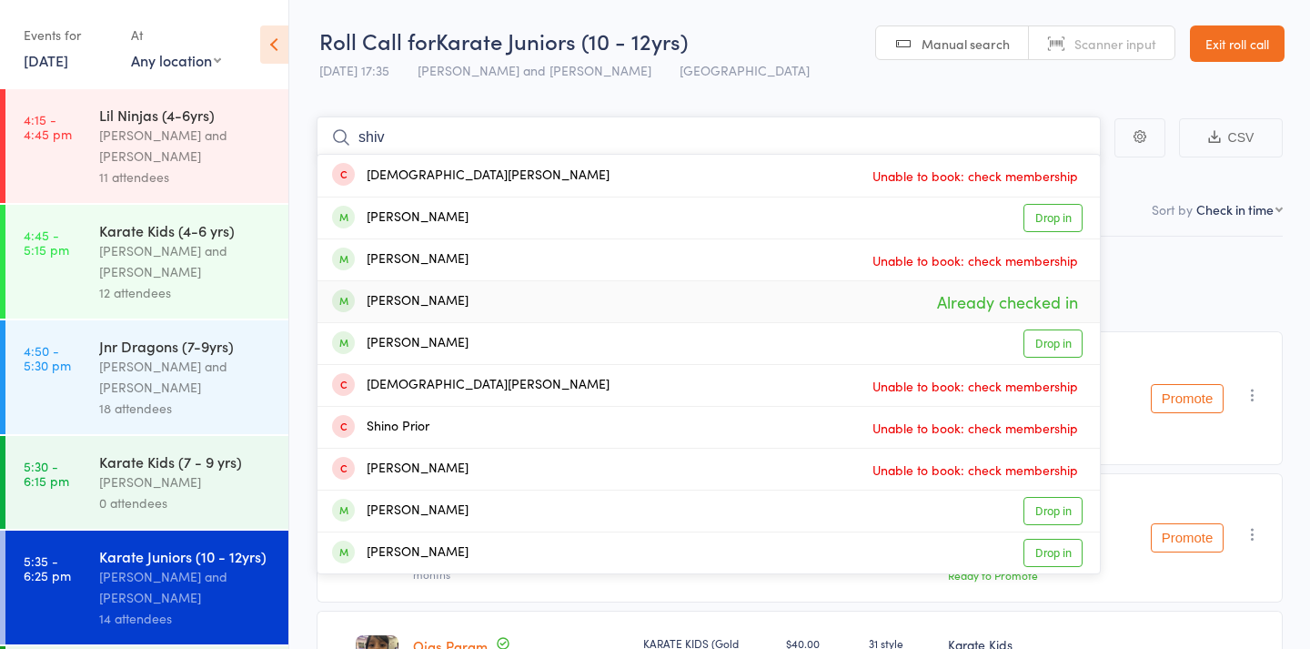
type input "shiv"
click at [439, 309] on div "Shivansh Gupta" at bounding box center [400, 301] width 136 height 21
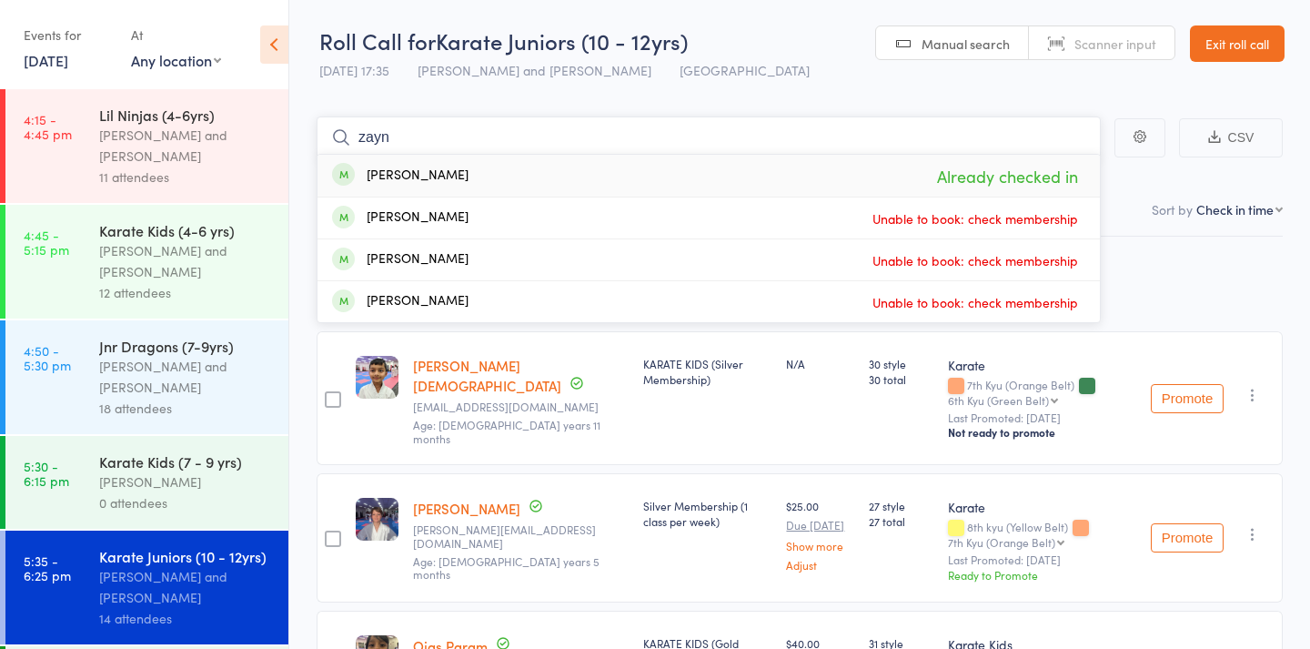
type input "Zayn"
drag, startPoint x: 439, startPoint y: 309, endPoint x: 464, endPoint y: 178, distance: 133.5
click at [464, 178] on div "Zayn Ahmed Already checked in" at bounding box center [709, 176] width 783 height 42
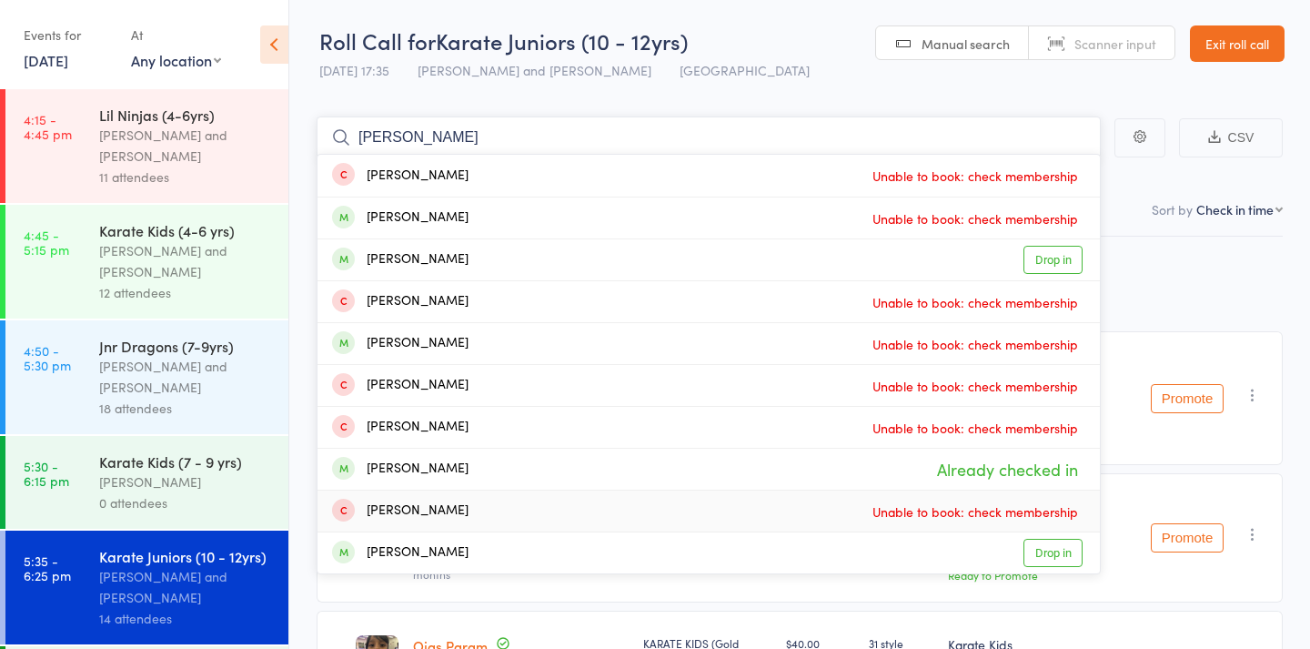
type input "Liam c"
click at [469, 474] on div "Liam Cunningham-Smith" at bounding box center [400, 469] width 136 height 21
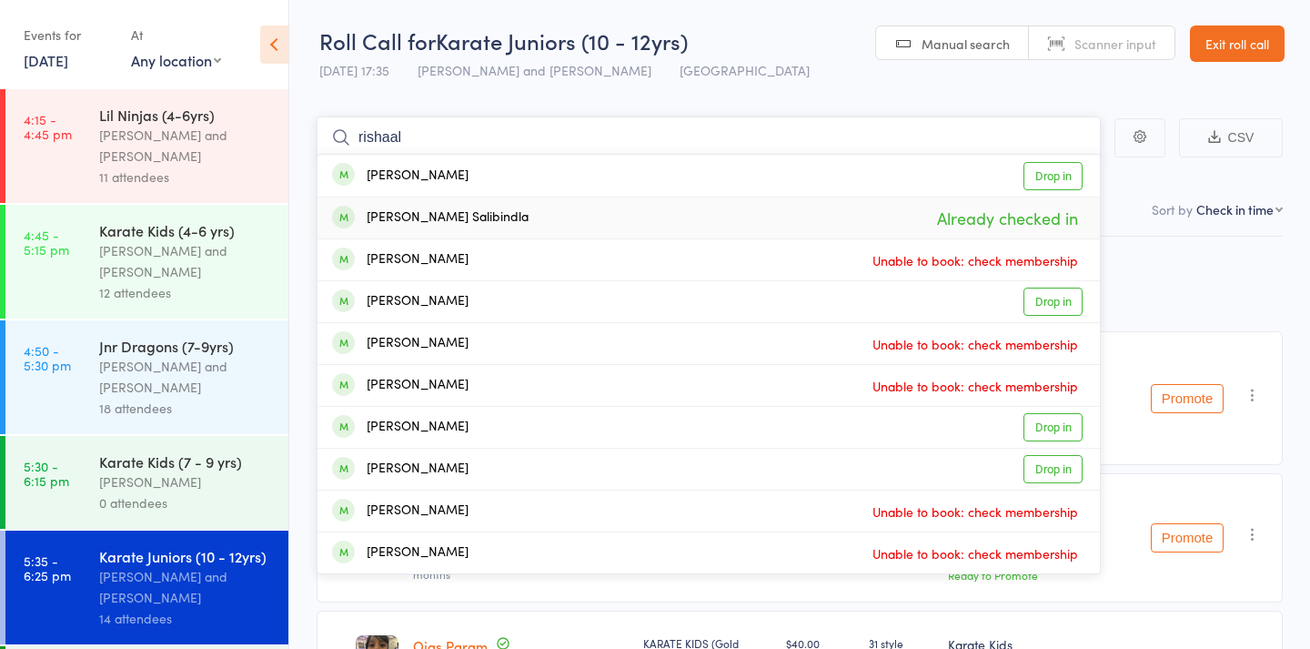
type input "rishaal"
click at [547, 210] on div "Rishaal Reddy Salibindla Already checked in" at bounding box center [709, 217] width 783 height 41
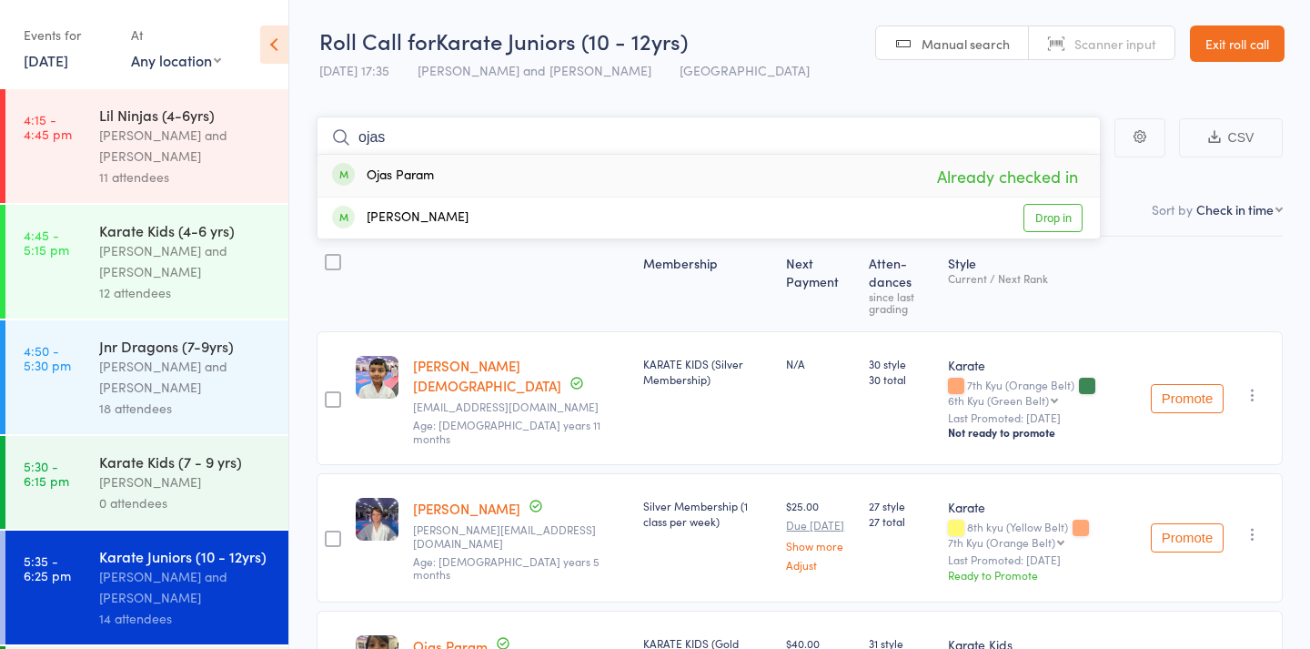
type input "Ojas"
drag, startPoint x: 547, startPoint y: 210, endPoint x: 550, endPoint y: 175, distance: 35.6
click at [550, 175] on div "Ojas Param Already checked in" at bounding box center [709, 176] width 783 height 42
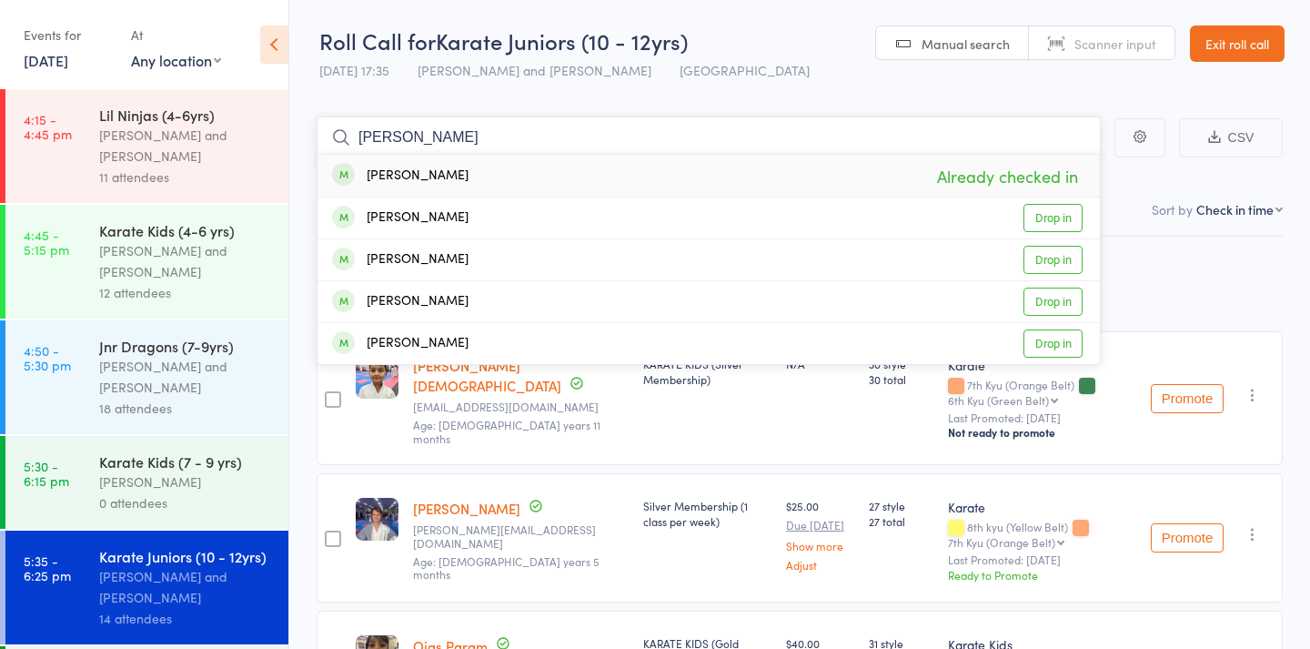
type input "radish"
click at [552, 172] on div "Aadish Chugh Already checked in" at bounding box center [709, 176] width 783 height 42
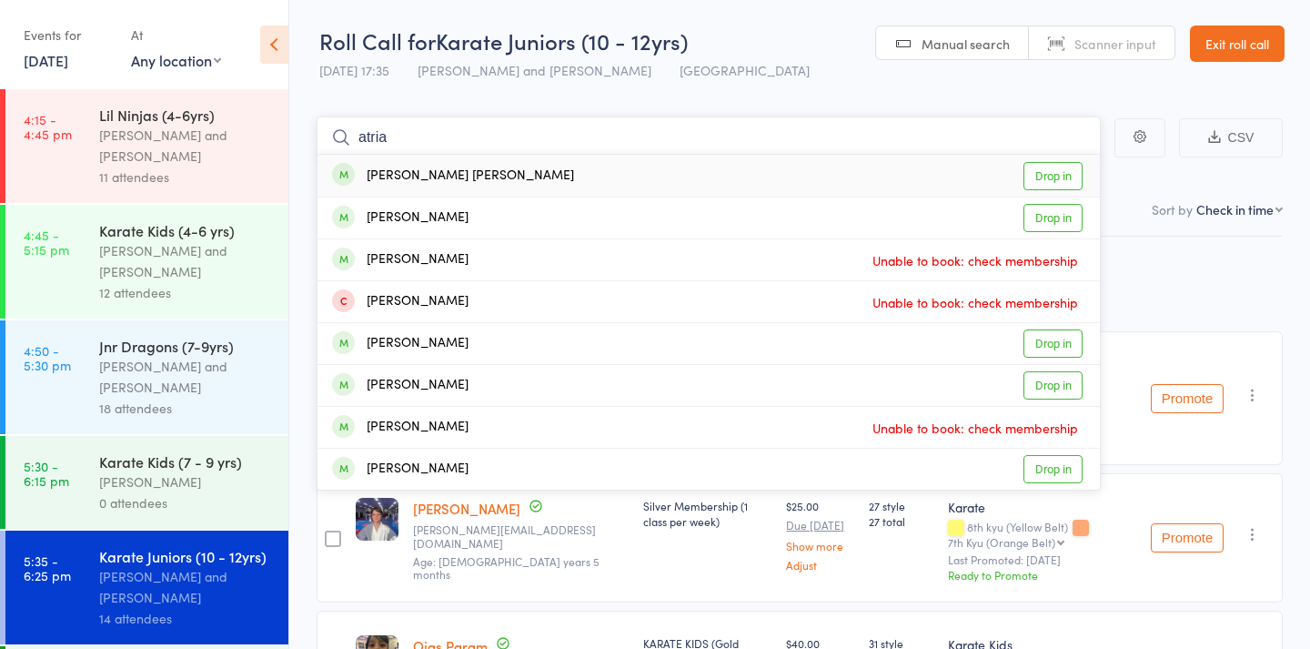
type input "atria"
click at [548, 166] on div "Athira Suresh Drop in" at bounding box center [709, 176] width 783 height 42
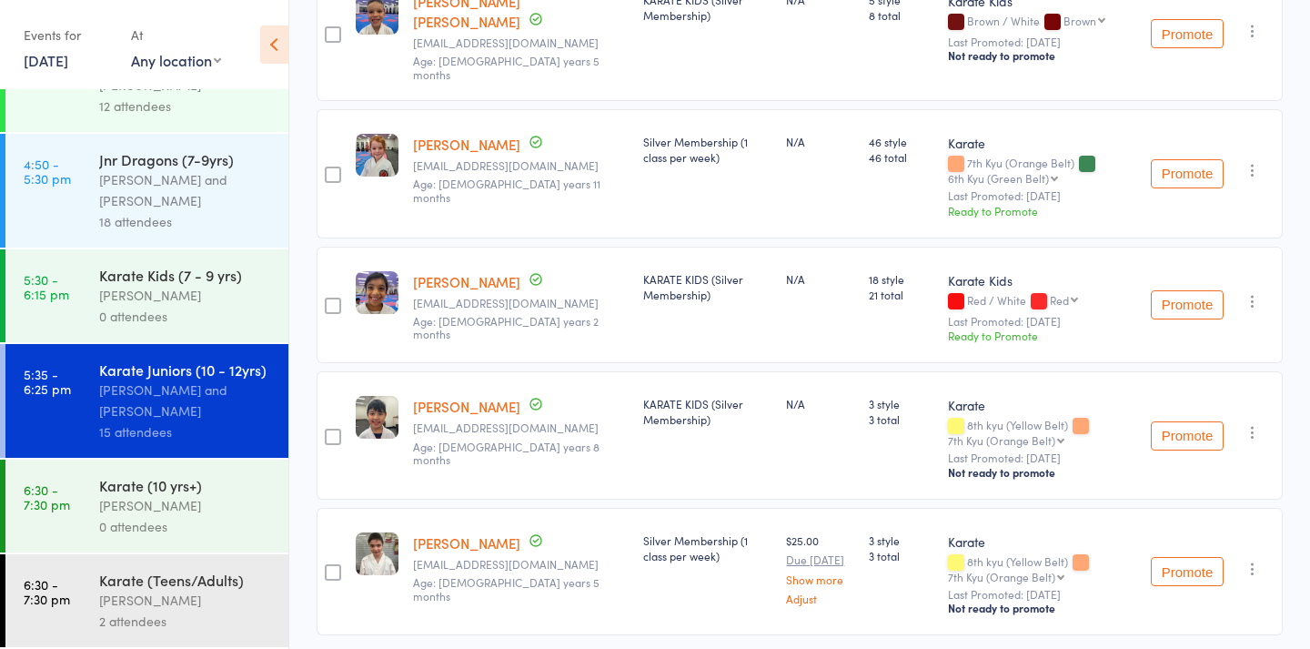
scroll to position [187, 0]
click at [165, 592] on div "[PERSON_NAME]" at bounding box center [186, 600] width 174 height 21
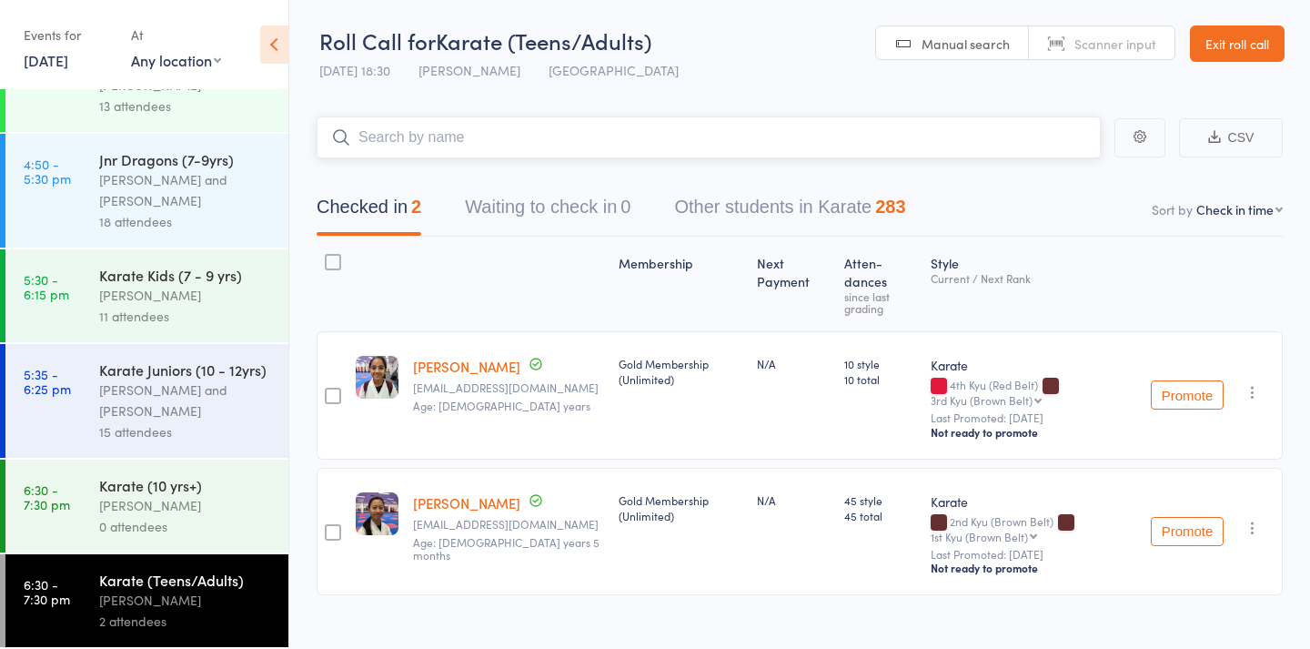
scroll to position [187, 0]
click at [952, 37] on span "Manual search" at bounding box center [966, 44] width 88 height 18
click at [905, 142] on input "search" at bounding box center [709, 137] width 784 height 42
click at [994, 55] on link "Manual search" at bounding box center [952, 43] width 153 height 35
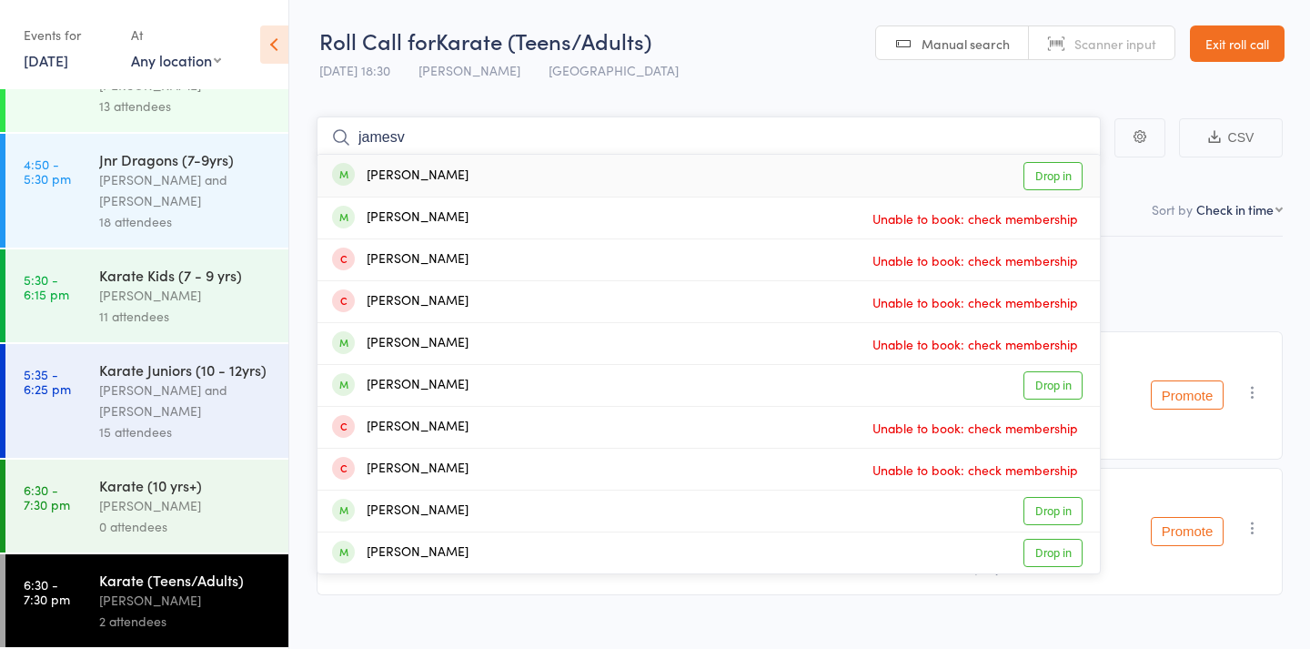
type input "James"
drag, startPoint x: 875, startPoint y: 328, endPoint x: 1046, endPoint y: 516, distance: 254.5
click at [1046, 516] on link "Drop in" at bounding box center [1053, 511] width 59 height 28
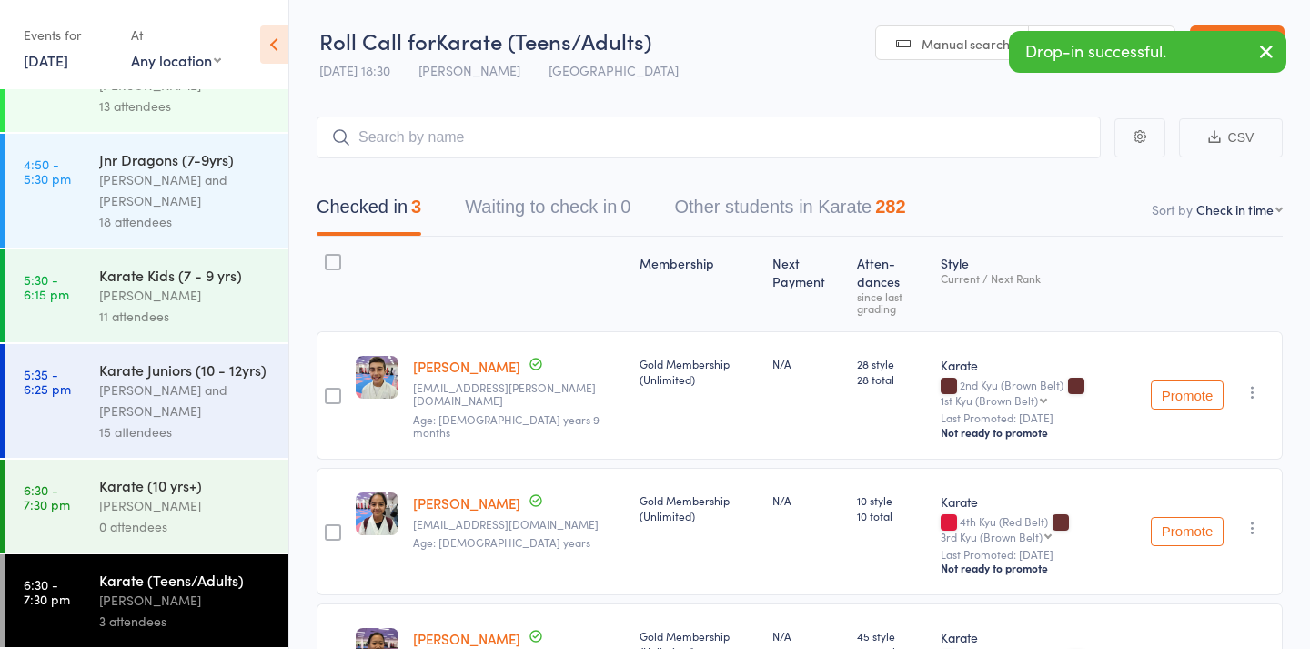
click at [1268, 55] on icon "button" at bounding box center [1267, 51] width 22 height 23
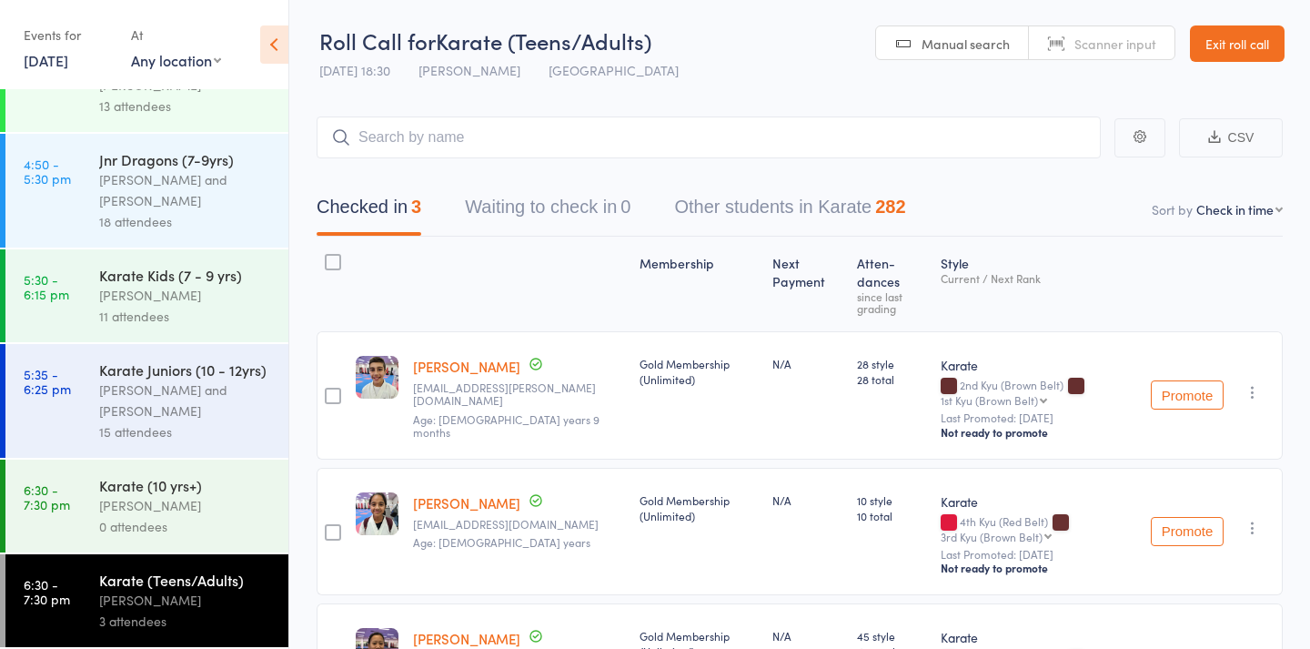
click at [1135, 55] on link "Scanner input" at bounding box center [1102, 43] width 146 height 35
type input "380"
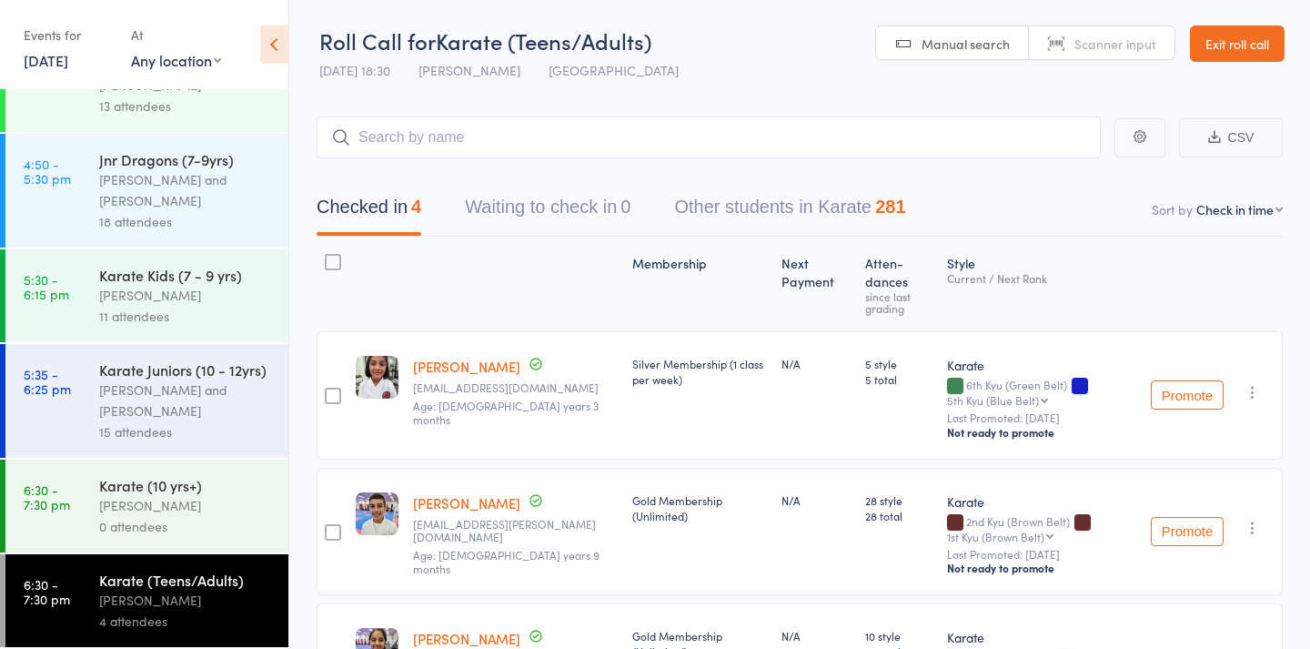
click at [995, 42] on span "Manual search" at bounding box center [966, 44] width 88 height 18
click at [974, 144] on input "search" at bounding box center [709, 137] width 784 height 42
type input "1007"
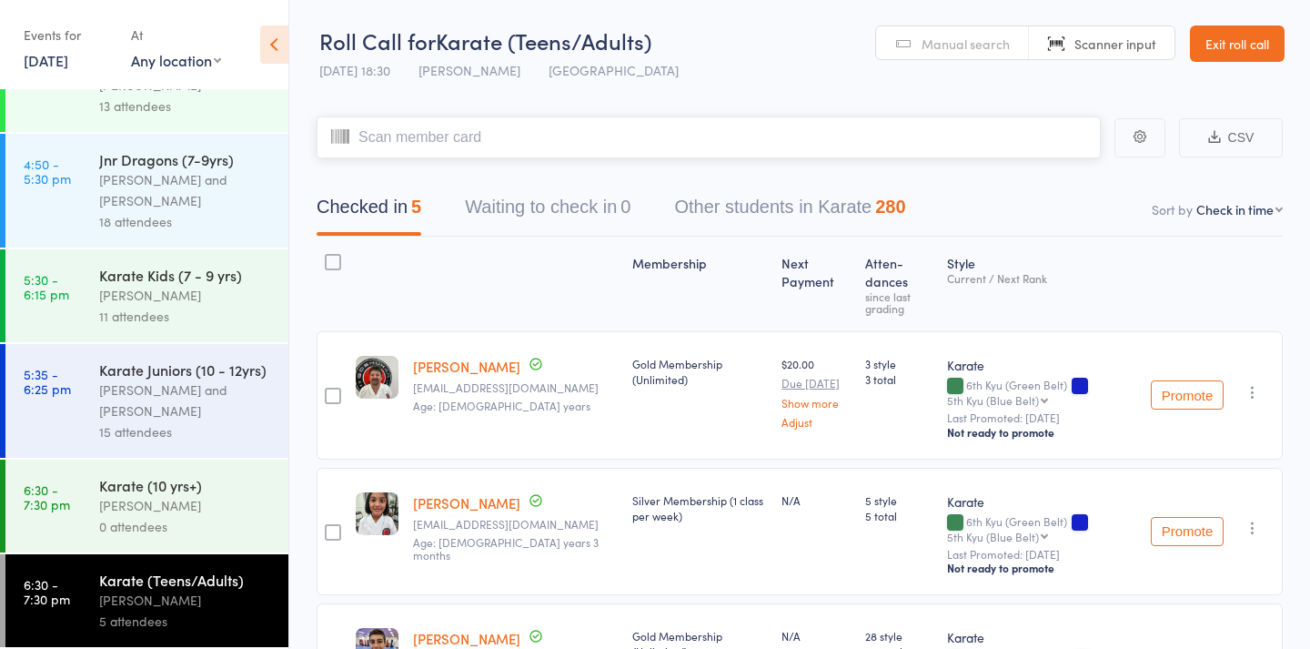
click at [958, 141] on input "search" at bounding box center [709, 137] width 784 height 42
type input "1259"
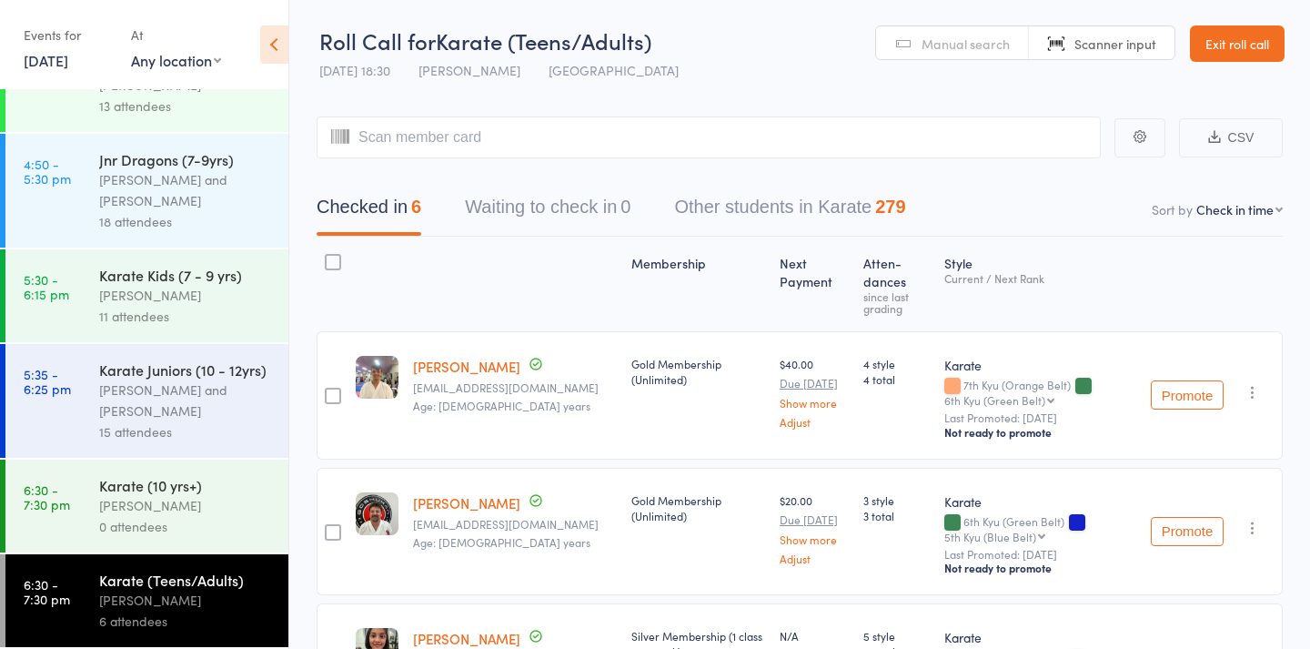
click at [997, 48] on span "Manual search" at bounding box center [966, 44] width 88 height 18
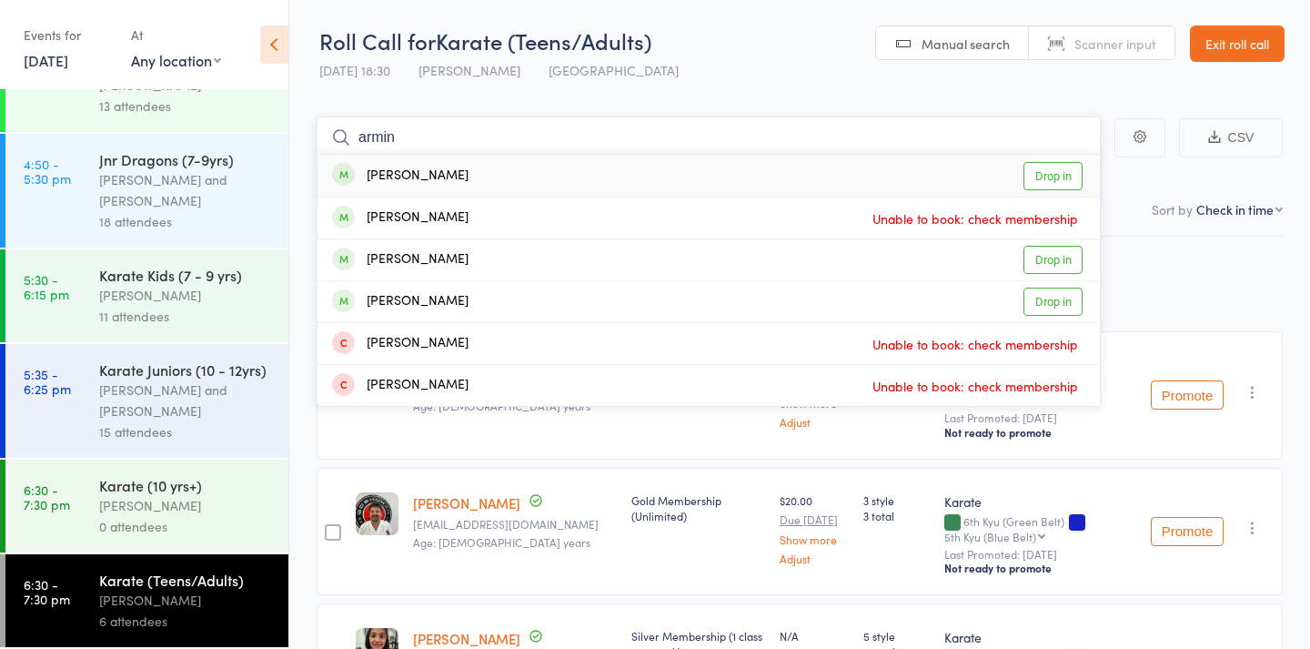
type input "armin"
click at [714, 174] on div "Armin Singh Sajjan Drop in" at bounding box center [709, 176] width 783 height 42
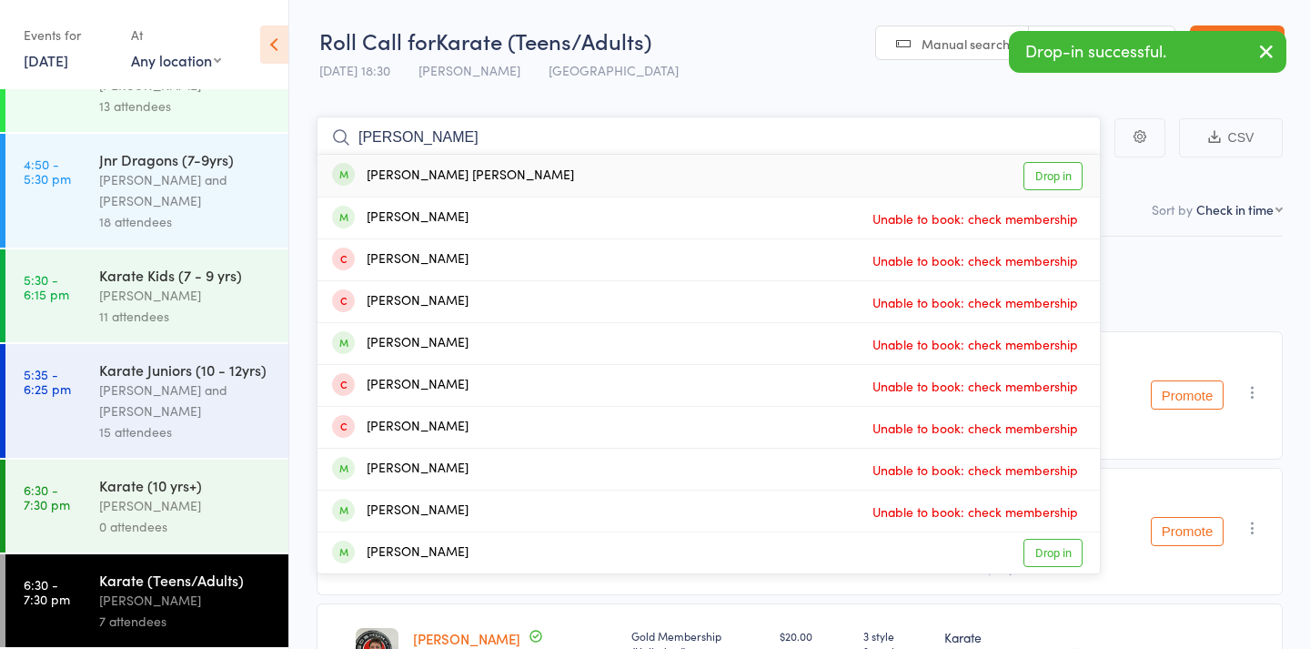
type input "harvin"
click at [527, 171] on div "Harvin Singh Sajjan Drop in" at bounding box center [709, 176] width 783 height 42
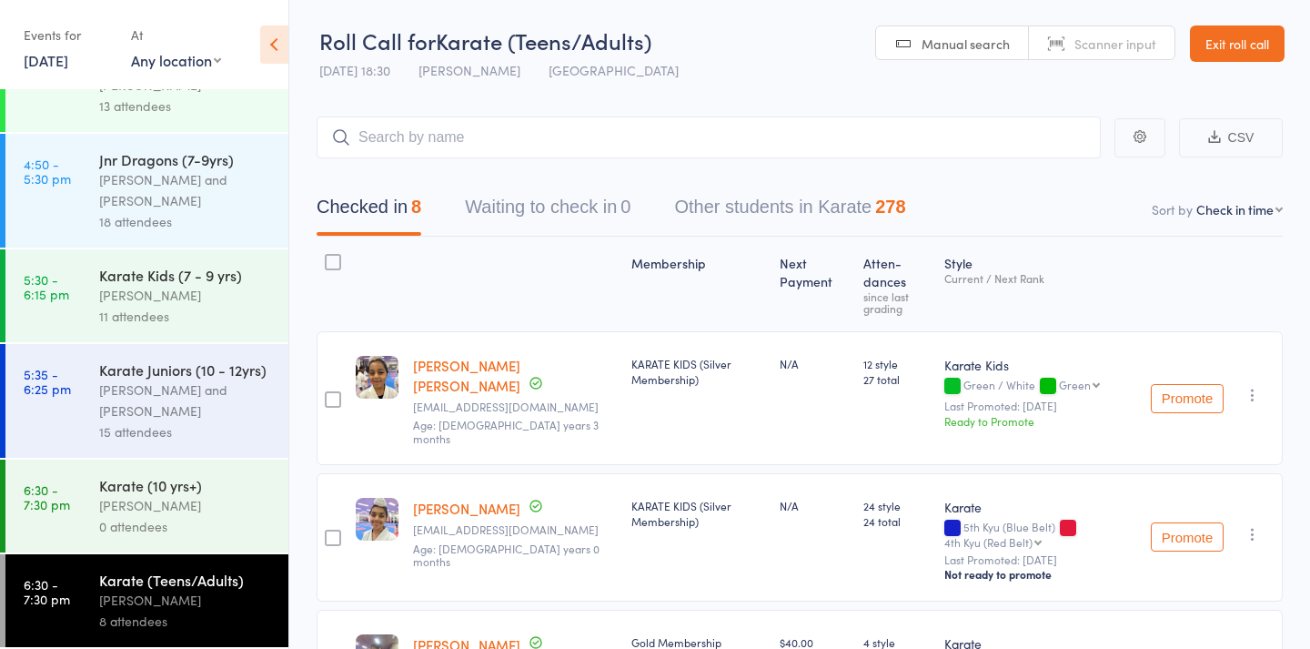
click at [952, 57] on link "Manual search" at bounding box center [952, 43] width 153 height 35
click at [917, 125] on input "search" at bounding box center [709, 137] width 784 height 42
type input "829"
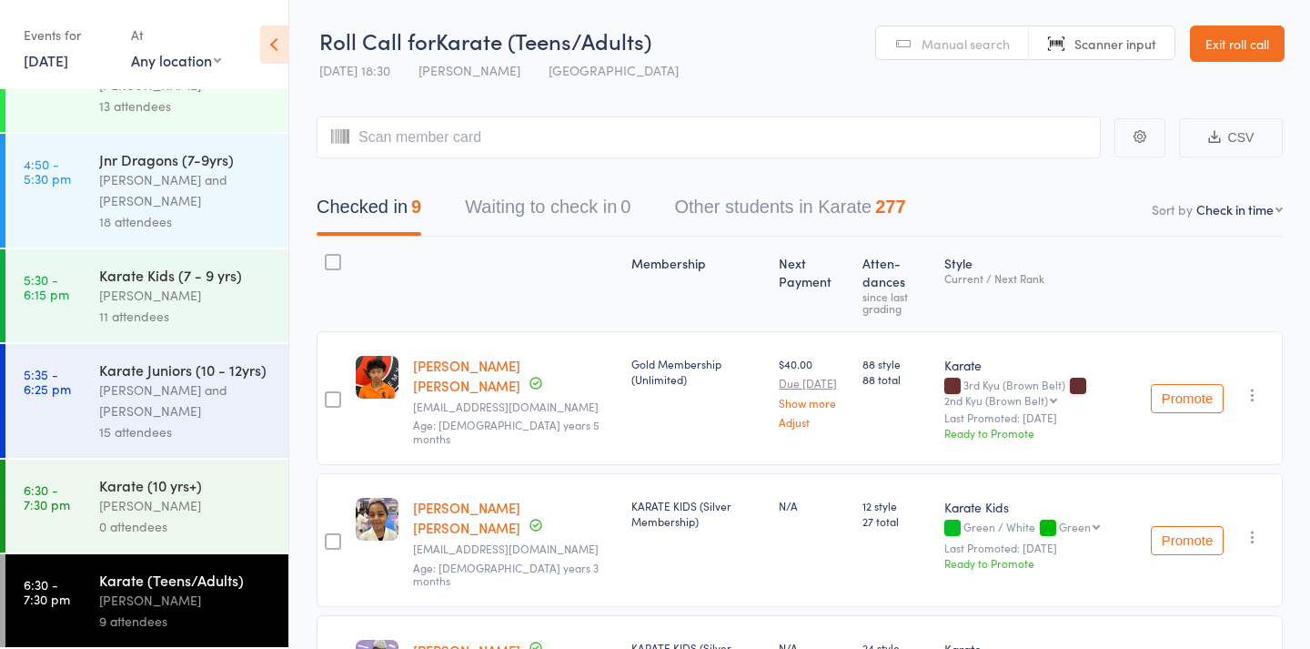
click at [985, 44] on span "Manual search" at bounding box center [966, 44] width 88 height 18
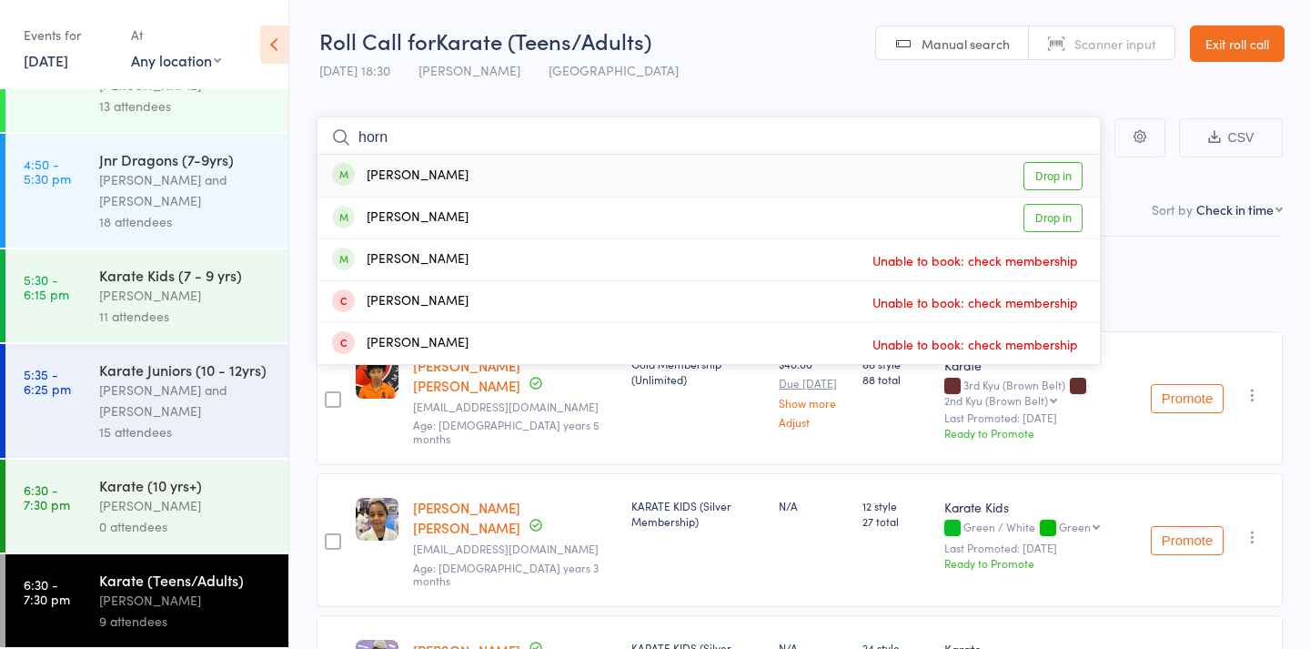
type input "horn"
click at [662, 178] on div "Amelie Horn Drop in" at bounding box center [709, 176] width 783 height 42
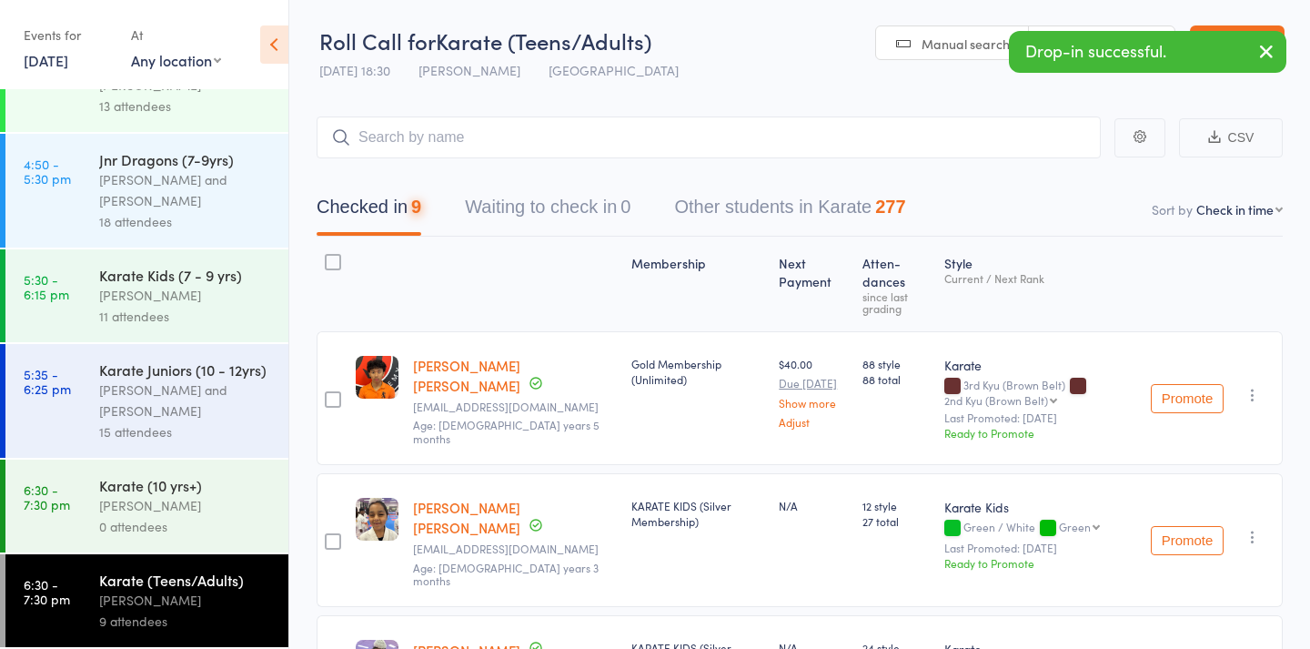
click at [988, 35] on span "Manual search" at bounding box center [966, 44] width 88 height 18
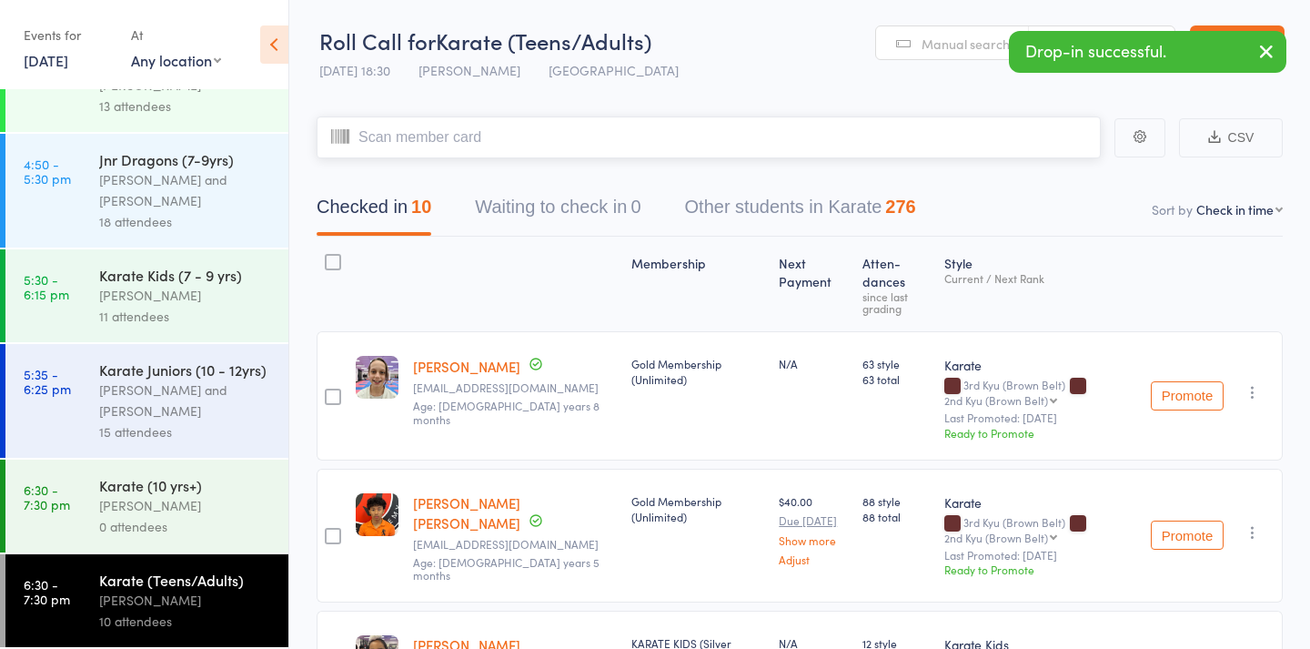
click at [921, 147] on input "search" at bounding box center [709, 137] width 784 height 42
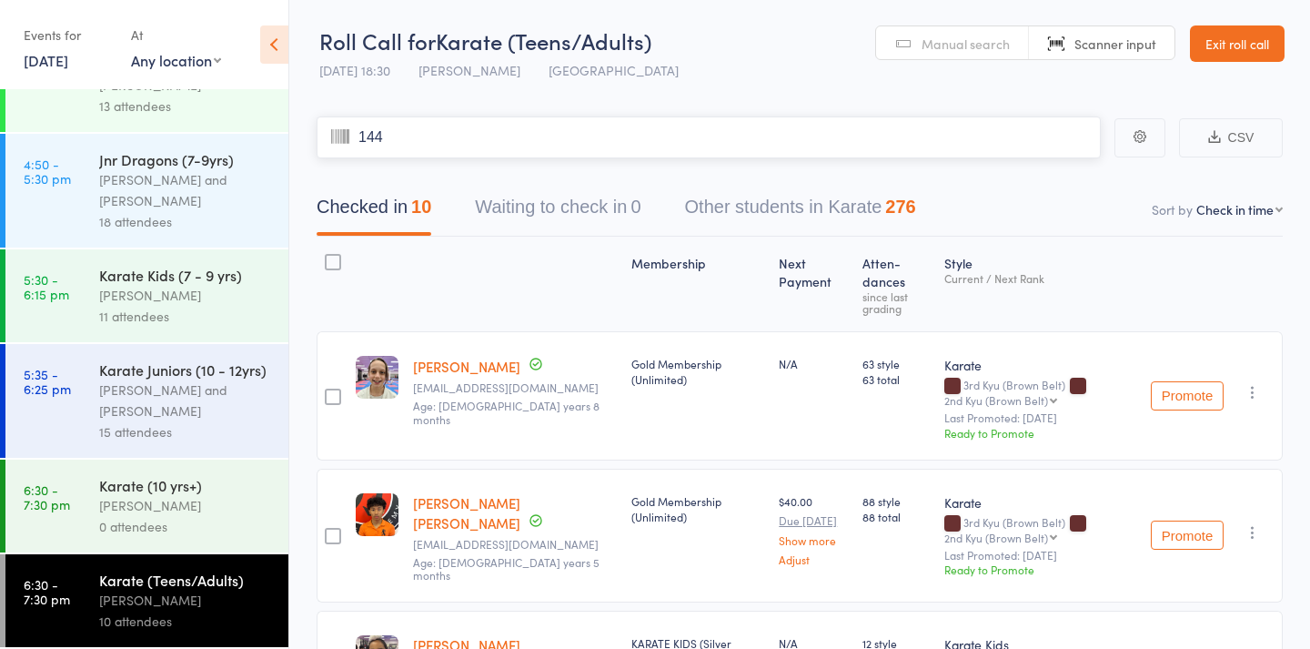
type input "1449"
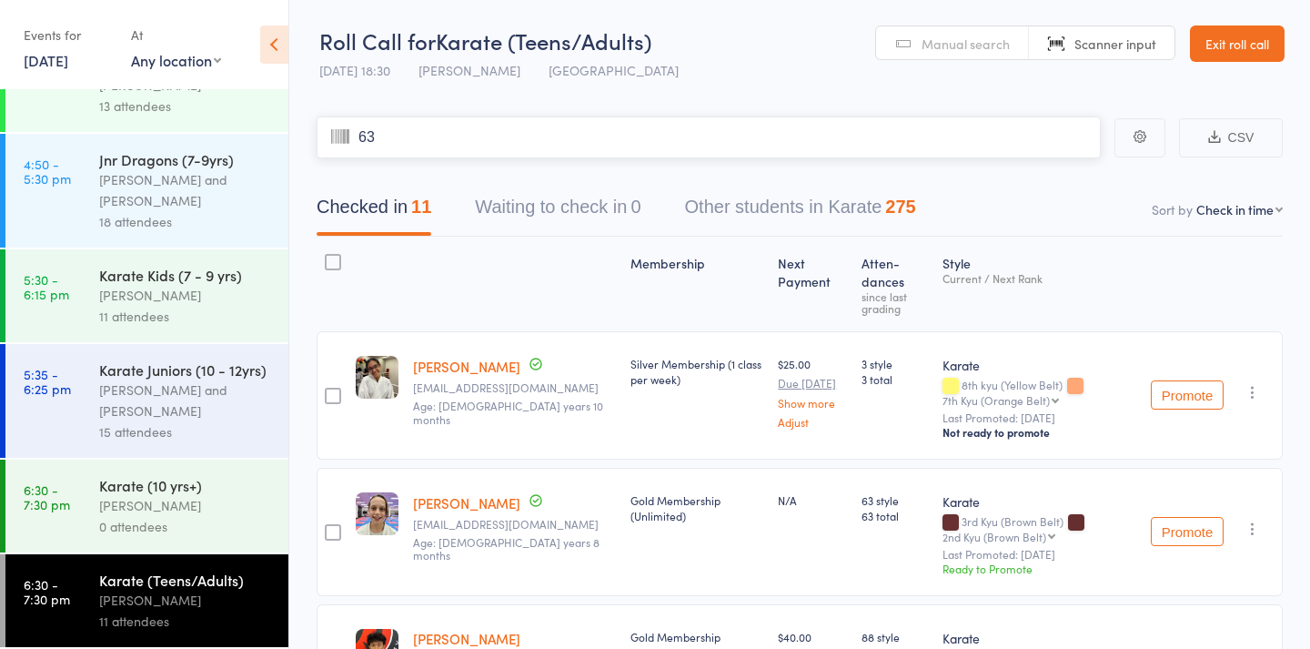
type input "635"
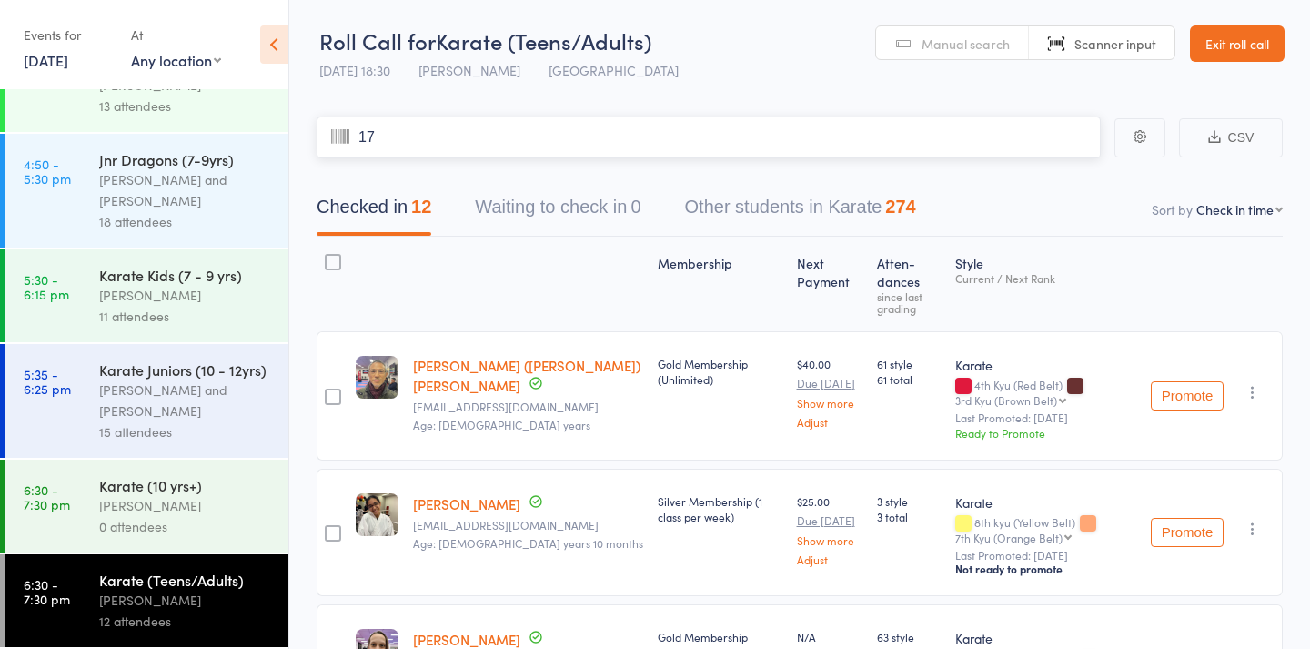
type input "172"
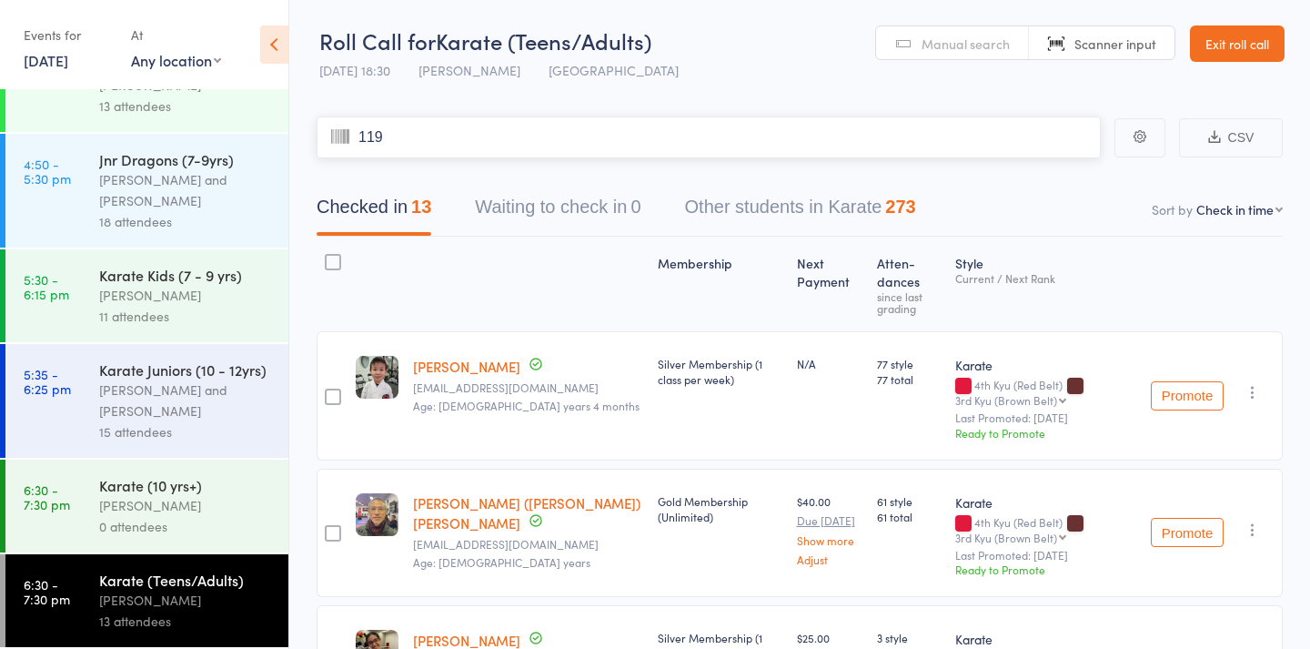
type input "1191"
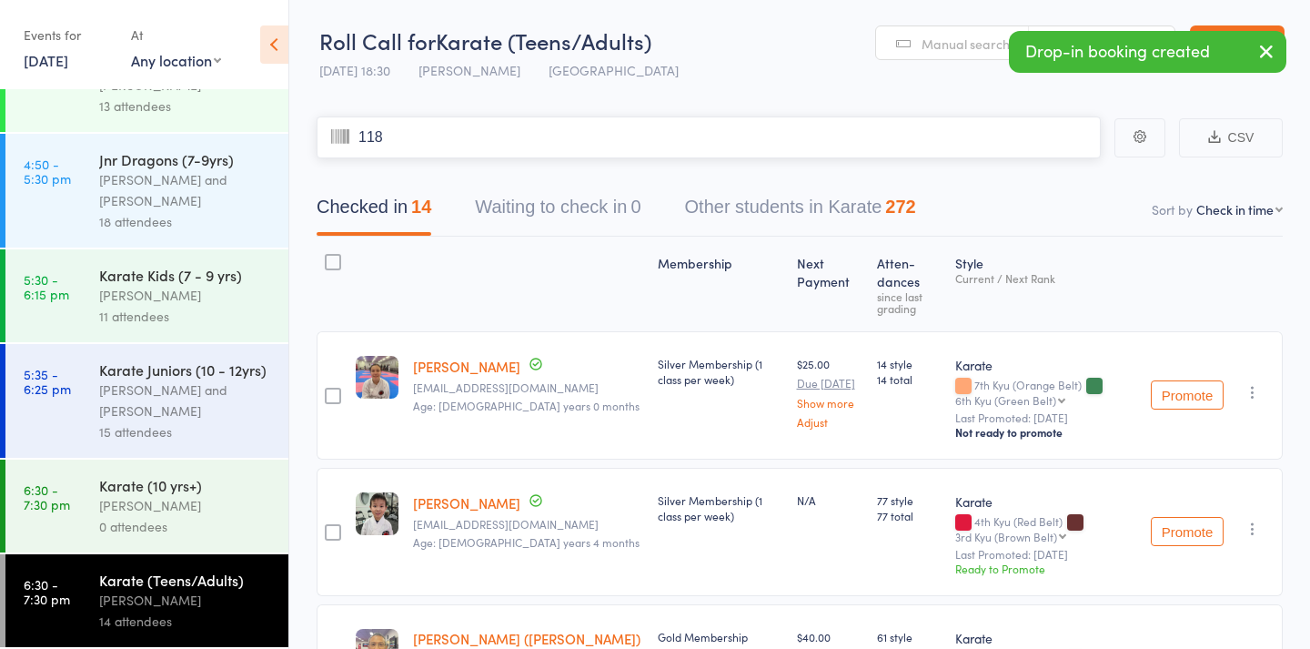
type input "1189"
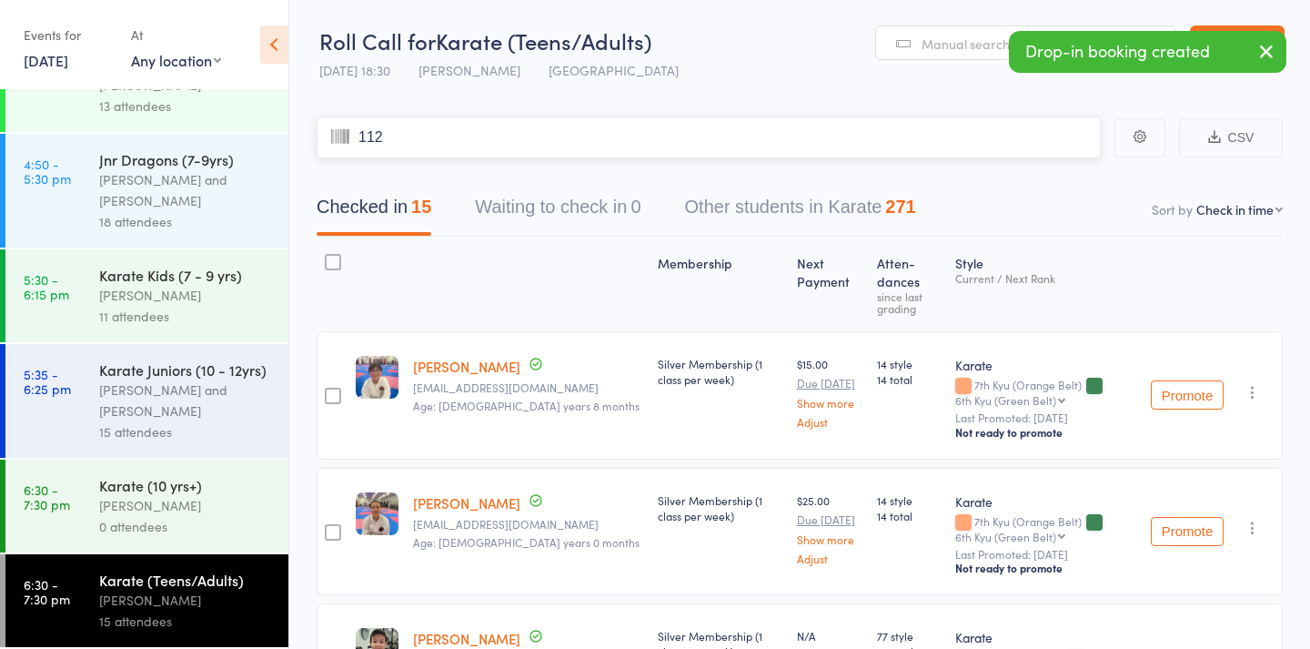
type input "1123"
type input "1190"
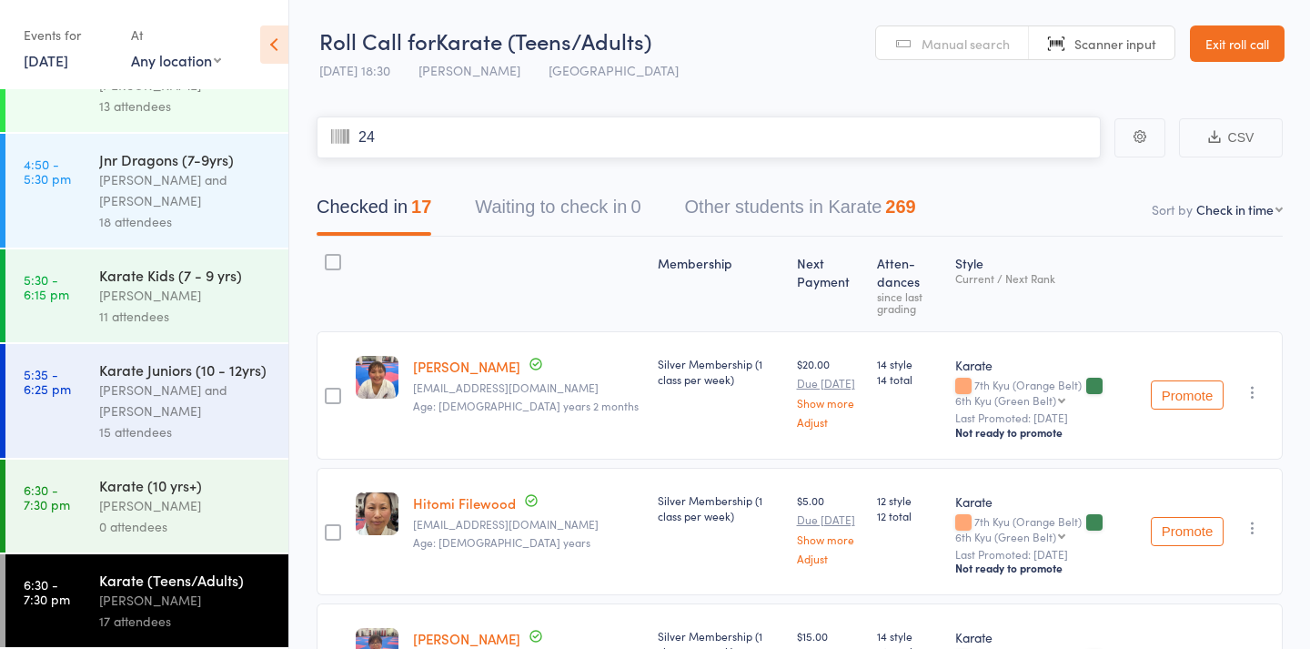
type input "244"
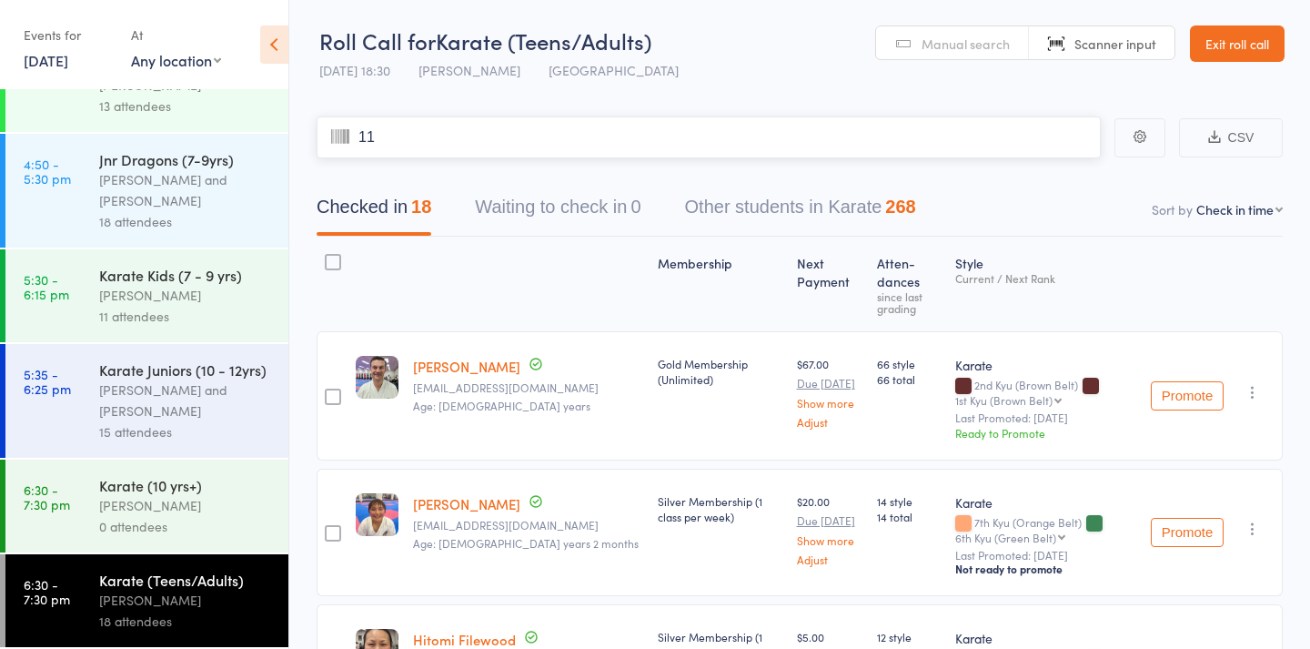
type input "110"
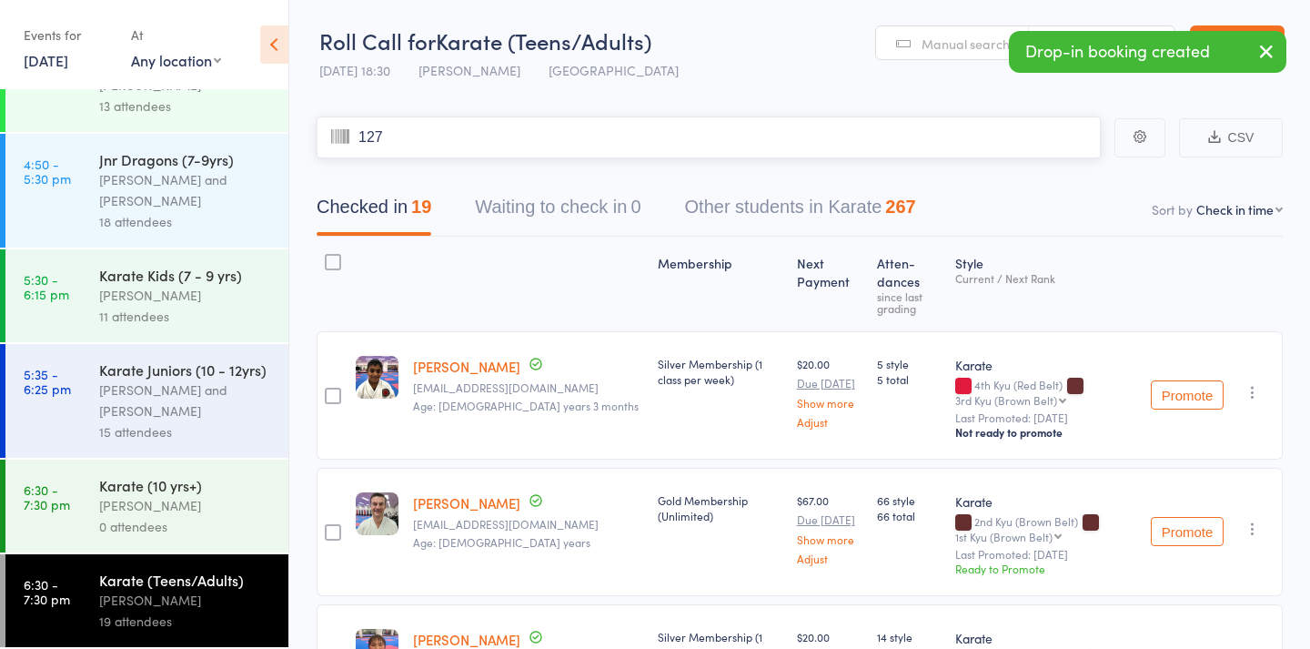
type input "1276"
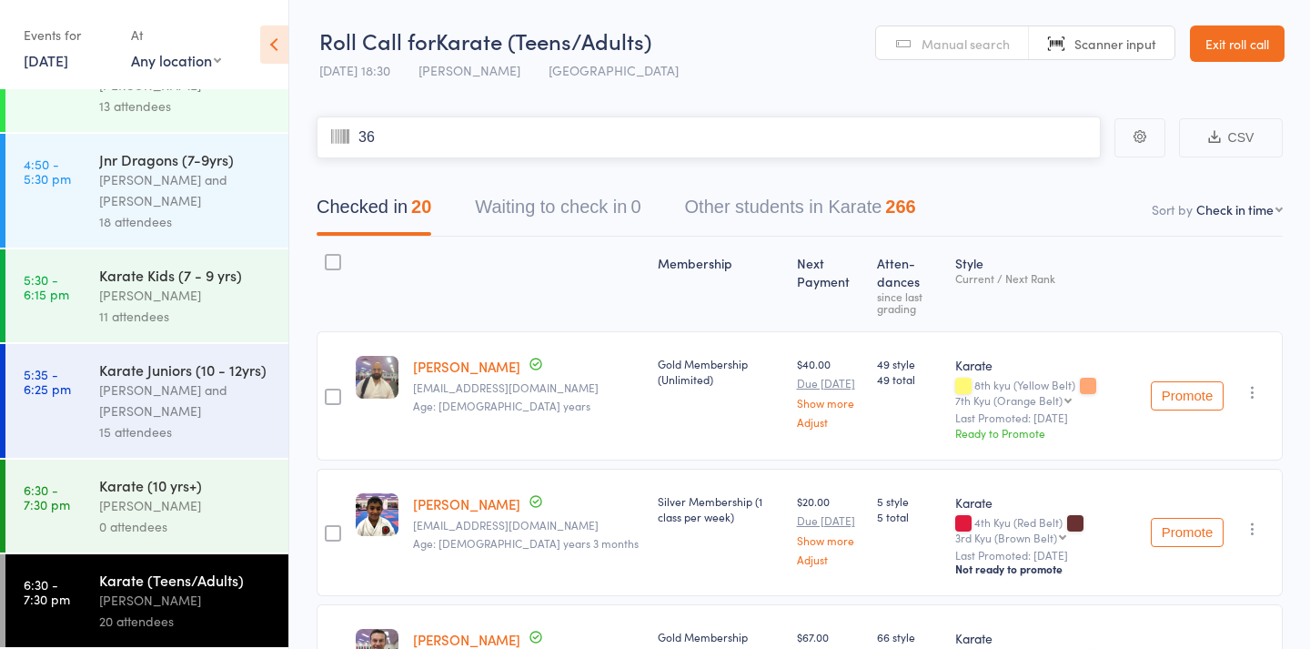
type input "362"
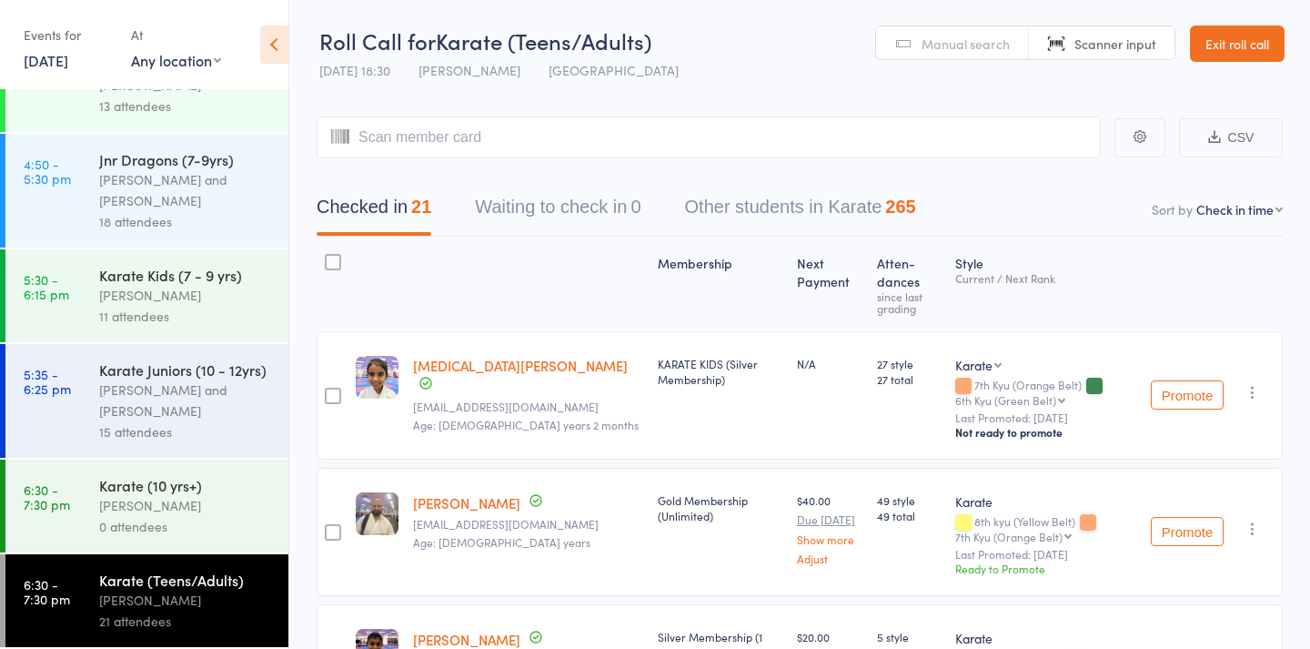
click at [169, 393] on div "[PERSON_NAME] and [PERSON_NAME]" at bounding box center [186, 400] width 174 height 42
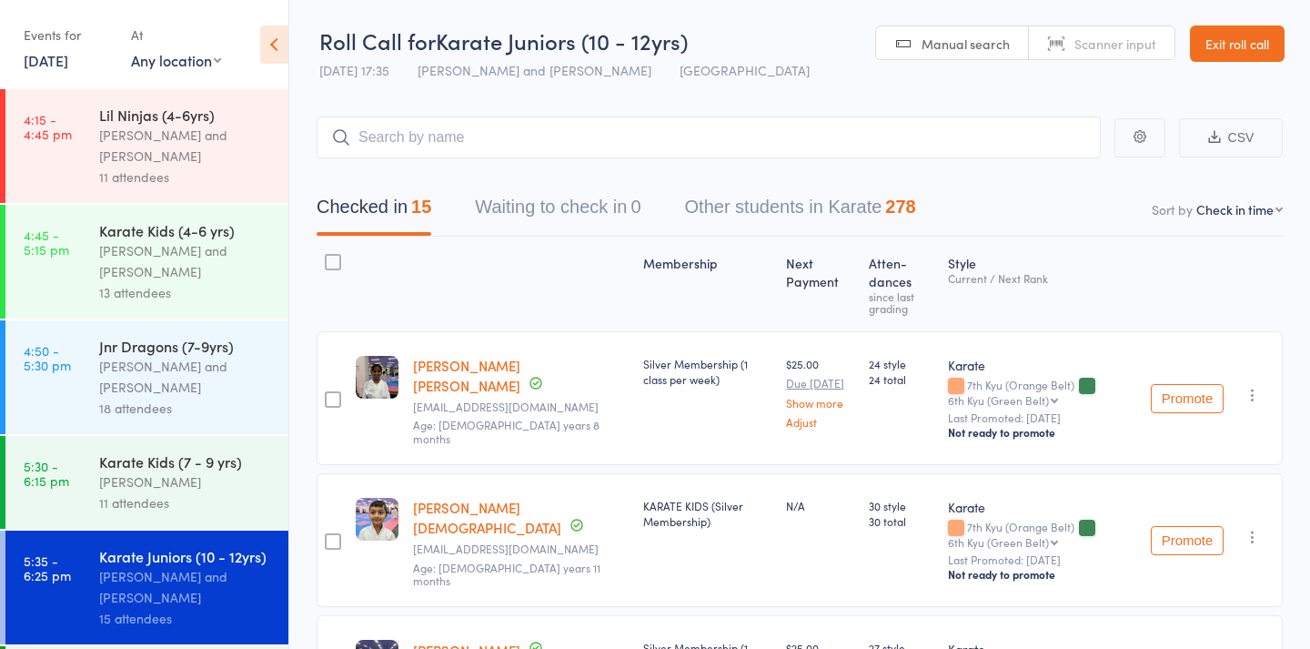
click at [981, 44] on span "Manual search" at bounding box center [966, 44] width 88 height 18
click at [535, 181] on div "Checked in 15 Waiting to check in 0 Other students in Karate 278" at bounding box center [800, 197] width 966 height 78
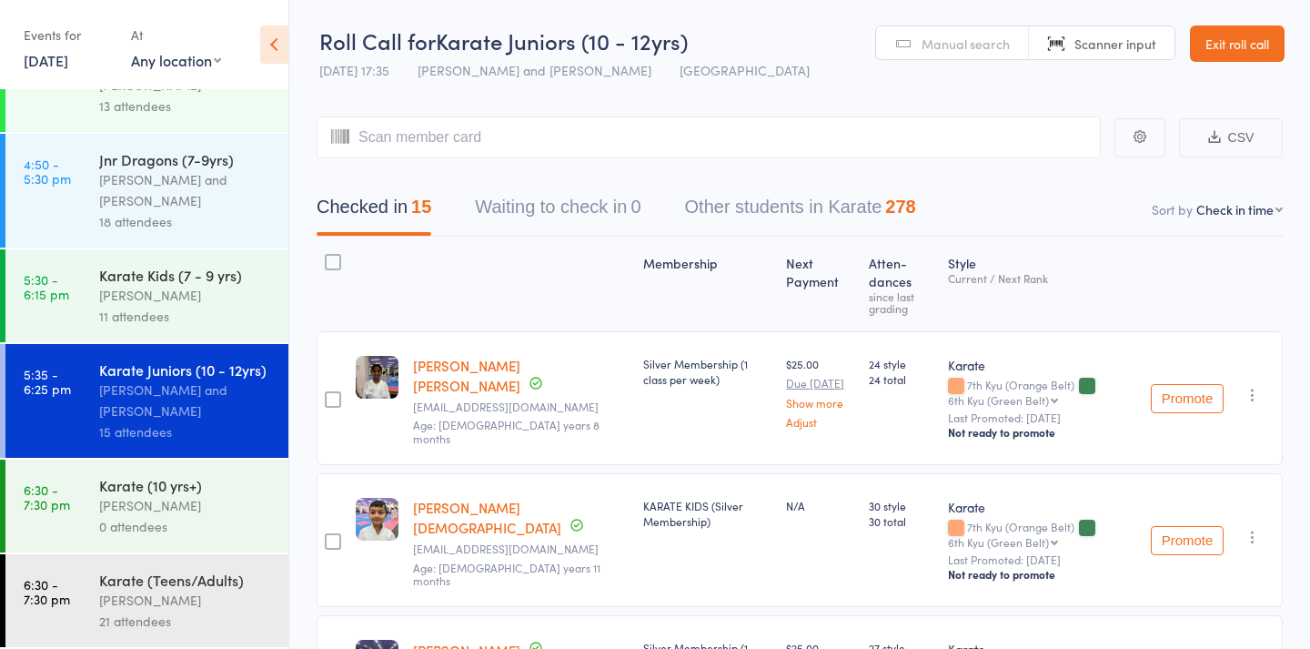
click at [138, 611] on div "21 attendees" at bounding box center [186, 621] width 174 height 21
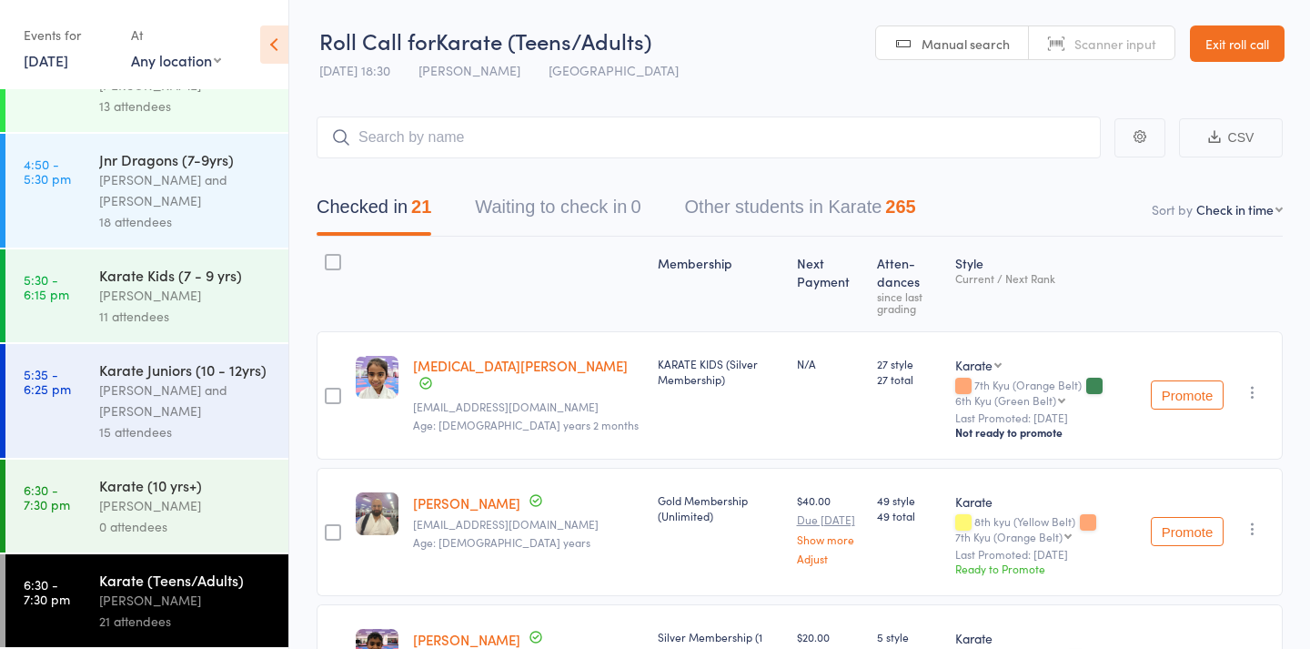
scroll to position [187, 0]
click at [951, 41] on span "Manual search" at bounding box center [966, 44] width 88 height 18
type input "682"
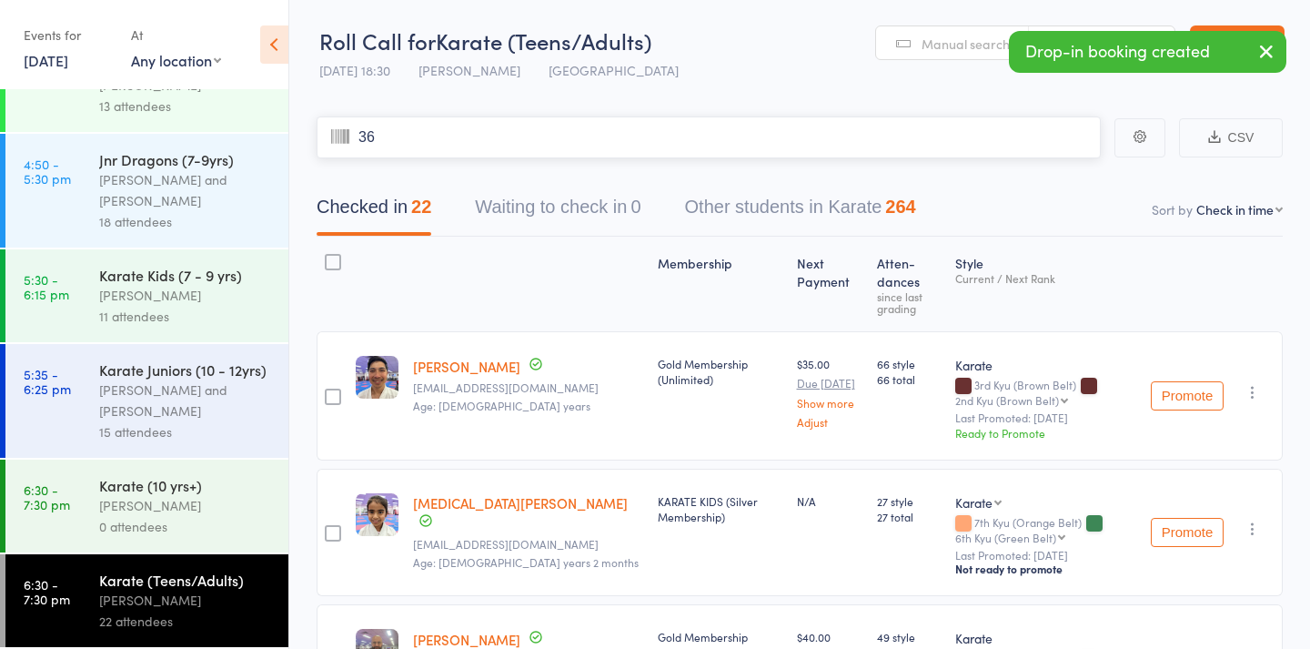
type input "360"
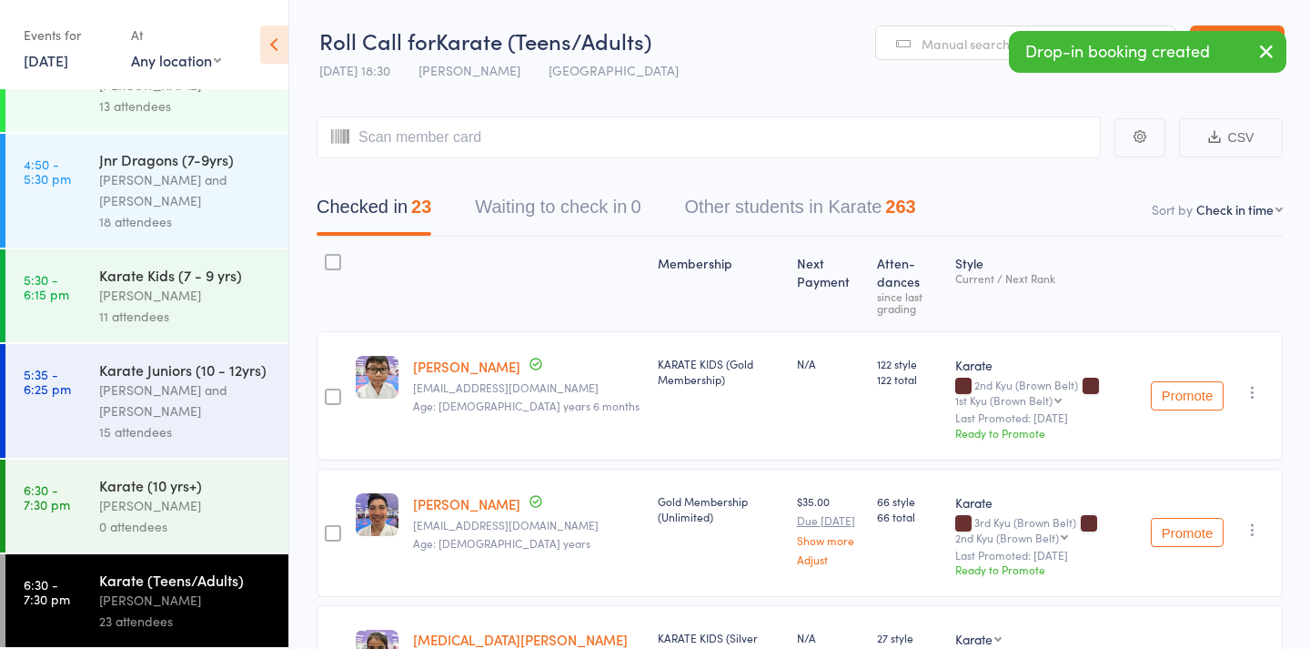
click at [942, 53] on link "Manual search" at bounding box center [952, 43] width 153 height 35
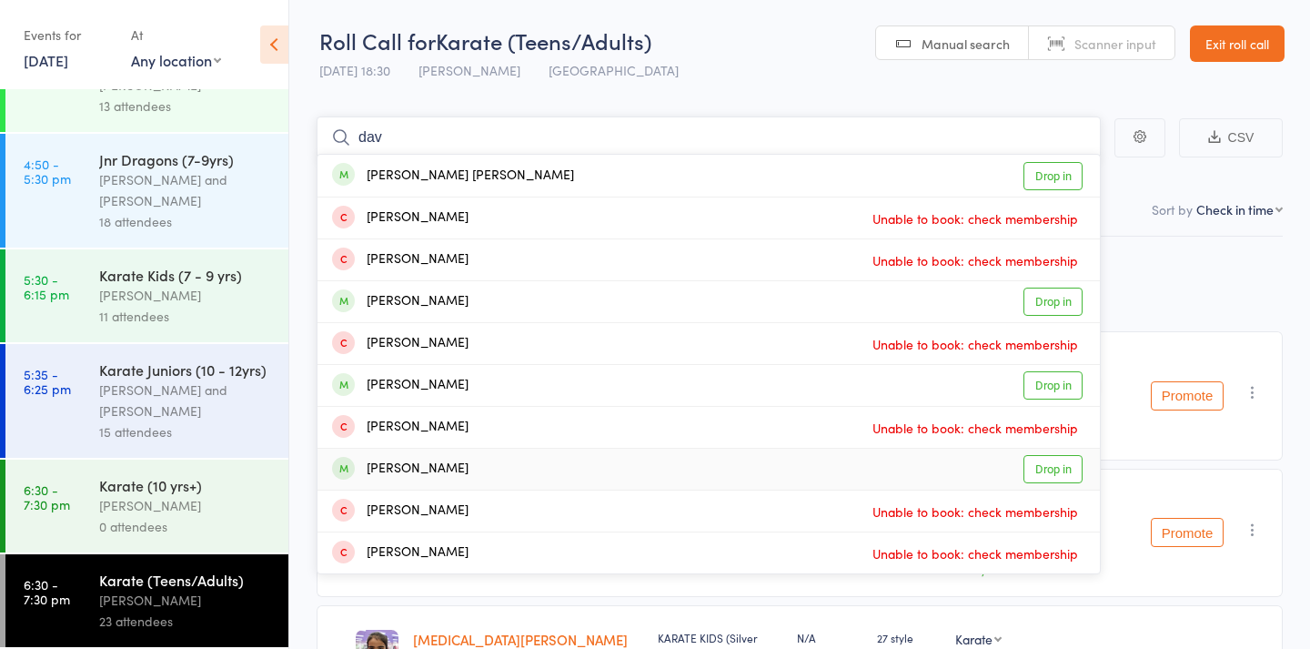
type input "dav"
click at [494, 470] on div "David Endres Drop in" at bounding box center [709, 469] width 783 height 41
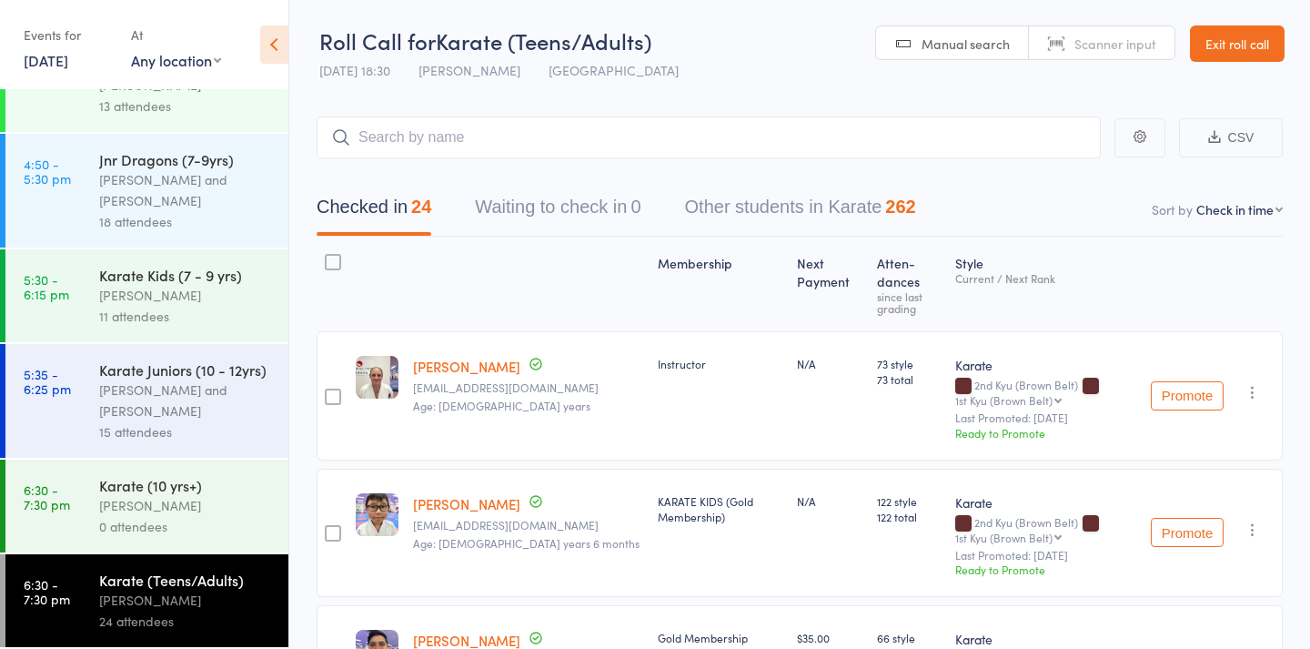
click at [1083, 38] on span "Scanner input" at bounding box center [1116, 44] width 82 height 18
type input "127"
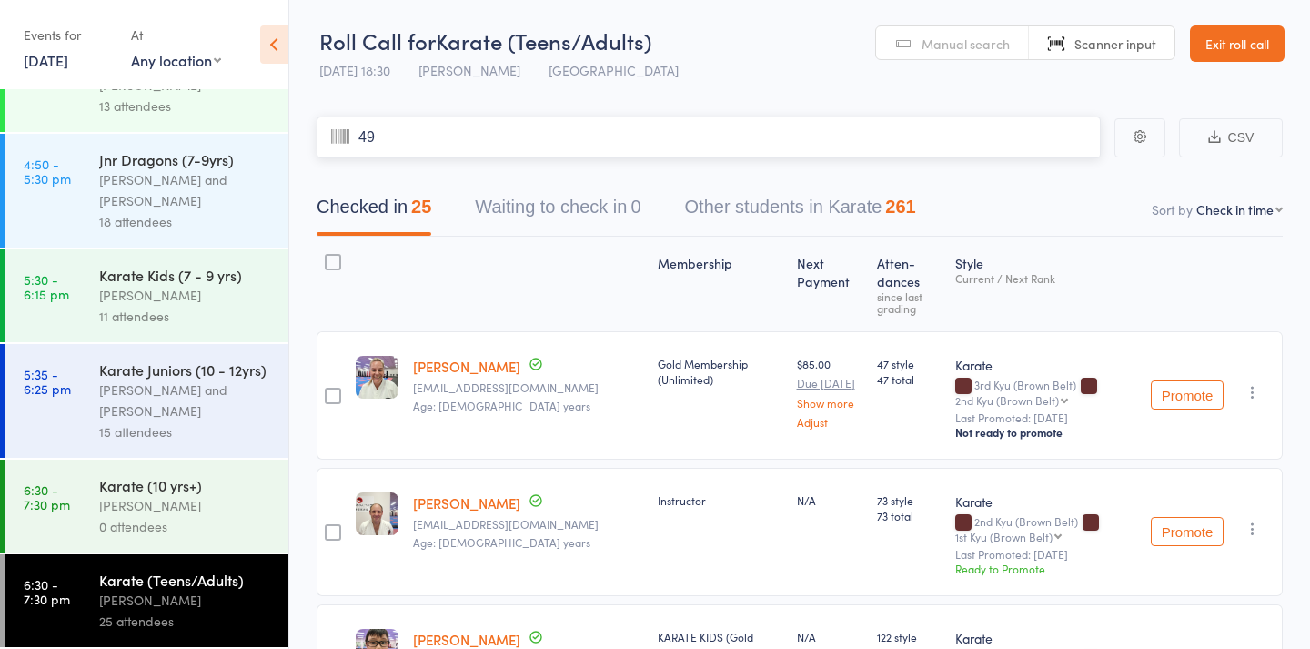
type input "497"
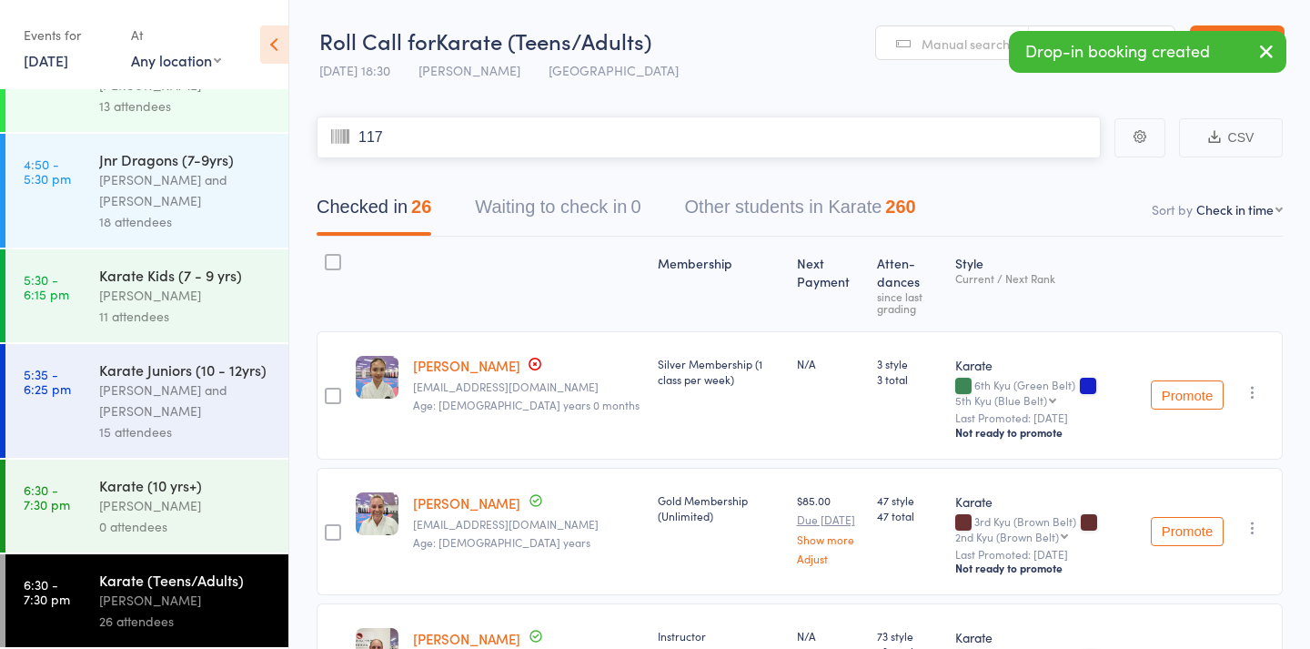
type input "1176"
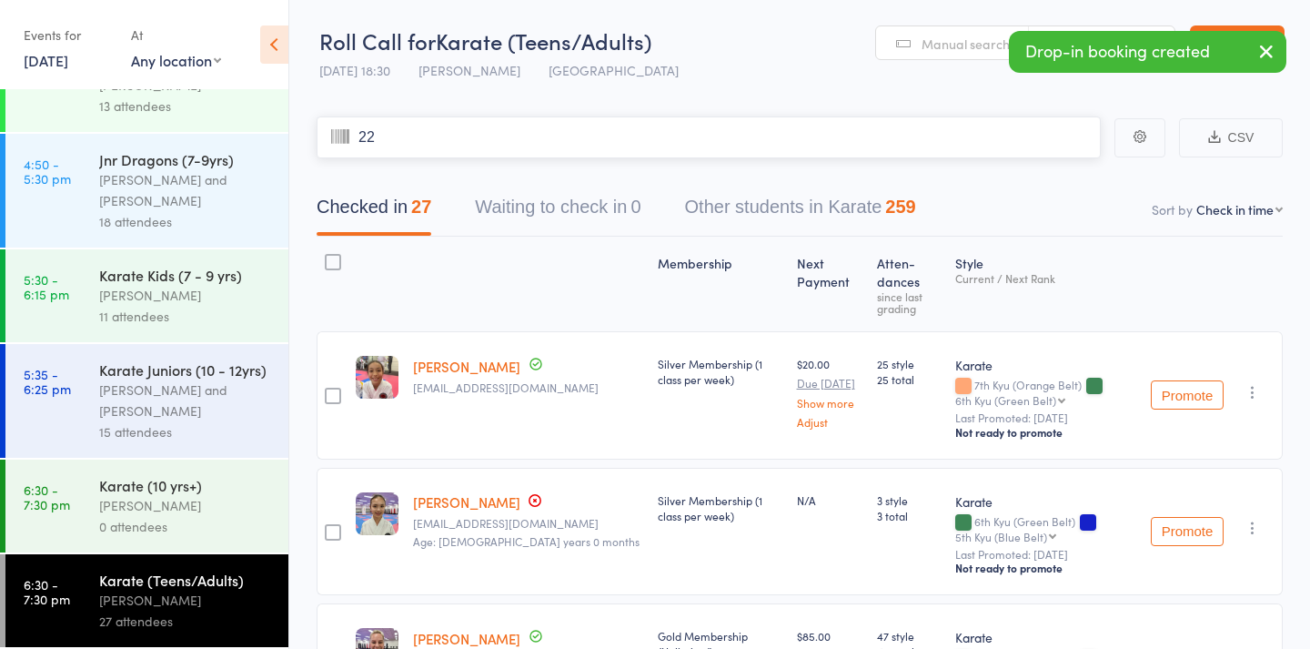
type input "225"
type input "1159"
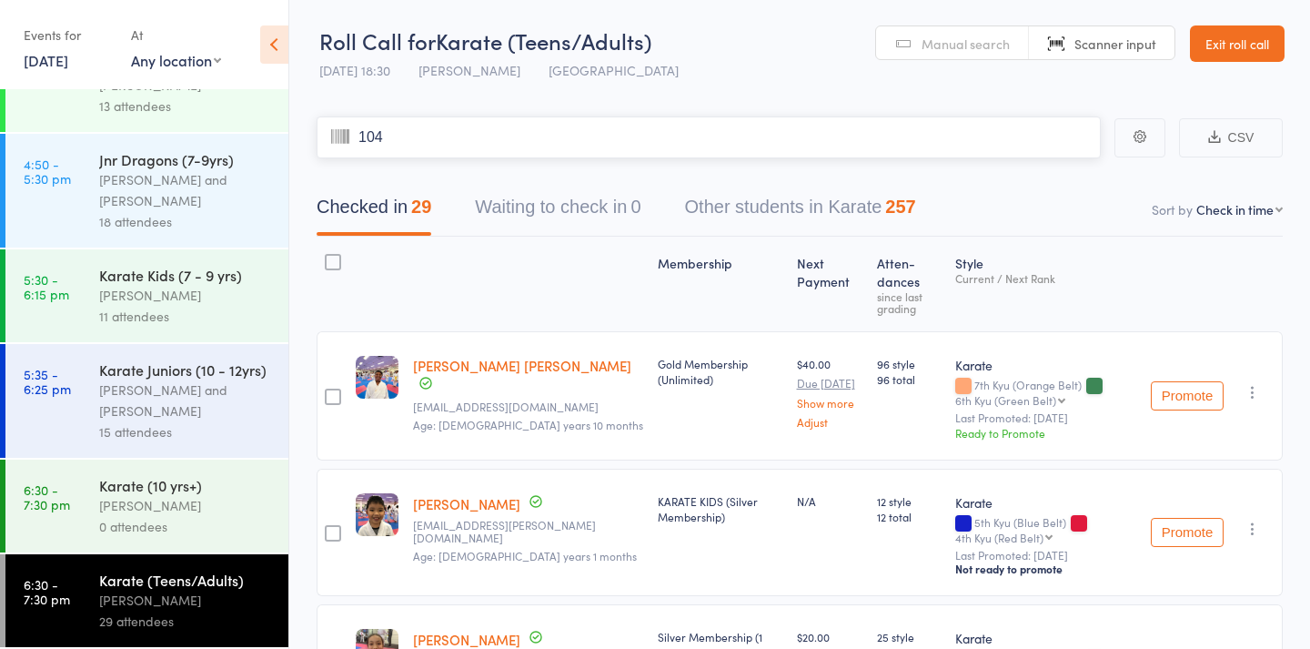
type input "1044"
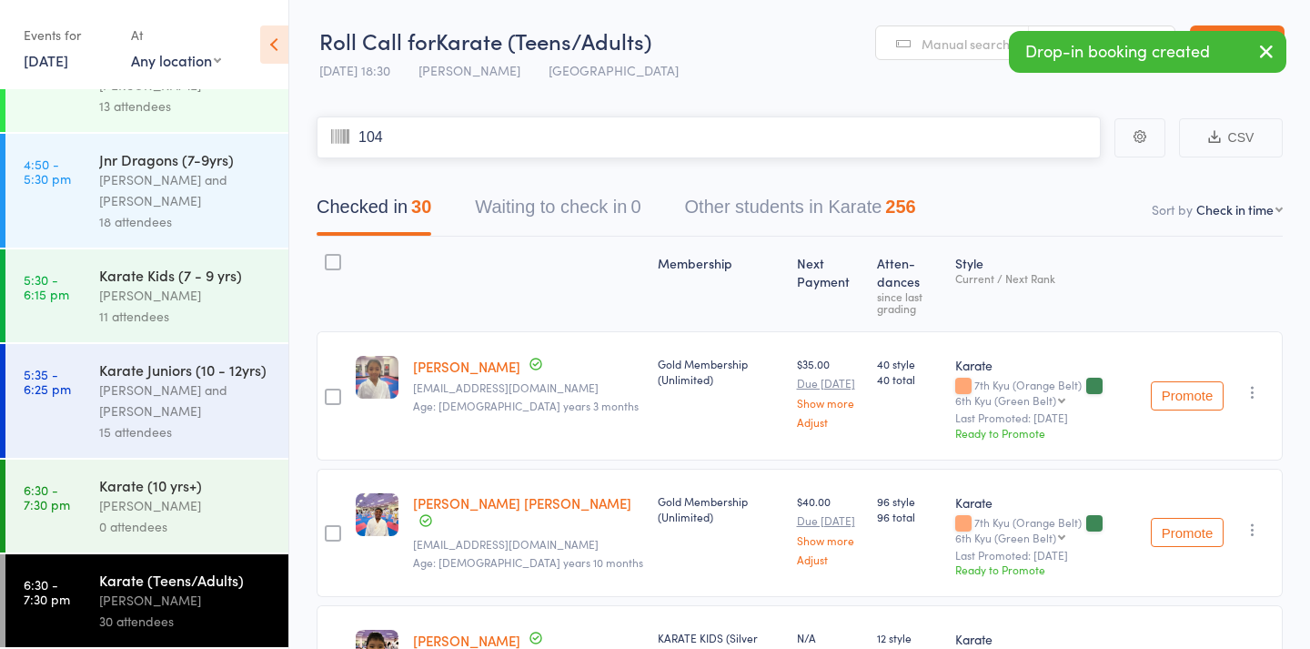
type input "1043"
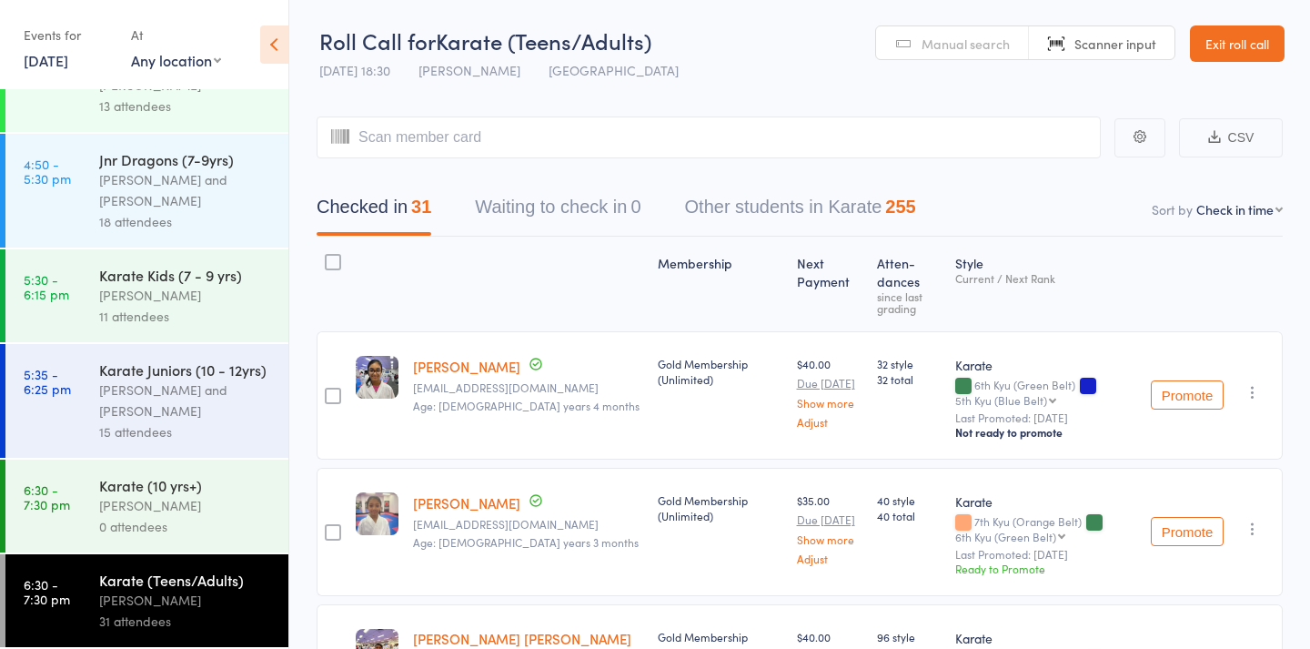
click at [1011, 50] on link "Manual search" at bounding box center [952, 43] width 153 height 35
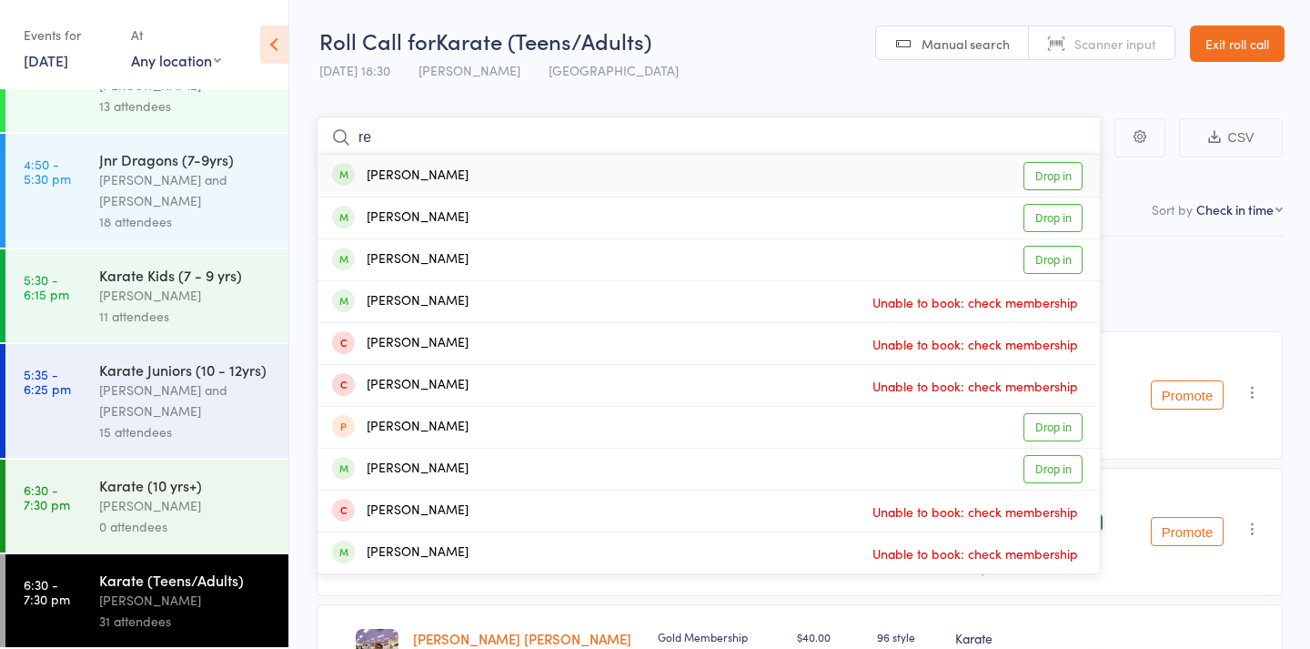
type input "r"
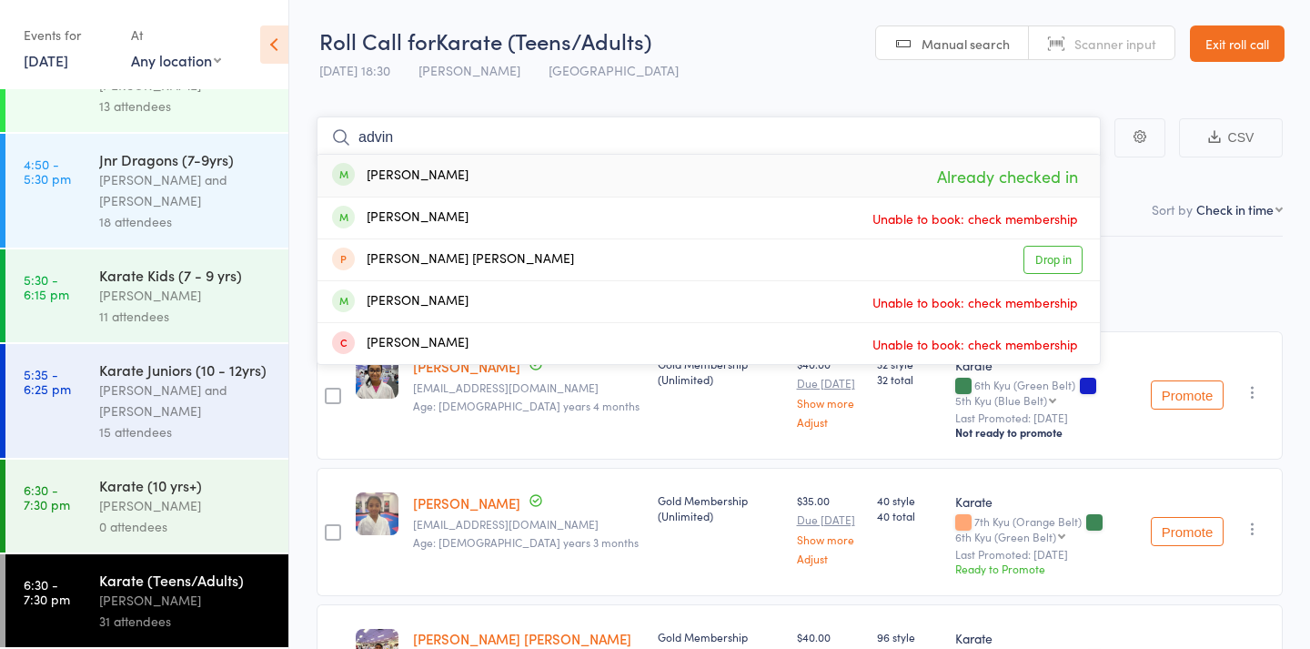
type input "Alvin"
drag, startPoint x: 1011, startPoint y: 50, endPoint x: 814, endPoint y: 167, distance: 229.7
click at [814, 167] on div "Advin Varghese Already checked in" at bounding box center [709, 176] width 783 height 42
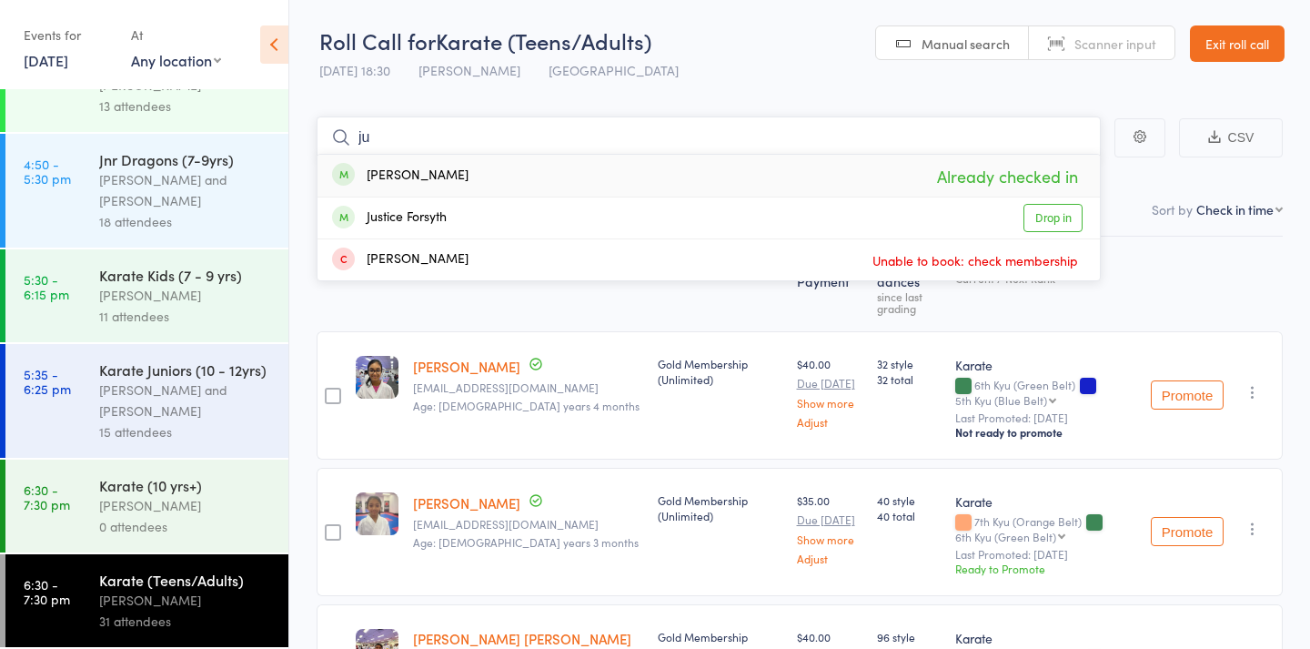
type input "j"
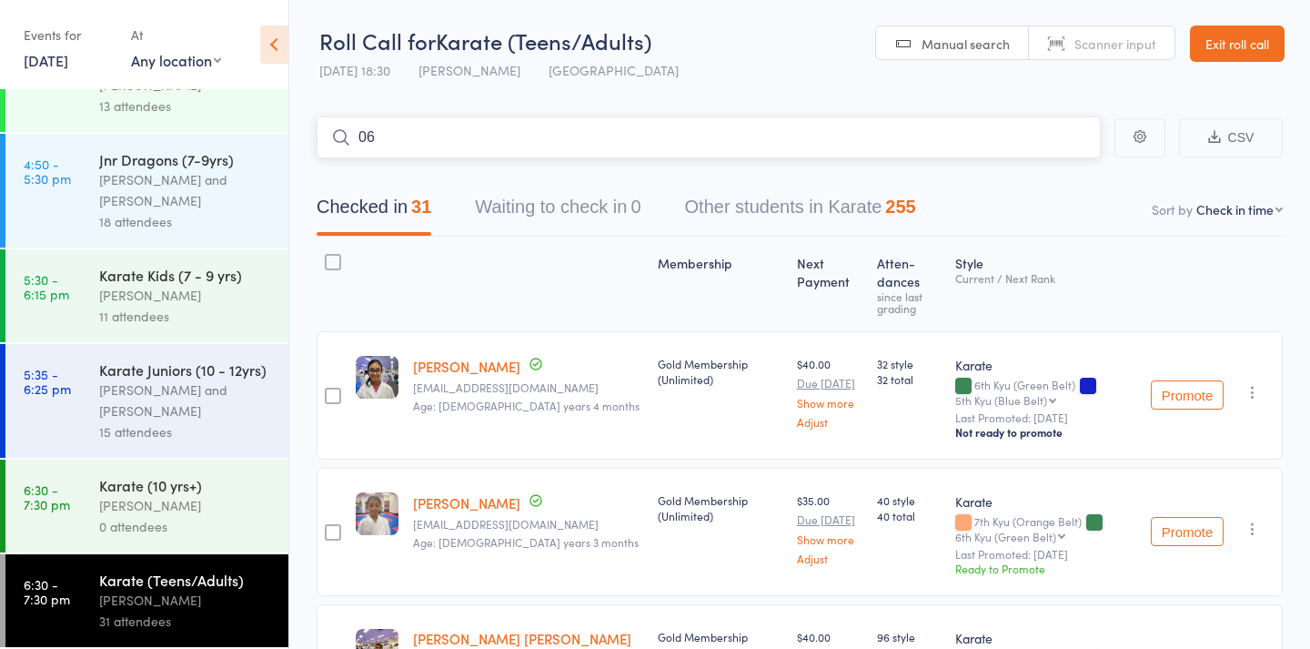
type input "060"
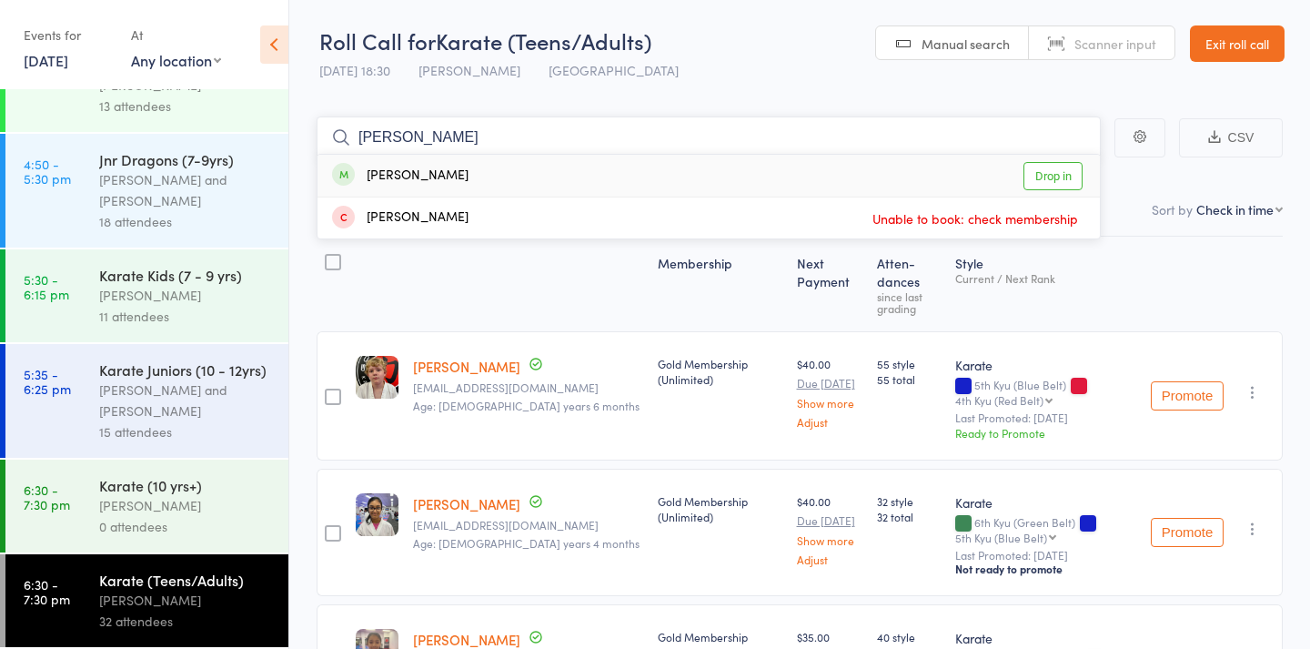
type input "Enrique"
drag, startPoint x: 809, startPoint y: 159, endPoint x: 700, endPoint y: 168, distance: 109.6
click at [700, 168] on div "Enrique Jude Fernandes Drop in" at bounding box center [709, 176] width 783 height 42
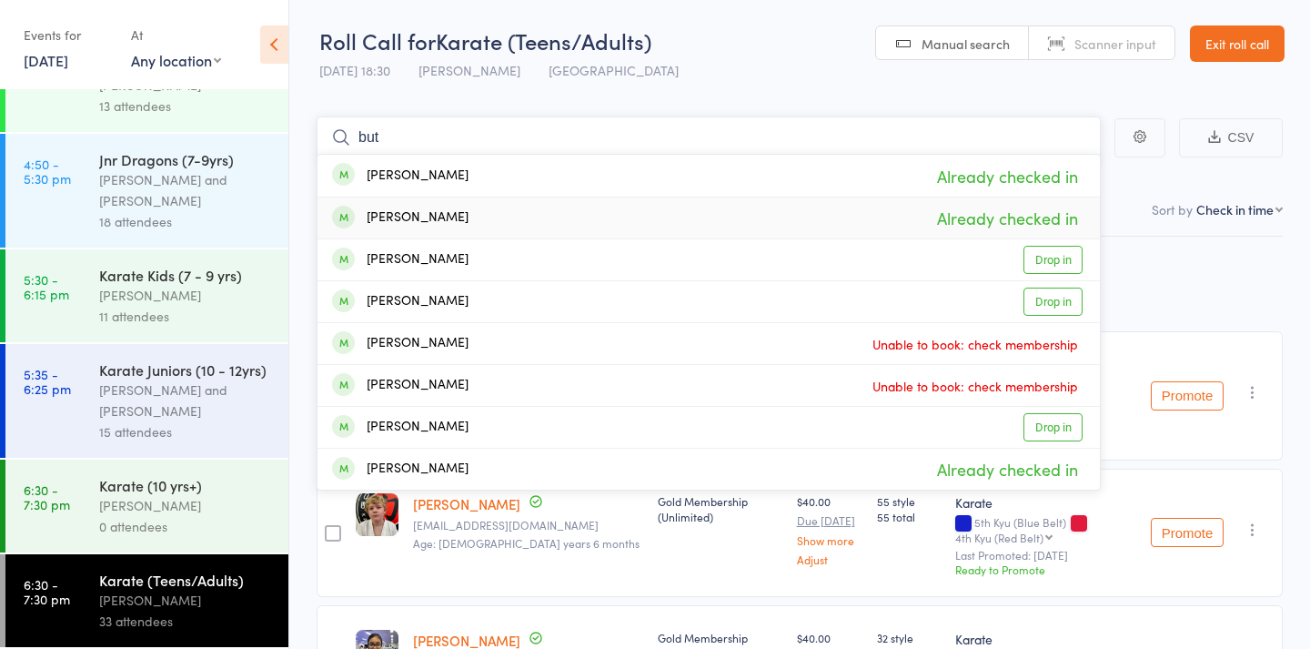
type input "but"
click at [625, 203] on div "Caitlin Butler Already checked in" at bounding box center [709, 217] width 783 height 41
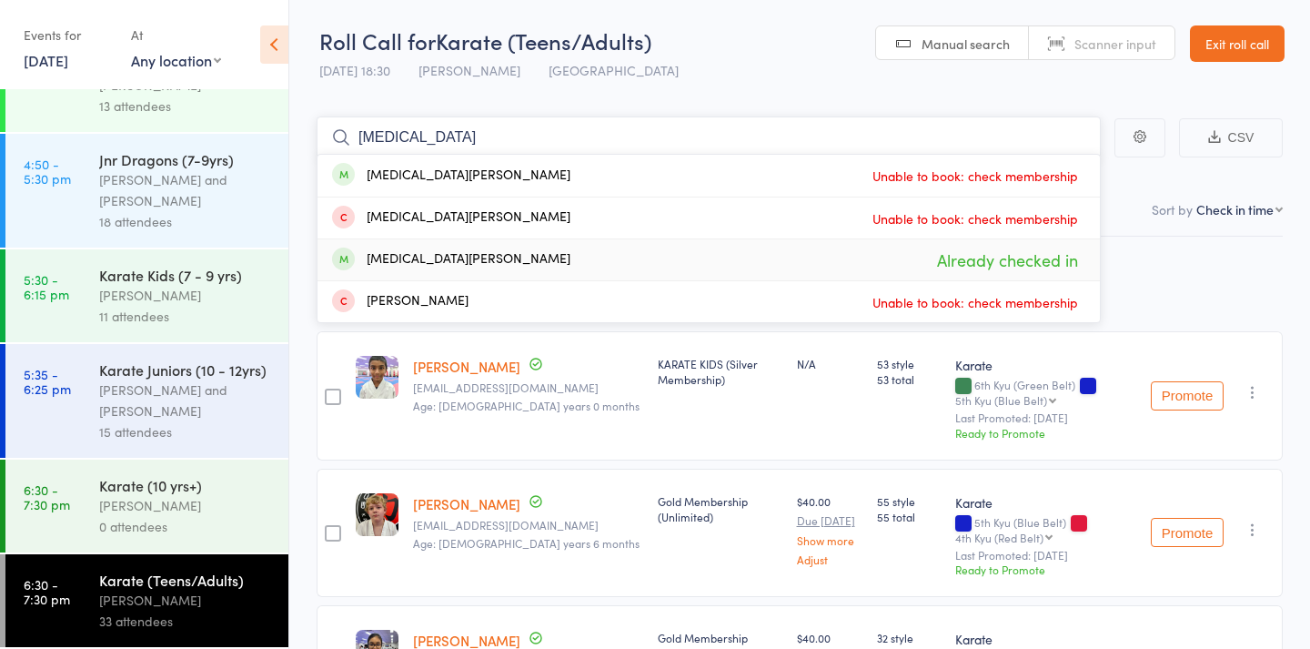
type input "kyra"
click at [550, 248] on div "Kyra Vijayrania Already checked in" at bounding box center [709, 259] width 783 height 41
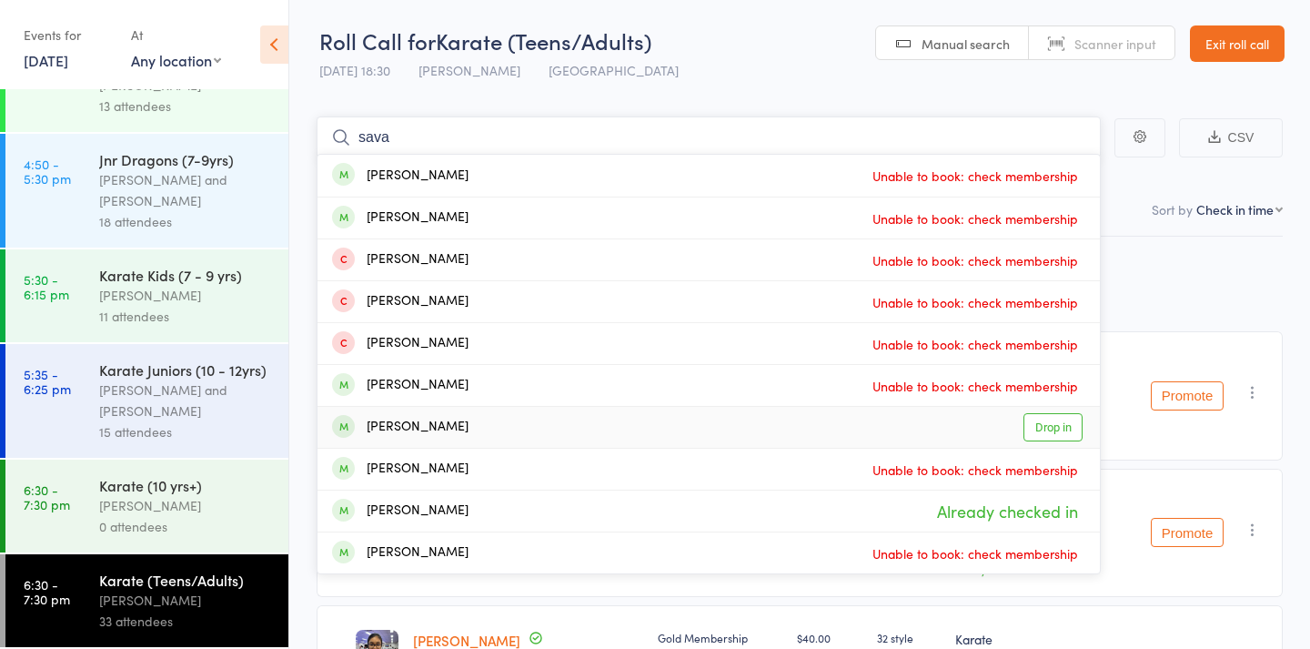
type input "sava"
click at [469, 426] on div "[PERSON_NAME]" at bounding box center [400, 427] width 136 height 21
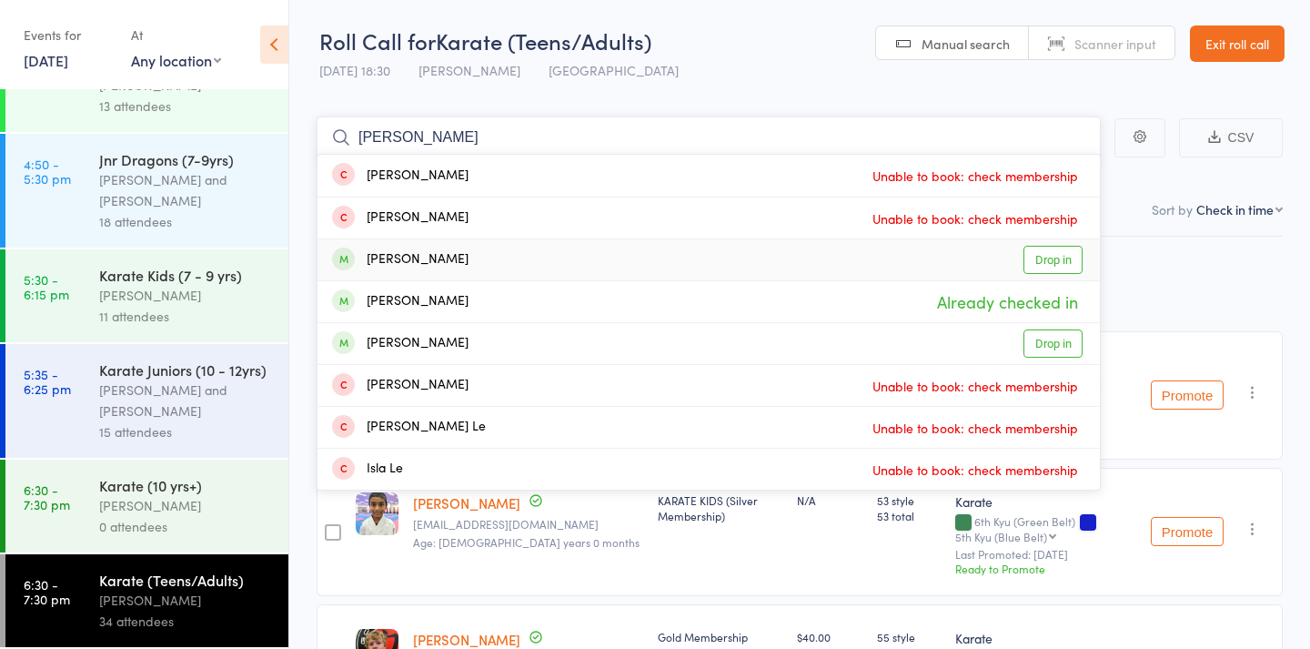
type input "lewis"
click at [462, 250] on div "Lewis Hadiciputra" at bounding box center [400, 259] width 136 height 21
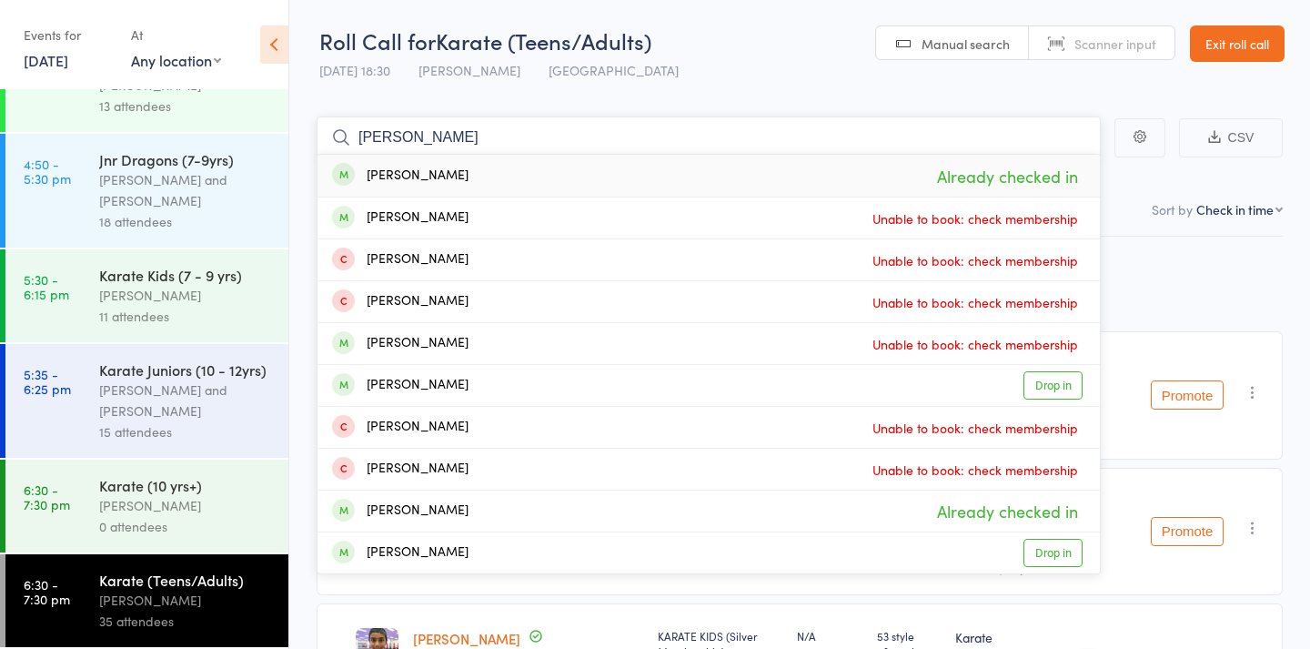
type input "James"
drag, startPoint x: 462, startPoint y: 250, endPoint x: 445, endPoint y: 177, distance: 74.8
click at [445, 177] on div "James Neo Already checked in" at bounding box center [709, 176] width 783 height 42
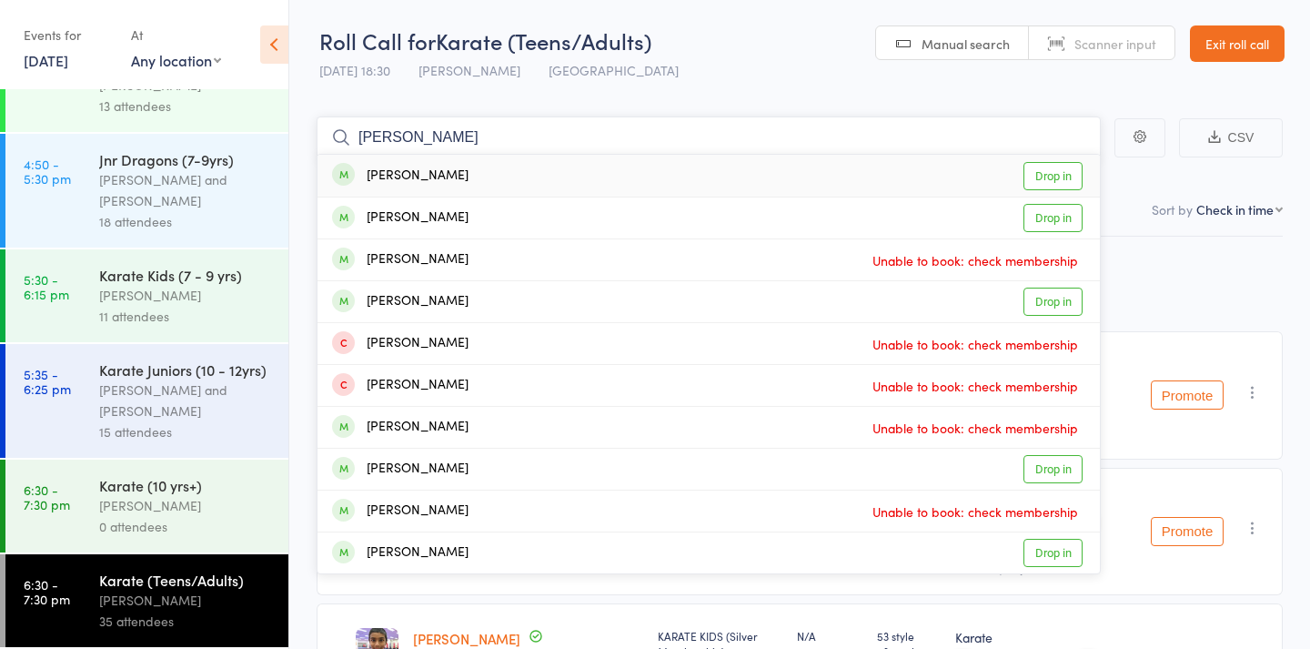
type input "Trisha"
drag, startPoint x: 445, startPoint y: 177, endPoint x: 421, endPoint y: 173, distance: 24.1
click at [421, 173] on div "Trisha Endres" at bounding box center [400, 176] width 136 height 21
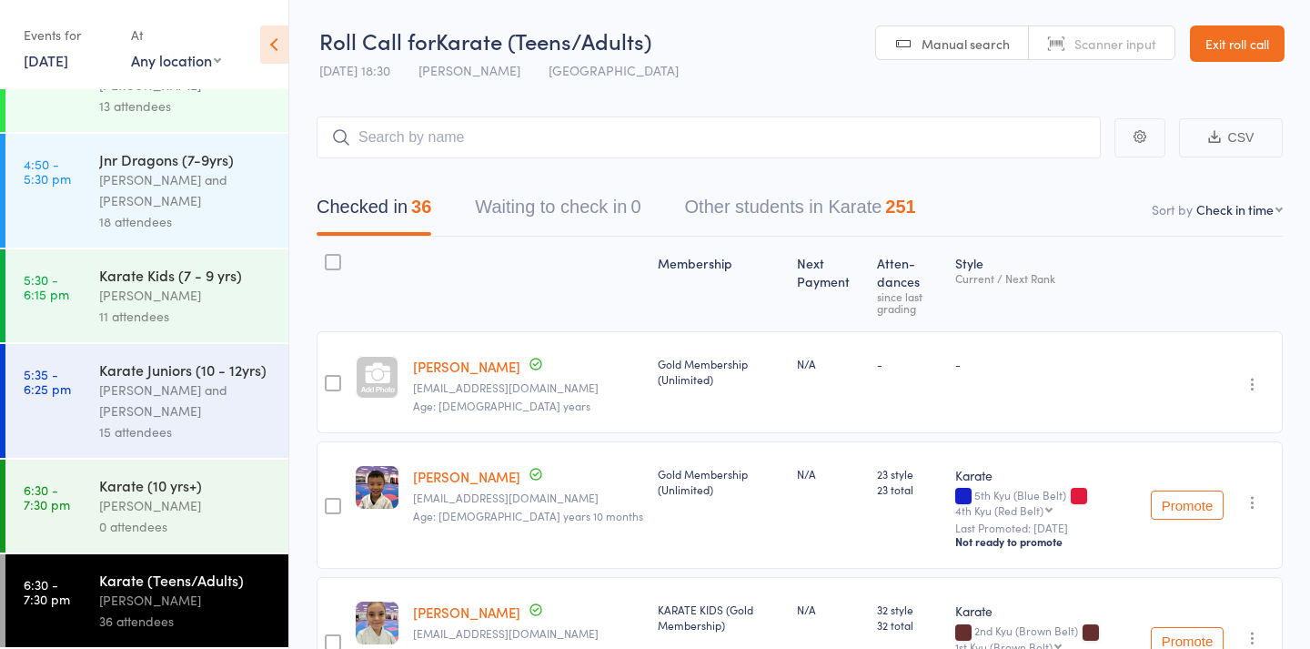
click at [979, 44] on span "Manual search" at bounding box center [966, 44] width 88 height 18
type input "dan"
click at [935, 45] on span "Manual search" at bounding box center [966, 44] width 88 height 18
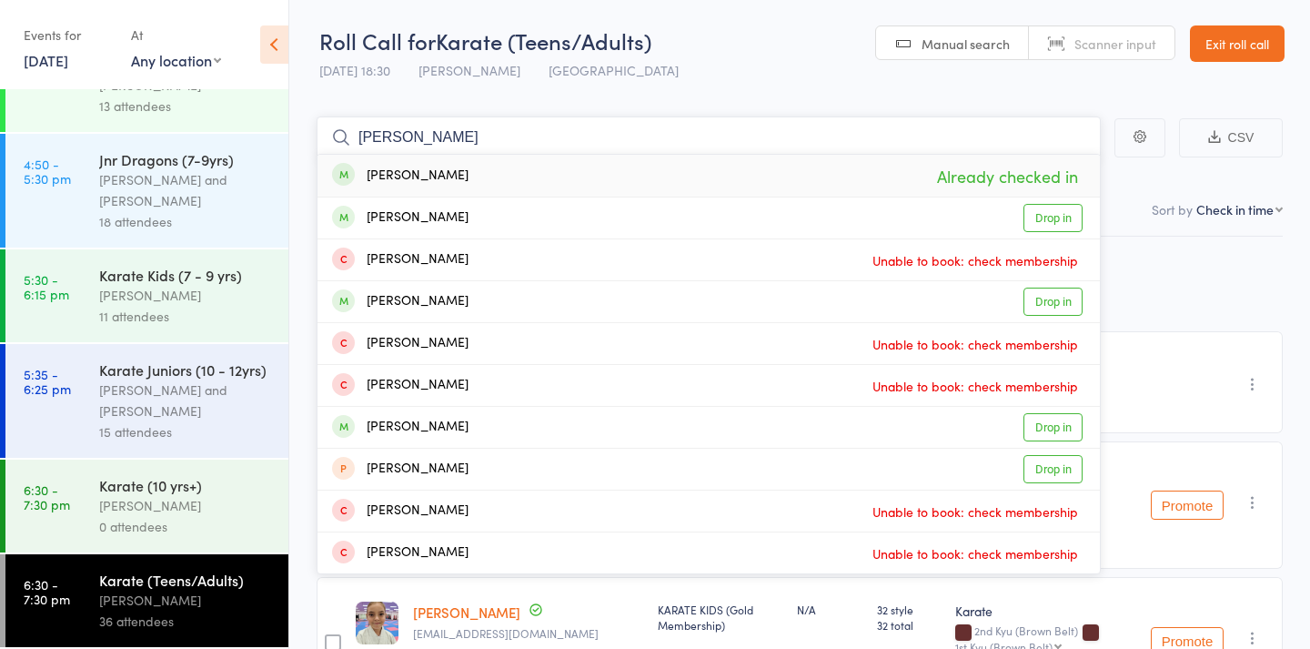
type input "dant"
click at [719, 170] on div "Dante Tsang Already checked in" at bounding box center [709, 176] width 783 height 42
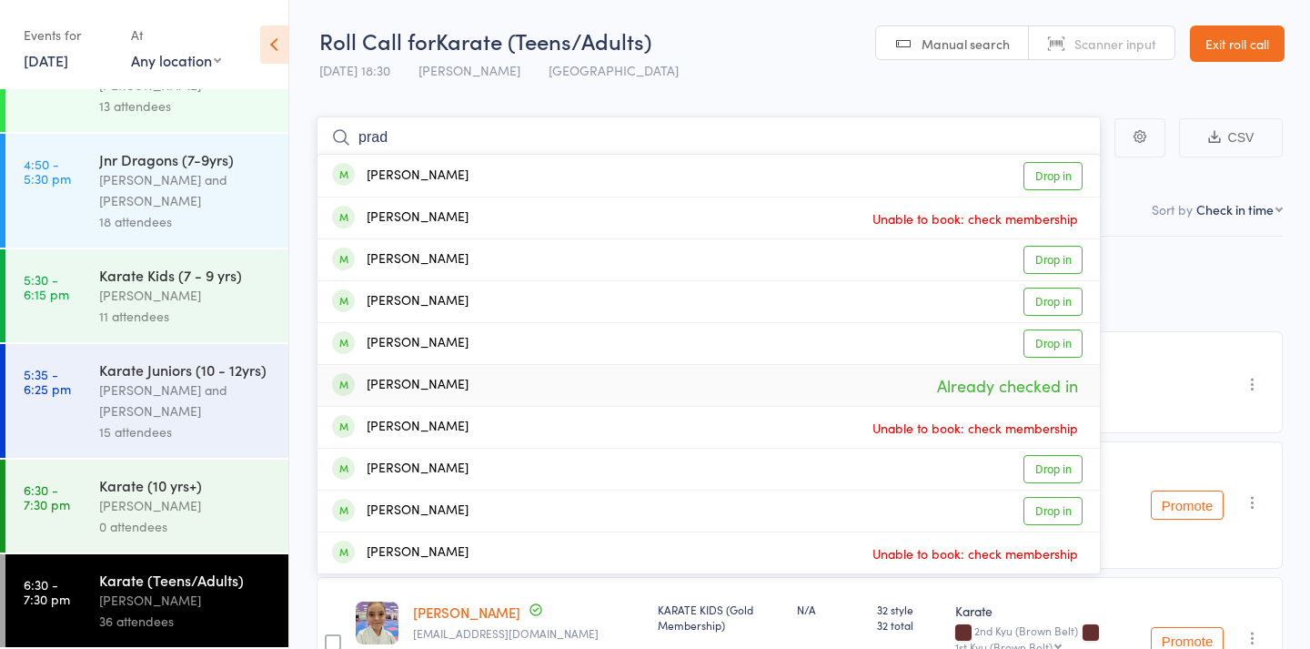
type input "prad"
click at [606, 395] on div "Pradnya Sachdeva Already checked in" at bounding box center [709, 385] width 783 height 41
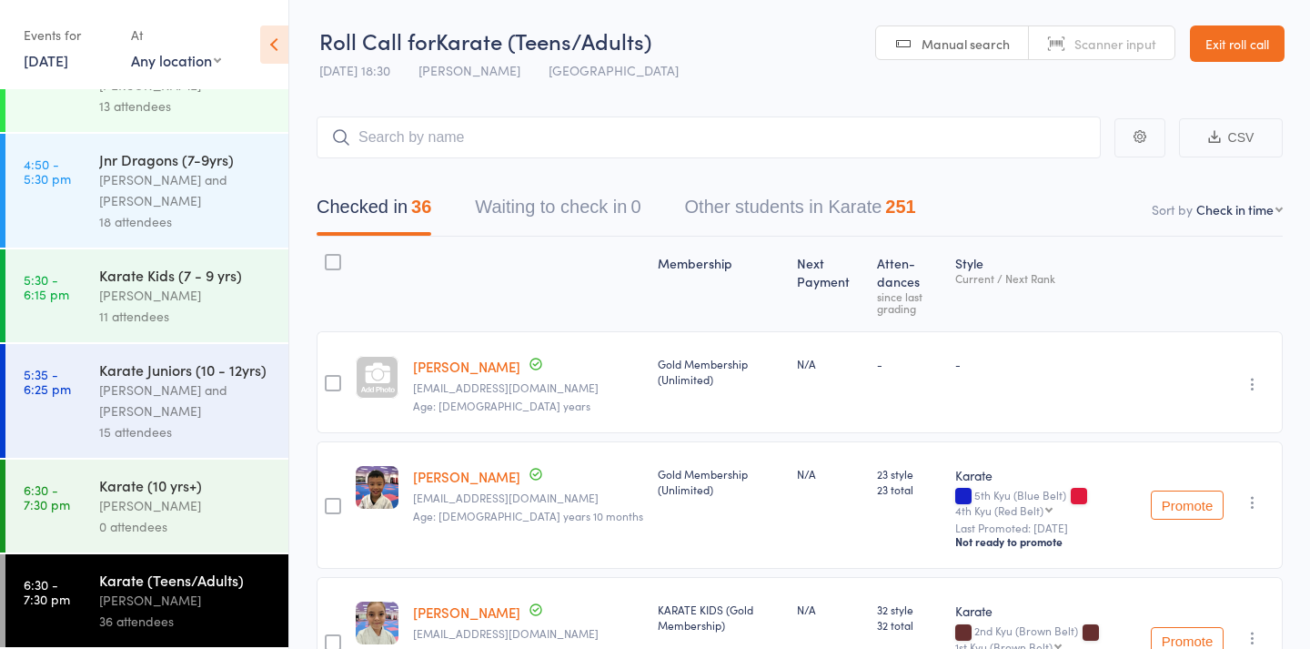
select select "10"
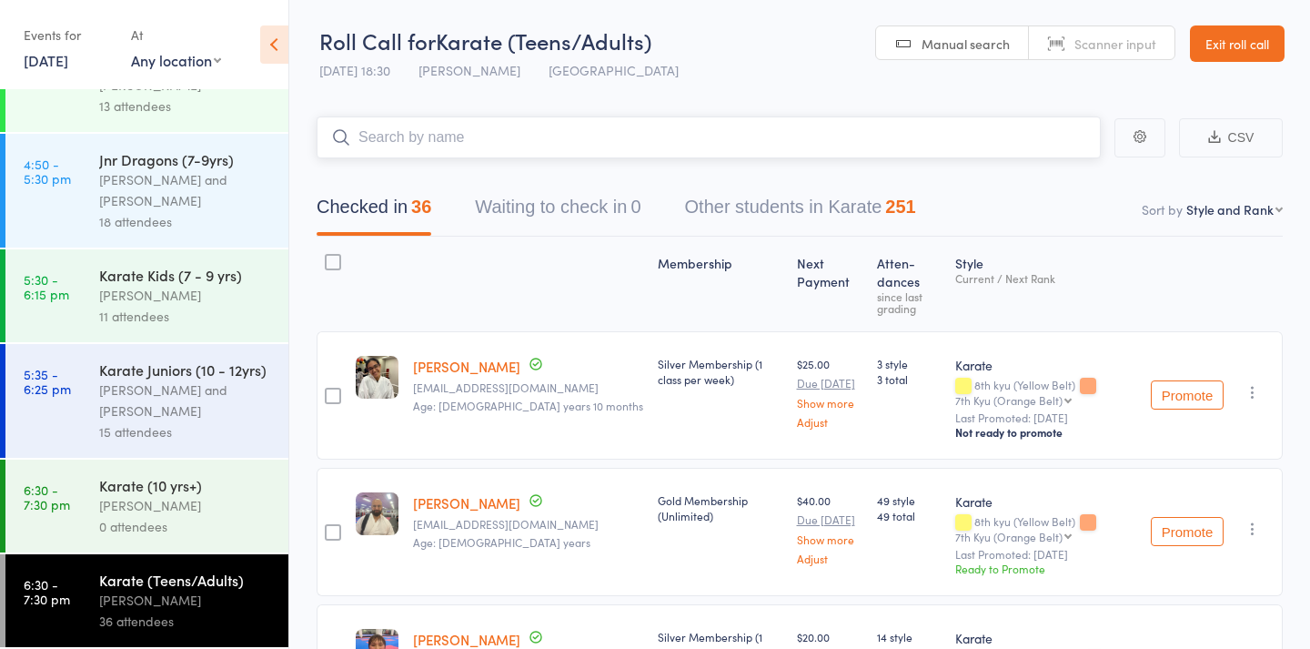
click at [615, 134] on input "search" at bounding box center [709, 137] width 784 height 42
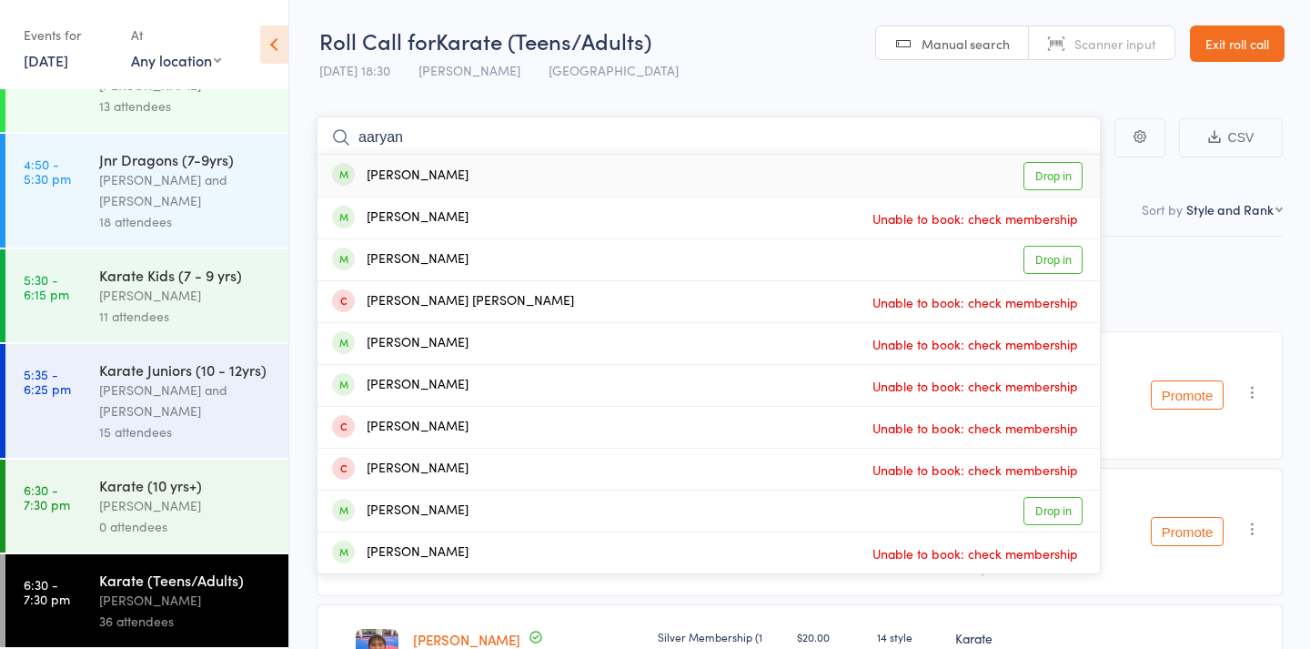
type input "aaryan"
click at [561, 173] on div "Aaryan Ratheesh Drop in" at bounding box center [709, 176] width 783 height 42
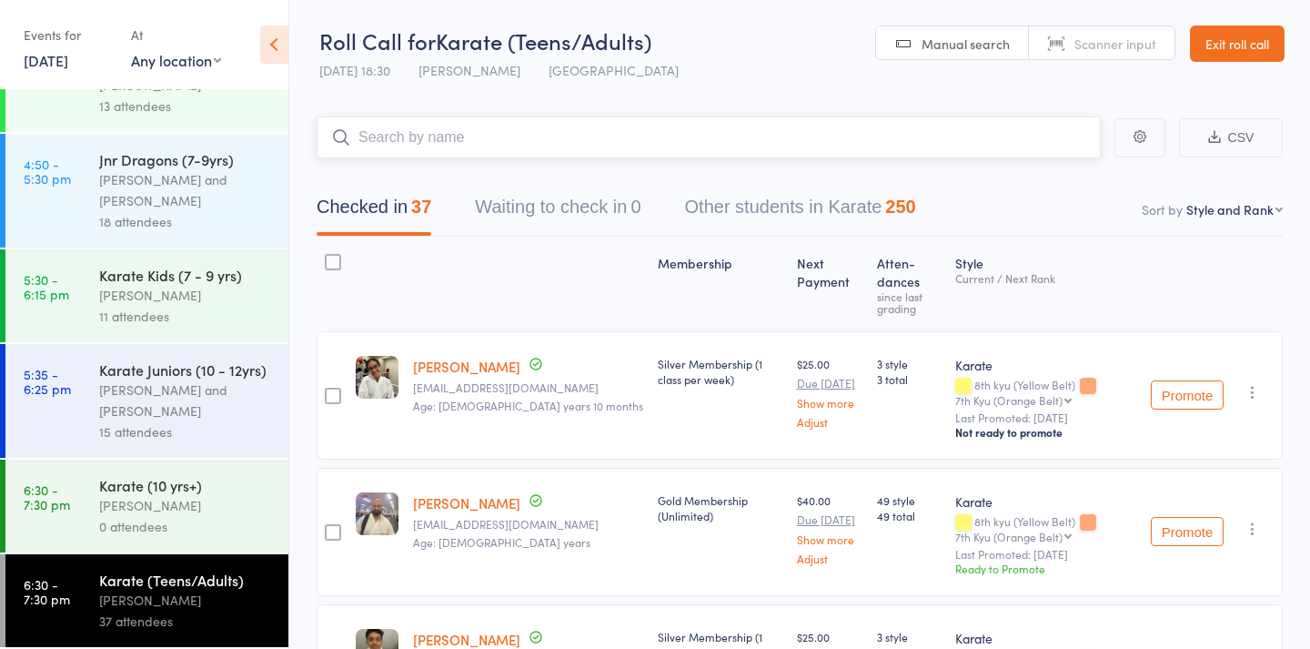
scroll to position [0, 0]
click at [527, 134] on input "search" at bounding box center [709, 137] width 784 height 42
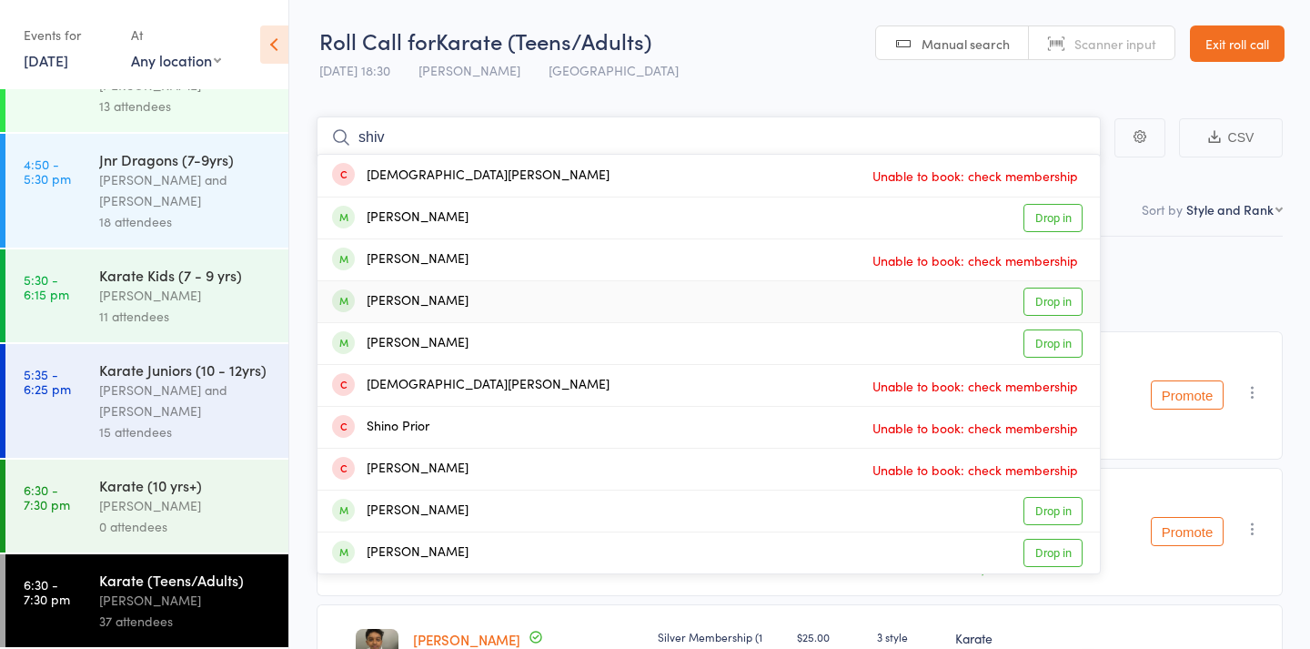
type input "shiv"
click at [482, 297] on div "Shivansh Gupta Drop in" at bounding box center [709, 301] width 783 height 41
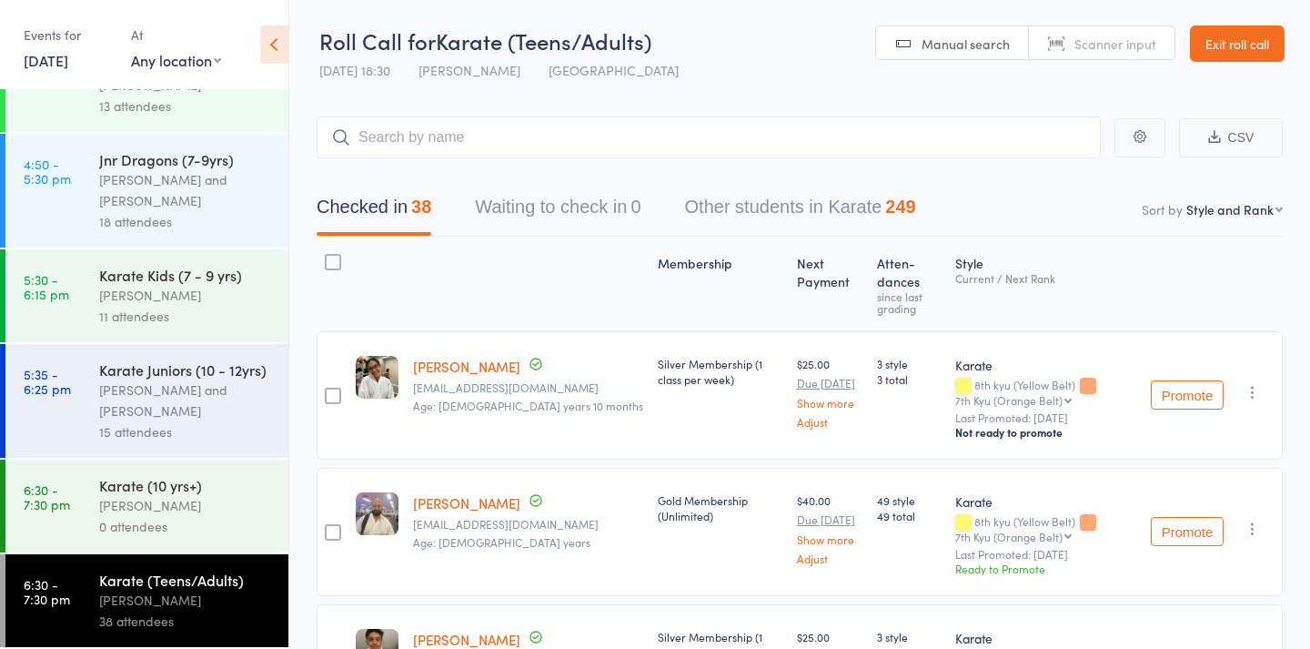
click at [986, 49] on span "Manual search" at bounding box center [966, 44] width 88 height 18
click at [817, 145] on input "search" at bounding box center [709, 137] width 784 height 42
click at [410, 292] on div at bounding box center [528, 284] width 245 height 78
click at [397, 133] on input "search" at bounding box center [709, 137] width 784 height 42
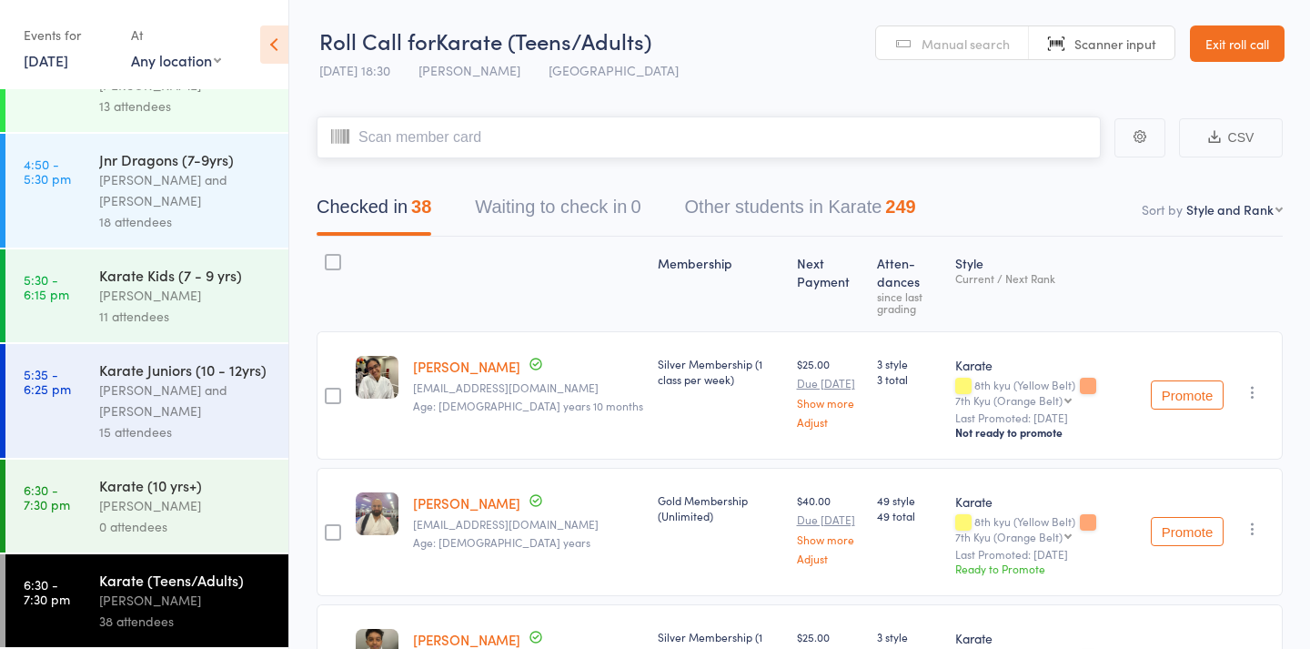
scroll to position [0, 0]
click at [457, 146] on input "search" at bounding box center [709, 137] width 784 height 42
